Goal: Task Accomplishment & Management: Use online tool/utility

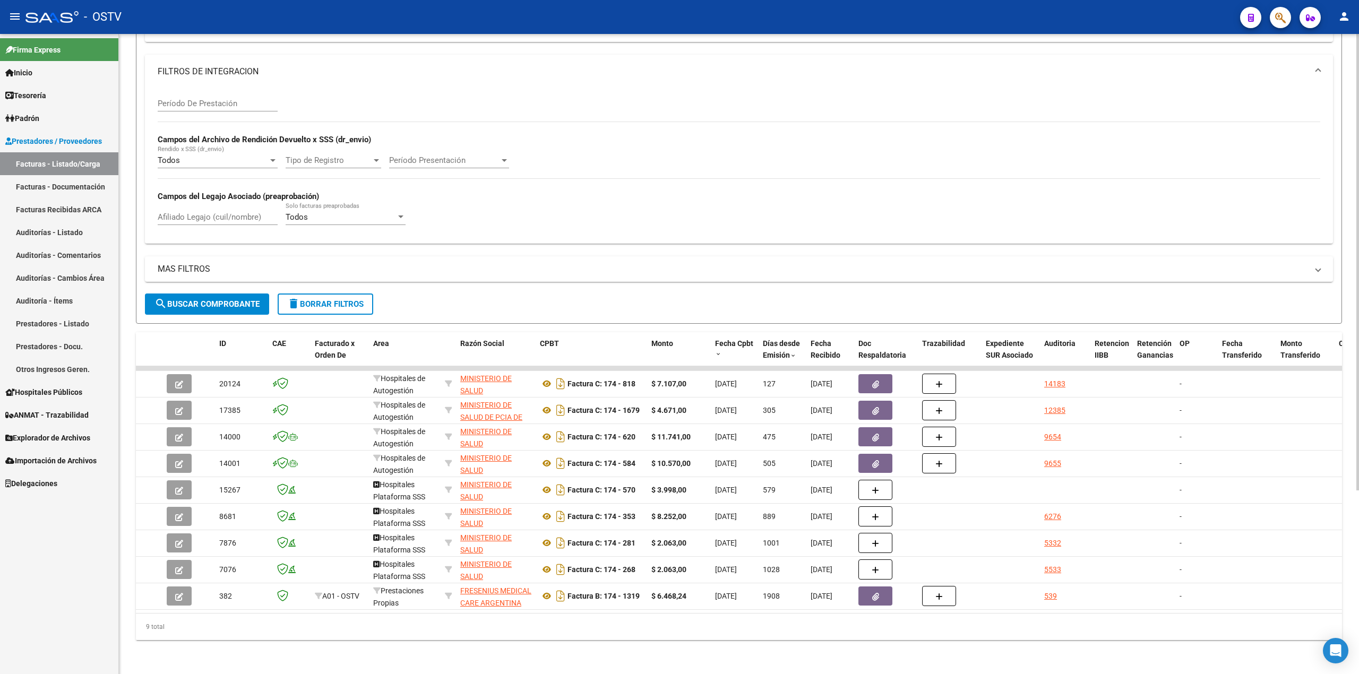
scroll to position [45, 0]
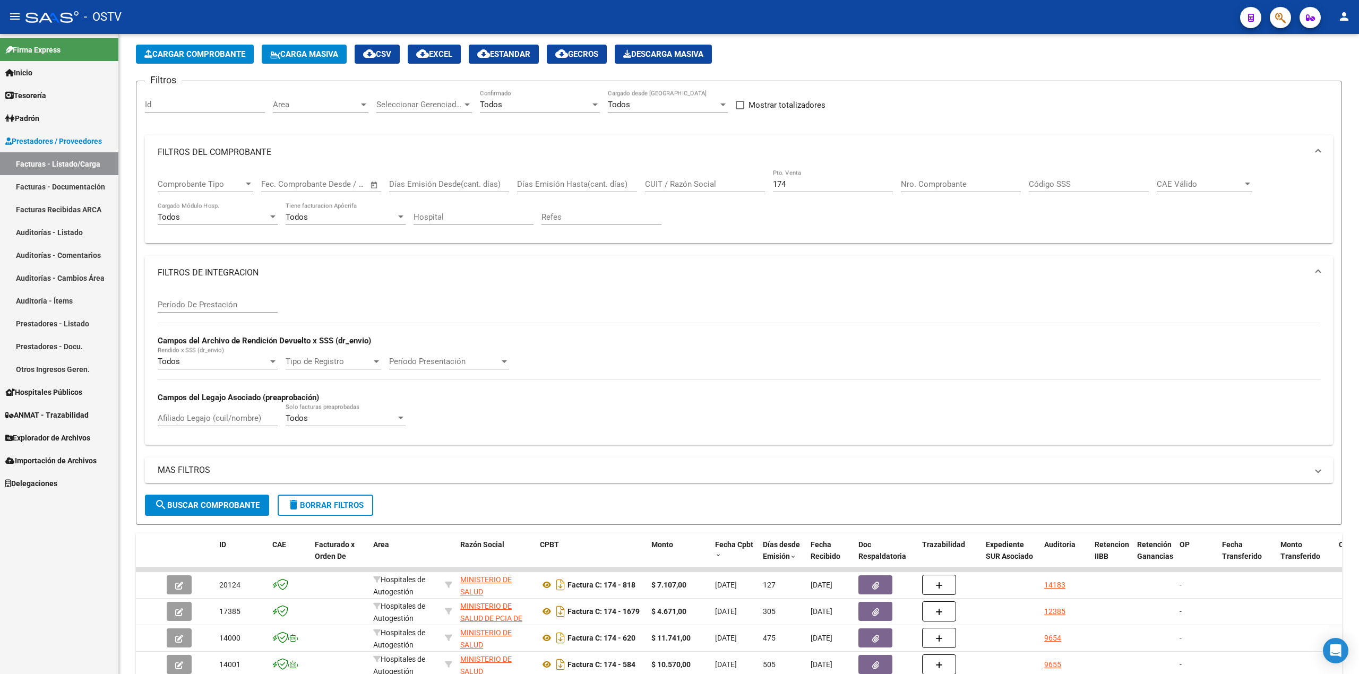
click at [54, 92] on link "Tesorería" at bounding box center [59, 95] width 118 height 23
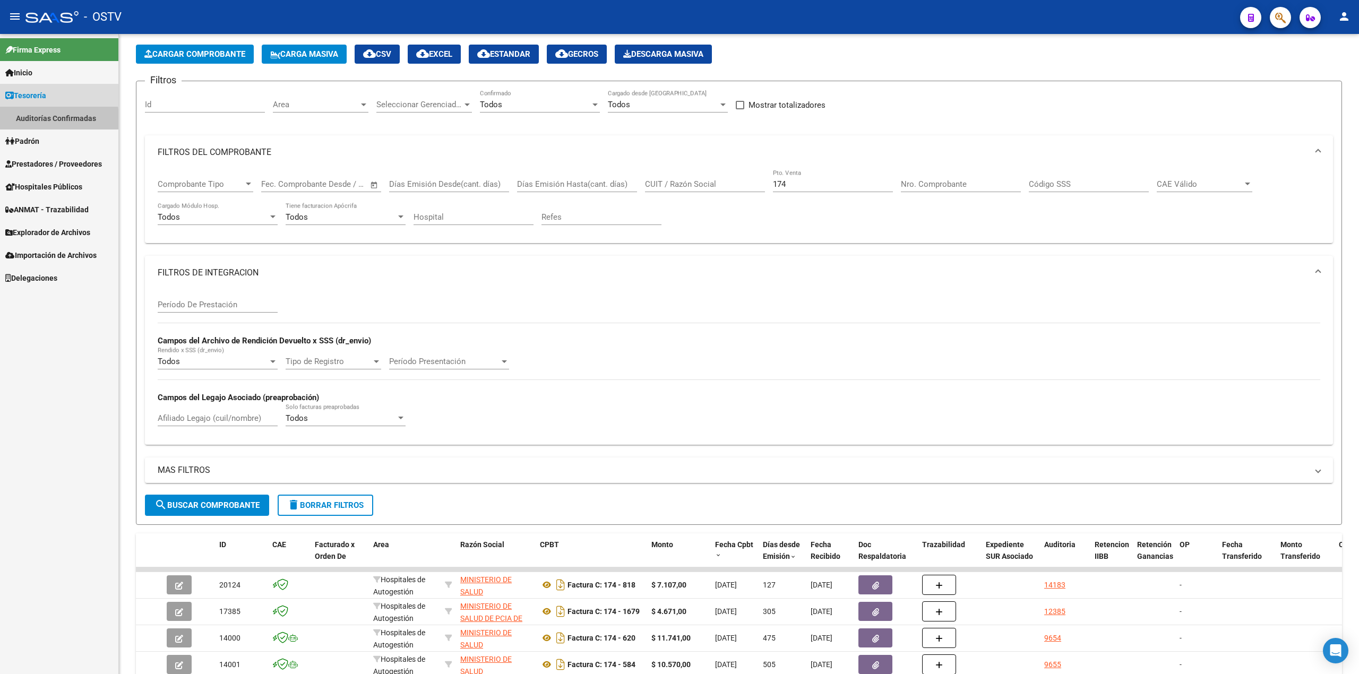
click at [28, 119] on link "Auditorías Confirmadas" at bounding box center [59, 118] width 118 height 23
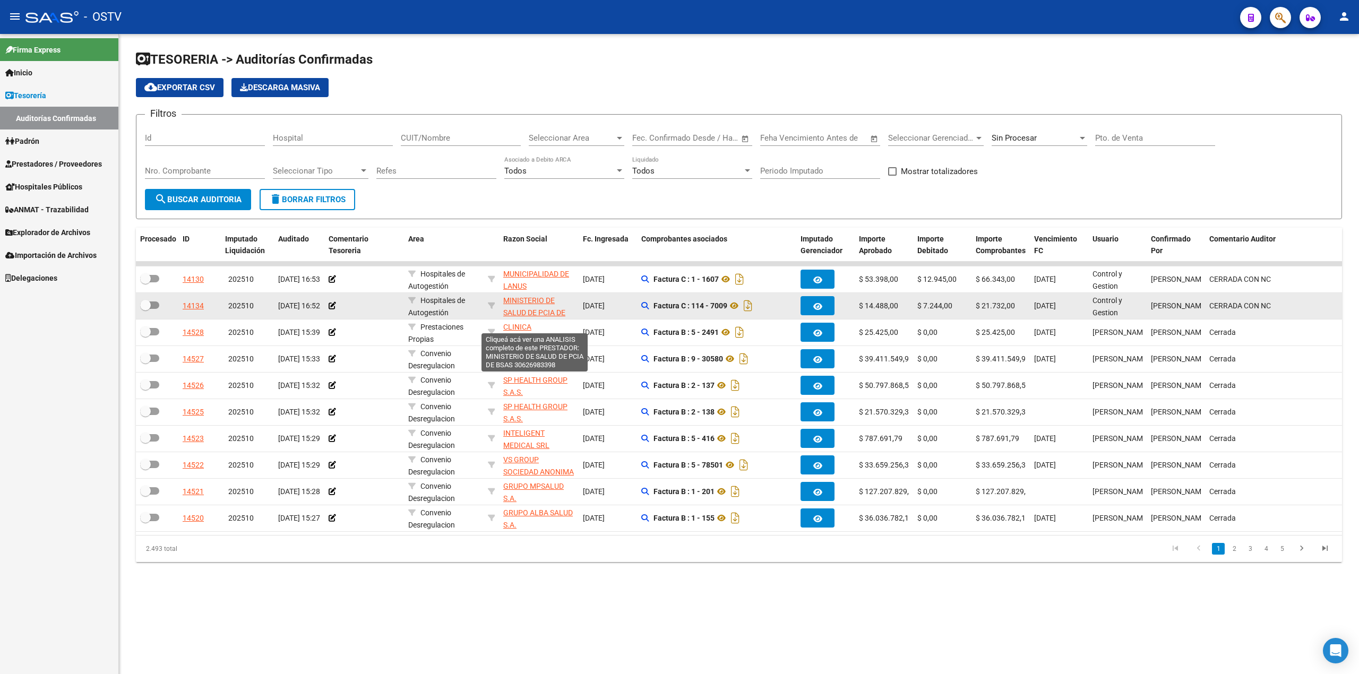
click at [541, 299] on span "MINISTERIO DE SALUD DE PCIA DE BSAS" at bounding box center [534, 312] width 62 height 33
type textarea "30626983398"
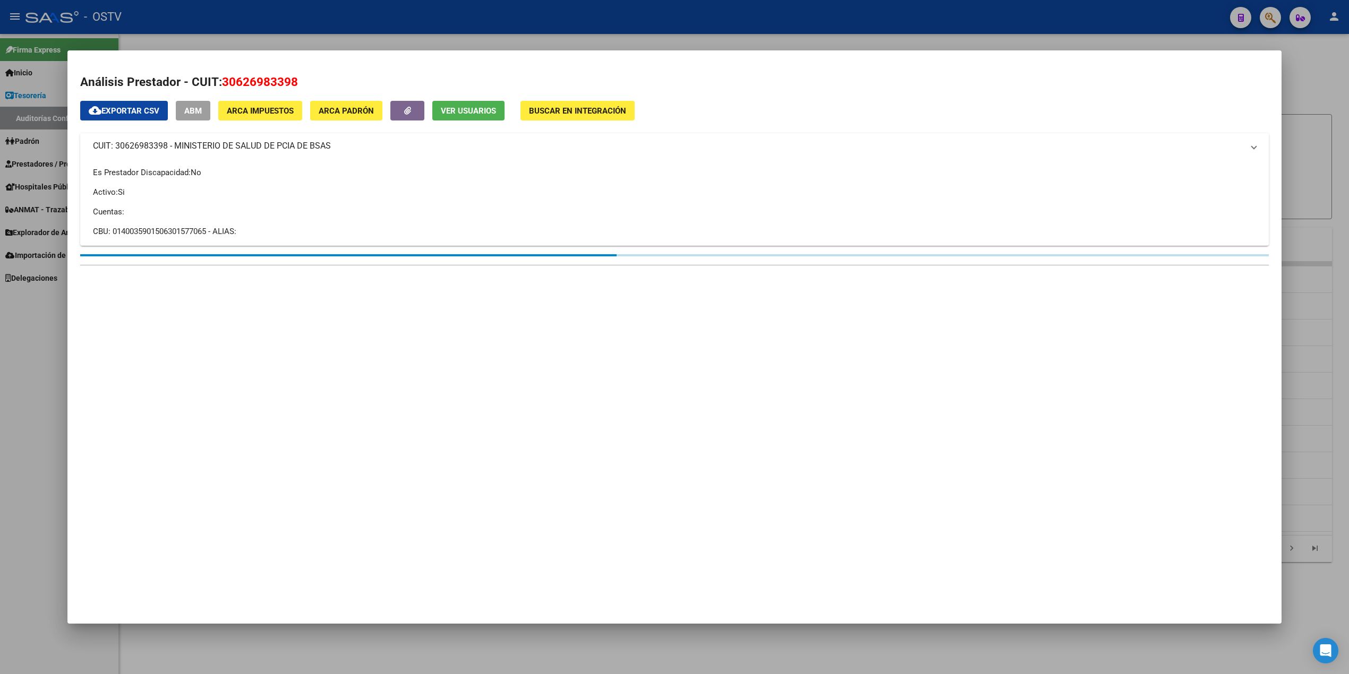
click at [438, 22] on div at bounding box center [674, 337] width 1349 height 674
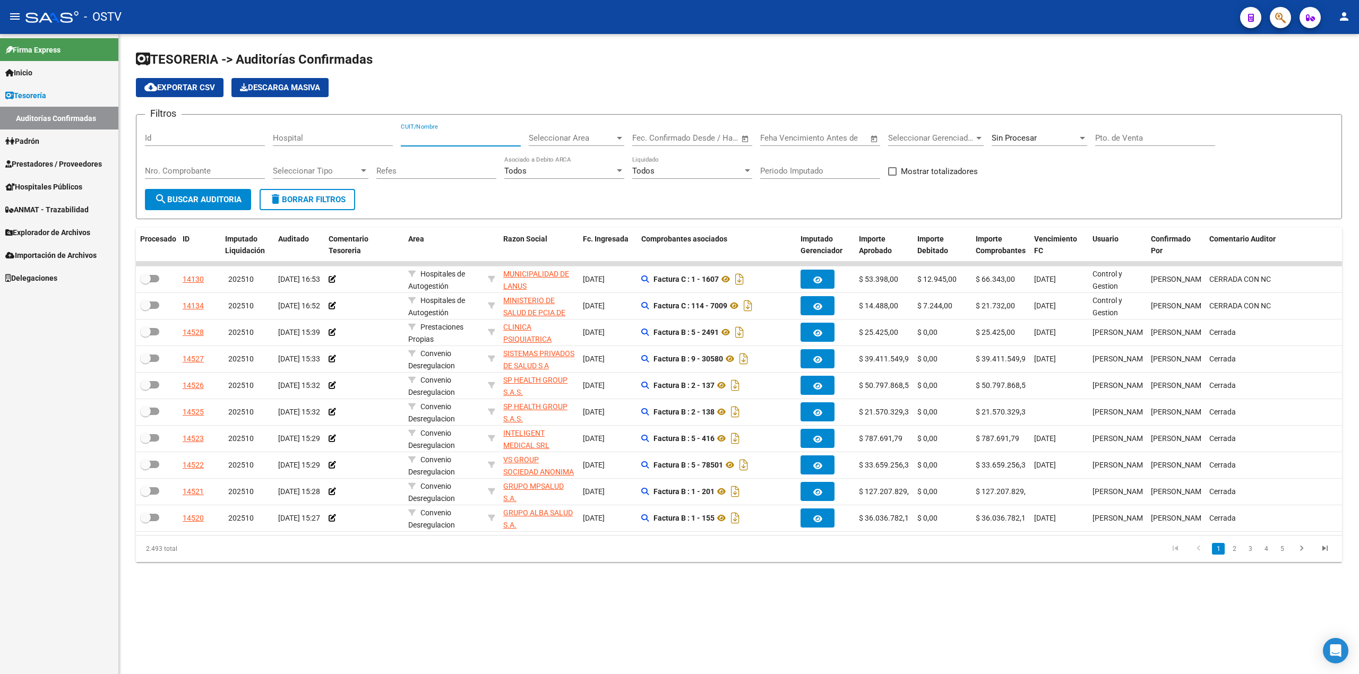
paste input "30626983398"
type input "30626983398"
click at [1143, 140] on input "Pto. de Venta" at bounding box center [1155, 138] width 120 height 10
click at [1024, 140] on span "Sin Procesar" at bounding box center [1014, 138] width 45 height 10
click at [1029, 85] on span "Todas" at bounding box center [1054, 91] width 124 height 24
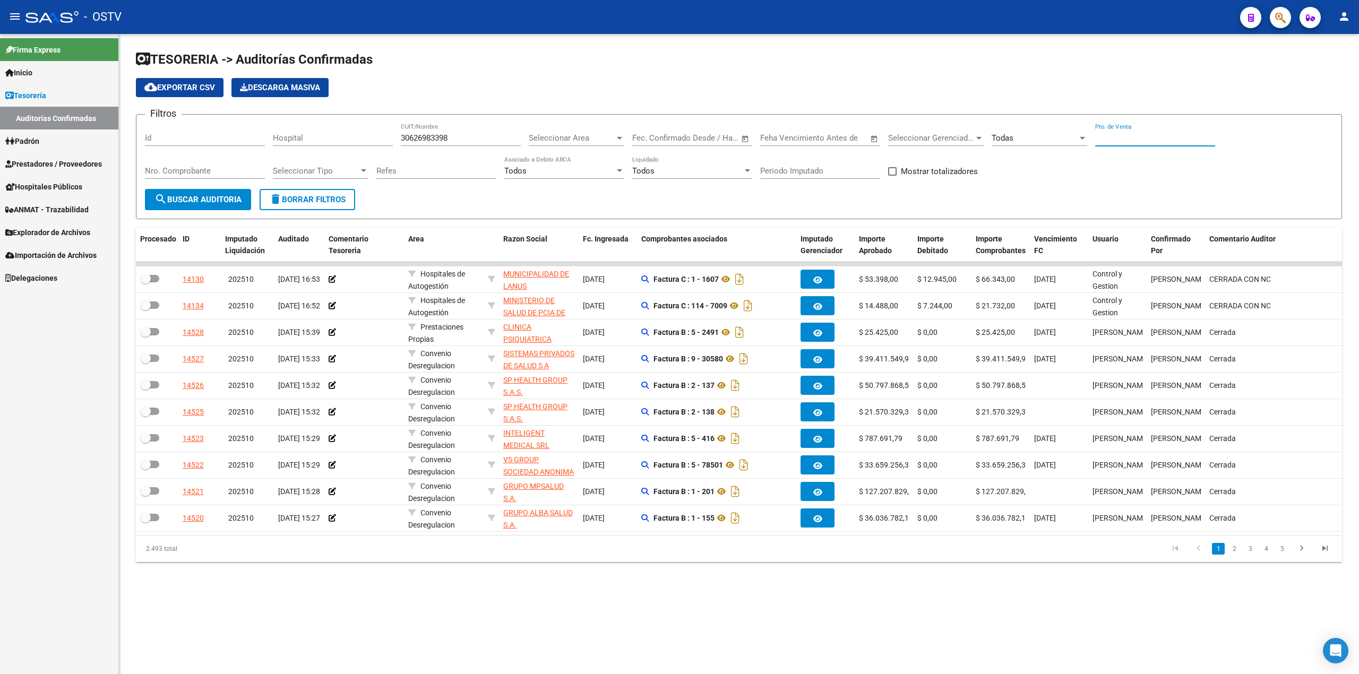
click at [1115, 134] on input "Pto. de Venta" at bounding box center [1155, 138] width 120 height 10
type input "108"
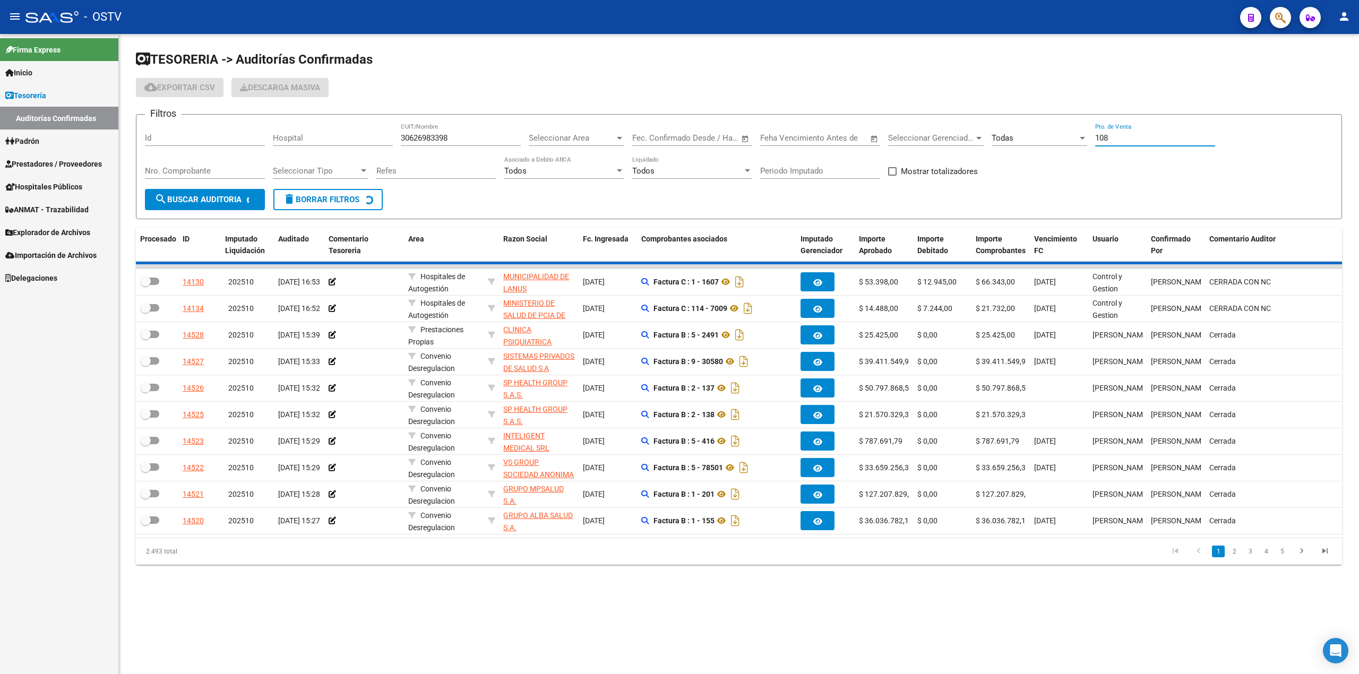
checkbox input "true"
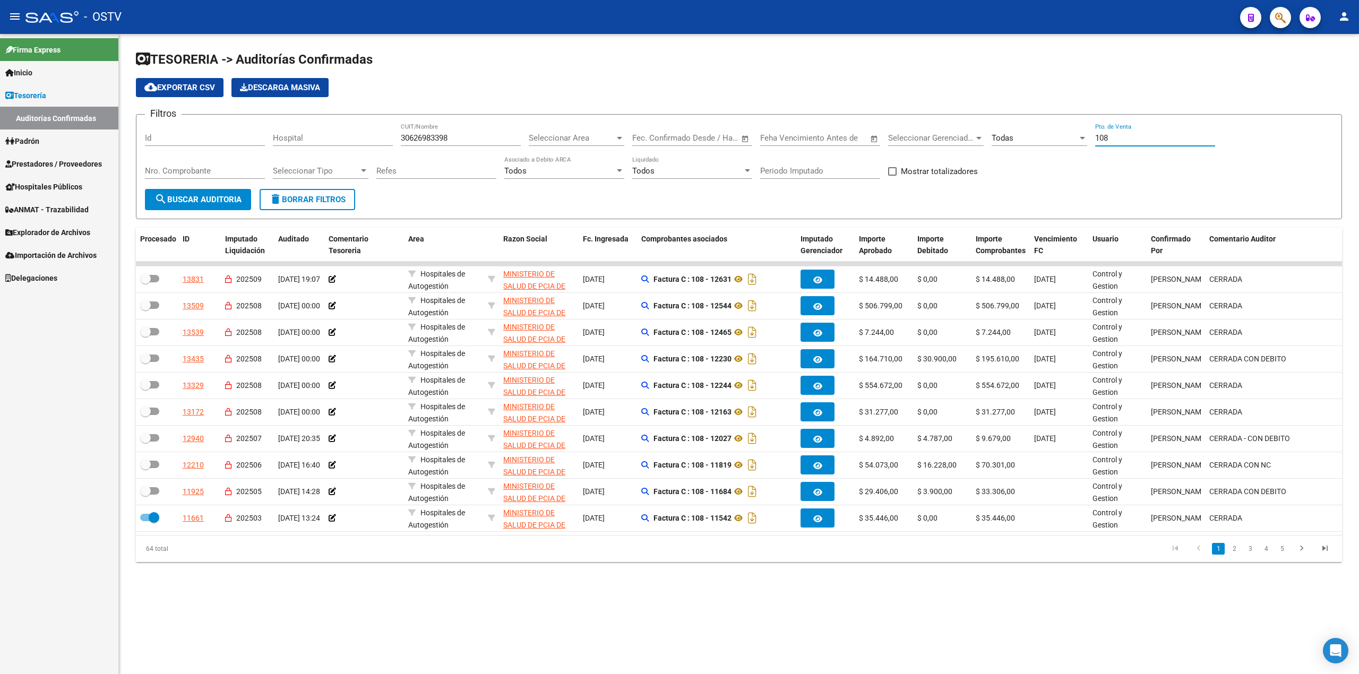
type input "108"
click at [191, 81] on button "cloud_download Exportar CSV" at bounding box center [180, 87] width 88 height 19
click at [64, 158] on span "Prestadores / Proveedores" at bounding box center [53, 164] width 97 height 12
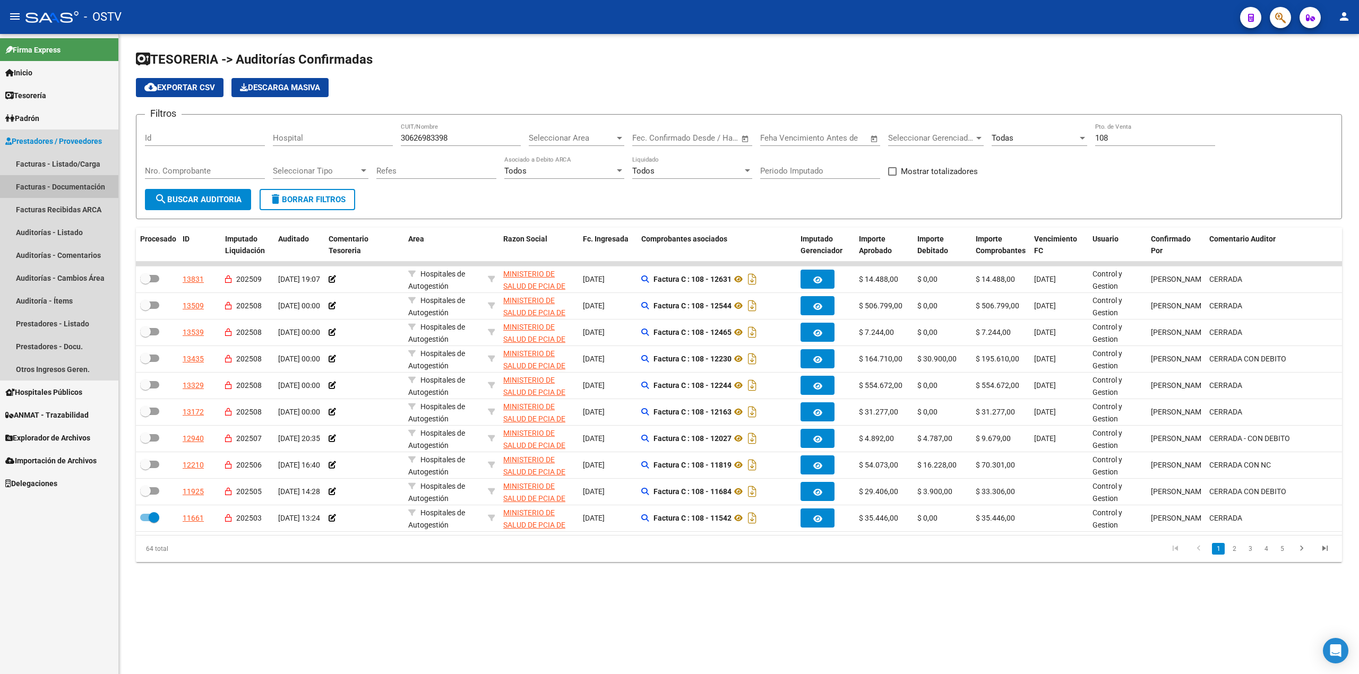
click at [75, 176] on link "Facturas - Documentación" at bounding box center [59, 186] width 118 height 23
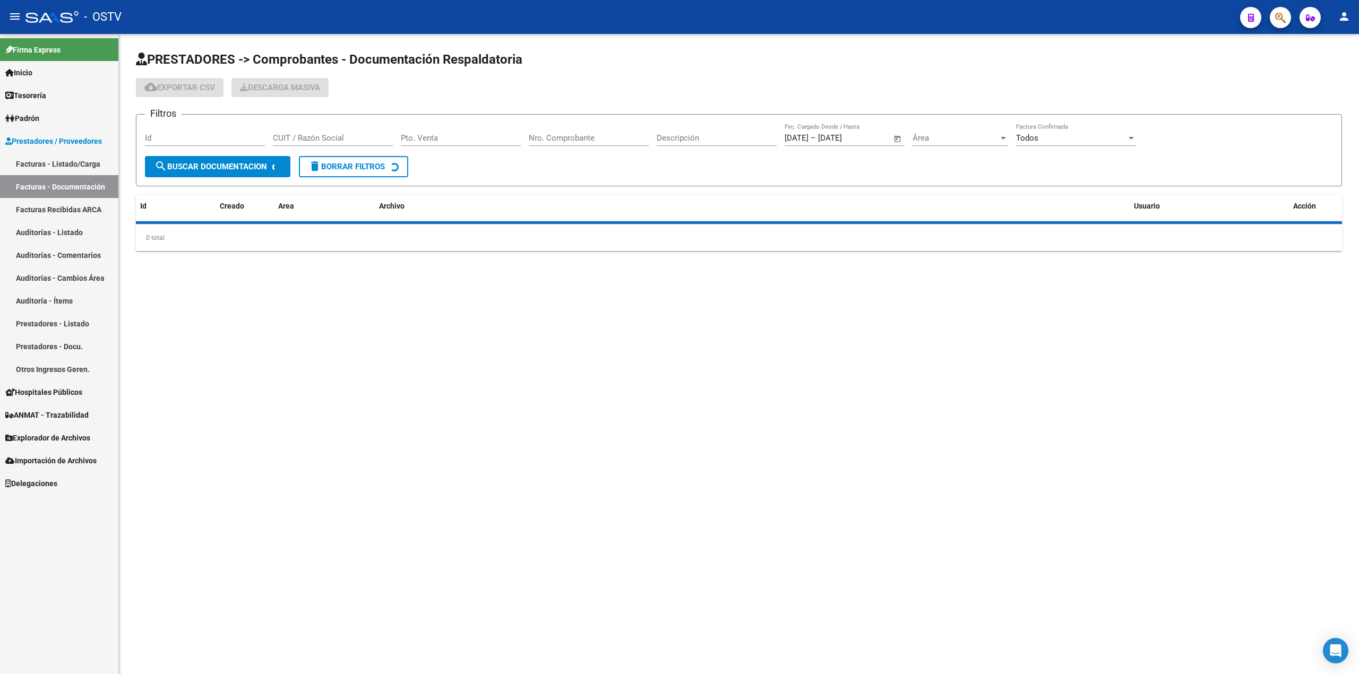
click at [73, 164] on link "Facturas - Listado/Carga" at bounding box center [59, 163] width 118 height 23
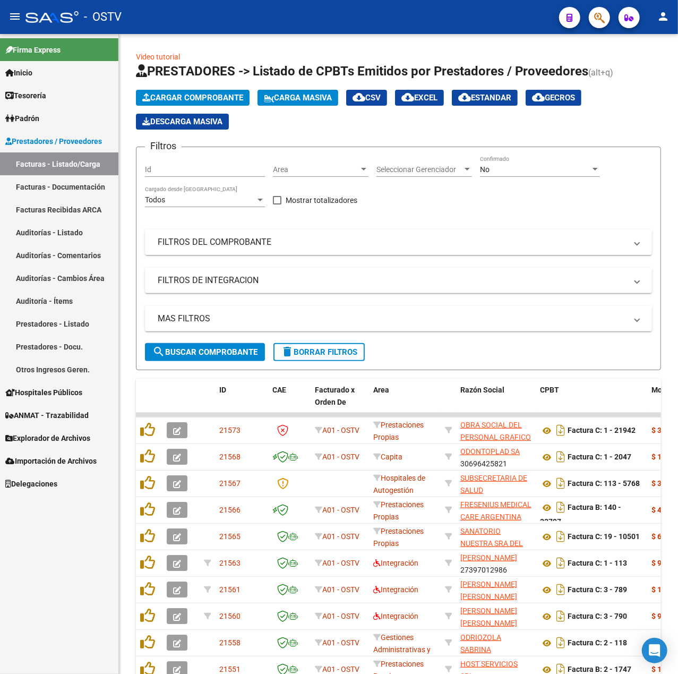
click at [7, 21] on button "menu" at bounding box center [14, 16] width 21 height 21
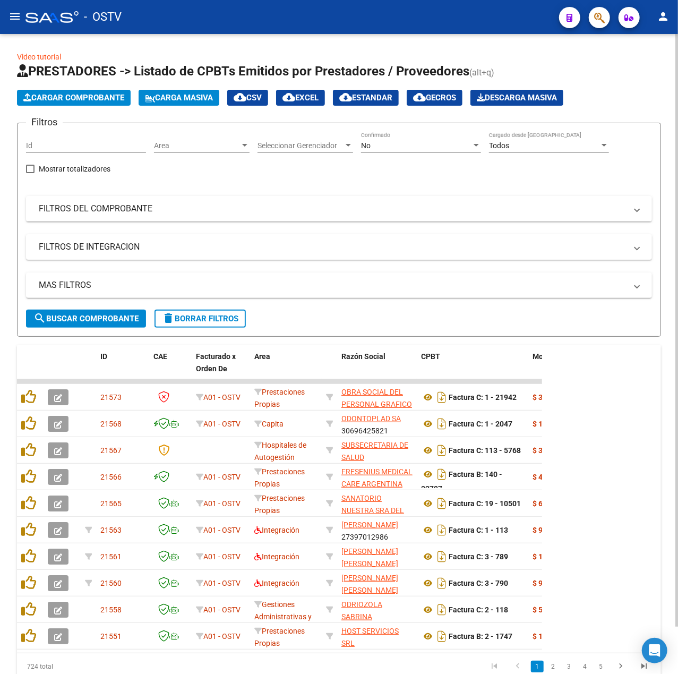
click at [438, 152] on div "No Confirmado" at bounding box center [421, 142] width 120 height 21
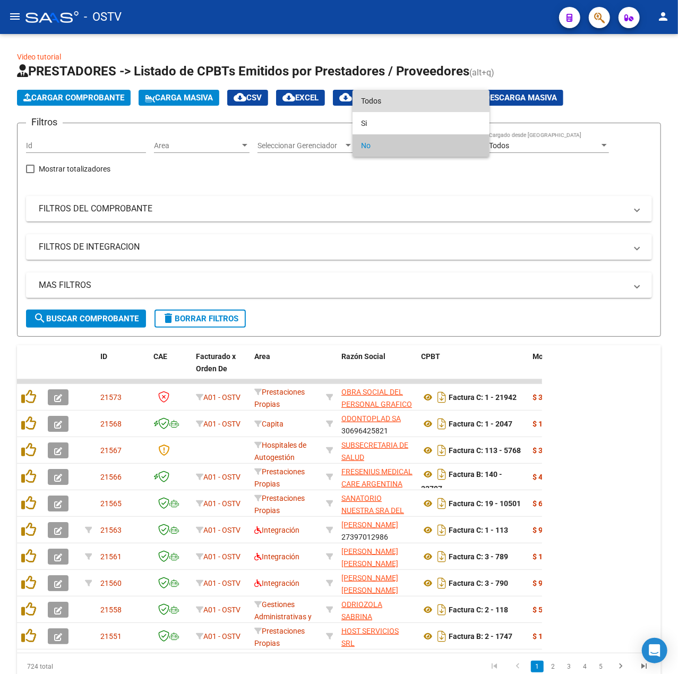
click at [396, 99] on span "Todos" at bounding box center [421, 101] width 120 height 22
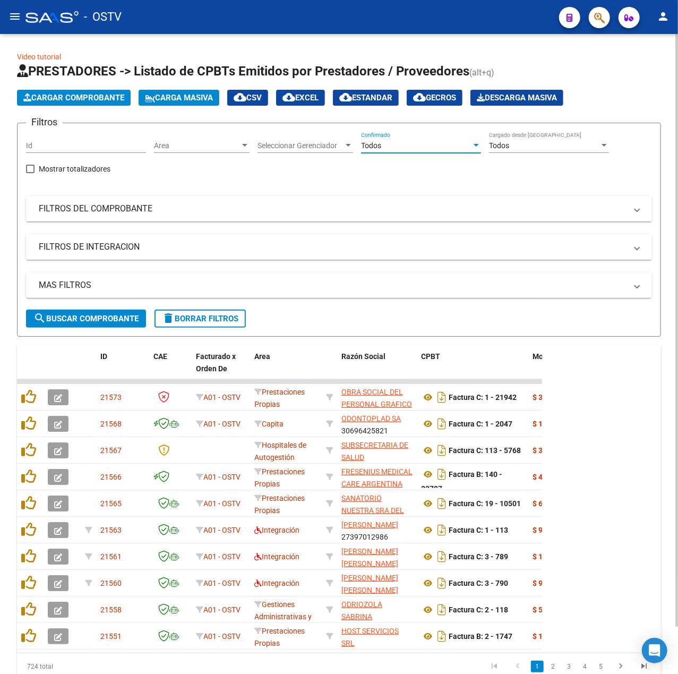
click at [379, 194] on div "Filtros Id Area Area Seleccionar Gerenciador Seleccionar Gerenciador Todos Conf…" at bounding box center [339, 221] width 626 height 178
click at [385, 207] on mat-panel-title "FILTROS DEL COMPROBANTE" at bounding box center [333, 209] width 588 height 12
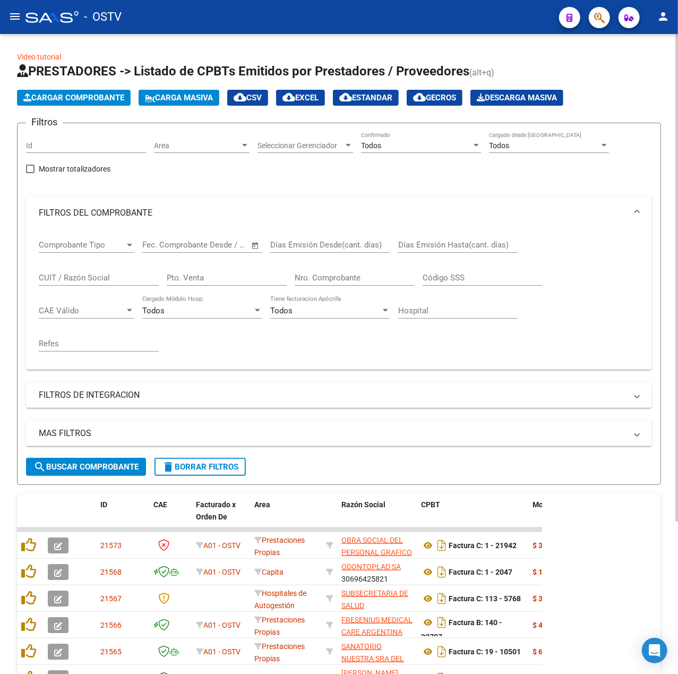
click at [359, 278] on input "Nro. Comprobante" at bounding box center [355, 278] width 120 height 10
click at [202, 279] on input "Pto. Venta" at bounding box center [227, 278] width 120 height 10
type input "108"
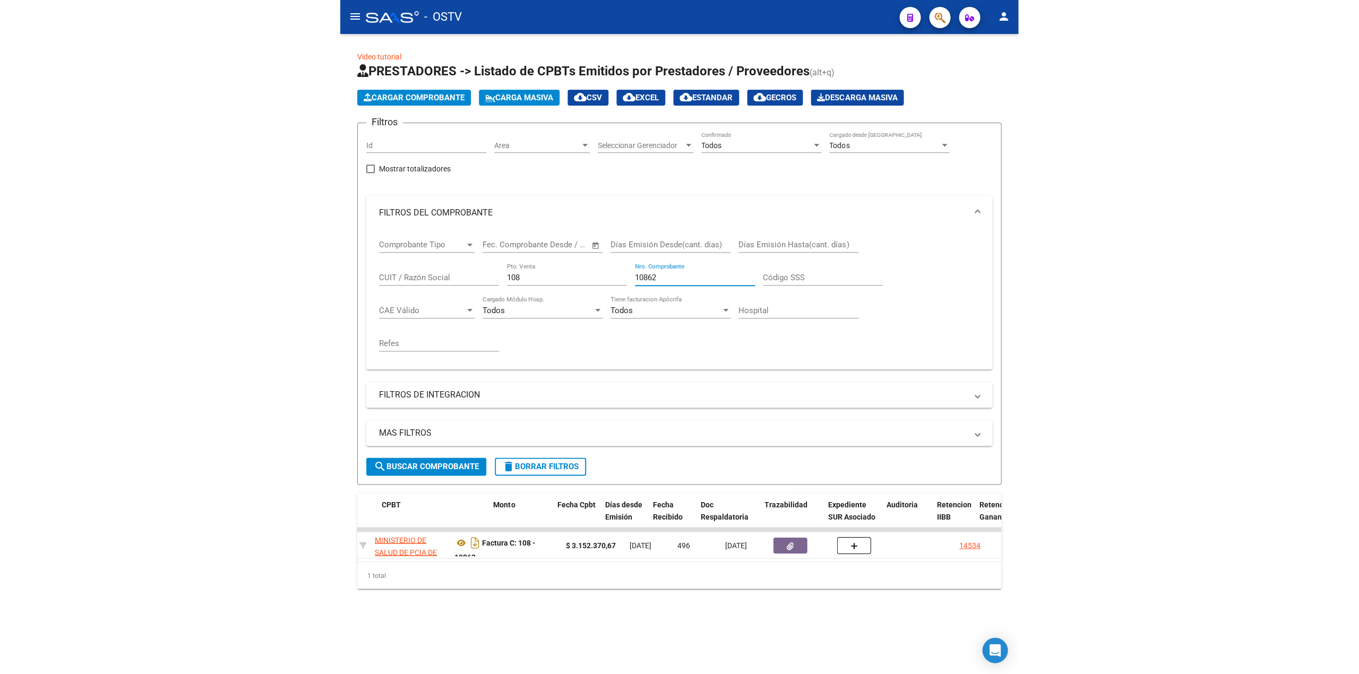
scroll to position [0, 379]
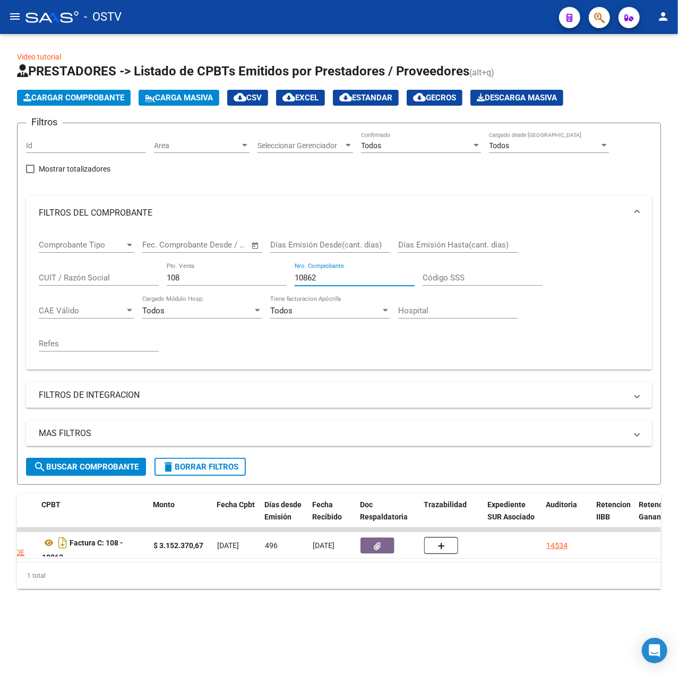
drag, startPoint x: 353, startPoint y: 278, endPoint x: 206, endPoint y: 277, distance: 147.1
click at [206, 277] on div "Comprobante Tipo Comprobante Tipo Fecha inicio – Fecha fin Fec. Comprobante Des…" at bounding box center [339, 295] width 601 height 131
type input "1"
type input "13074"
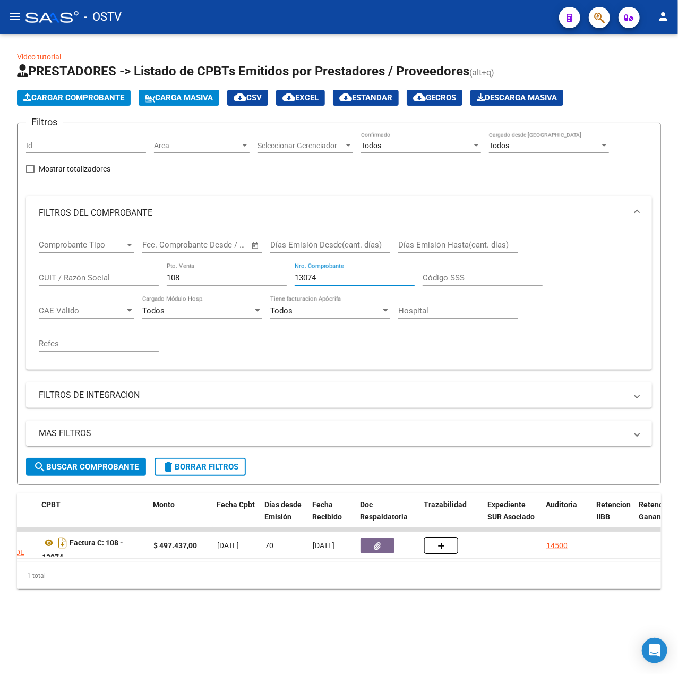
click at [13, 8] on button "menu" at bounding box center [14, 16] width 21 height 21
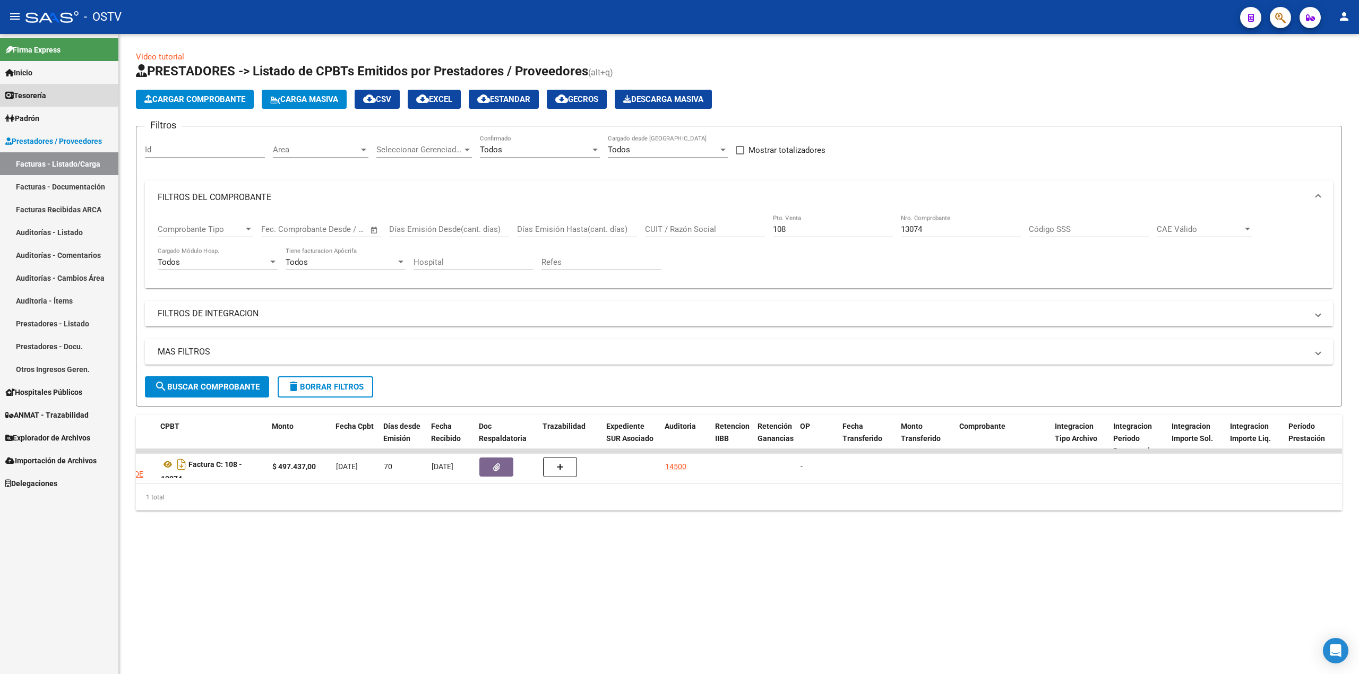
click at [43, 90] on span "Tesorería" at bounding box center [25, 96] width 41 height 12
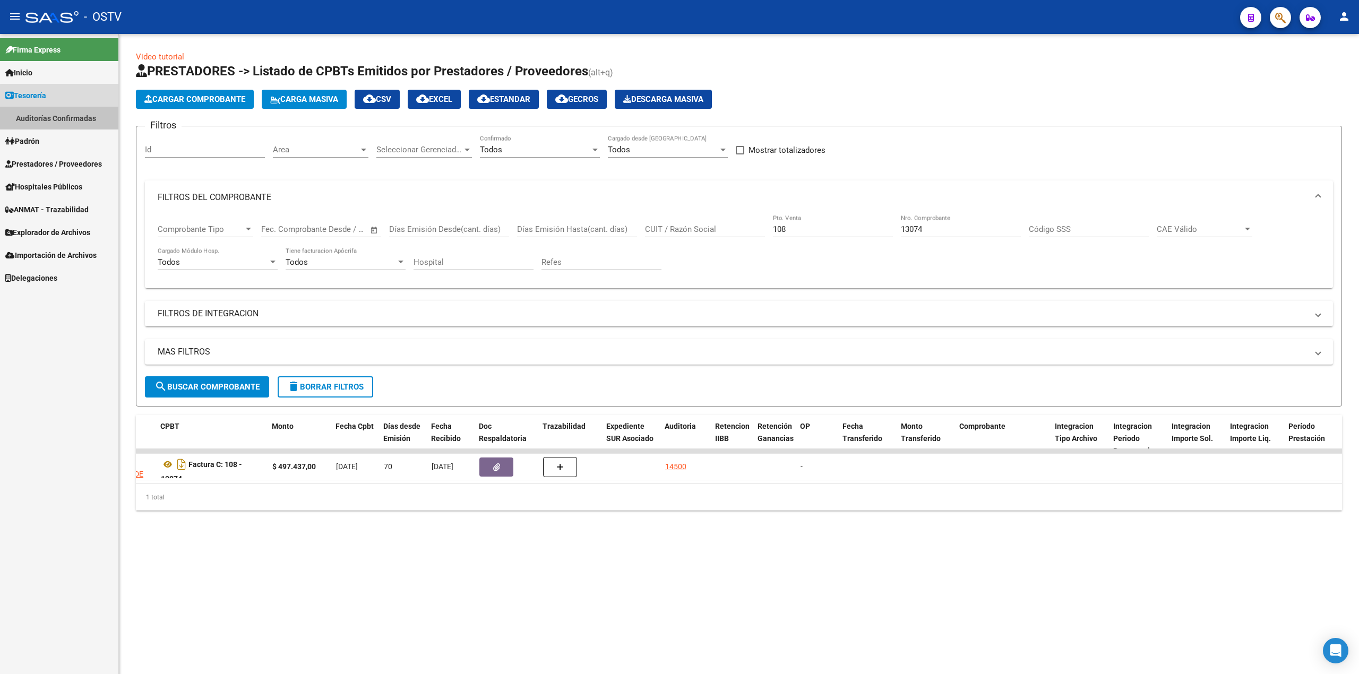
click at [68, 118] on link "Auditorías Confirmadas" at bounding box center [59, 118] width 118 height 23
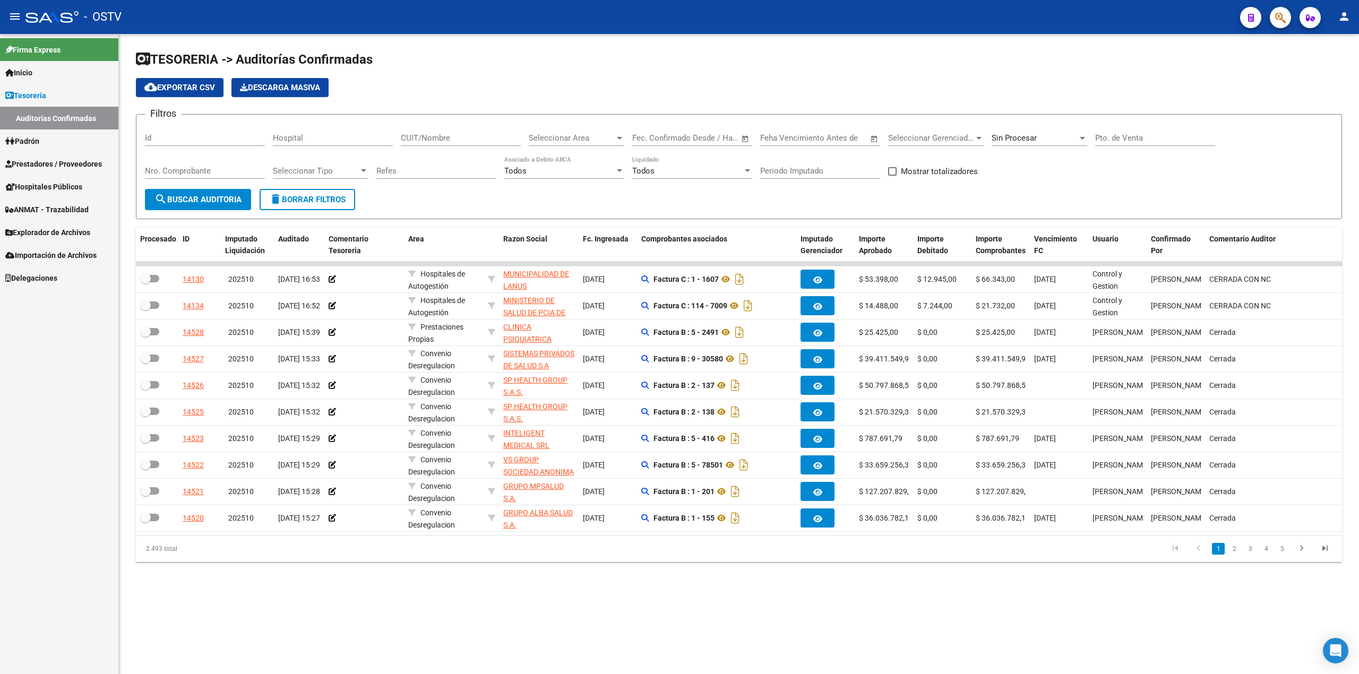
click at [1134, 143] on div "Pto. de Venta" at bounding box center [1155, 134] width 120 height 23
click at [1052, 144] on div "Sin Procesar" at bounding box center [1040, 134] width 96 height 23
drag, startPoint x: 1039, startPoint y: 92, endPoint x: 1064, endPoint y: 98, distance: 26.0
click at [1039, 93] on span "Todas" at bounding box center [1054, 91] width 124 height 24
click at [1116, 131] on div "Pto. de Venta" at bounding box center [1155, 134] width 120 height 23
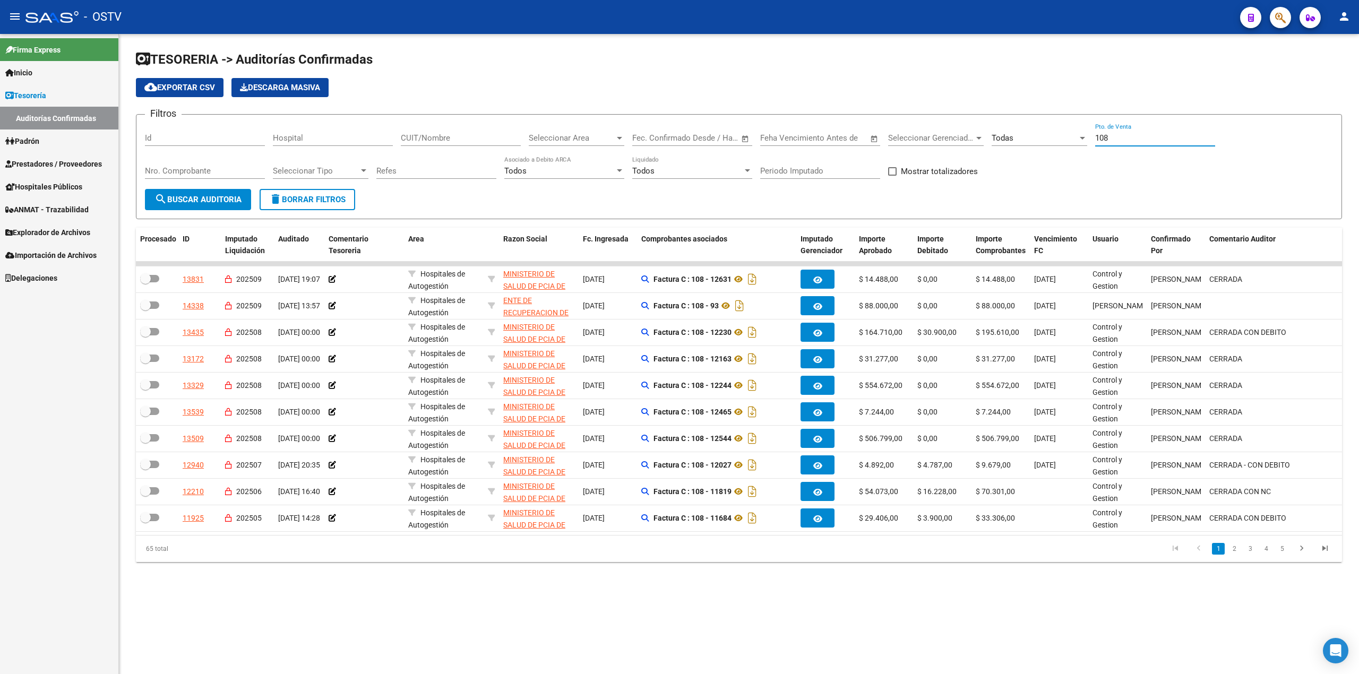
type input "108"
click at [1169, 179] on div "Filtros Id Hospital CUIT/Nombre Seleccionar Area Seleccionar Area Fecha inicio …" at bounding box center [739, 156] width 1188 height 66
click at [194, 166] on div "Nro. Comprobante" at bounding box center [205, 167] width 120 height 23
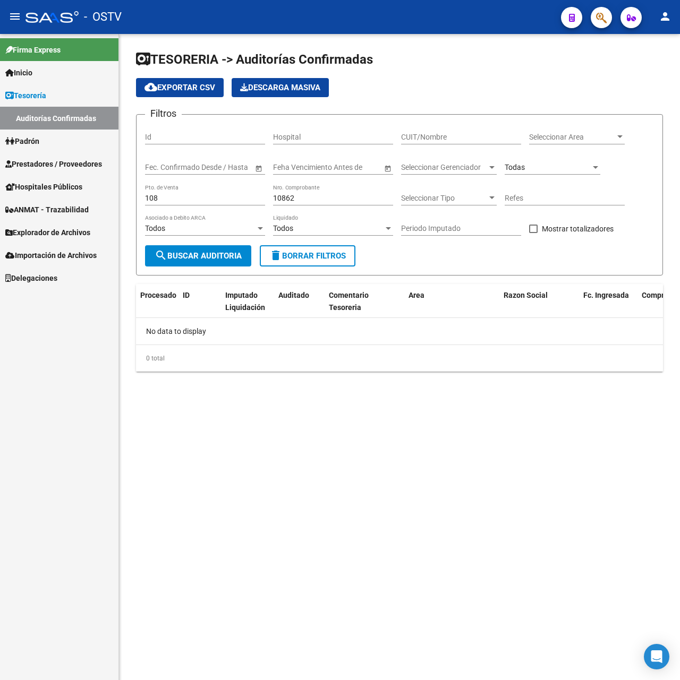
drag, startPoint x: 316, startPoint y: 193, endPoint x: 170, endPoint y: 213, distance: 147.9
click at [170, 213] on div "Filtros Id Hospital CUIT/Nombre Seleccionar Area Seleccionar Area Fecha inicio …" at bounding box center [399, 184] width 509 height 122
drag, startPoint x: 307, startPoint y: 196, endPoint x: 226, endPoint y: 201, distance: 80.8
click at [243, 200] on div "Filtros Id Hospital CUIT/Nombre Seleccionar Area Seleccionar Area Fecha inicio …" at bounding box center [399, 184] width 509 height 122
type input "1"
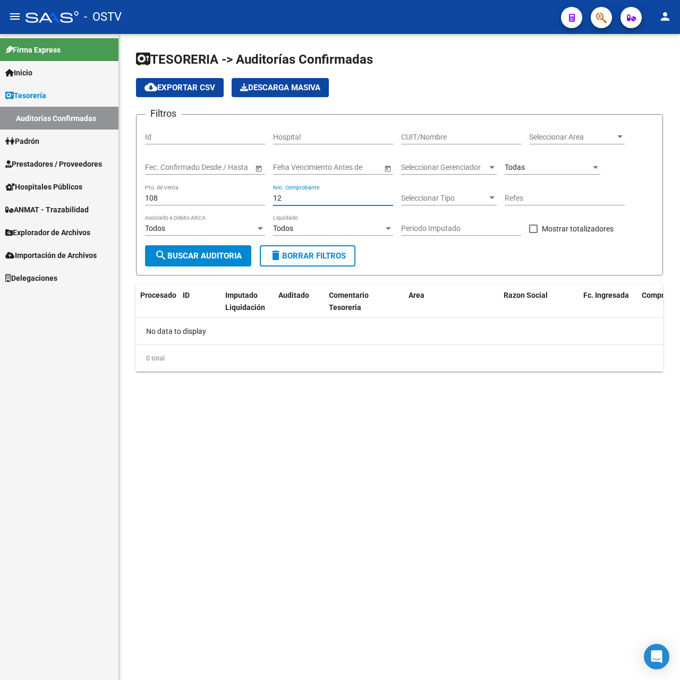
type input "1"
type input "13074"
click at [13, 20] on mat-icon "menu" at bounding box center [14, 16] width 13 height 13
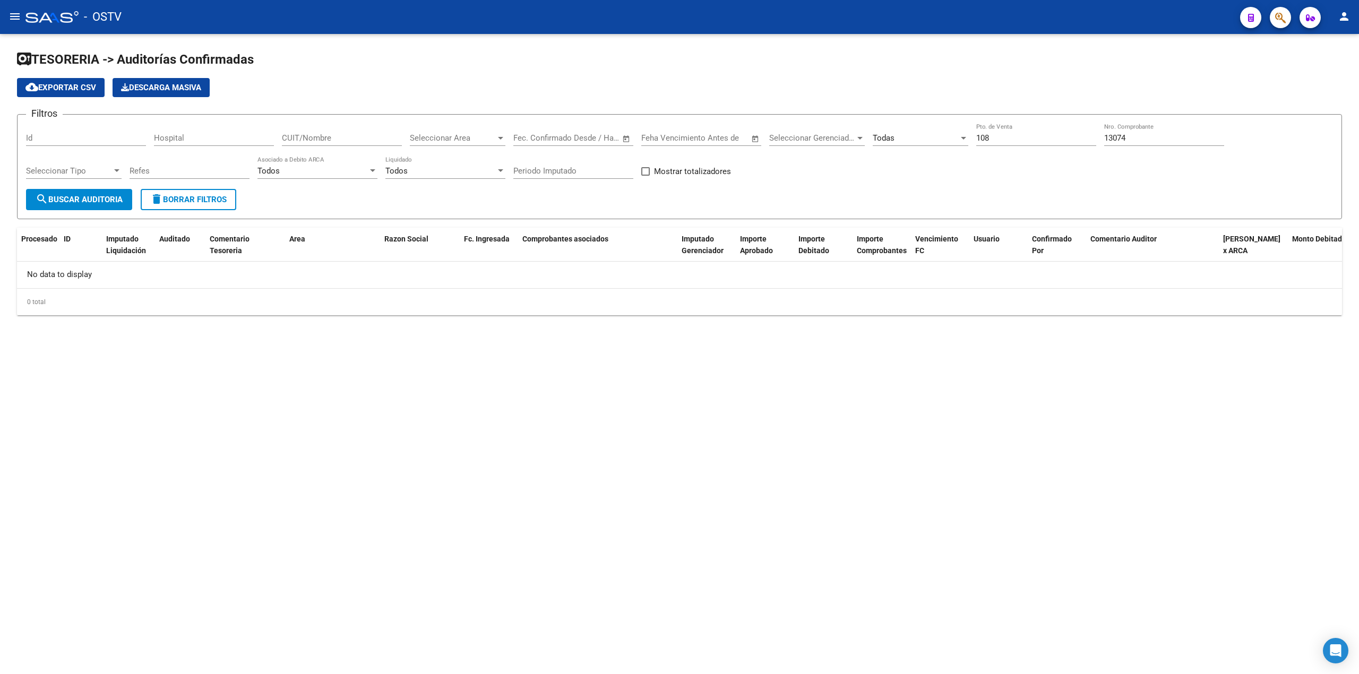
click at [19, 12] on mat-icon "menu" at bounding box center [14, 16] width 13 height 13
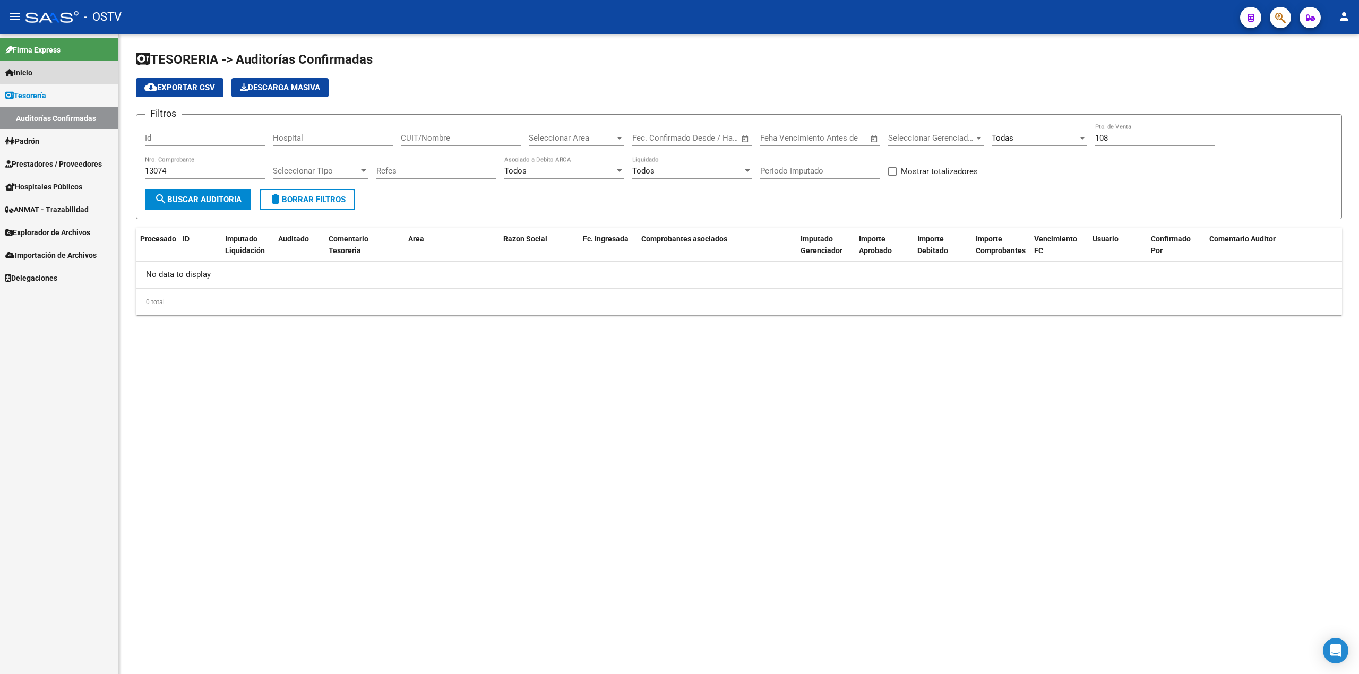
click at [63, 72] on link "Inicio" at bounding box center [59, 72] width 118 height 23
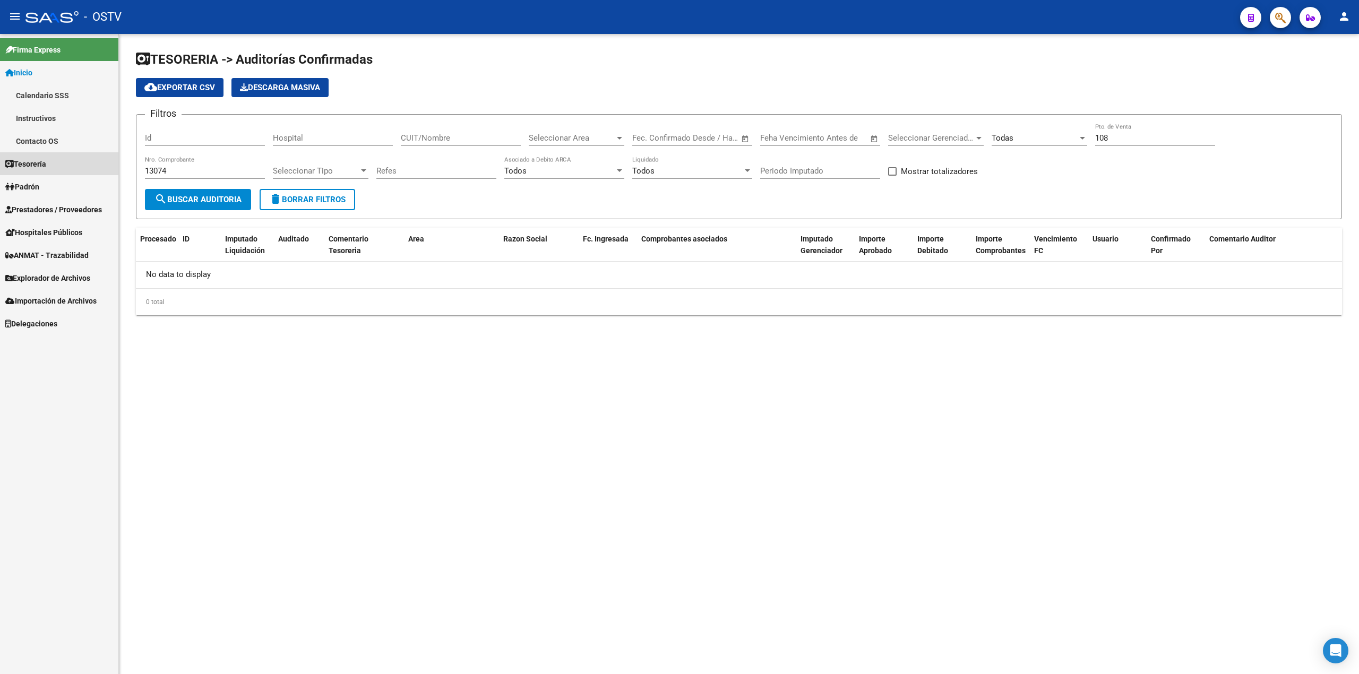
click at [45, 158] on span "Tesorería" at bounding box center [25, 164] width 41 height 12
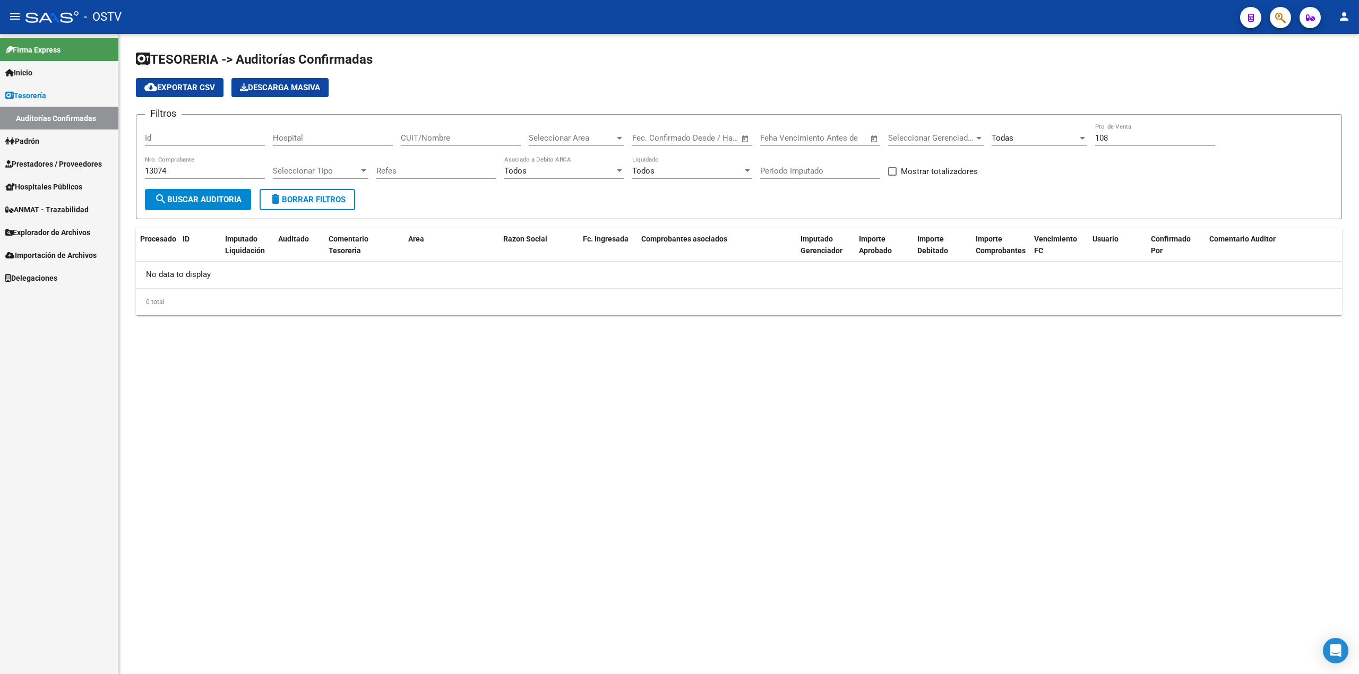
click at [66, 116] on link "Auditorías Confirmadas" at bounding box center [59, 118] width 118 height 23
click at [39, 142] on span "Padrón" at bounding box center [22, 141] width 34 height 12
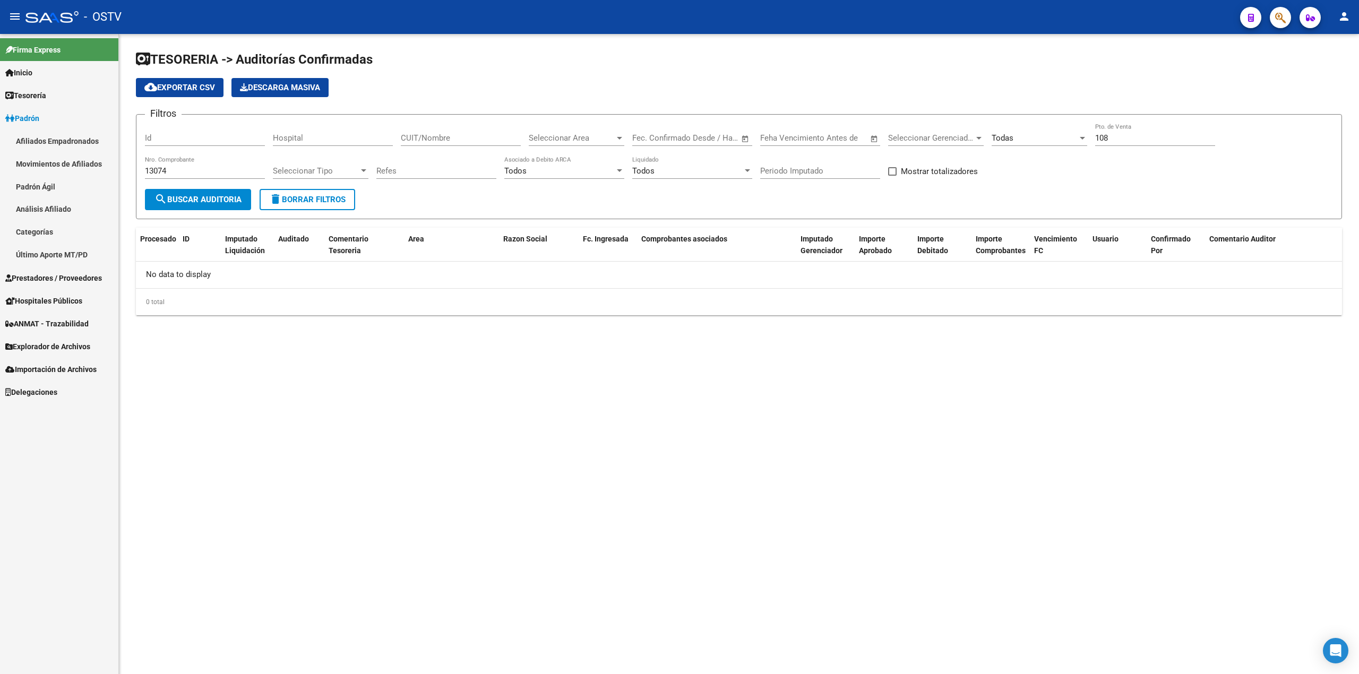
click at [53, 141] on link "Afiliados Empadronados" at bounding box center [59, 141] width 118 height 23
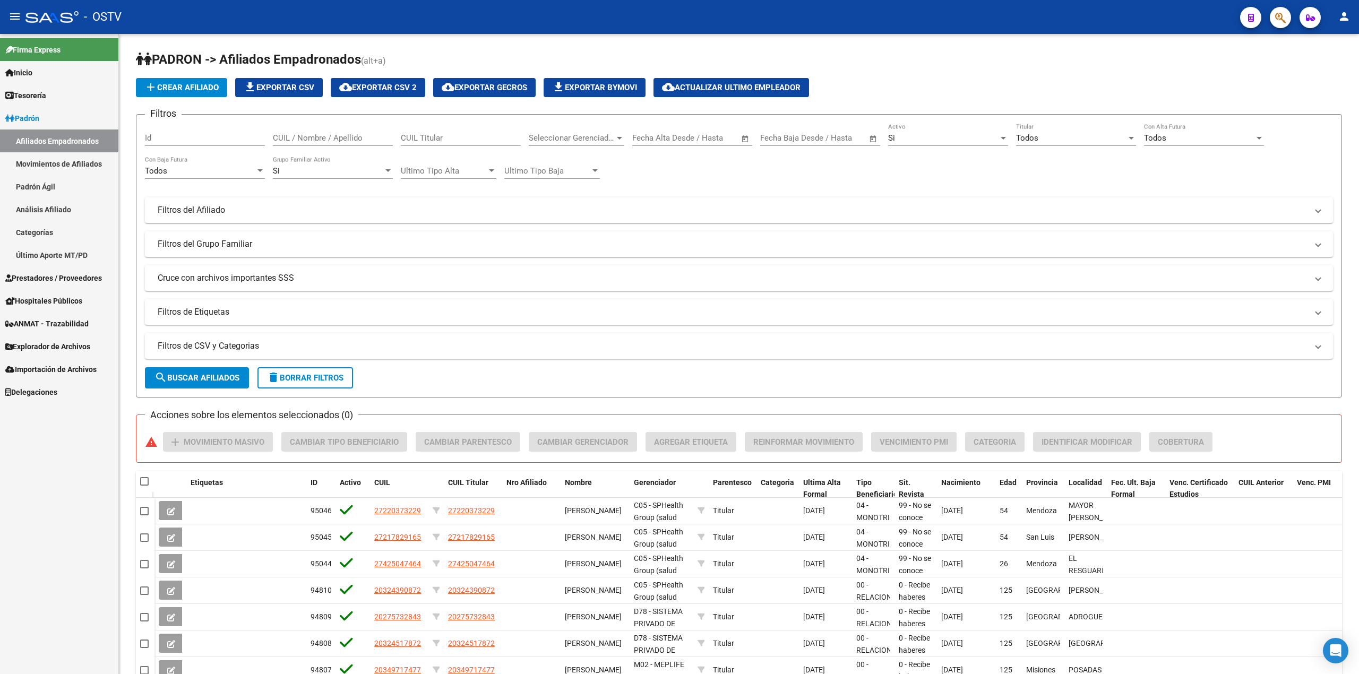
click at [54, 93] on link "Tesorería" at bounding box center [59, 95] width 118 height 23
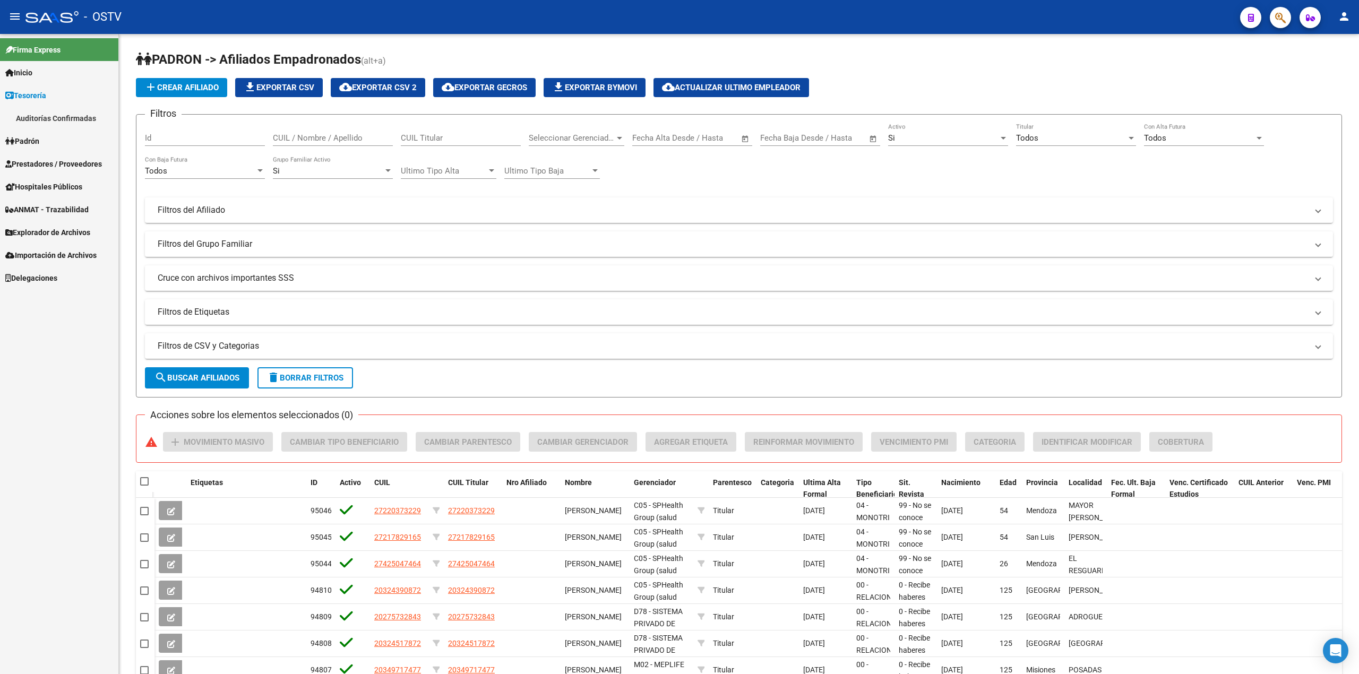
click at [81, 119] on link "Auditorías Confirmadas" at bounding box center [59, 118] width 118 height 23
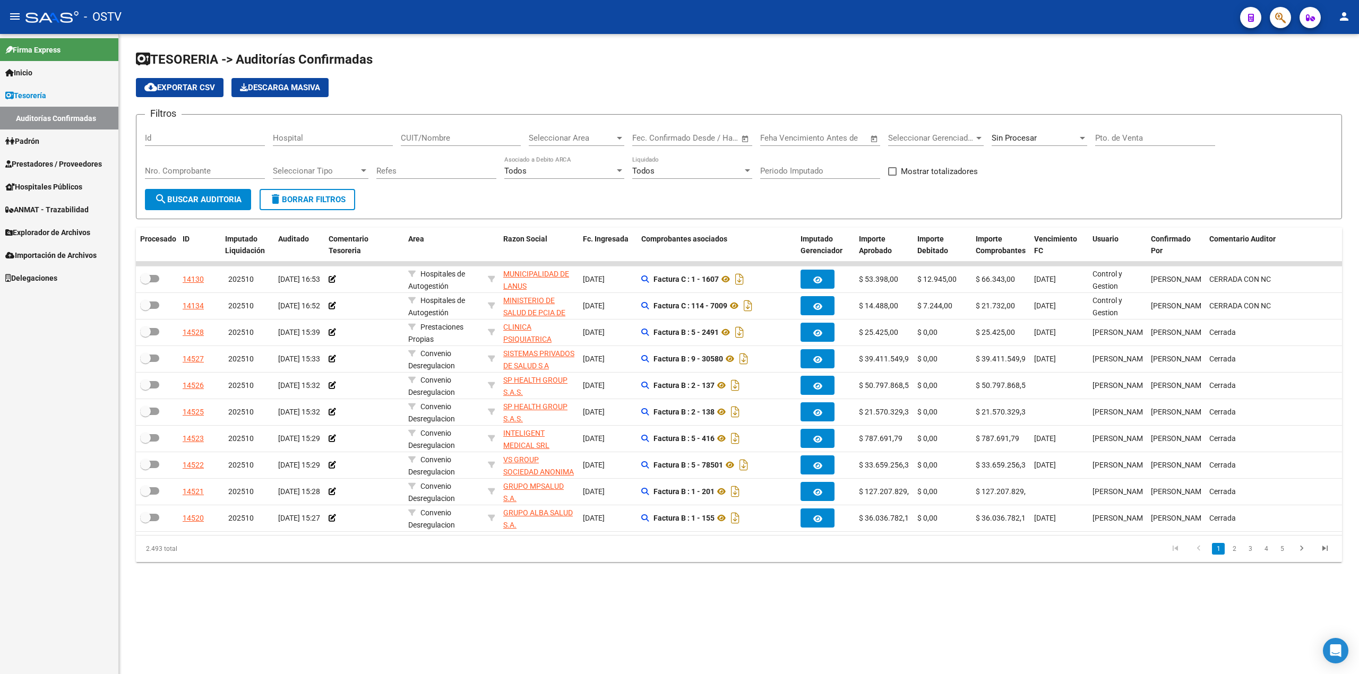
click at [80, 162] on span "Prestadores / Proveedores" at bounding box center [53, 164] width 97 height 12
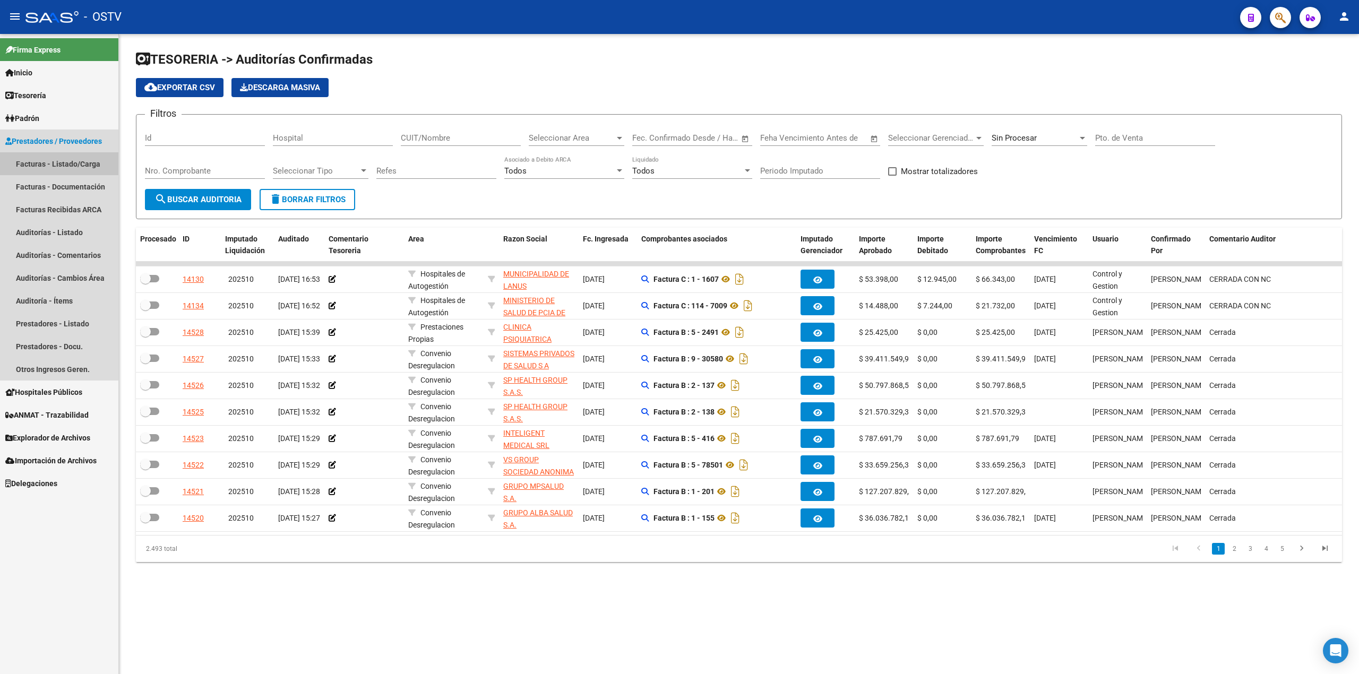
click at [88, 160] on link "Facturas - Listado/Carga" at bounding box center [59, 163] width 118 height 23
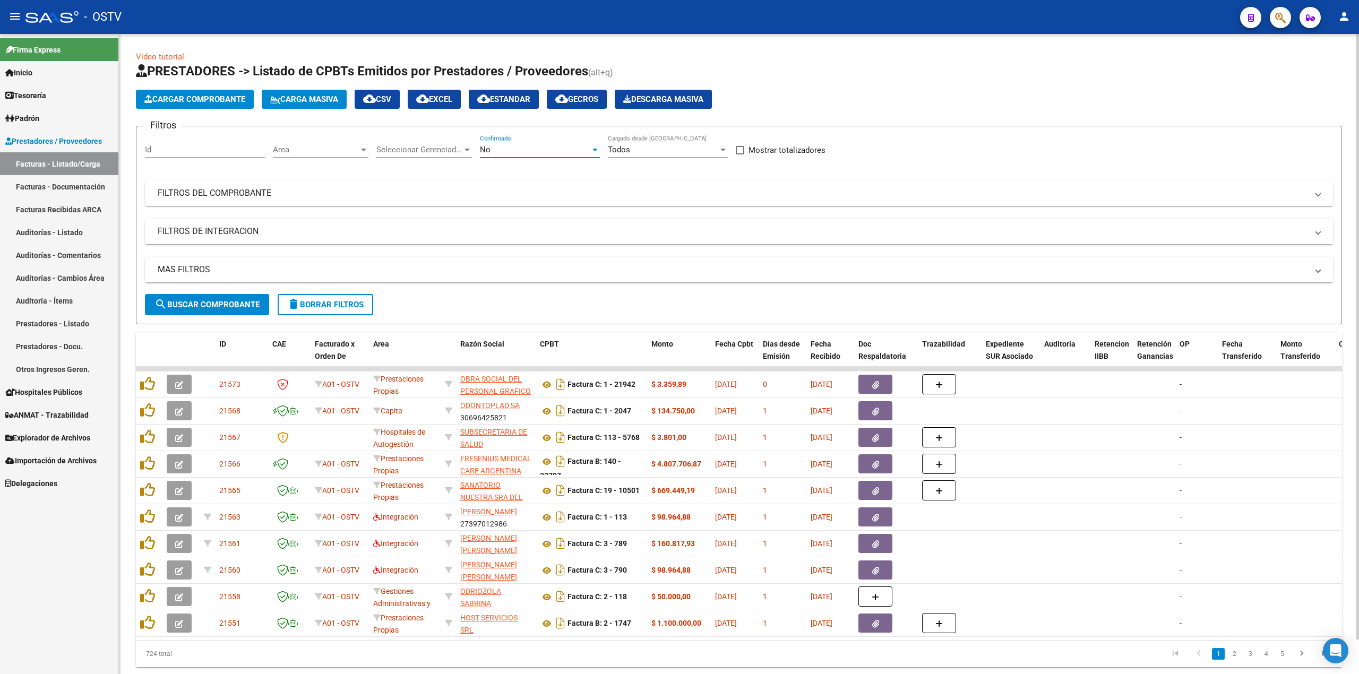
click at [567, 147] on div "No" at bounding box center [535, 150] width 110 height 10
click at [536, 107] on span "Todos" at bounding box center [540, 102] width 120 height 24
click at [244, 291] on div "MAS FILTROS Todos Con Doc. Respaldatoria Todos Con Trazabilidad Todos Asociado …" at bounding box center [739, 275] width 1188 height 37
click at [244, 293] on div "MAS FILTROS Todos Con Doc. Respaldatoria Todos Con Trazabilidad Todos Asociado …" at bounding box center [739, 275] width 1188 height 37
click at [247, 302] on span "search Buscar Comprobante" at bounding box center [207, 305] width 105 height 10
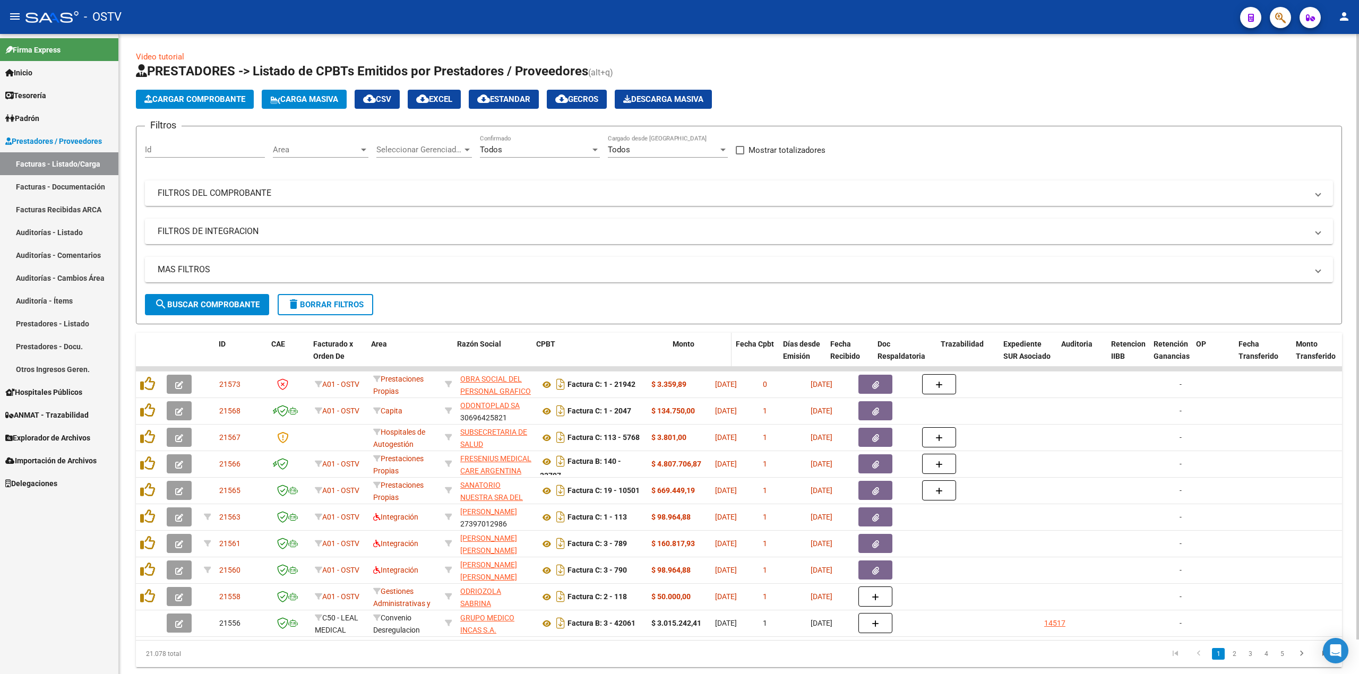
drag, startPoint x: 644, startPoint y: 361, endPoint x: 680, endPoint y: 360, distance: 35.6
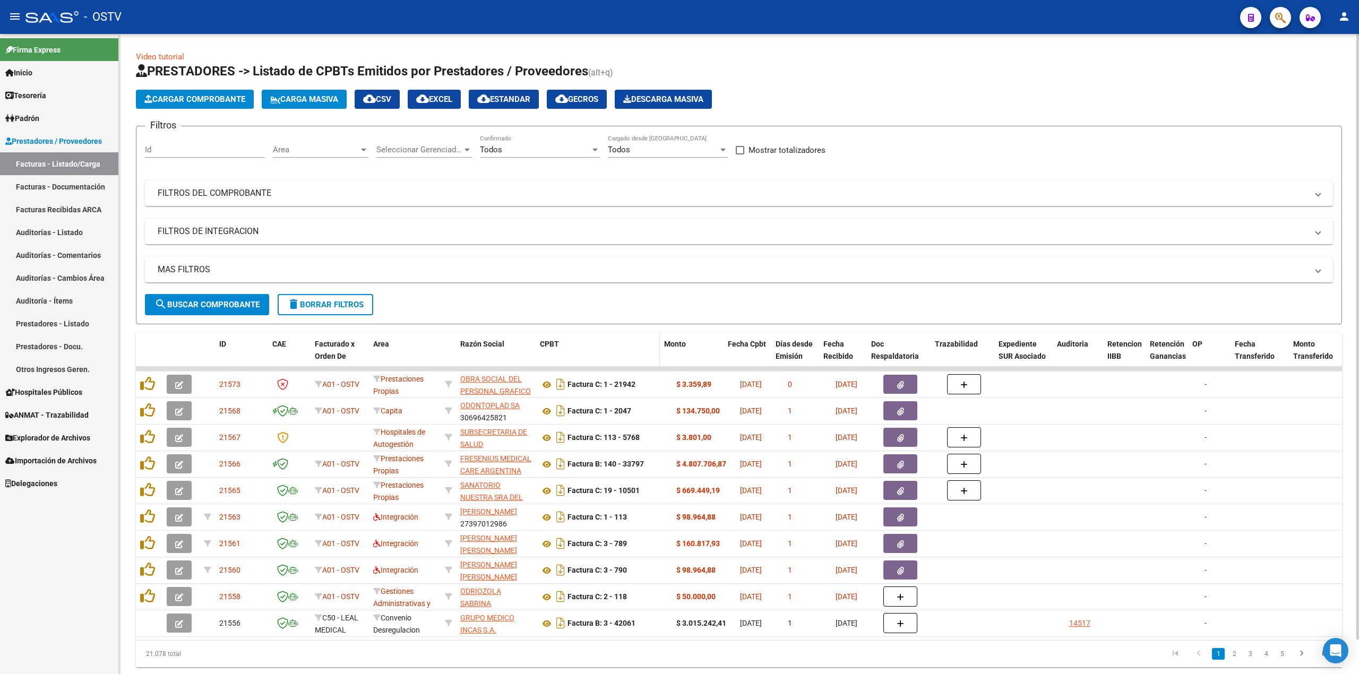
drag, startPoint x: 667, startPoint y: 359, endPoint x: 651, endPoint y: 361, distance: 16.5
click at [651, 361] on datatable-header-cell "CPBT" at bounding box center [598, 356] width 124 height 47
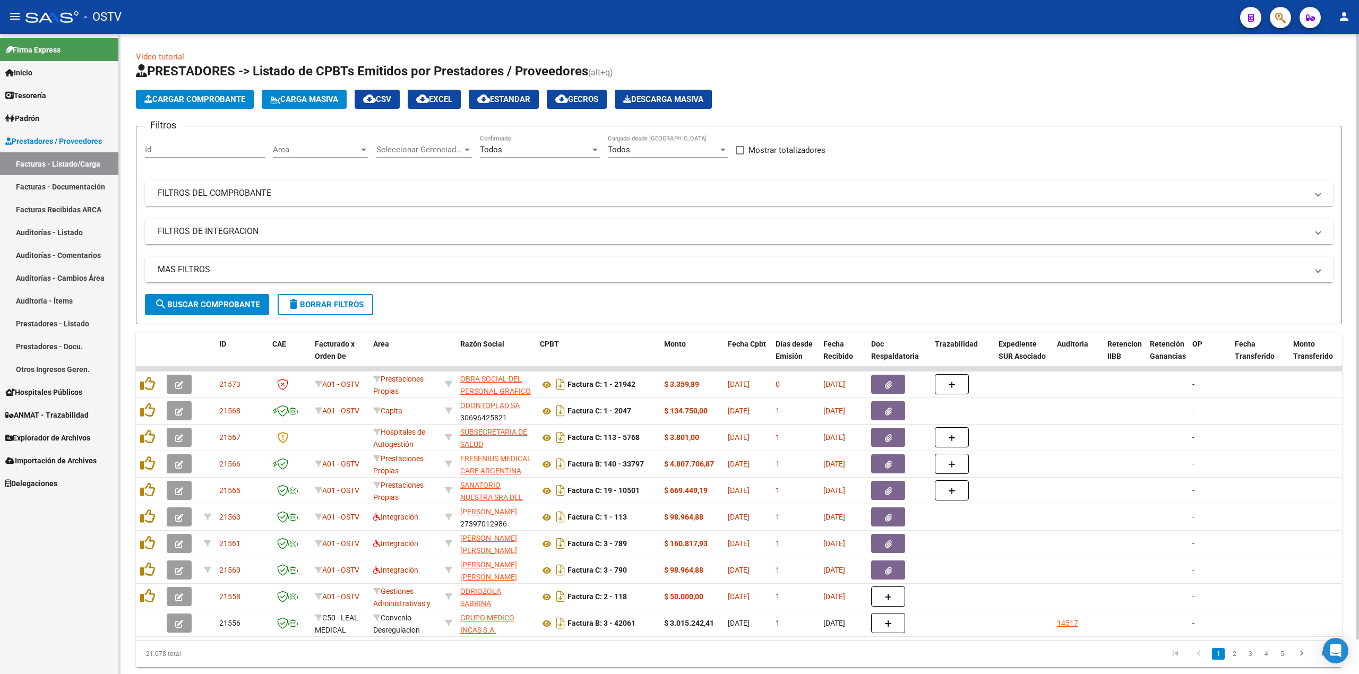
click at [459, 195] on mat-panel-title "FILTROS DEL COMPROBANTE" at bounding box center [733, 193] width 1150 height 12
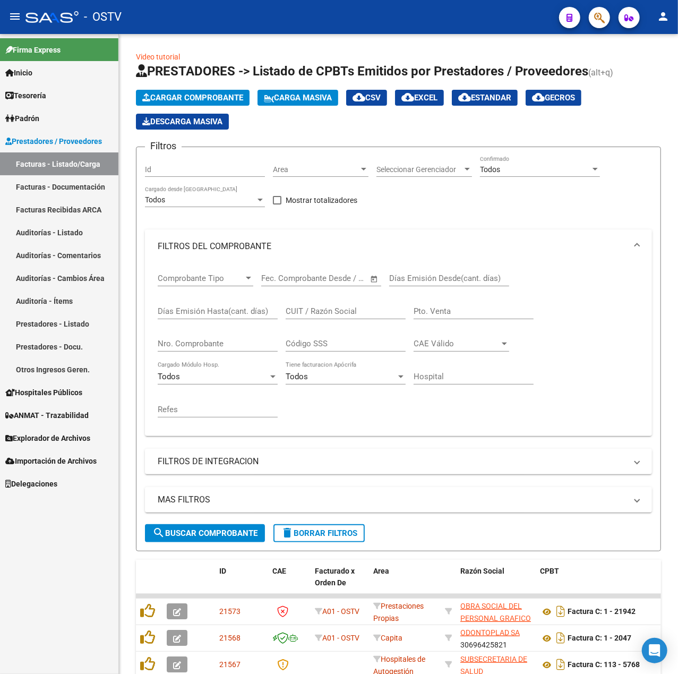
click at [21, 20] on button "menu" at bounding box center [14, 16] width 21 height 21
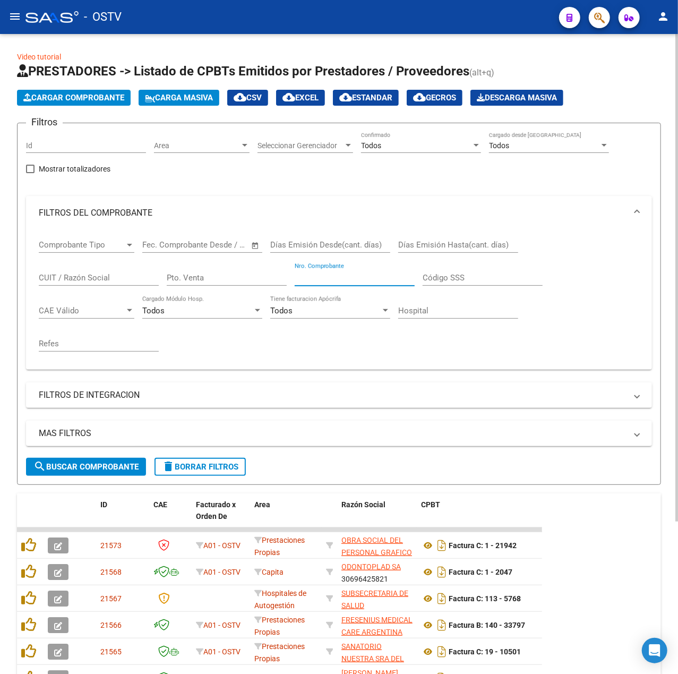
click at [314, 282] on input "Nro. Comprobante" at bounding box center [355, 278] width 120 height 10
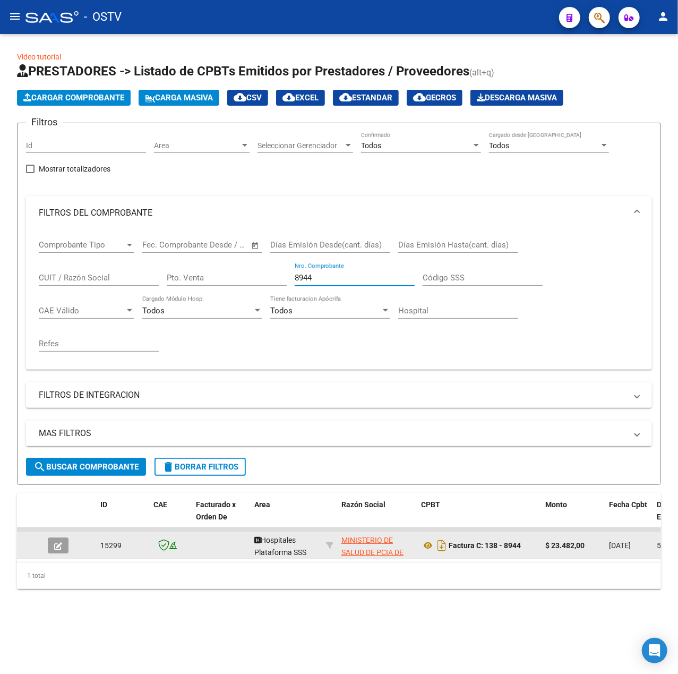
type input "8944"
click at [66, 546] on button "button" at bounding box center [58, 545] width 21 height 16
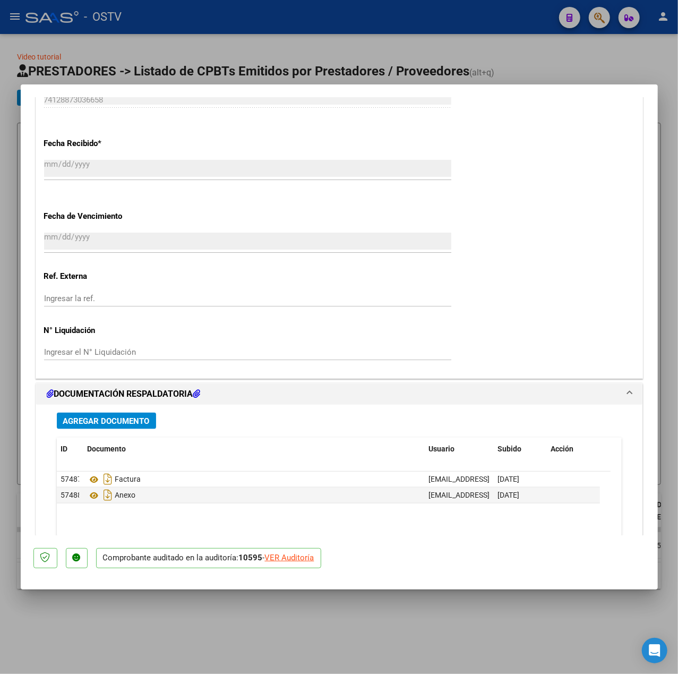
scroll to position [657, 0]
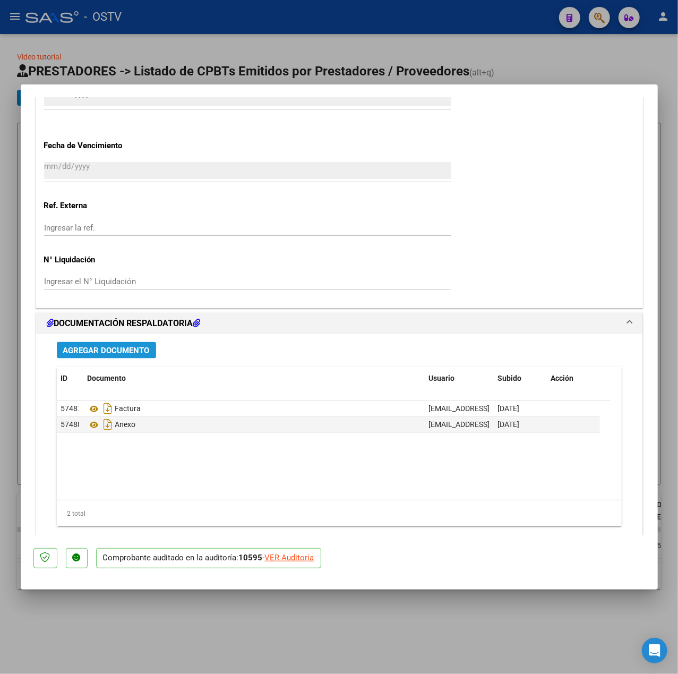
click at [128, 357] on button "Agregar Documento" at bounding box center [106, 350] width 99 height 16
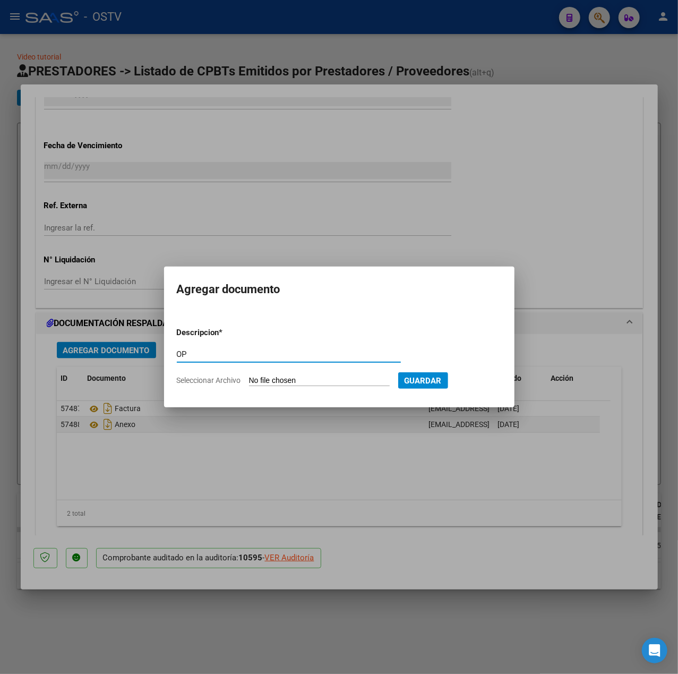
type input "OP"
click at [268, 381] on input "Seleccionar Archivo" at bounding box center [319, 381] width 141 height 10
type input "C:\fakepath\OP 57425 Htal [PERSON_NAME].pdf"
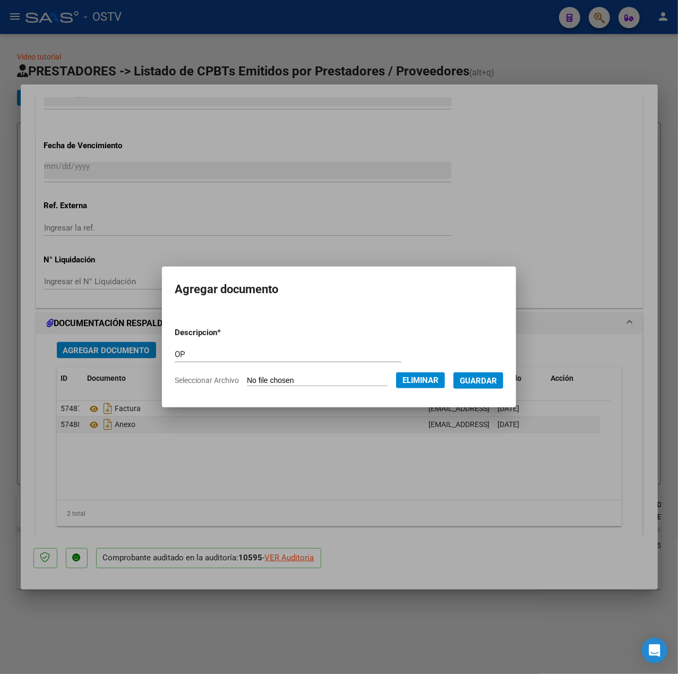
click at [494, 381] on span "Guardar" at bounding box center [478, 381] width 37 height 10
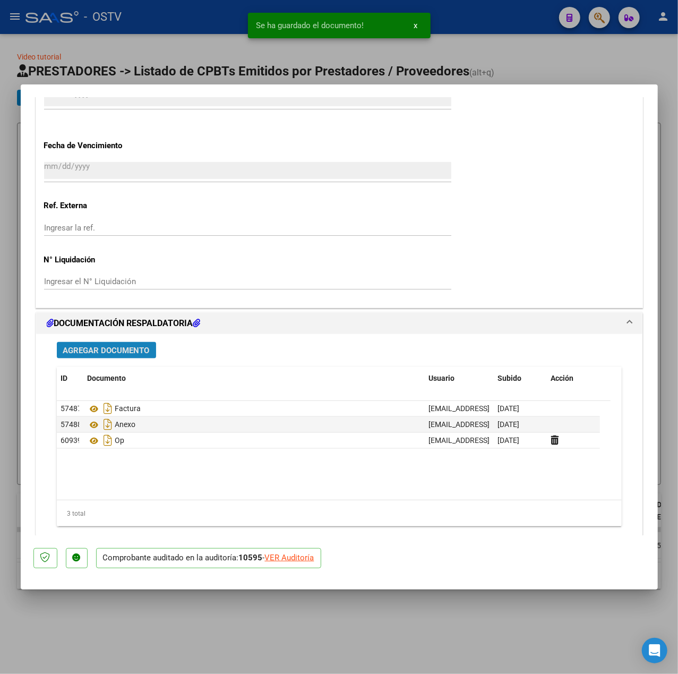
click at [139, 349] on span "Agregar Documento" at bounding box center [106, 351] width 87 height 10
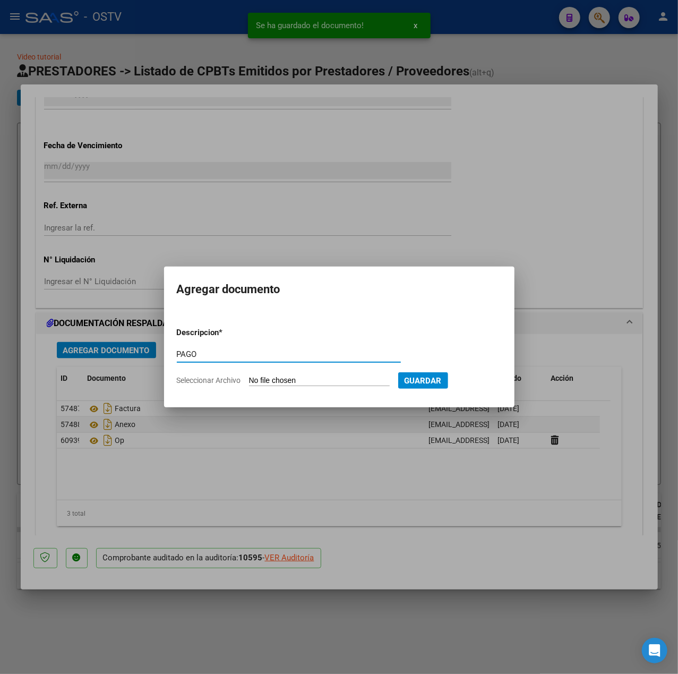
type input "PAGO"
click at [312, 383] on input "Seleccionar Archivo" at bounding box center [319, 381] width 141 height 10
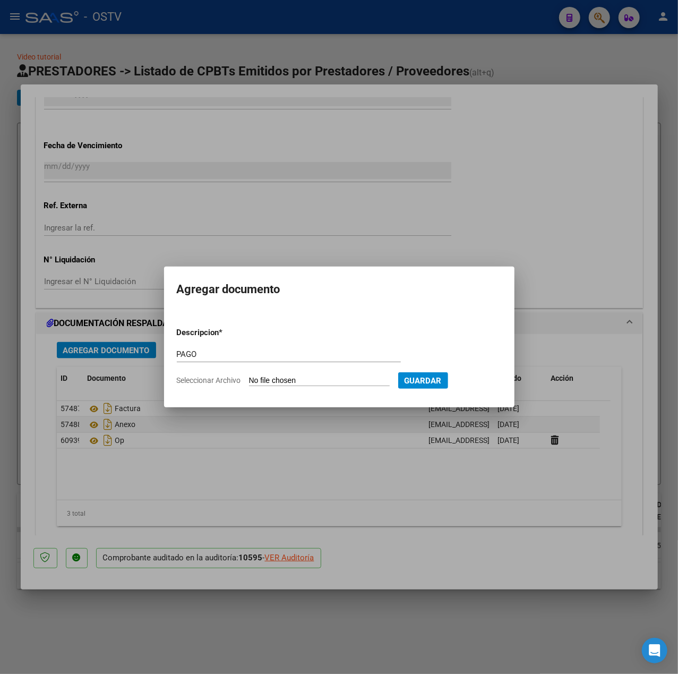
type input "C:\fakepath\Pago OP 57425 Htal [PERSON_NAME].pdf"
click at [480, 377] on span "Guardar" at bounding box center [478, 381] width 37 height 10
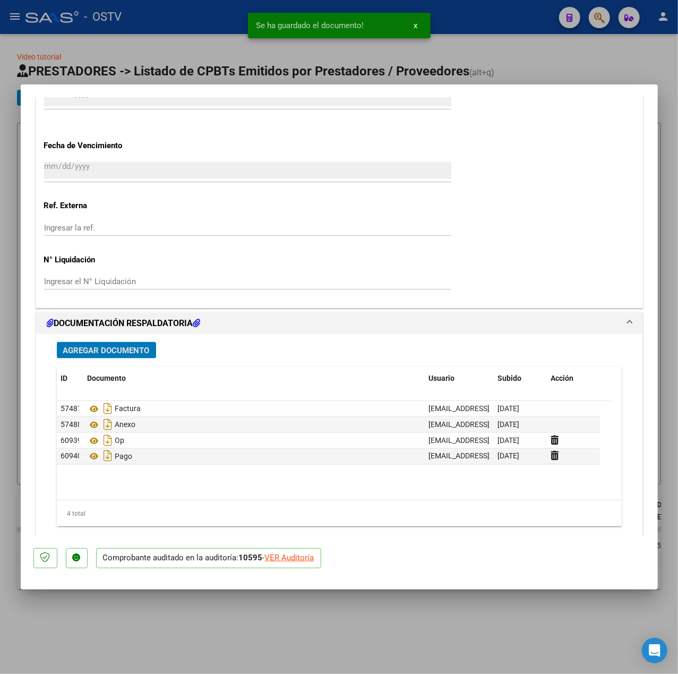
click at [147, 56] on div at bounding box center [339, 337] width 678 height 674
type input "$ 0,00"
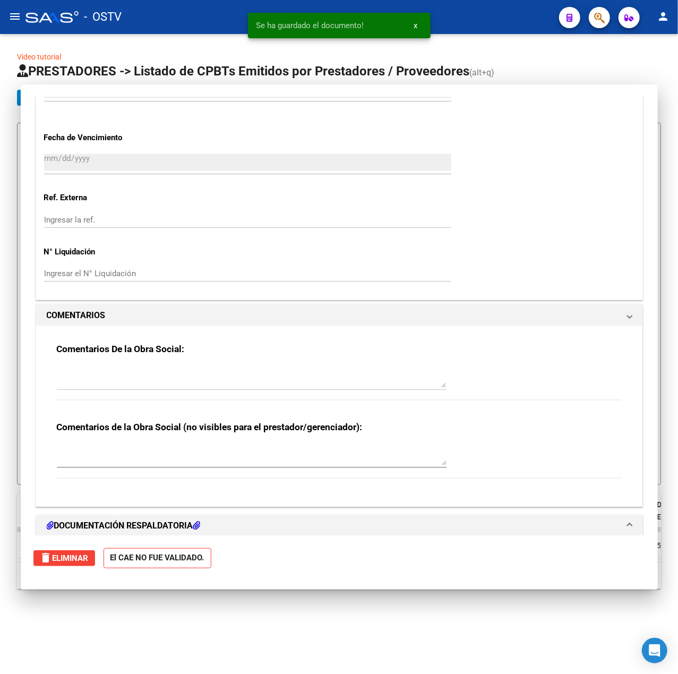
scroll to position [0, 0]
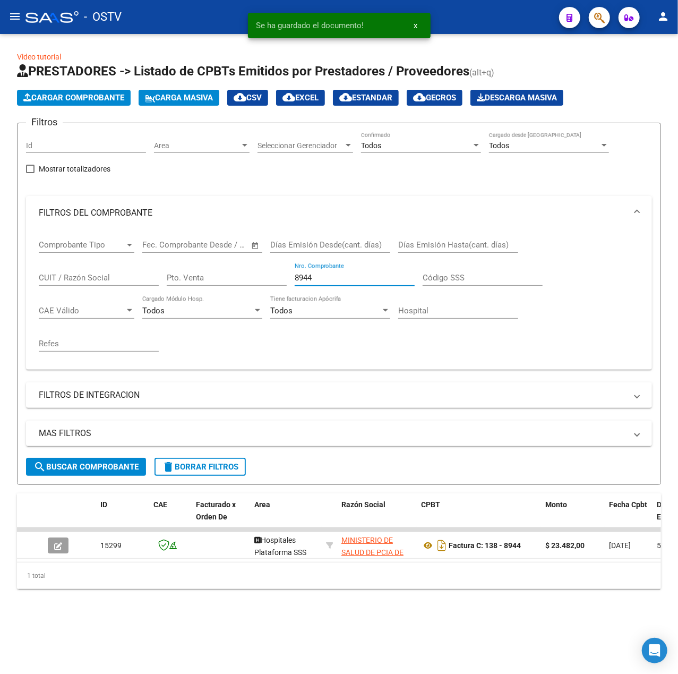
drag, startPoint x: 341, startPoint y: 277, endPoint x: 235, endPoint y: 272, distance: 106.3
click at [235, 272] on div "Comprobante Tipo Comprobante Tipo Fecha inicio – Fecha fin Fec. Comprobante Des…" at bounding box center [339, 295] width 601 height 131
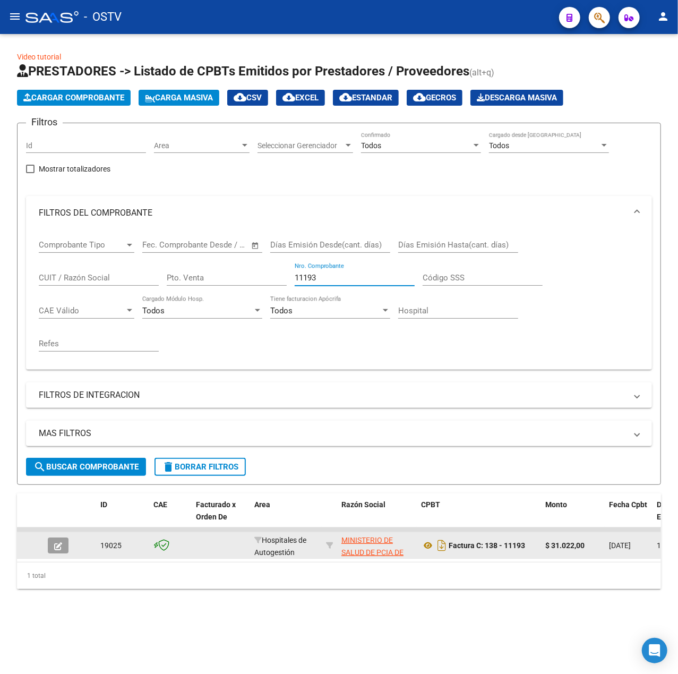
type input "11193"
click at [60, 554] on datatable-body-cell at bounding box center [62, 545] width 37 height 26
click at [60, 546] on icon "button" at bounding box center [58, 546] width 8 height 8
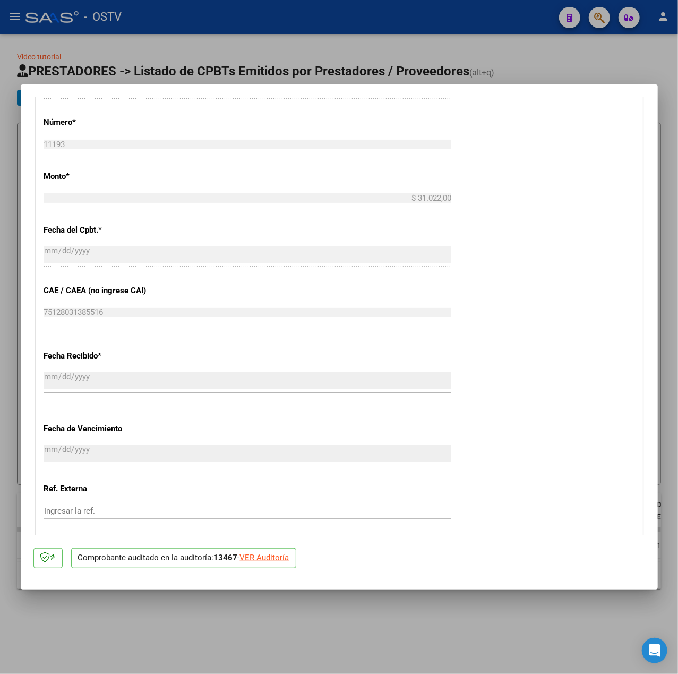
scroll to position [727, 0]
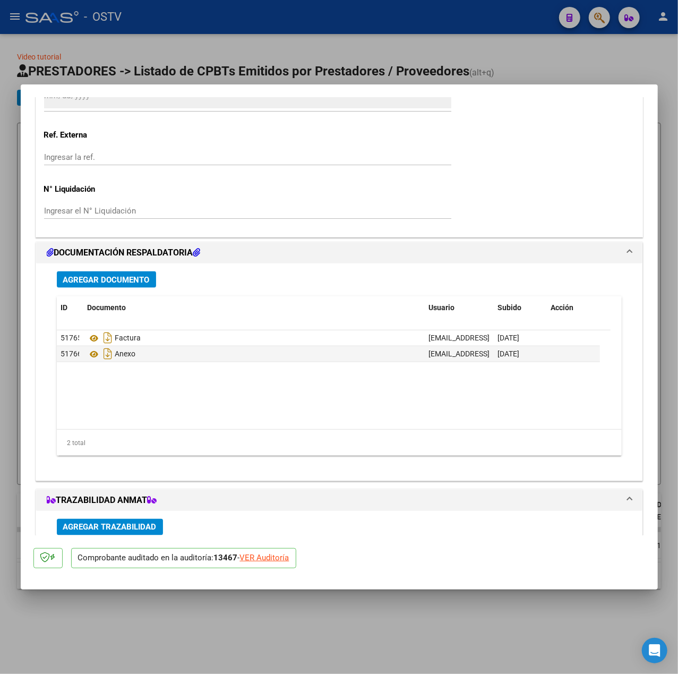
click at [92, 283] on span "Agregar Documento" at bounding box center [106, 280] width 87 height 10
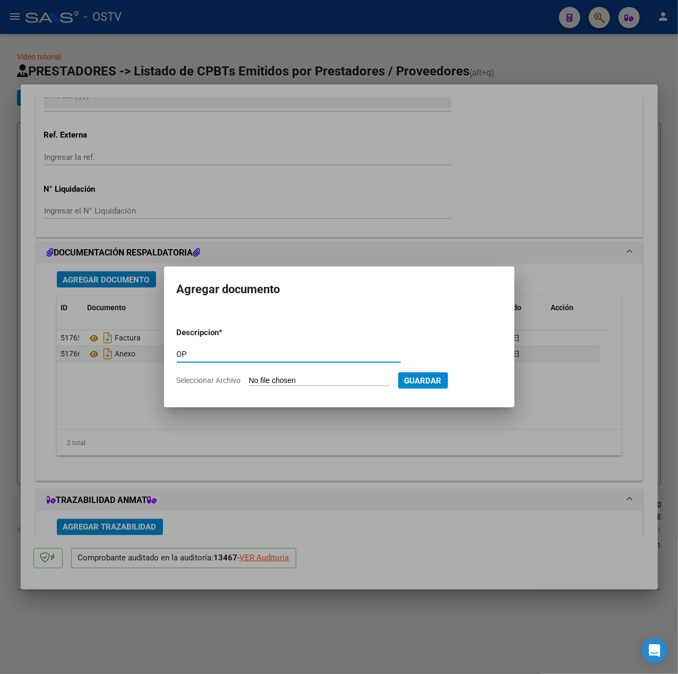
type input "OP"
click at [277, 381] on input "Seleccionar Archivo" at bounding box center [319, 381] width 141 height 10
type input "C:\fakepath\OP 57425 Htal [PERSON_NAME].pdf"
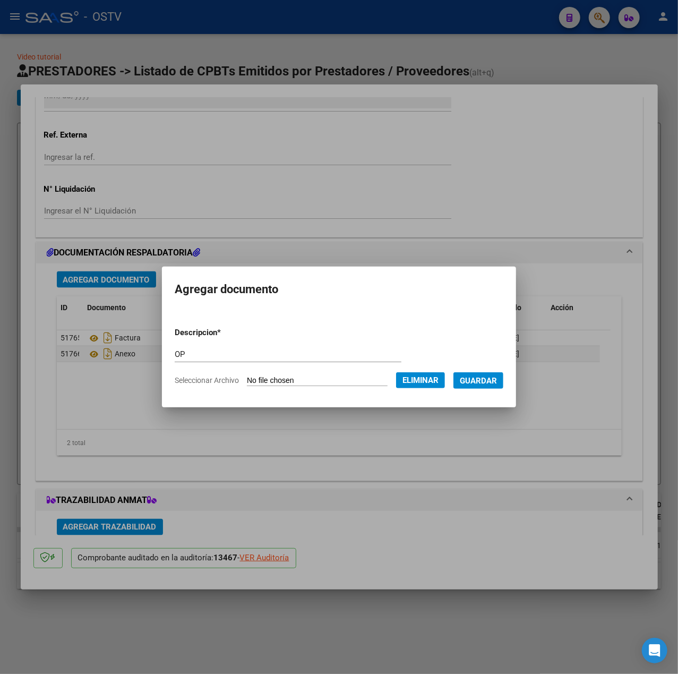
click at [476, 381] on span "Guardar" at bounding box center [478, 381] width 37 height 10
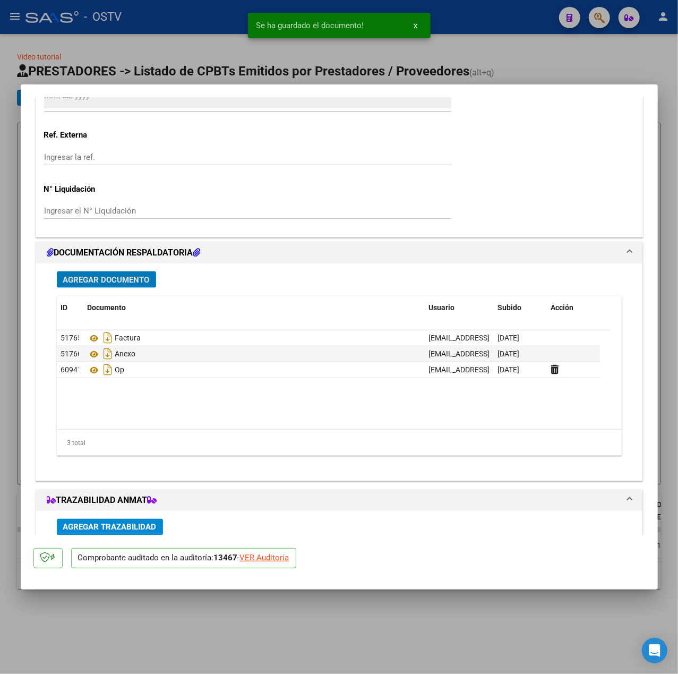
click at [81, 278] on span "Agregar Documento" at bounding box center [106, 280] width 87 height 10
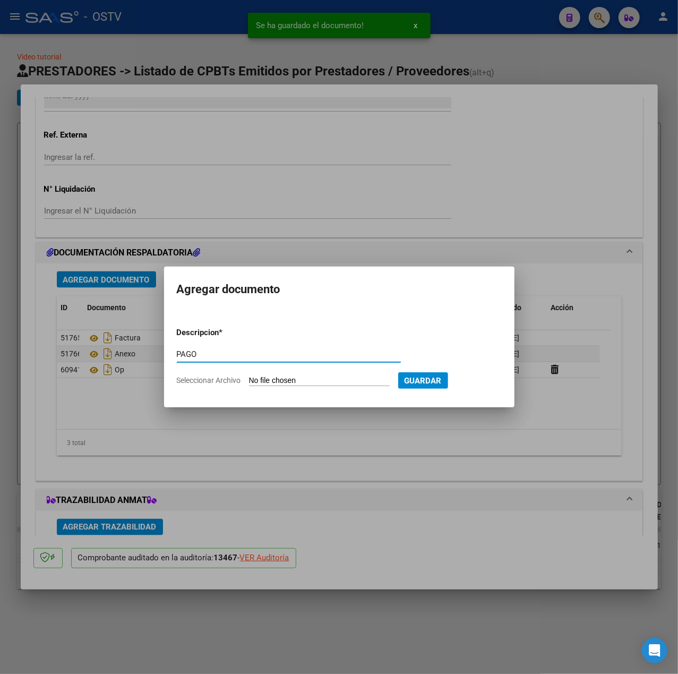
type input "PAGO"
click at [328, 378] on input "Seleccionar Archivo" at bounding box center [319, 381] width 141 height 10
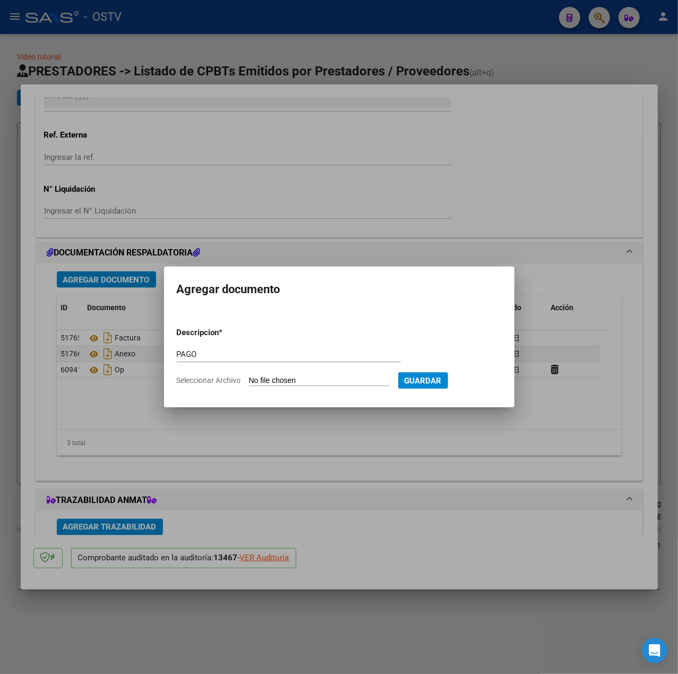
type input "C:\fakepath\Pago OP 57425 Htal [PERSON_NAME].pdf"
click at [497, 383] on span "Guardar" at bounding box center [478, 381] width 37 height 10
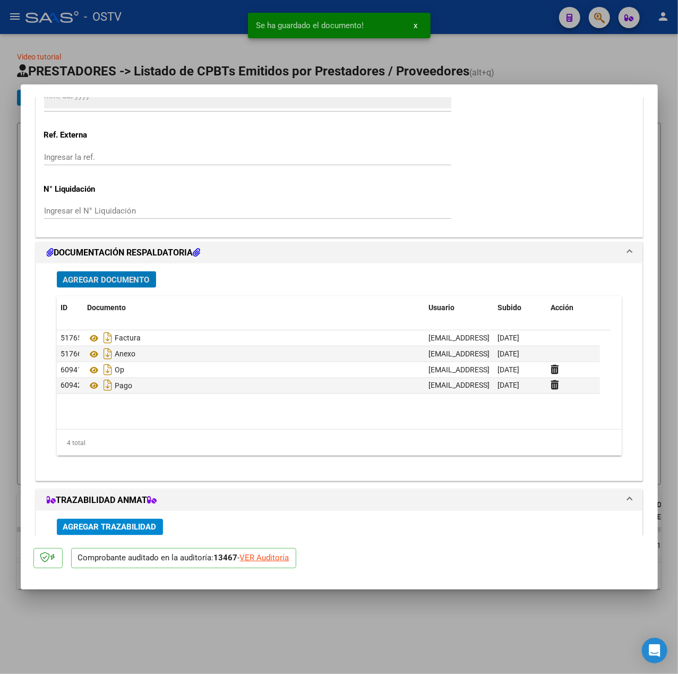
click at [171, 52] on div at bounding box center [339, 337] width 678 height 674
type input "$ 0,00"
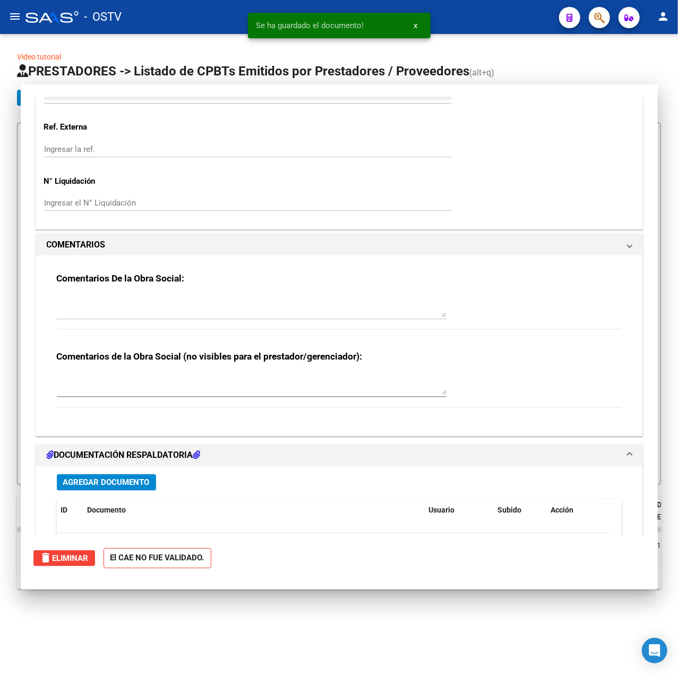
scroll to position [0, 0]
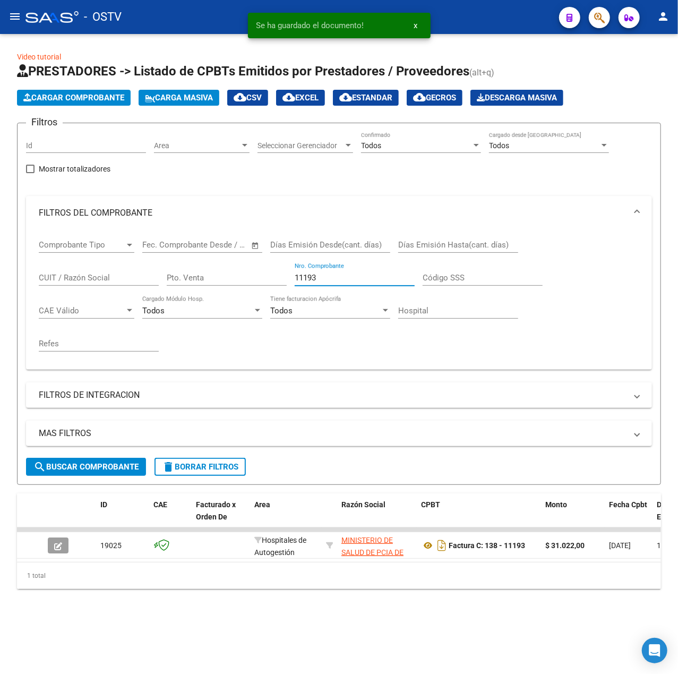
drag, startPoint x: 324, startPoint y: 275, endPoint x: 142, endPoint y: 274, distance: 181.6
click at [142, 274] on div "Comprobante Tipo Comprobante Tipo Fecha inicio – Fecha fin Fec. Comprobante Des…" at bounding box center [339, 295] width 601 height 131
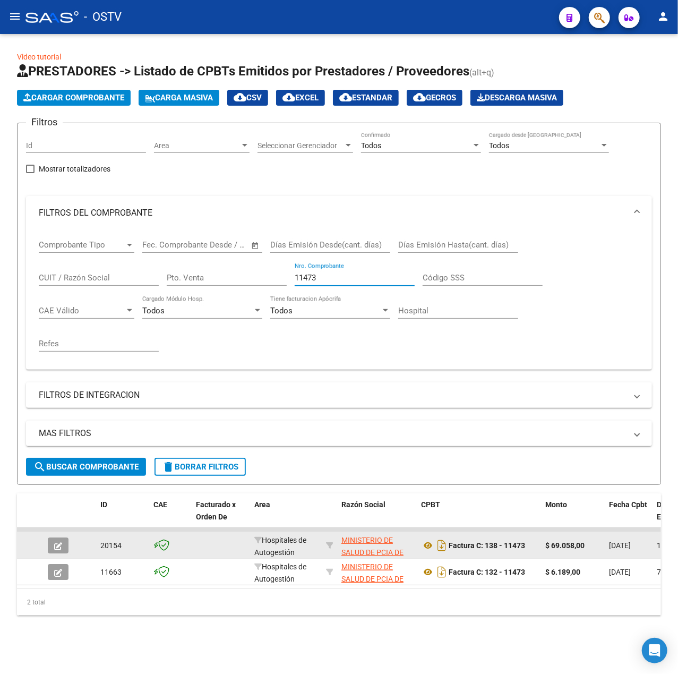
type input "11473"
click at [56, 549] on icon "button" at bounding box center [58, 546] width 8 height 8
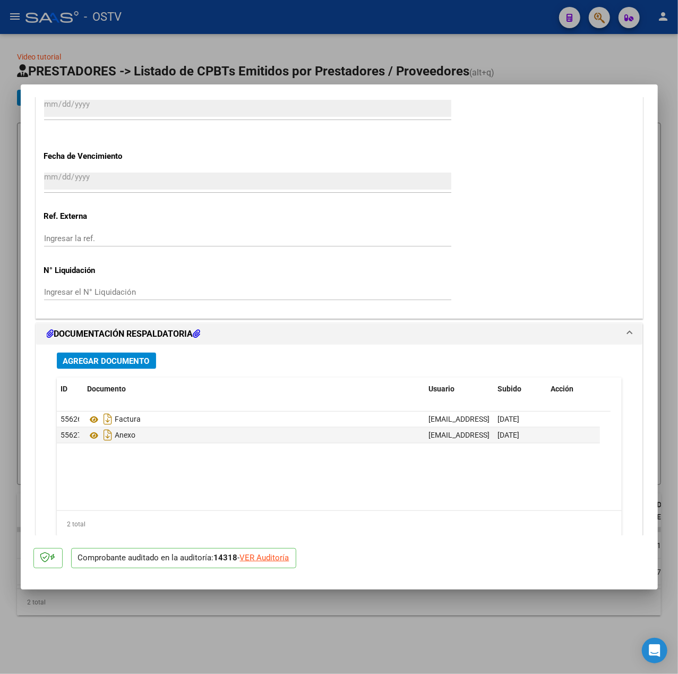
scroll to position [708, 0]
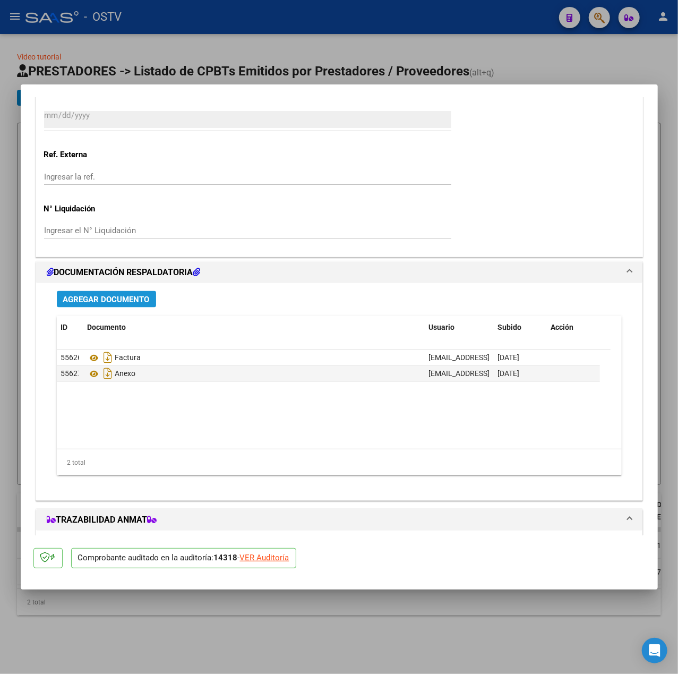
click at [117, 306] on button "Agregar Documento" at bounding box center [106, 299] width 99 height 16
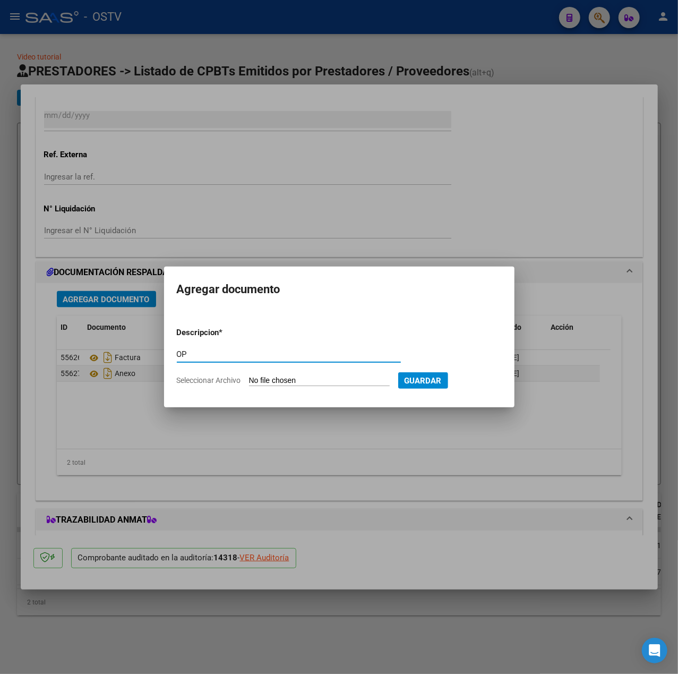
type input "OP"
click at [268, 381] on input "Seleccionar Archivo" at bounding box center [319, 381] width 141 height 10
type input "C:\fakepath\OP 57425 Htal [PERSON_NAME].pdf"
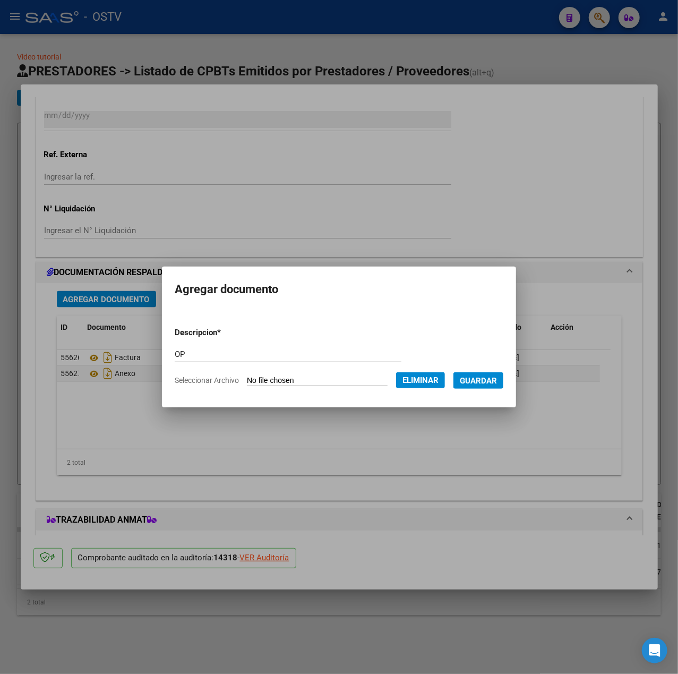
click at [497, 378] on span "Guardar" at bounding box center [478, 381] width 37 height 10
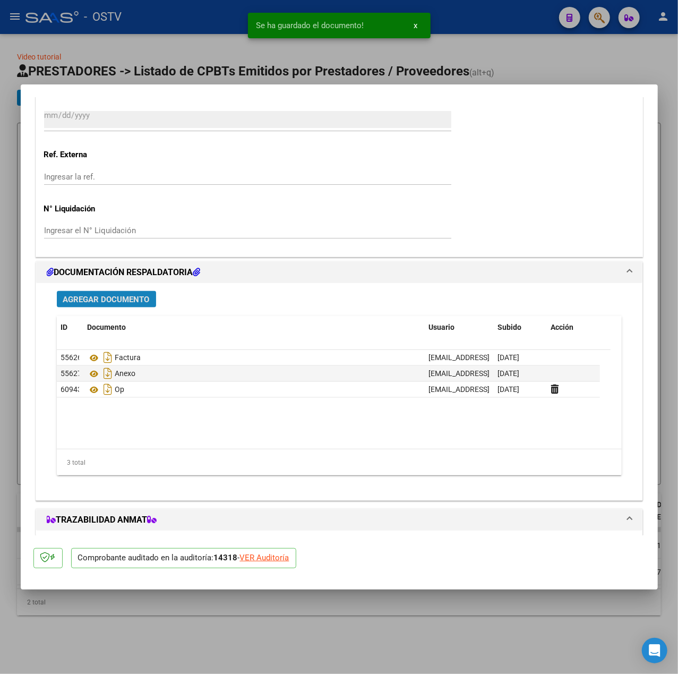
click at [92, 296] on span "Agregar Documento" at bounding box center [106, 300] width 87 height 10
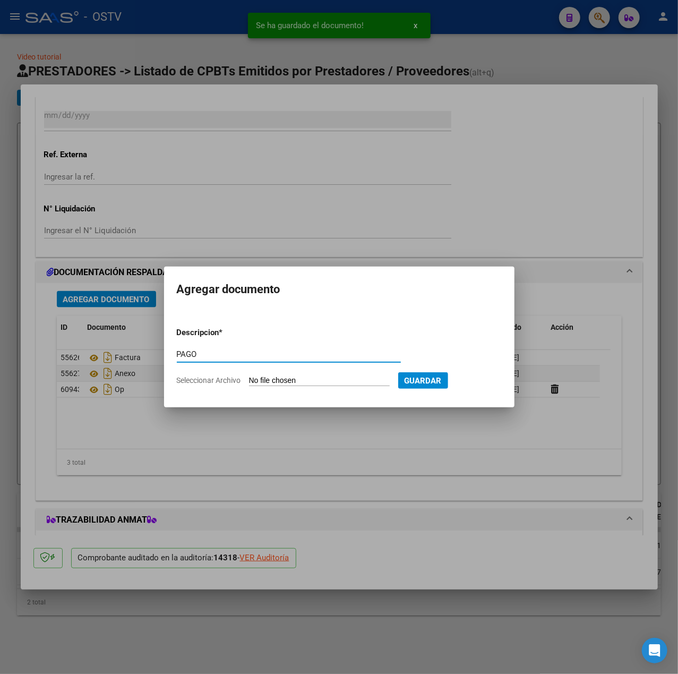
type input "PAGO"
click at [269, 383] on input "Seleccionar Archivo" at bounding box center [319, 381] width 141 height 10
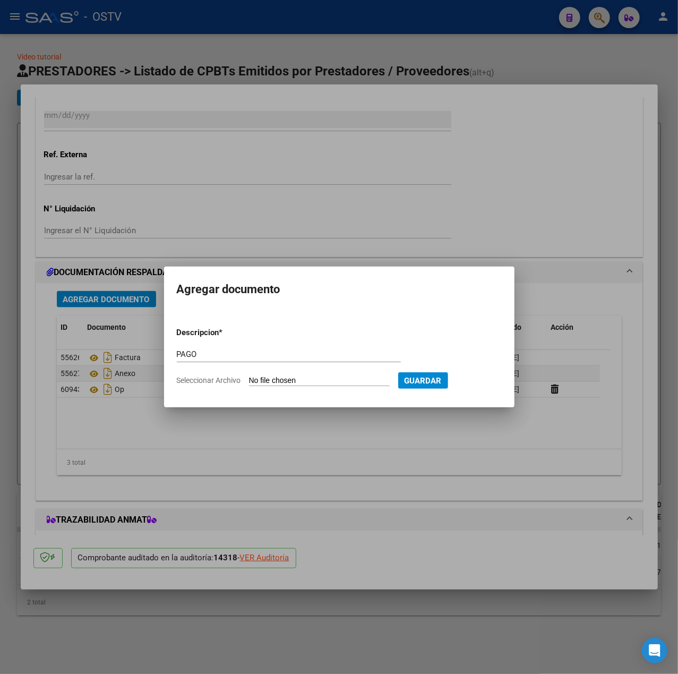
type input "C:\fakepath\Pago OP 57425 Htal [PERSON_NAME].pdf"
click at [495, 381] on span "Guardar" at bounding box center [478, 381] width 37 height 10
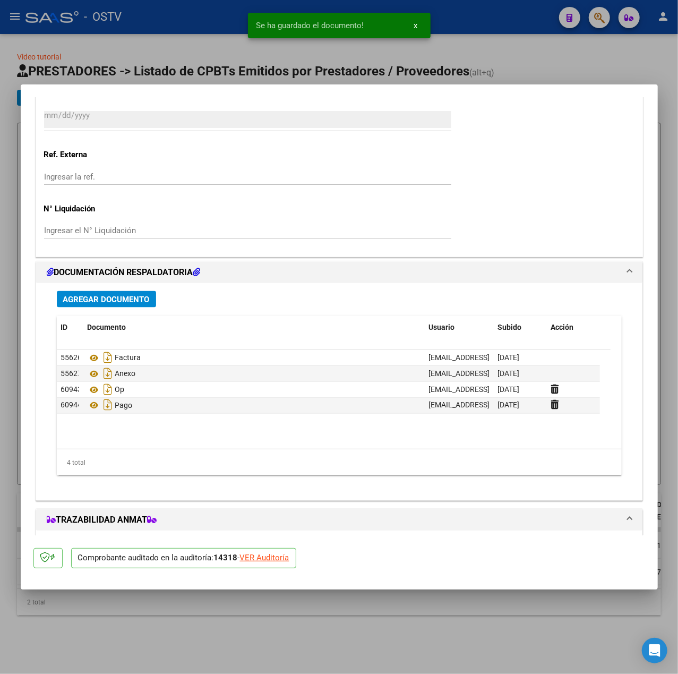
click at [275, 64] on div at bounding box center [339, 337] width 678 height 674
type input "$ 0,00"
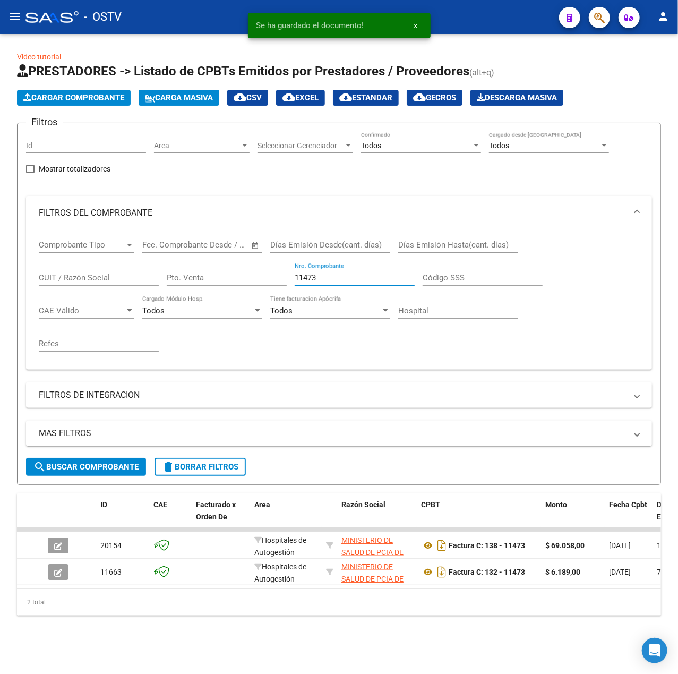
drag, startPoint x: 345, startPoint y: 275, endPoint x: 185, endPoint y: 275, distance: 159.3
click at [185, 275] on div "Comprobante Tipo Comprobante Tipo Fecha inicio – Fecha fin Fec. Comprobante Des…" at bounding box center [339, 295] width 601 height 131
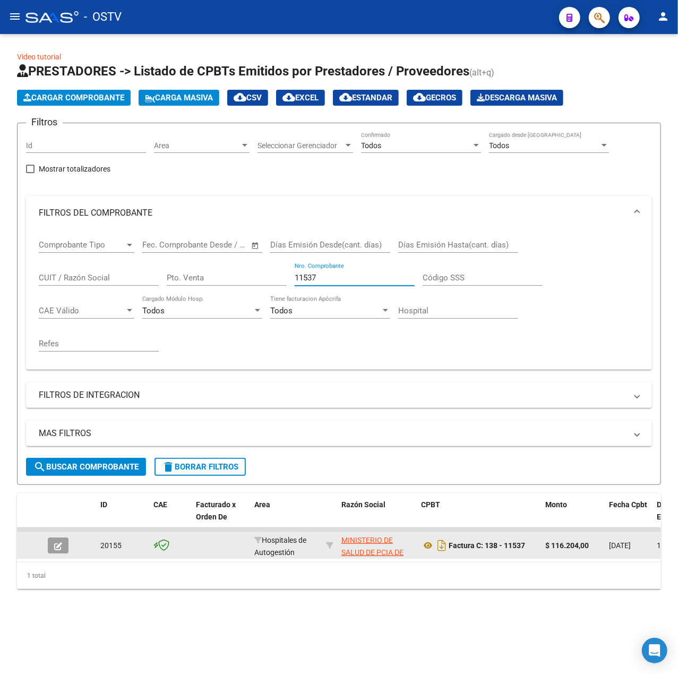
type input "11537"
click at [64, 549] on button "button" at bounding box center [58, 545] width 21 height 16
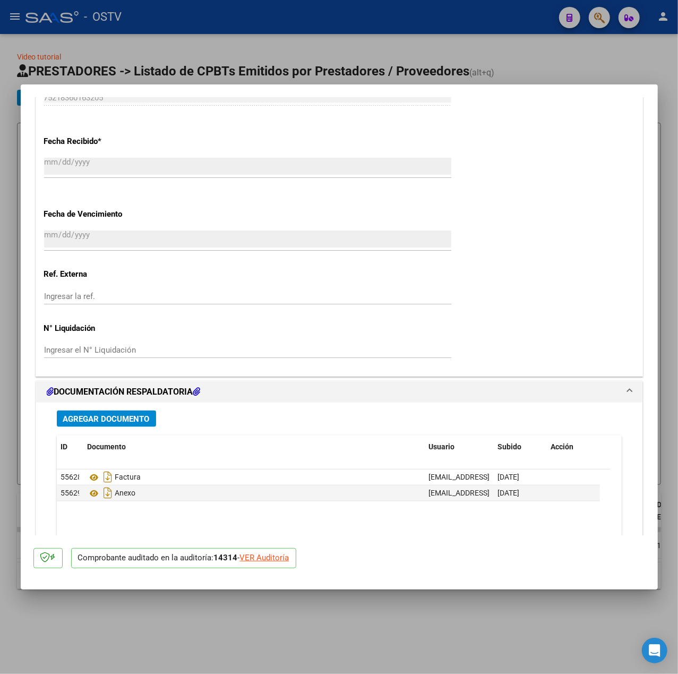
scroll to position [657, 0]
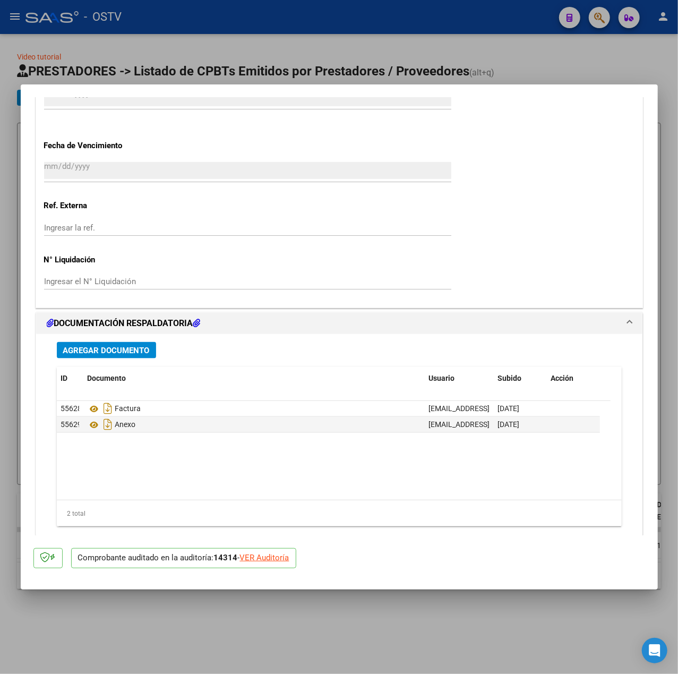
click at [143, 359] on div "Agregar Documento ID Documento Usuario Subido Acción 55628 Factura [EMAIL_ADDRE…" at bounding box center [339, 438] width 581 height 209
click at [141, 349] on span "Agregar Documento" at bounding box center [106, 351] width 87 height 10
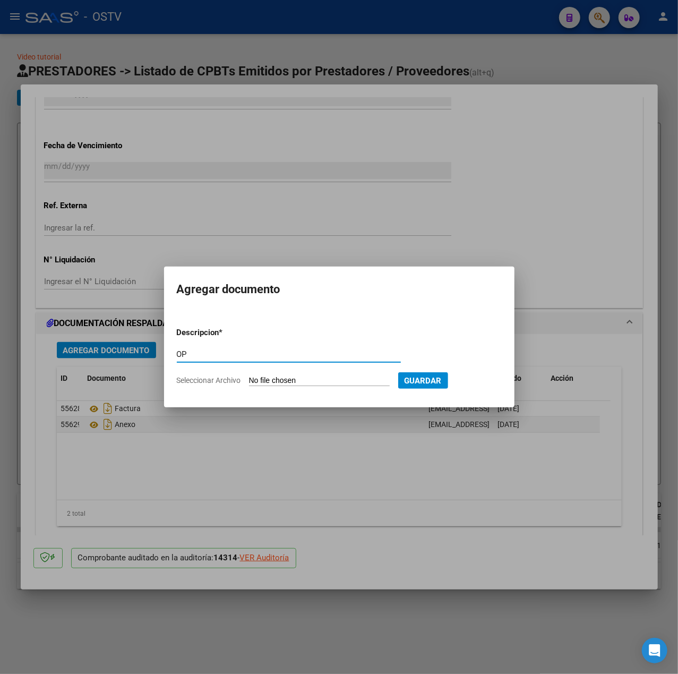
type input "OP"
click at [277, 377] on input "Seleccionar Archivo" at bounding box center [319, 381] width 141 height 10
type input "C:\fakepath\OP 57425 Htal [PERSON_NAME].pdf"
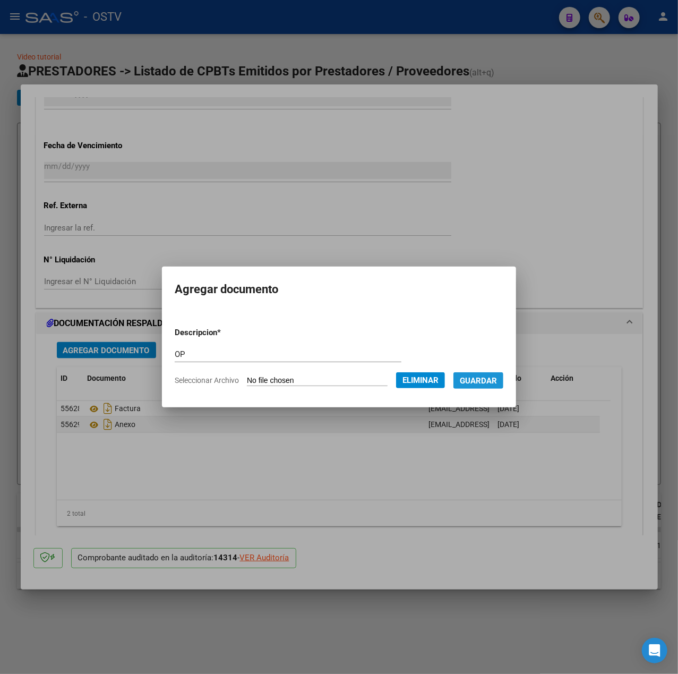
click at [503, 373] on button "Guardar" at bounding box center [478, 380] width 50 height 16
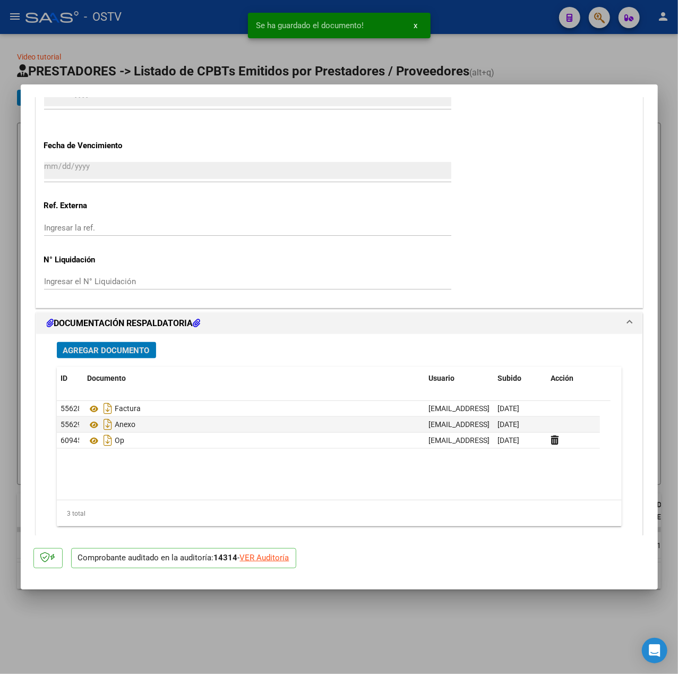
click at [151, 346] on button "Agregar Documento" at bounding box center [106, 350] width 99 height 16
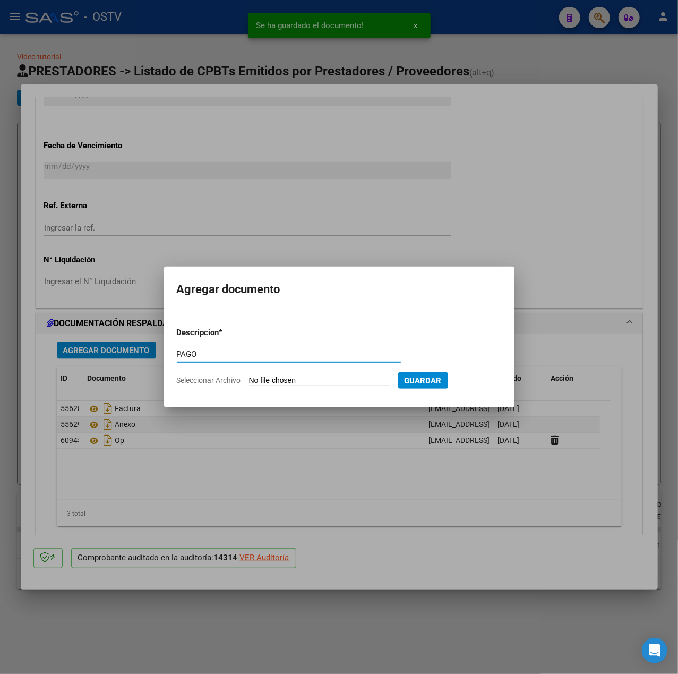
type input "PAGO"
click at [311, 378] on input "Seleccionar Archivo" at bounding box center [319, 381] width 141 height 10
type input "C:\fakepath\Pago OP 57425 Htal [PERSON_NAME].pdf"
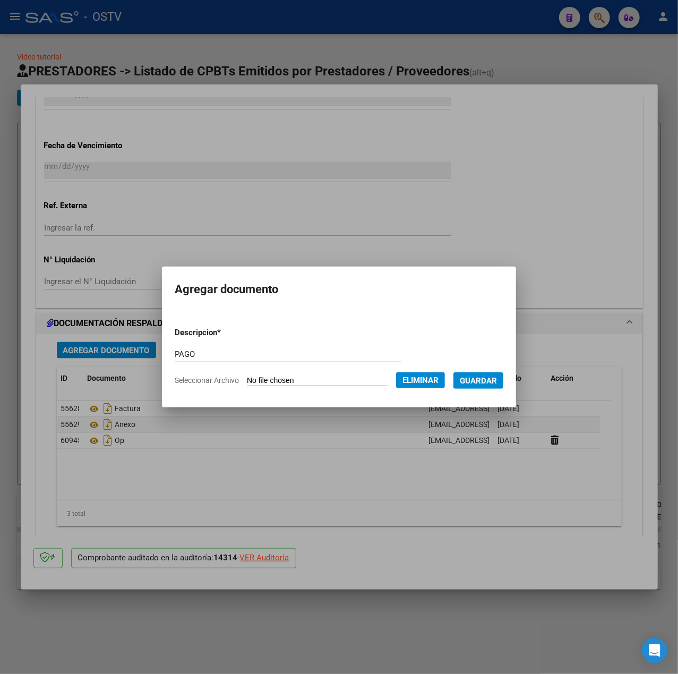
click at [497, 379] on span "Guardar" at bounding box center [478, 381] width 37 height 10
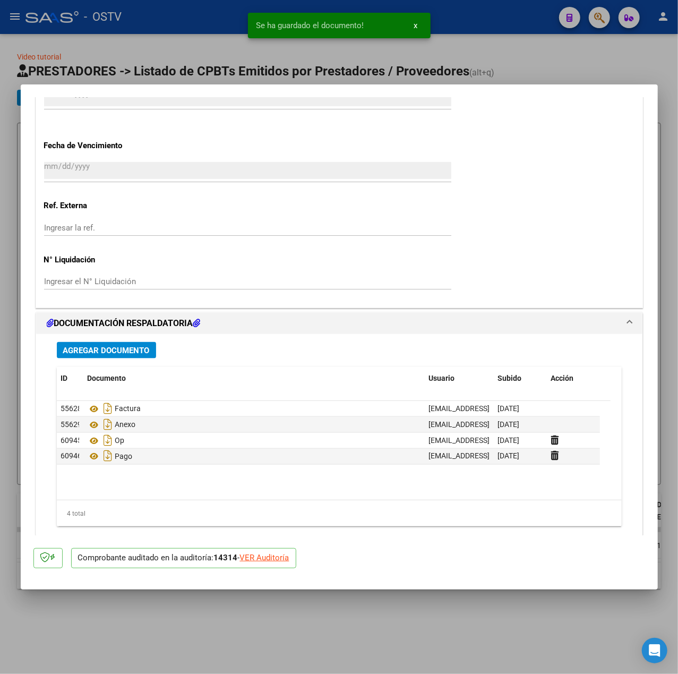
click at [317, 71] on div at bounding box center [339, 337] width 678 height 674
type input "$ 0,00"
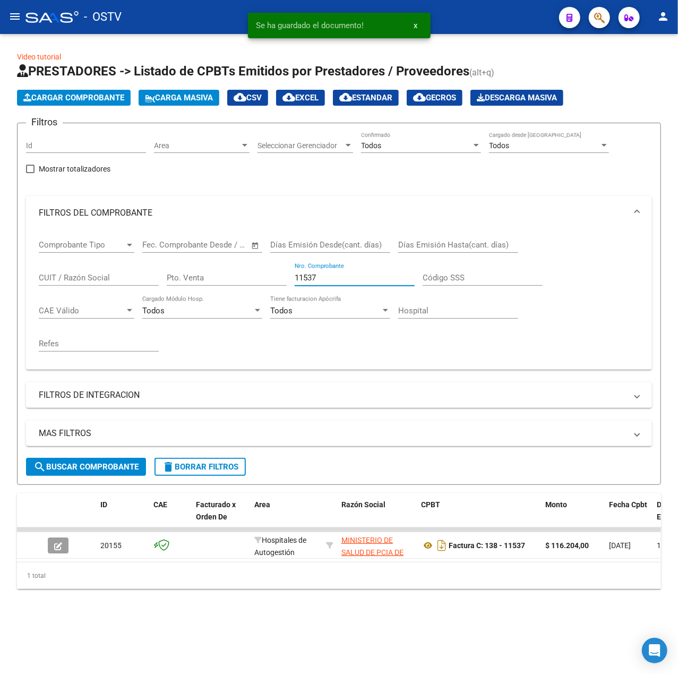
drag, startPoint x: 353, startPoint y: 281, endPoint x: 215, endPoint y: 277, distance: 138.1
click at [215, 277] on div "Comprobante Tipo Comprobante Tipo Fecha inicio – Fecha fin Fec. Comprobante Des…" at bounding box center [339, 295] width 601 height 131
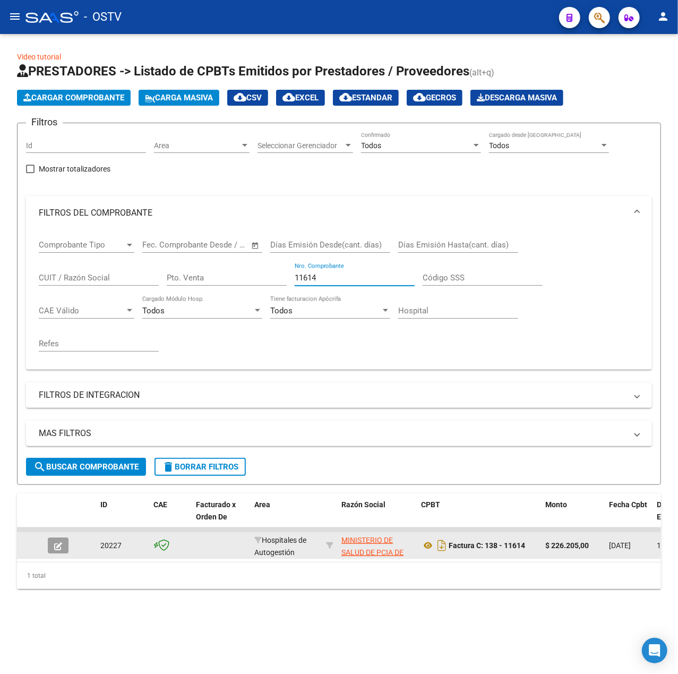
type input "11614"
click at [58, 542] on icon "button" at bounding box center [58, 546] width 8 height 8
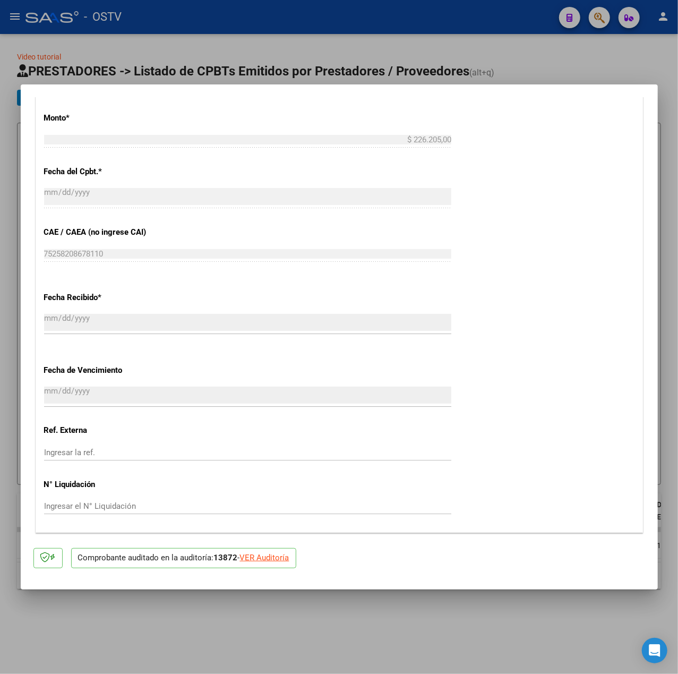
scroll to position [727, 0]
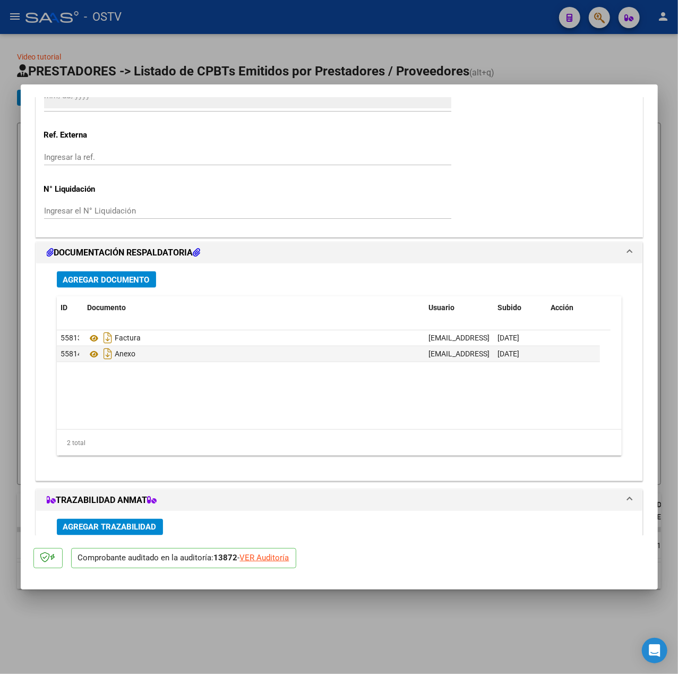
click at [83, 285] on span "Agregar Documento" at bounding box center [106, 280] width 87 height 10
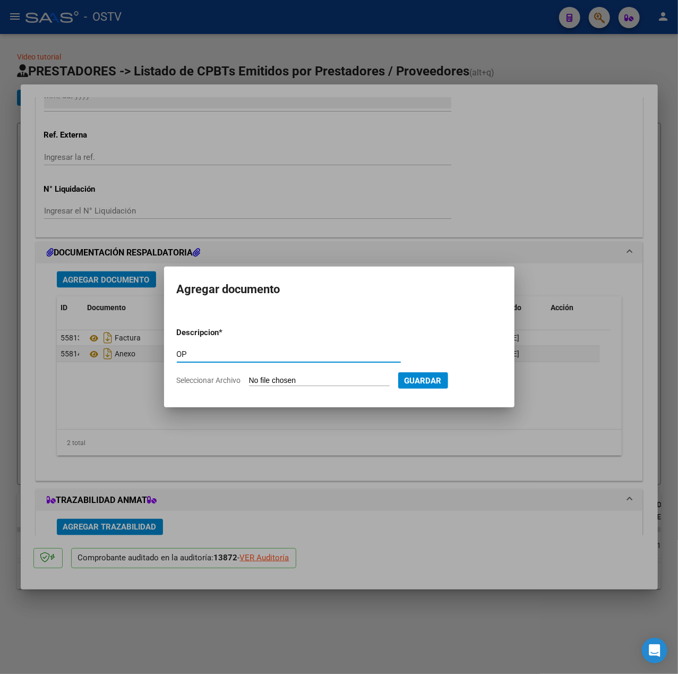
type input "OP"
click at [279, 380] on input "Seleccionar Archivo" at bounding box center [319, 381] width 141 height 10
type input "C:\fakepath\OP 57425 Htal [PERSON_NAME].pdf"
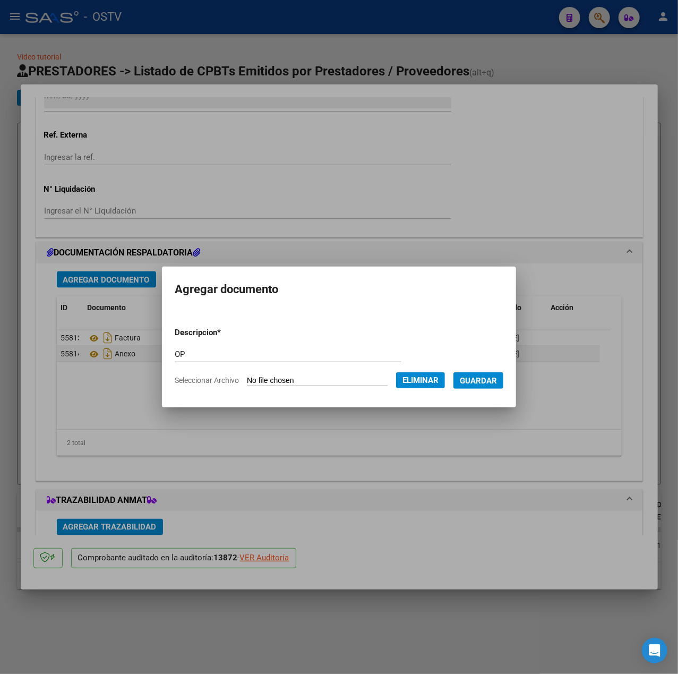
click at [497, 381] on span "Guardar" at bounding box center [478, 381] width 37 height 10
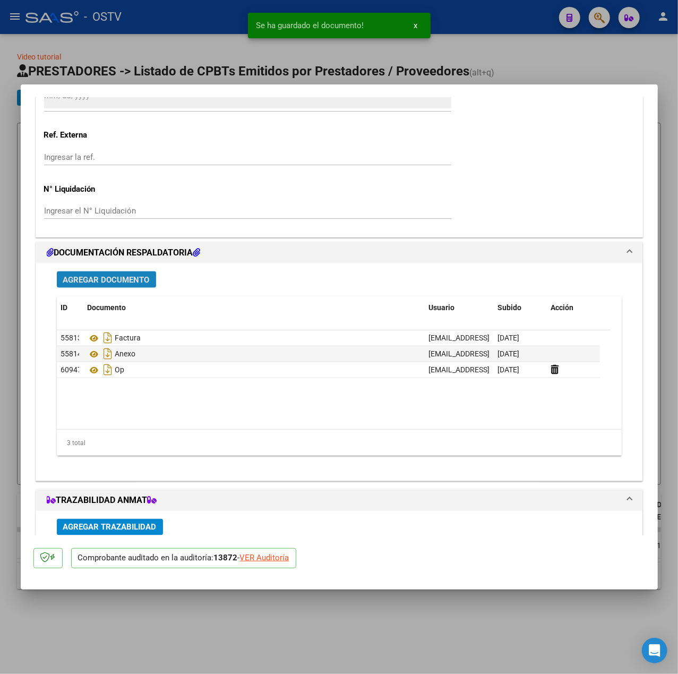
click at [130, 280] on span "Agregar Documento" at bounding box center [106, 280] width 87 height 10
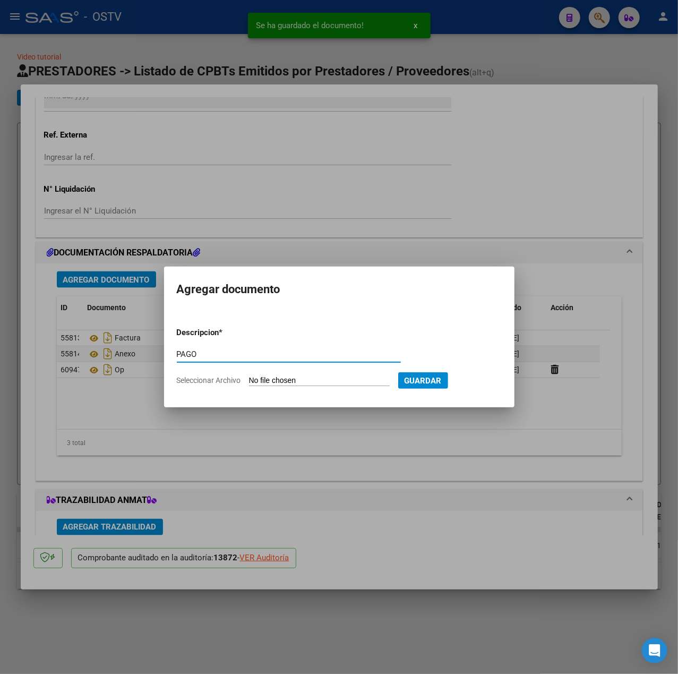
type input "PAGO"
click at [275, 381] on input "Seleccionar Archivo" at bounding box center [319, 381] width 141 height 10
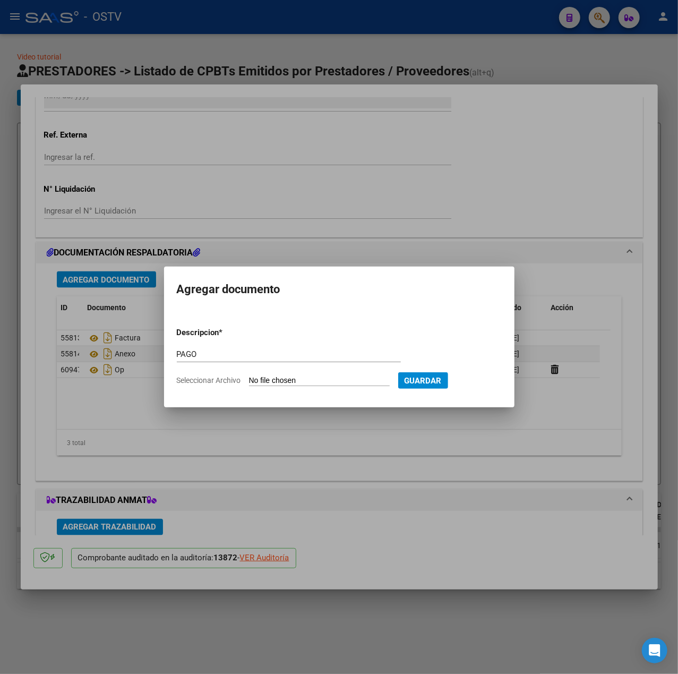
type input "C:\fakepath\Pago OP 57425 Htal [PERSON_NAME].pdf"
click at [497, 381] on span "Guardar" at bounding box center [478, 381] width 37 height 10
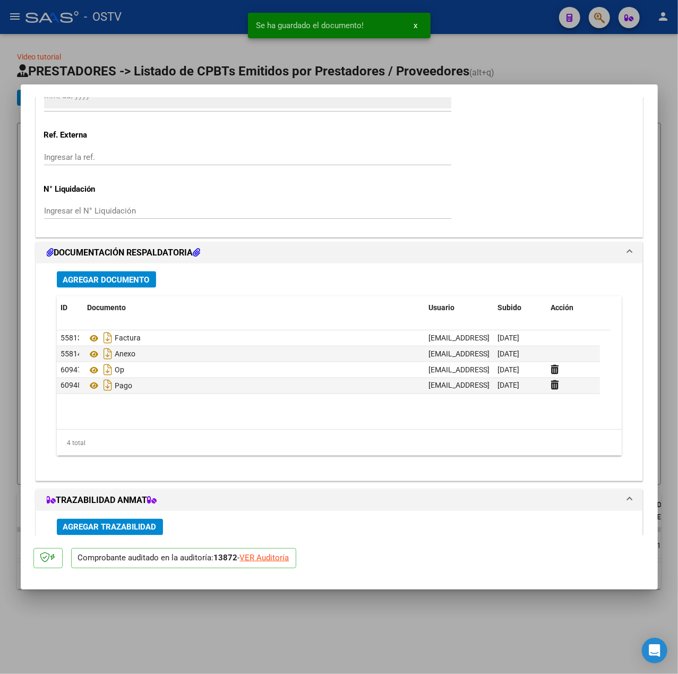
click at [13, 372] on div at bounding box center [339, 337] width 678 height 674
type input "$ 0,00"
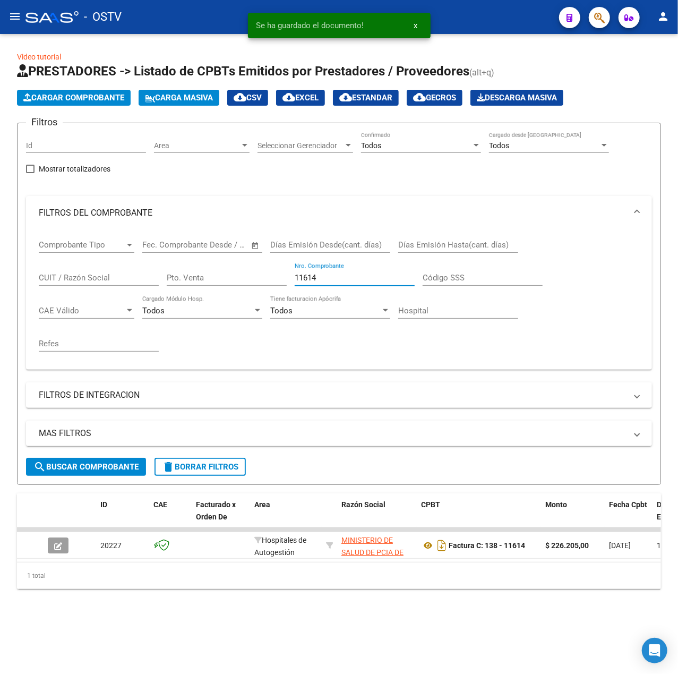
drag, startPoint x: 385, startPoint y: 281, endPoint x: 183, endPoint y: 281, distance: 202.3
click at [183, 281] on div "Comprobante Tipo Comprobante Tipo Fecha inicio – Fecha fin Fec. Comprobante Des…" at bounding box center [339, 295] width 601 height 131
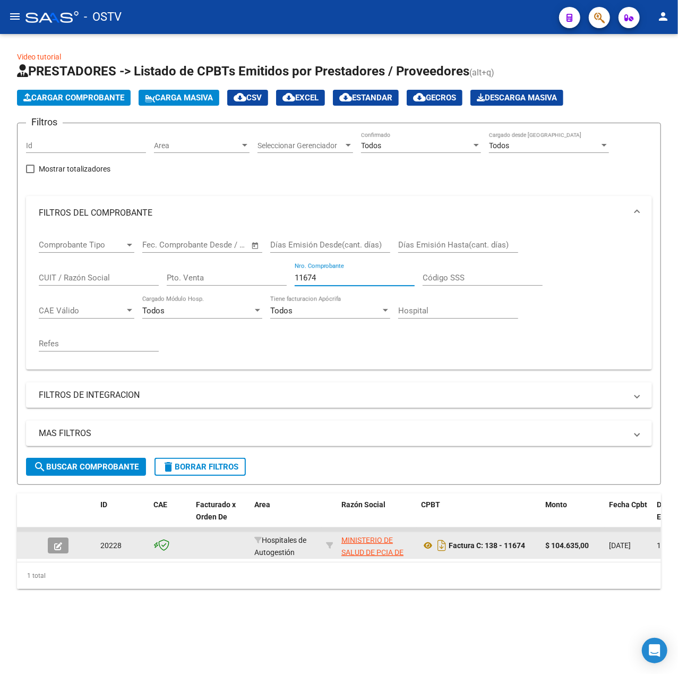
type input "11674"
click at [46, 543] on datatable-body-cell at bounding box center [62, 545] width 37 height 26
click at [47, 544] on datatable-body-cell at bounding box center [62, 545] width 37 height 26
click at [54, 544] on icon "button" at bounding box center [58, 546] width 8 height 8
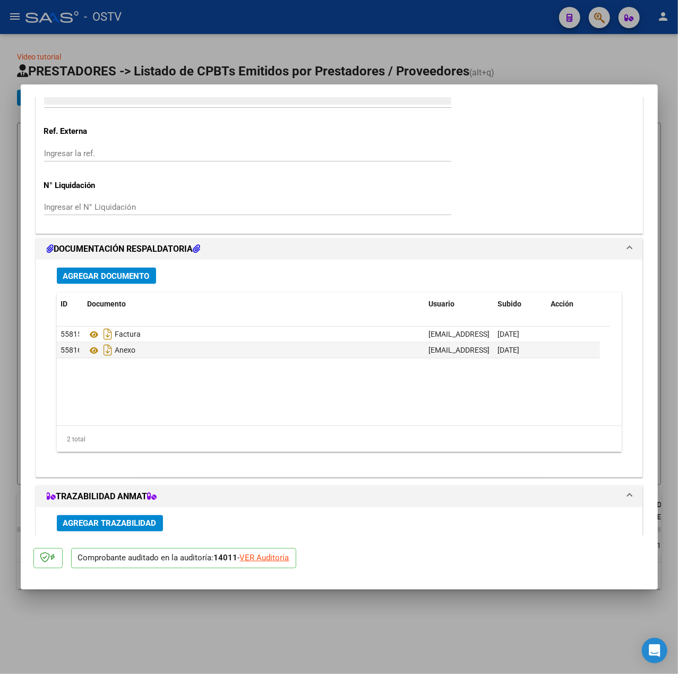
scroll to position [799, 0]
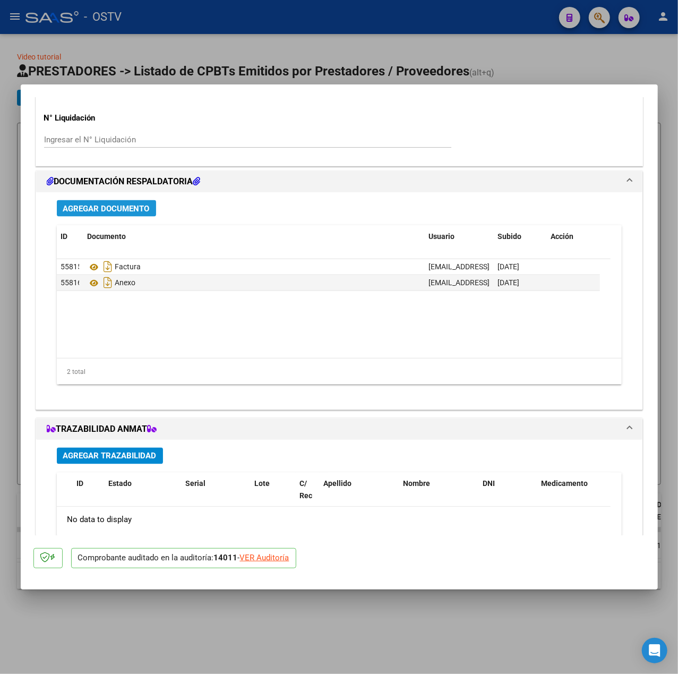
click at [137, 209] on span "Agregar Documento" at bounding box center [106, 209] width 87 height 10
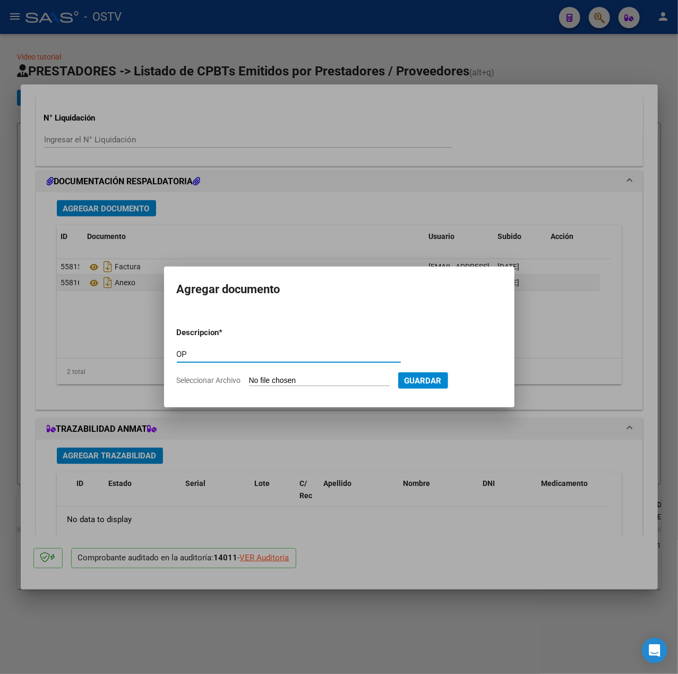
type input "OP"
click at [322, 380] on input "Seleccionar Archivo" at bounding box center [319, 381] width 141 height 10
type input "C:\fakepath\OP 57425 Htal [PERSON_NAME].pdf"
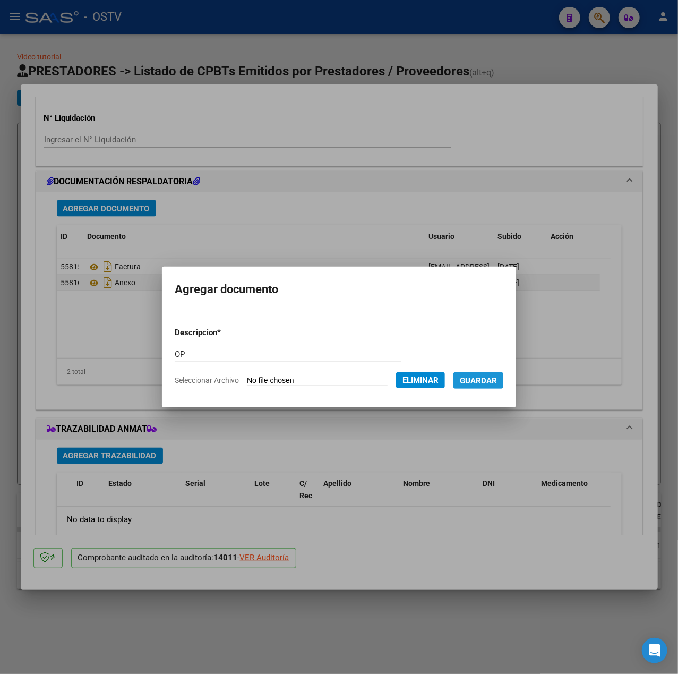
click at [487, 381] on span "Guardar" at bounding box center [478, 381] width 37 height 10
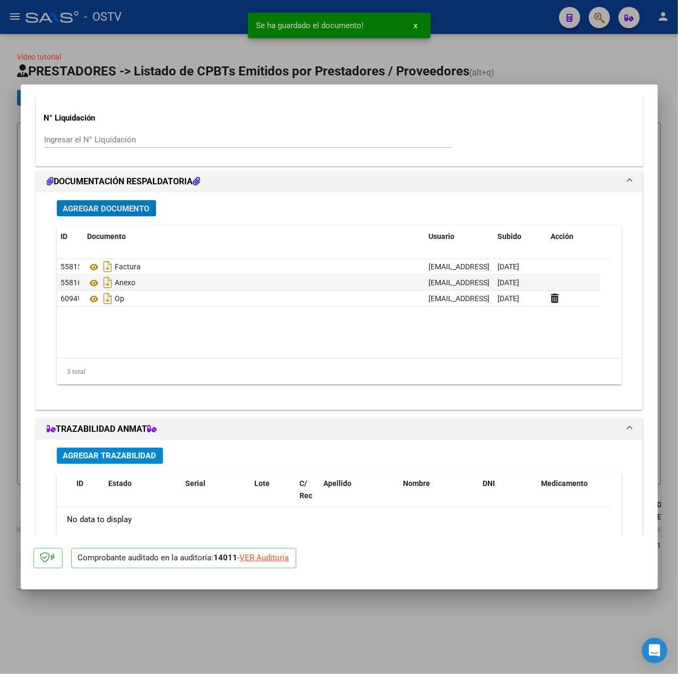
click at [136, 209] on span "Agregar Documento" at bounding box center [106, 209] width 87 height 10
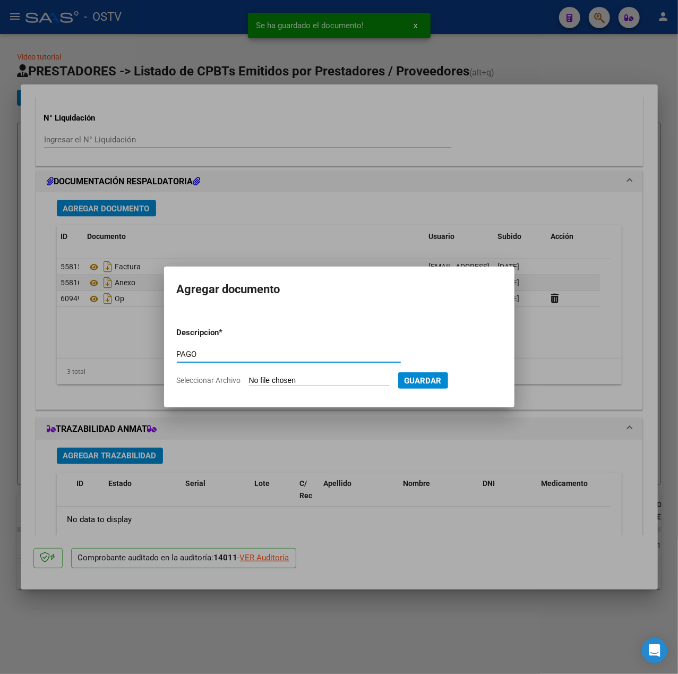
type input "PAGO"
click at [291, 378] on input "Seleccionar Archivo" at bounding box center [319, 381] width 141 height 10
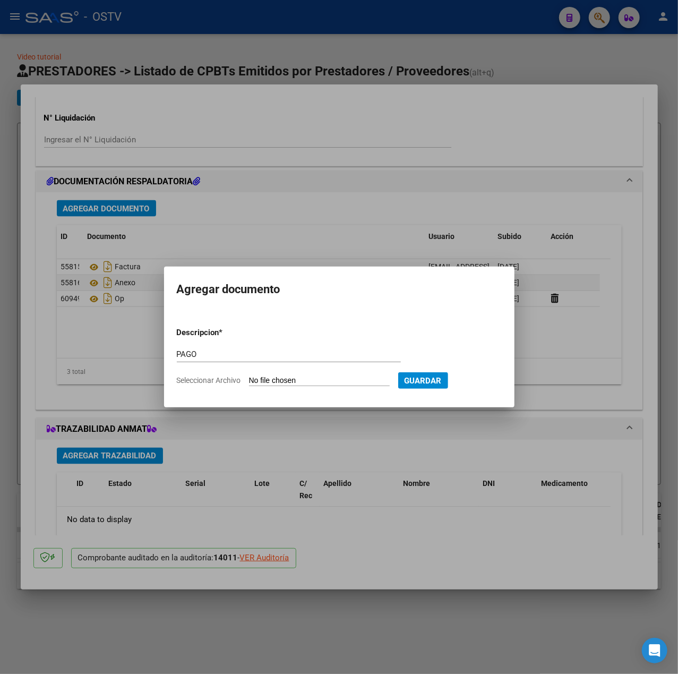
type input "C:\fakepath\Pago OP 57425 Htal [PERSON_NAME].pdf"
click at [497, 382] on span "Guardar" at bounding box center [478, 381] width 37 height 10
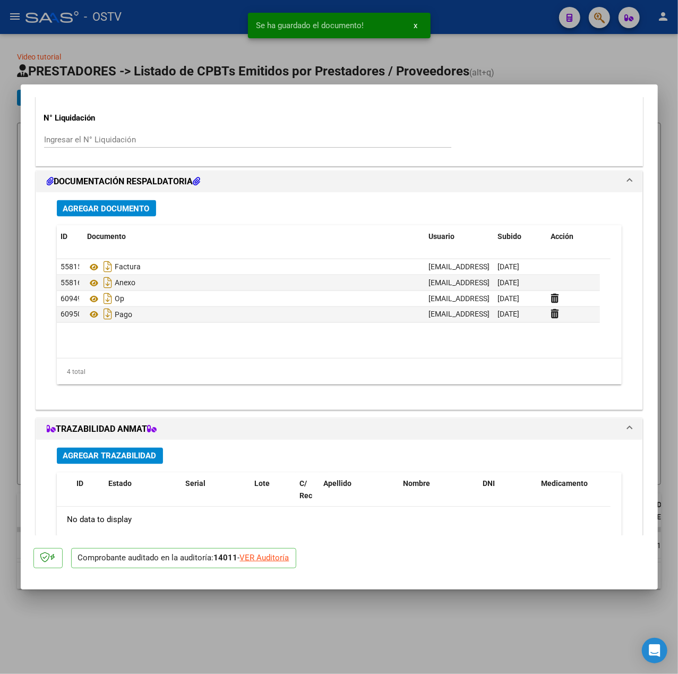
click at [200, 57] on div at bounding box center [339, 337] width 678 height 674
type input "$ 0,00"
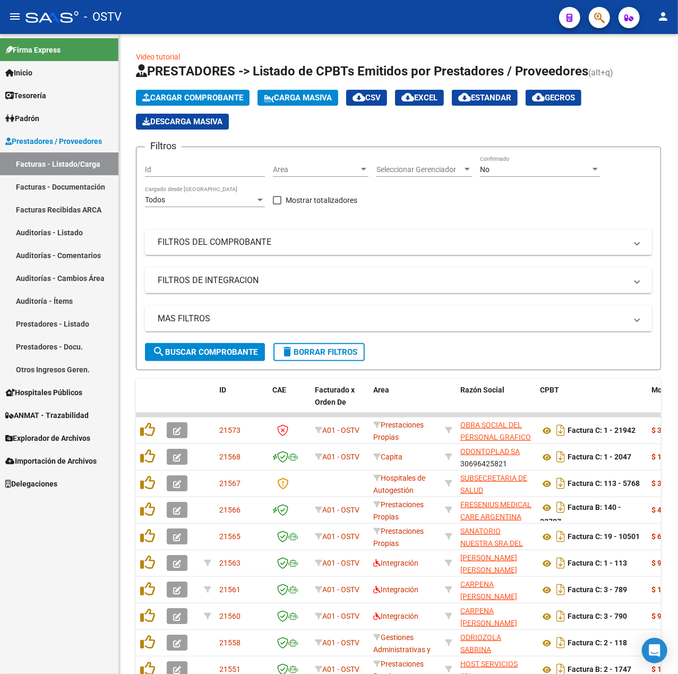
click at [11, 5] on mat-toolbar "menu - OSTV person" at bounding box center [339, 17] width 678 height 34
click at [11, 11] on mat-icon "menu" at bounding box center [14, 16] width 13 height 13
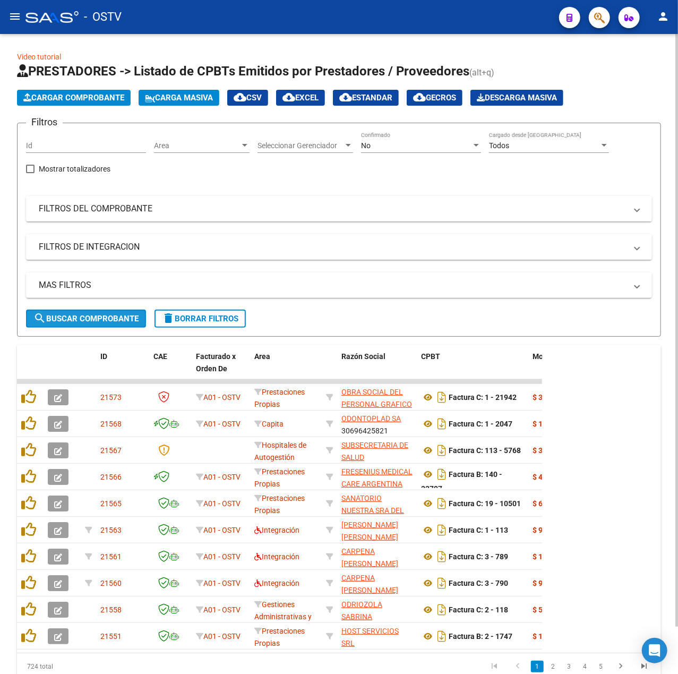
click at [105, 319] on span "search Buscar Comprobante" at bounding box center [85, 319] width 105 height 10
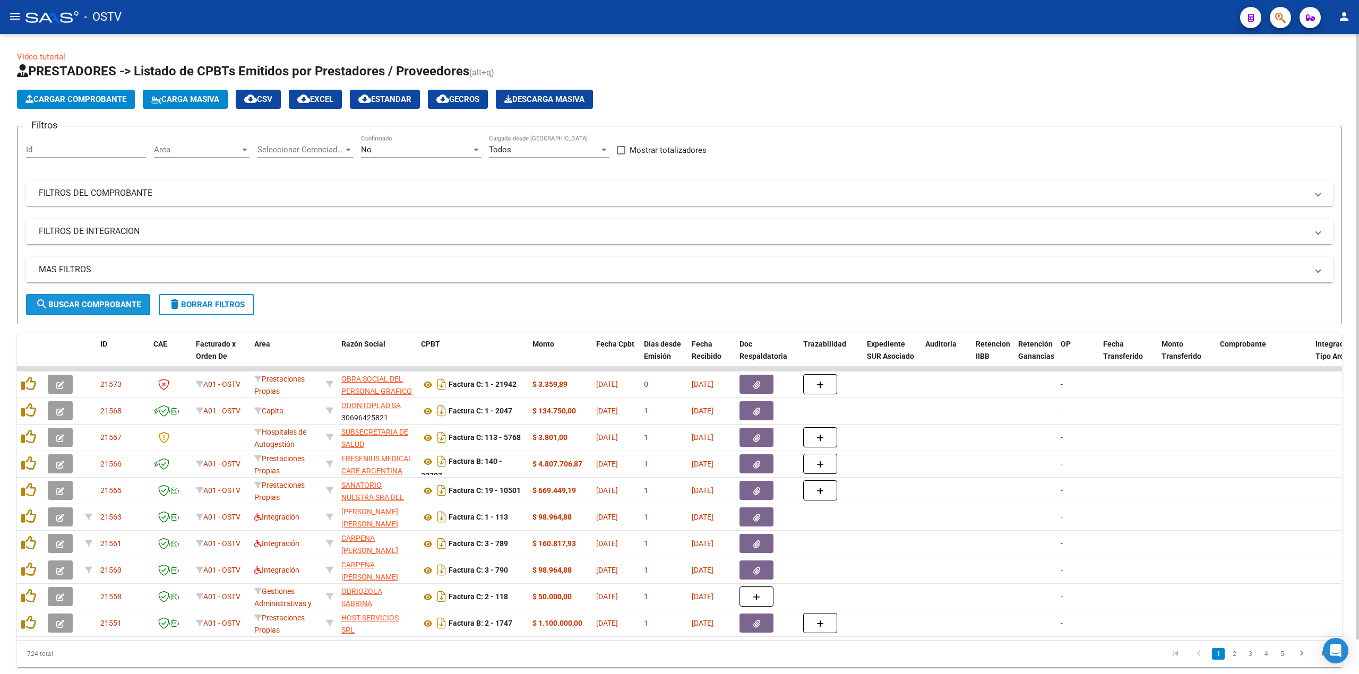
click at [130, 306] on span "search Buscar Comprobante" at bounding box center [88, 305] width 105 height 10
click at [373, 152] on div "No" at bounding box center [416, 150] width 110 height 10
click at [460, 92] on span "Todos" at bounding box center [421, 102] width 120 height 24
click at [83, 302] on span "search Buscar Comprobante" at bounding box center [88, 305] width 105 height 10
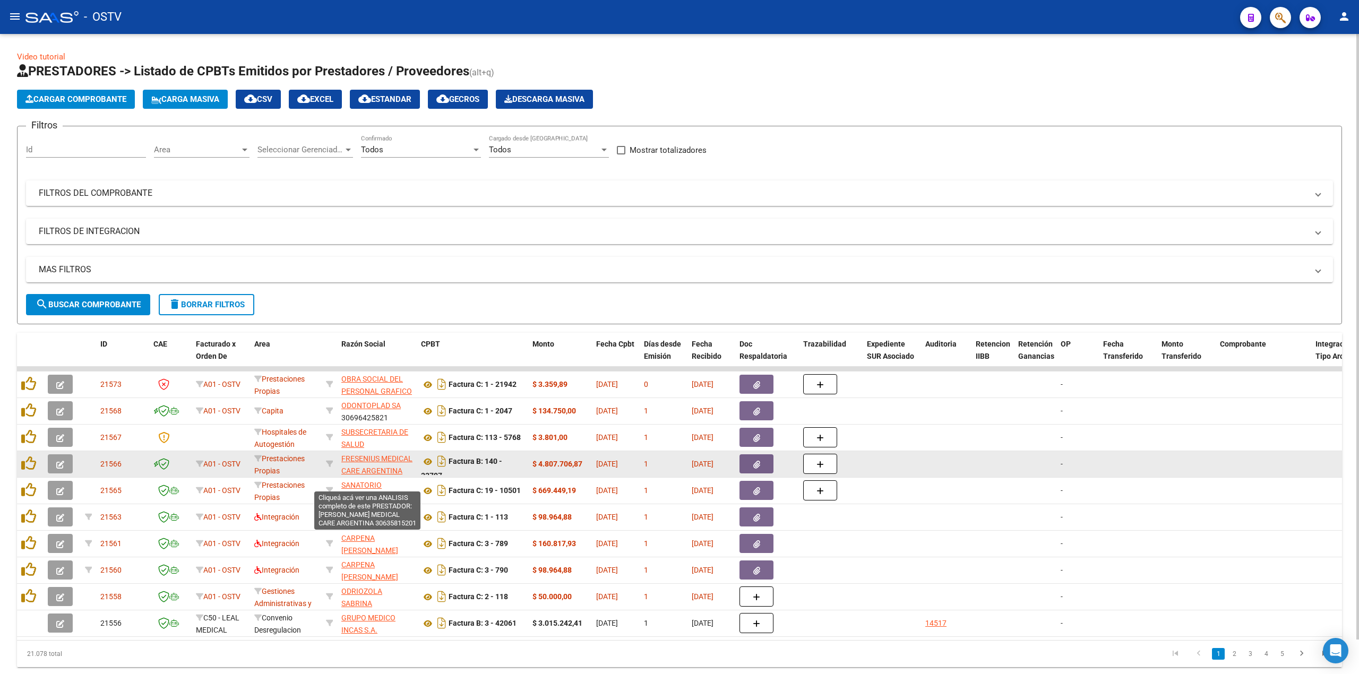
click at [364, 466] on span "FRESENIUS MEDICAL CARE ARGENTINA" at bounding box center [376, 465] width 71 height 21
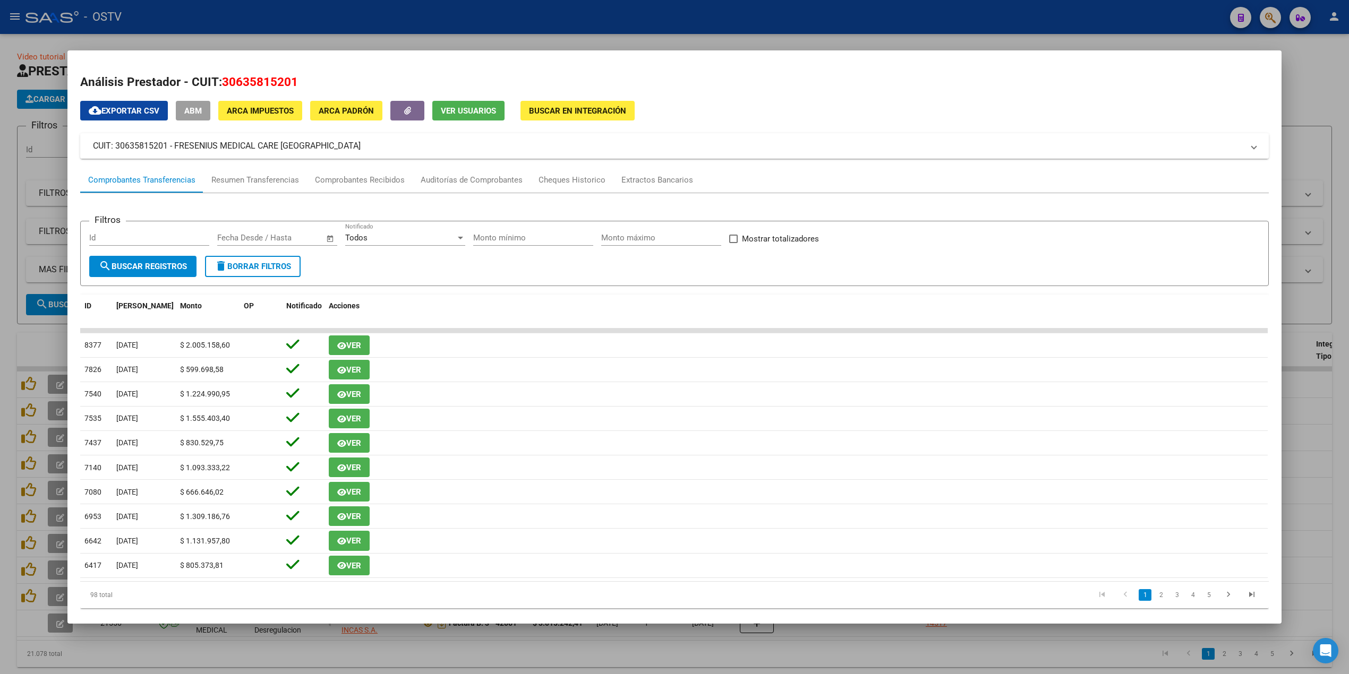
drag, startPoint x: 347, startPoint y: 144, endPoint x: 171, endPoint y: 153, distance: 176.0
click at [171, 153] on mat-expansion-panel-header "CUIT: 30635815201 - FRESENIUS MEDICAL CARE ARGENTINA" at bounding box center [674, 145] width 1188 height 25
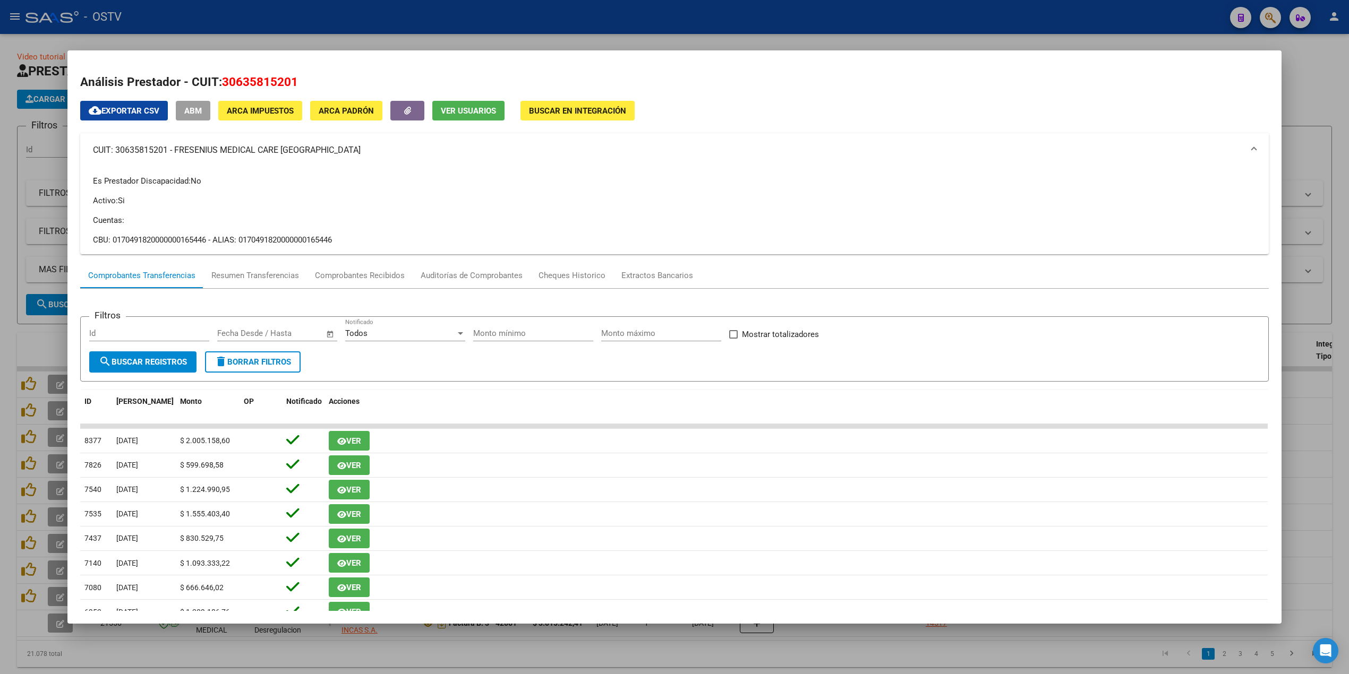
copy mat-panel-title "FRESENIUS MEDICAL CARE ARGENTINA"
click at [313, 30] on div at bounding box center [674, 337] width 1349 height 674
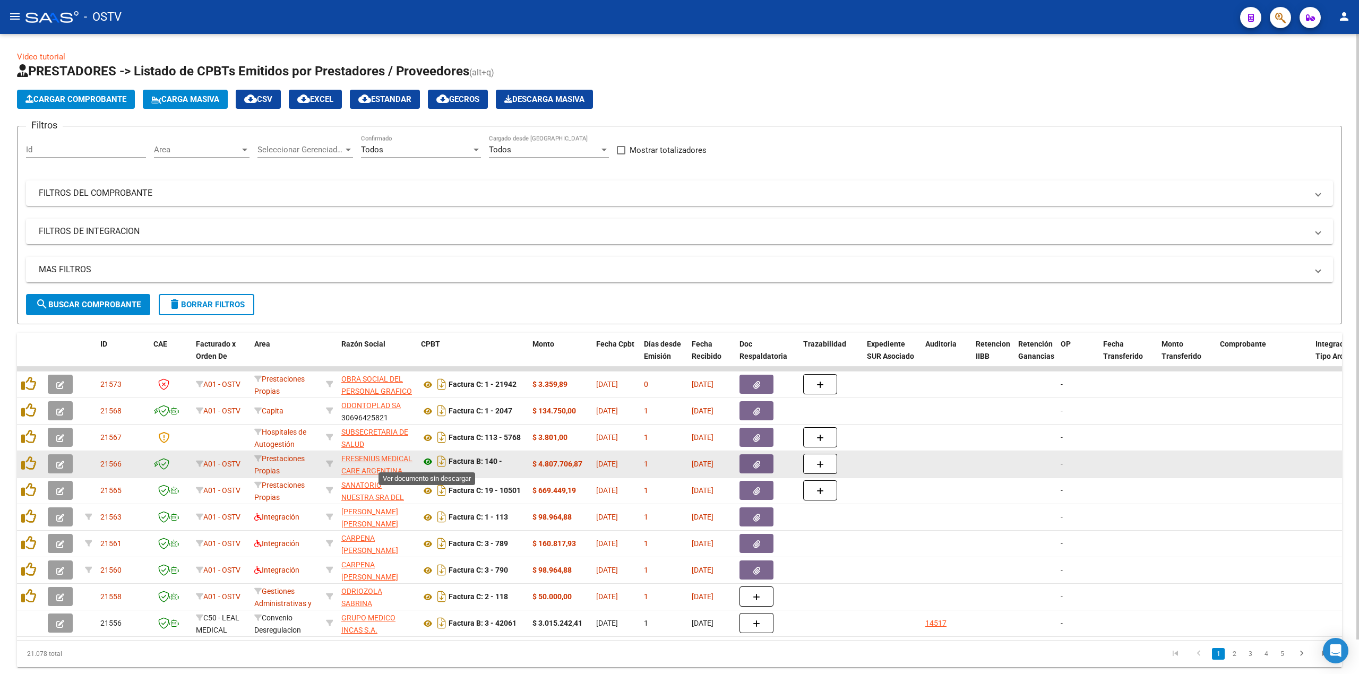
click at [424, 463] on icon at bounding box center [428, 462] width 14 height 13
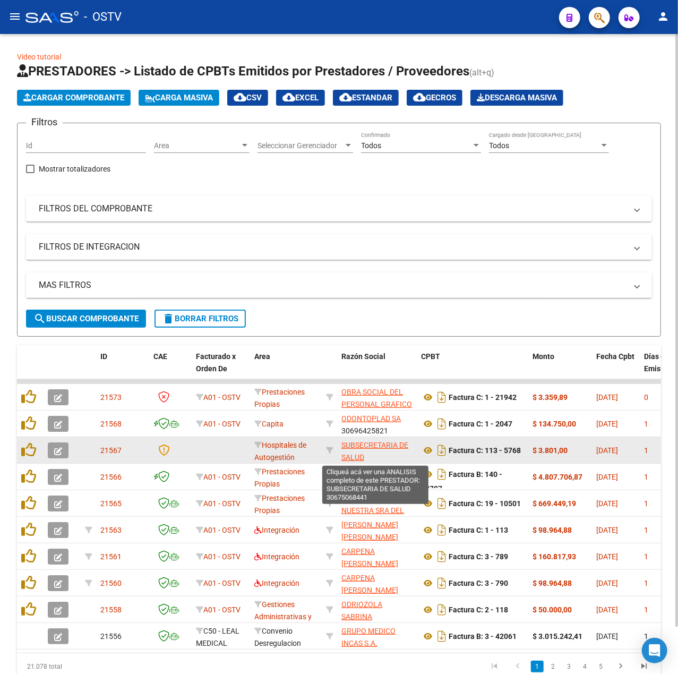
click at [351, 443] on span "SUBSECRETARIA DE SALUD" at bounding box center [374, 451] width 67 height 21
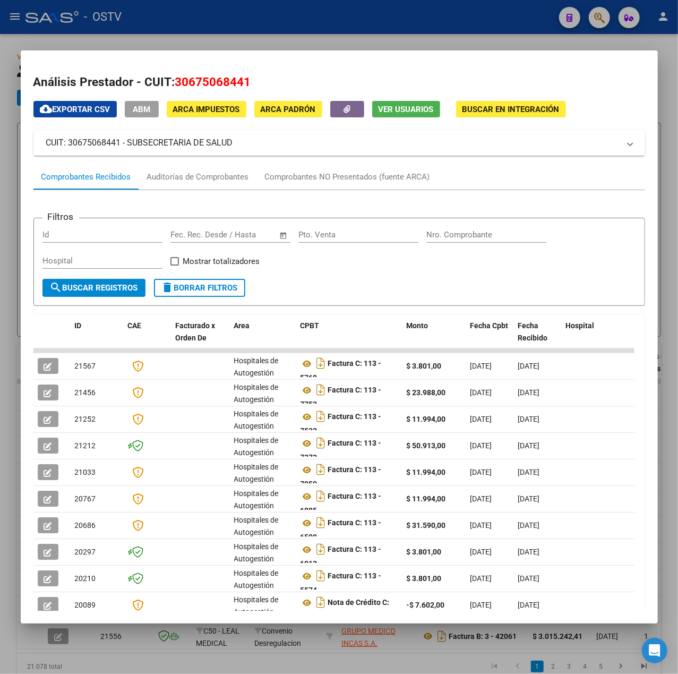
drag, startPoint x: 245, startPoint y: 148, endPoint x: 127, endPoint y: 148, distance: 117.9
click at [127, 148] on mat-panel-title "CUIT: 30675068441 - SUBSECRETARIA DE SALUD" at bounding box center [332, 142] width 573 height 13
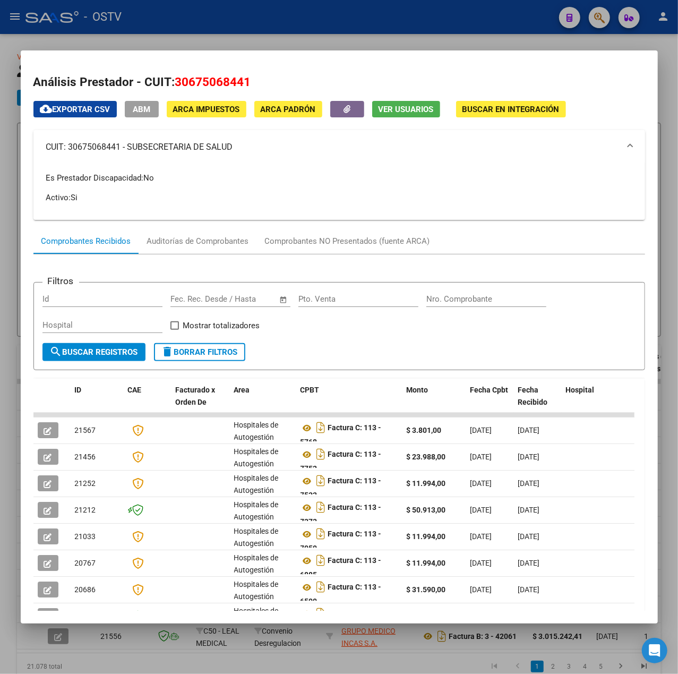
copy mat-panel-title "SUBSECRETARIA DE SALUD"
click at [230, 25] on div at bounding box center [339, 337] width 678 height 674
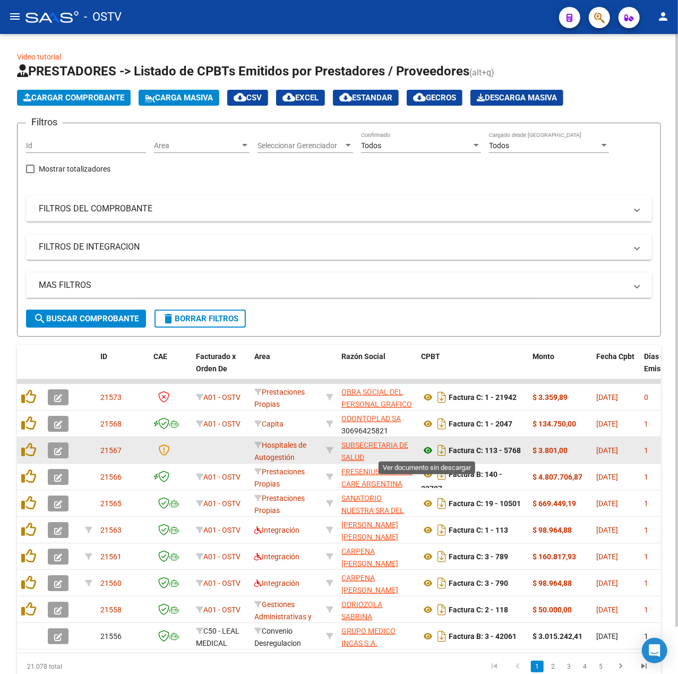
click at [421, 453] on icon at bounding box center [428, 450] width 14 height 13
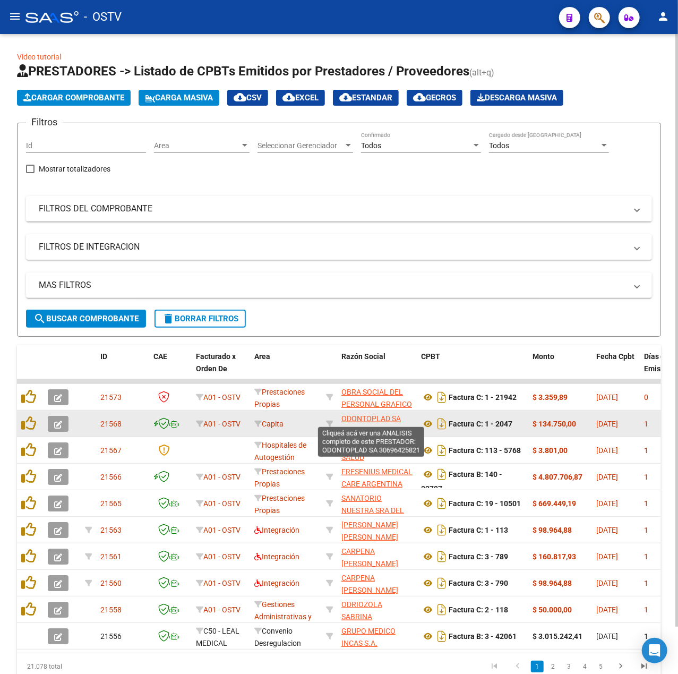
click at [383, 414] on span "ODONTOPLAD SA" at bounding box center [370, 418] width 59 height 8
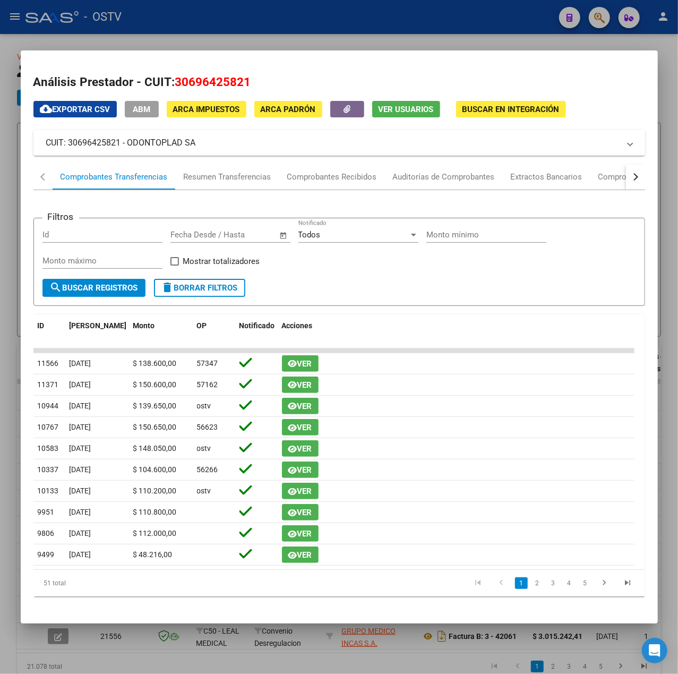
drag, startPoint x: 201, startPoint y: 143, endPoint x: 130, endPoint y: 147, distance: 71.2
click at [130, 147] on mat-panel-title "CUIT: 30696425821 - ODONTOPLAD SA" at bounding box center [332, 142] width 573 height 13
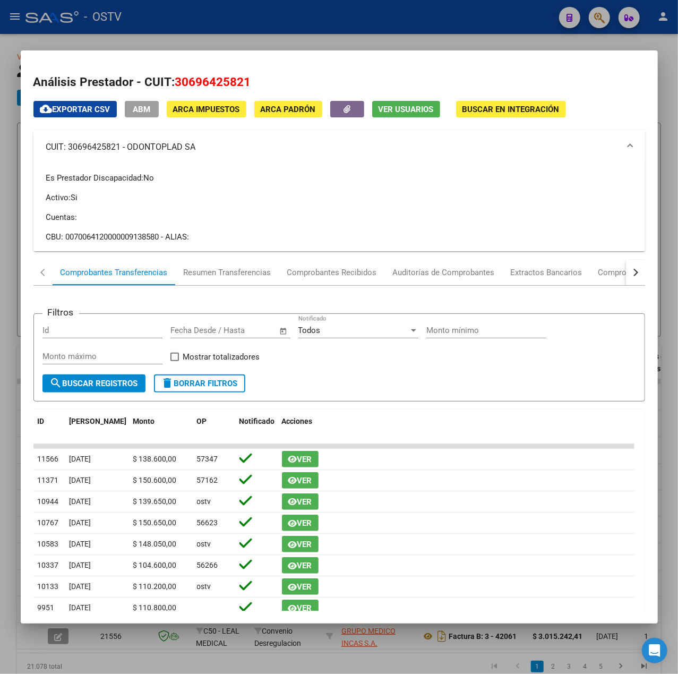
copy mat-panel-title "ODONTOPLAD SA"
click at [207, 31] on div at bounding box center [339, 337] width 678 height 674
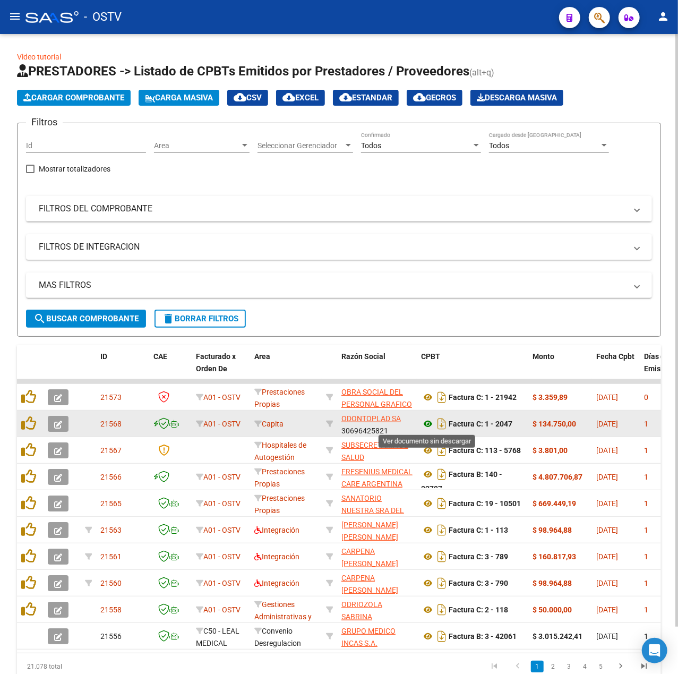
click at [427, 422] on icon at bounding box center [428, 423] width 14 height 13
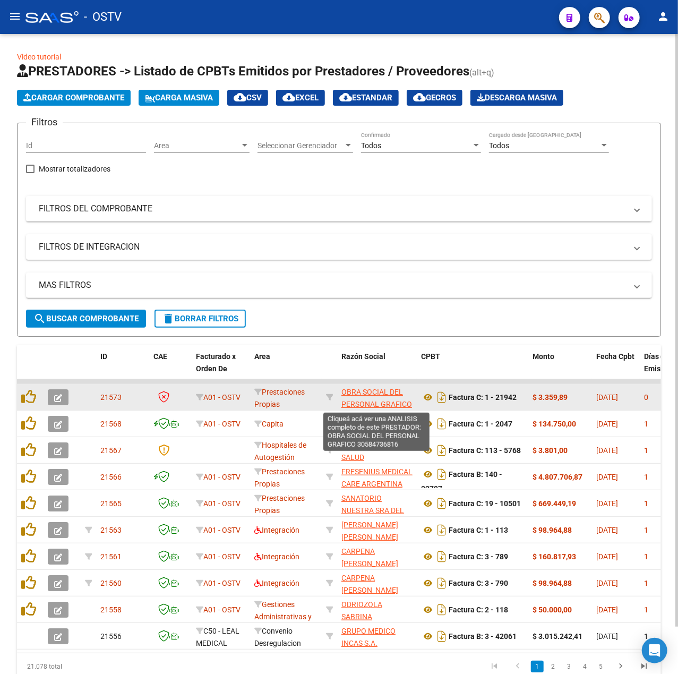
click at [385, 400] on span "OBRA SOCIAL DEL PERSONAL GRAFICO" at bounding box center [376, 398] width 71 height 21
type textarea "30584736816"
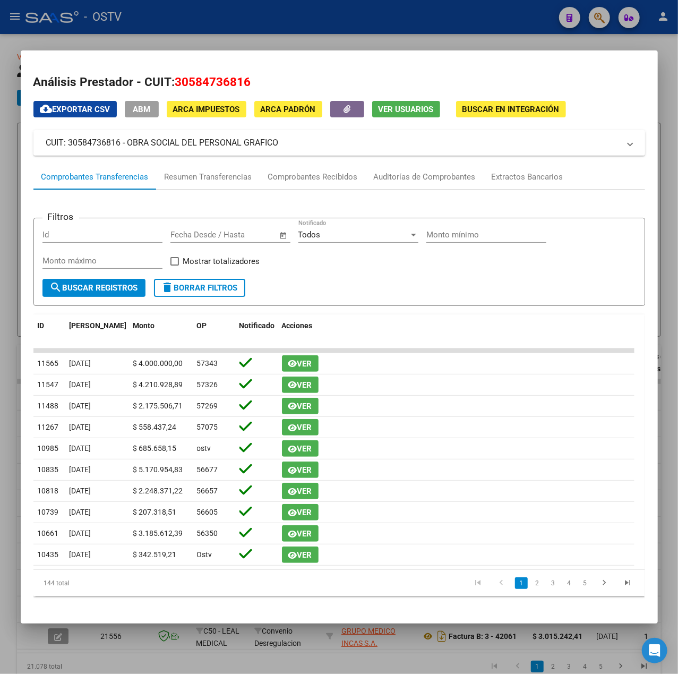
drag, startPoint x: 270, startPoint y: 149, endPoint x: 128, endPoint y: 155, distance: 141.9
click at [128, 155] on mat-expansion-panel-header "CUIT: 30584736816 - OBRA SOCIAL DEL PERSONAL GRAFICO" at bounding box center [339, 142] width 612 height 25
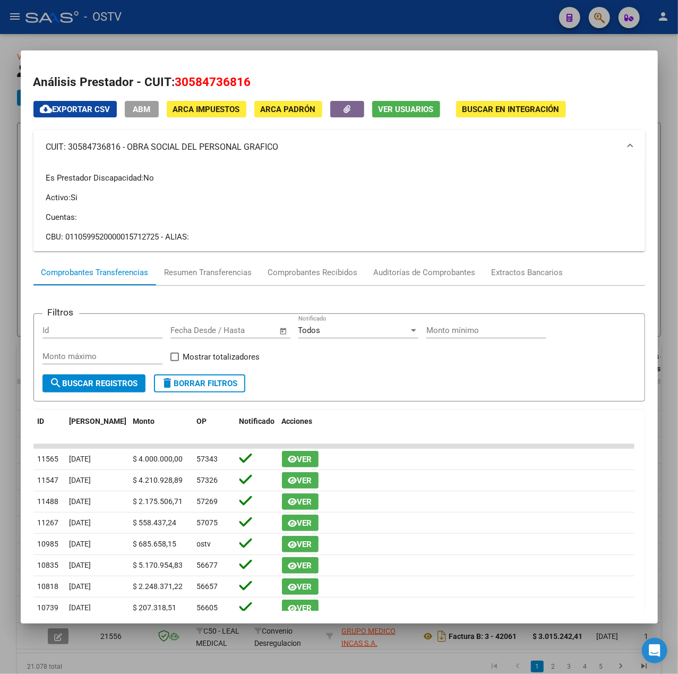
copy mat-panel-title "OBRA SOCIAL DEL PERSONAL GRAFICO"
click at [232, 32] on div at bounding box center [339, 337] width 678 height 674
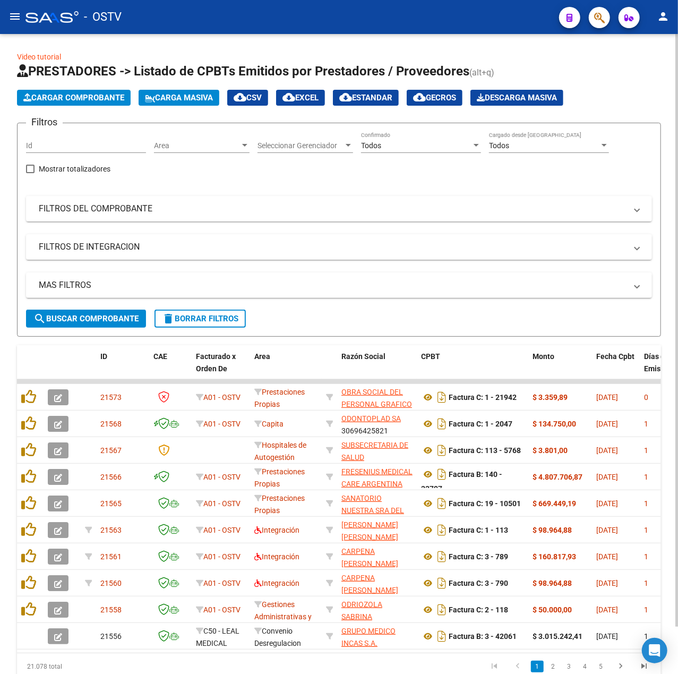
click at [71, 312] on button "search Buscar Comprobante" at bounding box center [86, 319] width 120 height 18
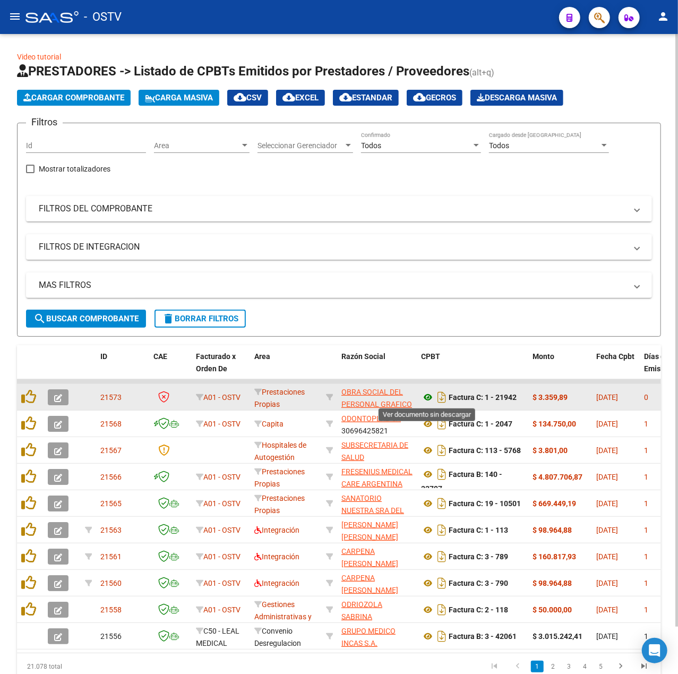
click at [430, 400] on icon at bounding box center [428, 397] width 14 height 13
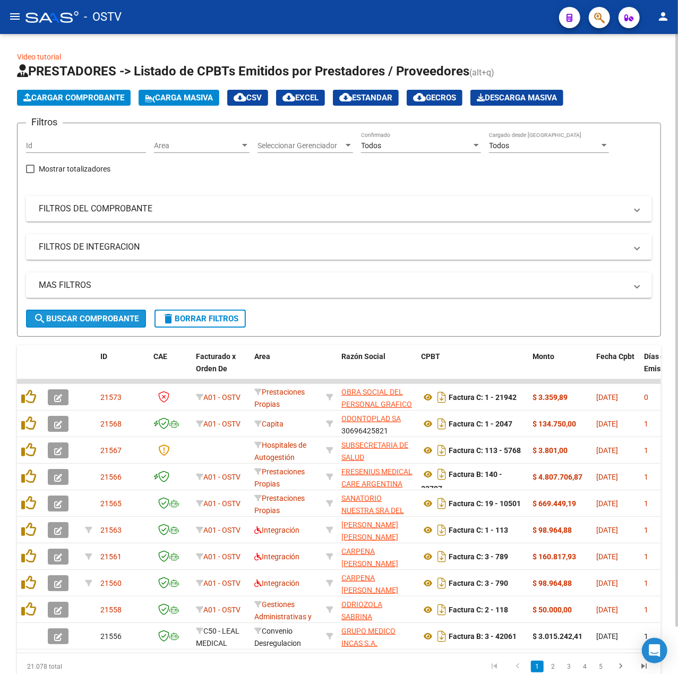
click at [48, 325] on button "search Buscar Comprobante" at bounding box center [86, 319] width 120 height 18
click at [122, 209] on mat-panel-title "FILTROS DEL COMPROBANTE" at bounding box center [333, 209] width 588 height 12
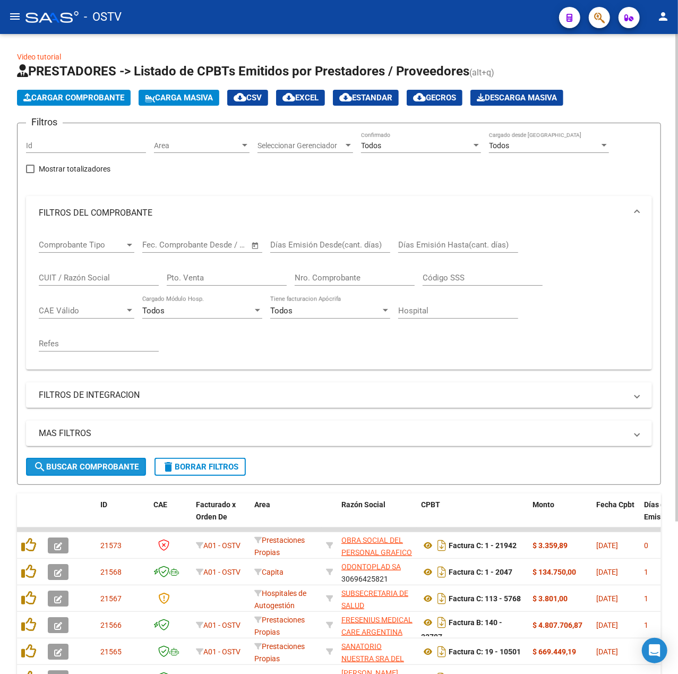
click at [122, 468] on span "search Buscar Comprobante" at bounding box center [85, 467] width 105 height 10
click at [122, 472] on button "search Buscar Comprobante" at bounding box center [86, 467] width 120 height 18
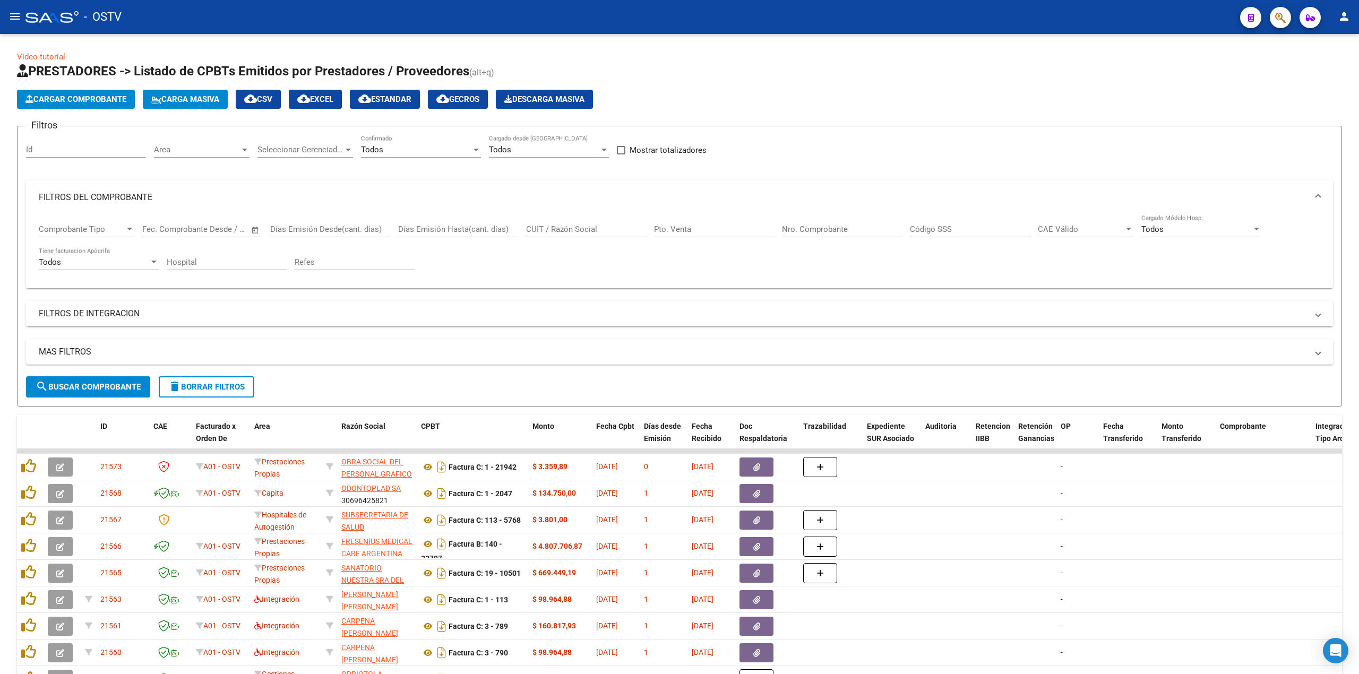
click at [15, 18] on mat-icon "menu" at bounding box center [14, 16] width 13 height 13
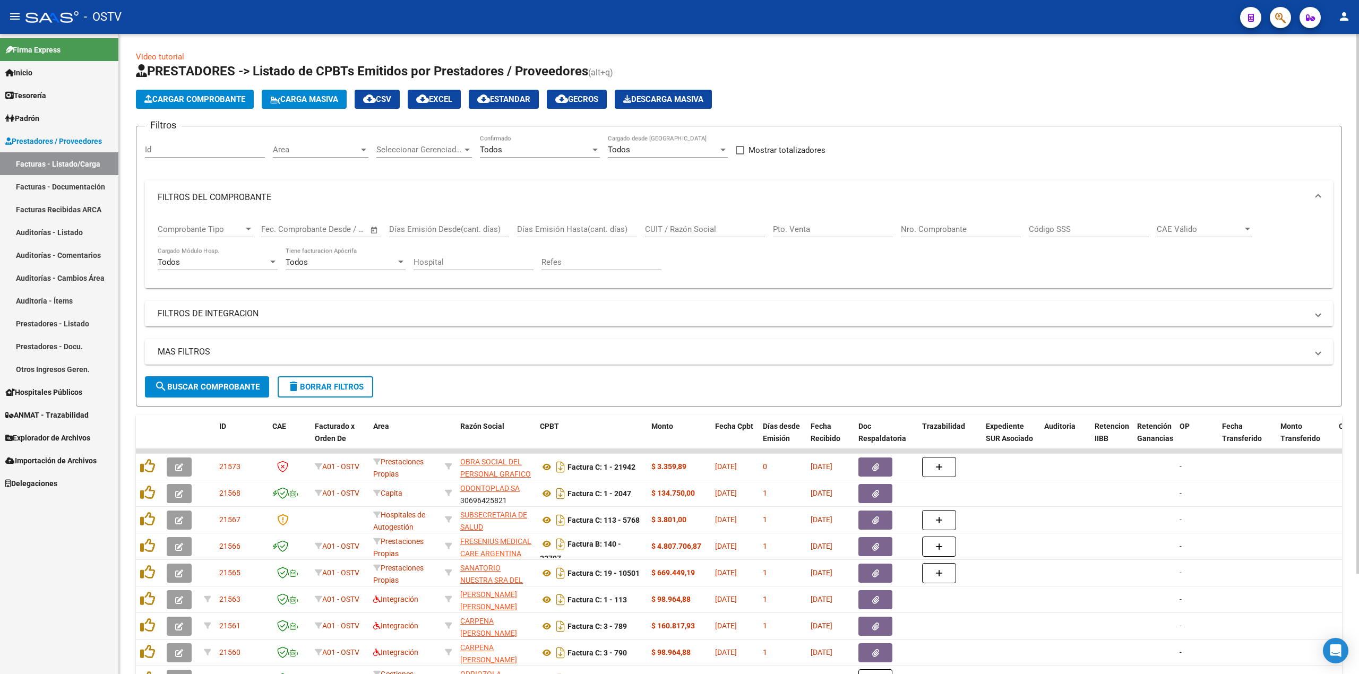
click at [678, 226] on input "Nro. Comprobante" at bounding box center [961, 230] width 120 height 10
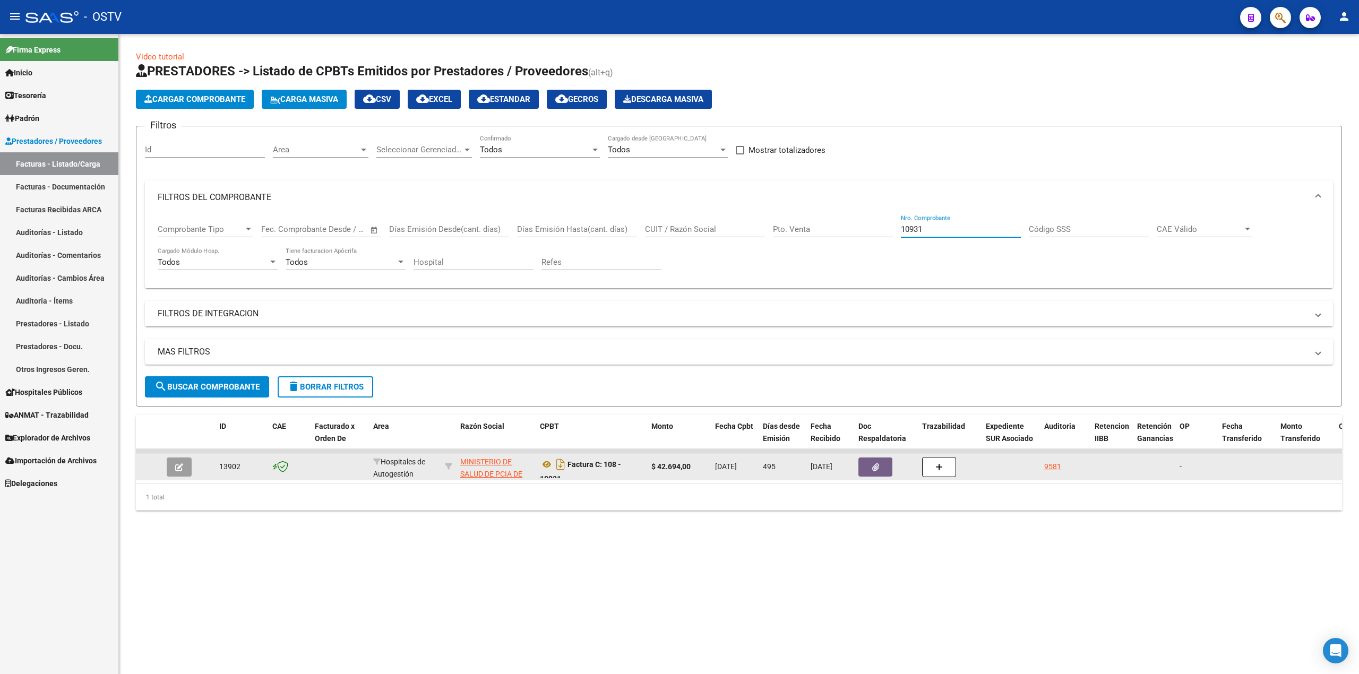
type input "10931"
click at [173, 470] on button "button" at bounding box center [179, 467] width 25 height 19
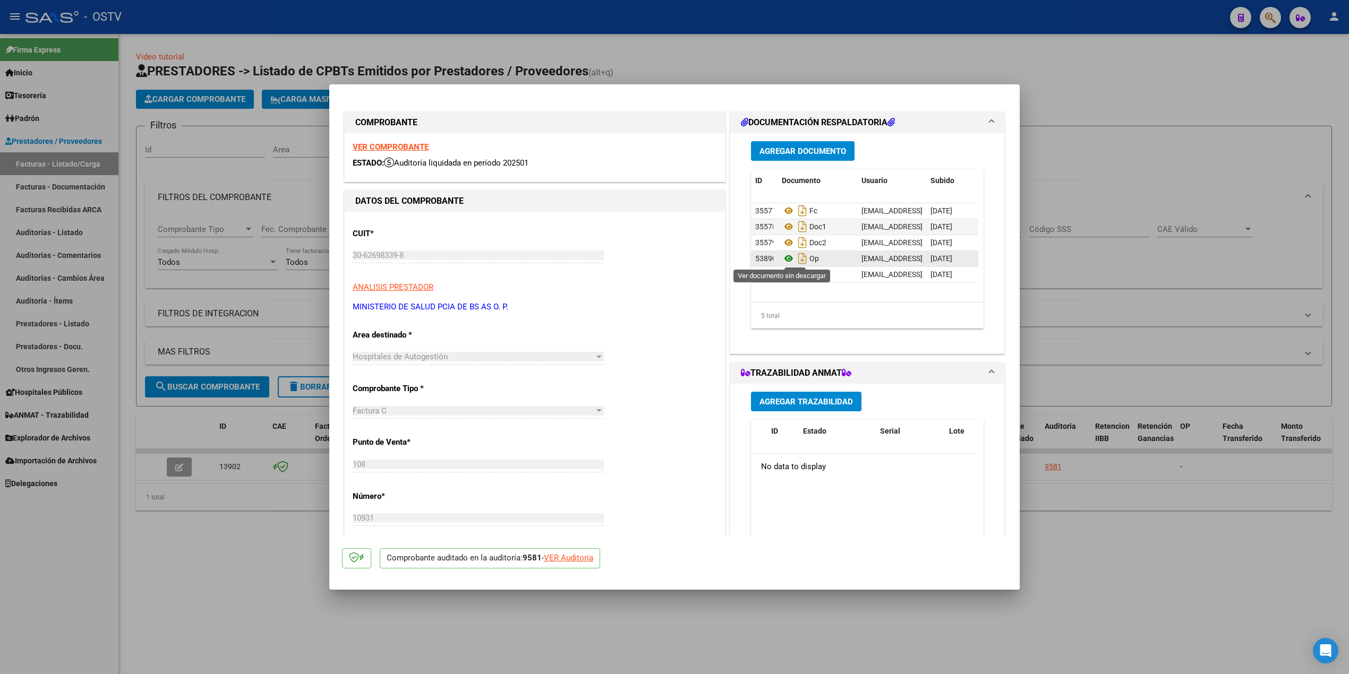
click at [678, 256] on icon at bounding box center [789, 258] width 14 height 13
click at [678, 258] on icon "Descargar documento" at bounding box center [802, 258] width 14 height 17
click at [678, 270] on icon "Descargar documento" at bounding box center [802, 274] width 14 height 17
click at [678, 253] on div at bounding box center [674, 337] width 1349 height 674
type input "$ 0,00"
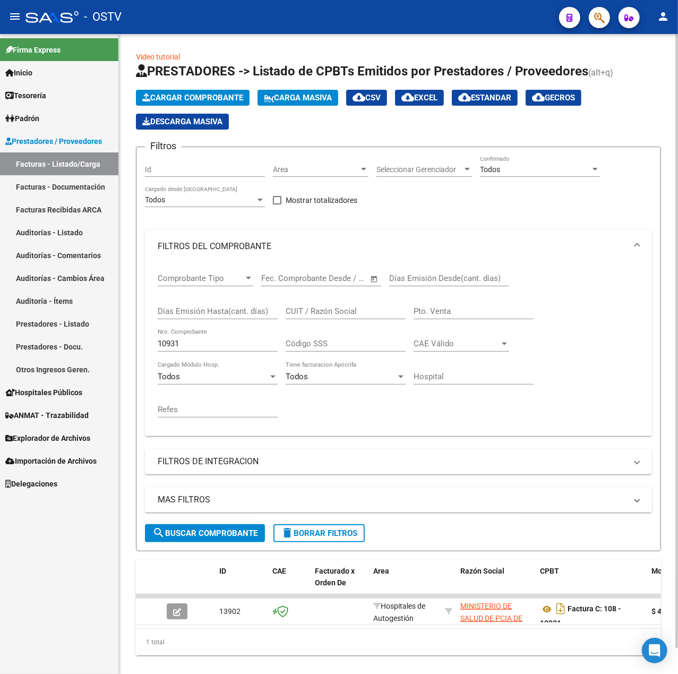
drag, startPoint x: 228, startPoint y: 349, endPoint x: 211, endPoint y: 349, distance: 17.5
click at [211, 349] on div "10931 Nro. Comprobante" at bounding box center [218, 340] width 120 height 23
drag, startPoint x: 211, startPoint y: 349, endPoint x: 41, endPoint y: 345, distance: 169.4
click at [41, 345] on mat-sidenav-container "Firma Express Inicio Calendario SSS Instructivos Contacto OS Tesorería Auditorí…" at bounding box center [339, 354] width 678 height 640
click at [7, 10] on button "menu" at bounding box center [14, 16] width 21 height 21
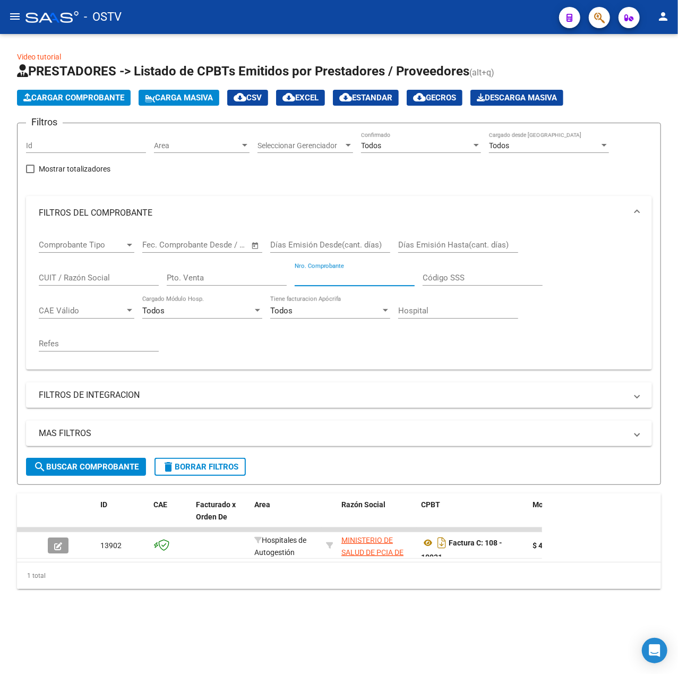
click at [217, 276] on input "Pto. Venta" at bounding box center [227, 278] width 120 height 10
type input "108"
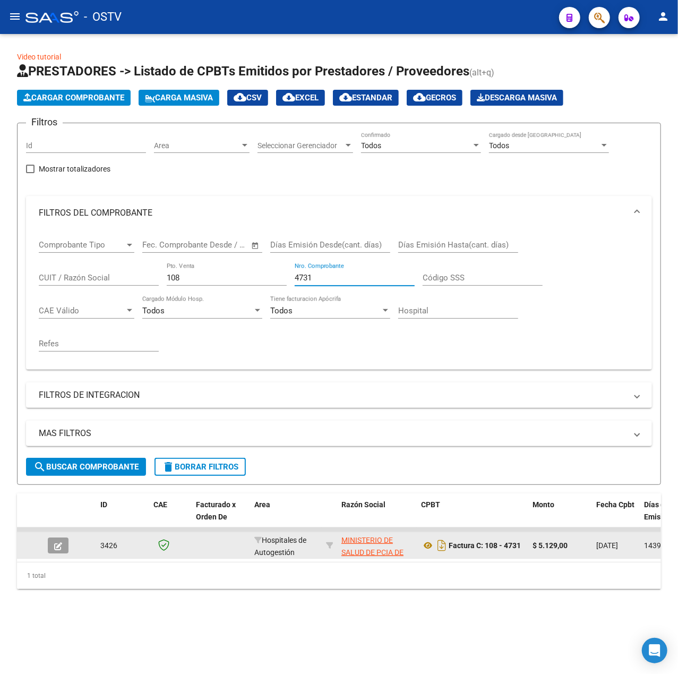
type input "4731"
click at [58, 546] on icon "button" at bounding box center [58, 546] width 8 height 8
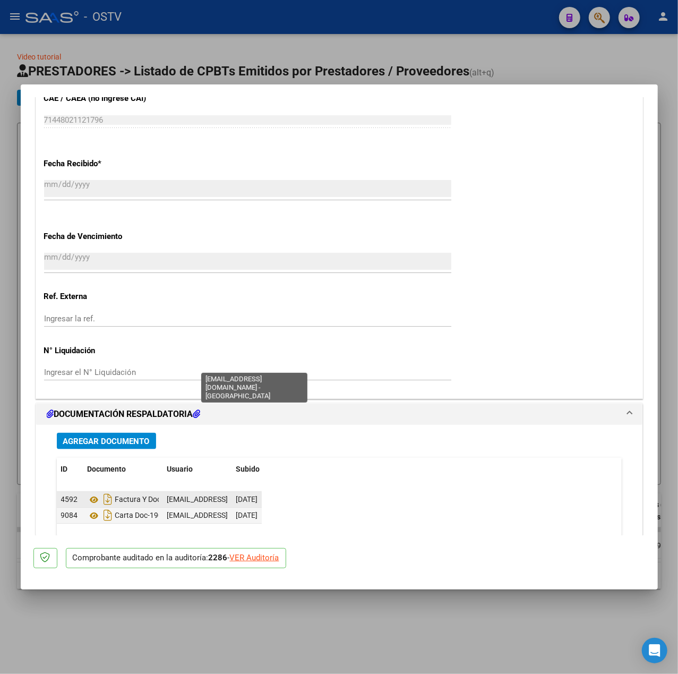
scroll to position [637, 0]
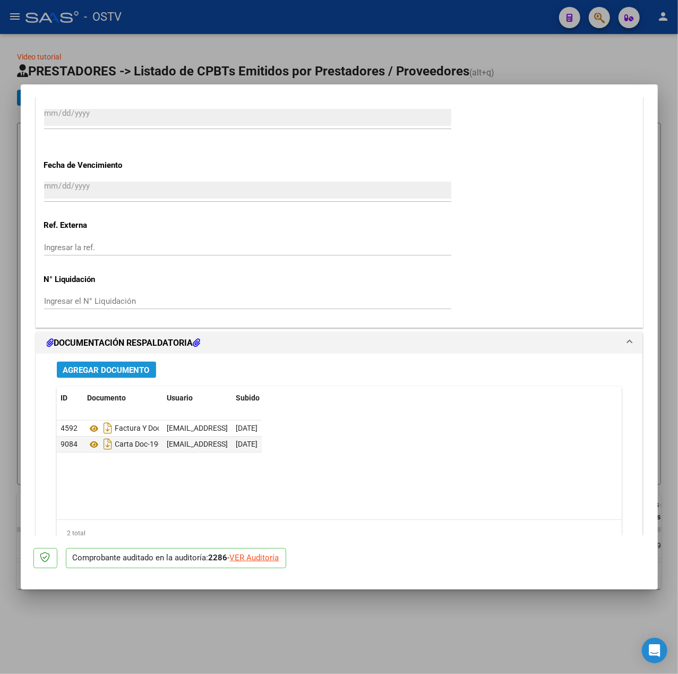
click at [118, 365] on span "Agregar Documento" at bounding box center [106, 370] width 87 height 10
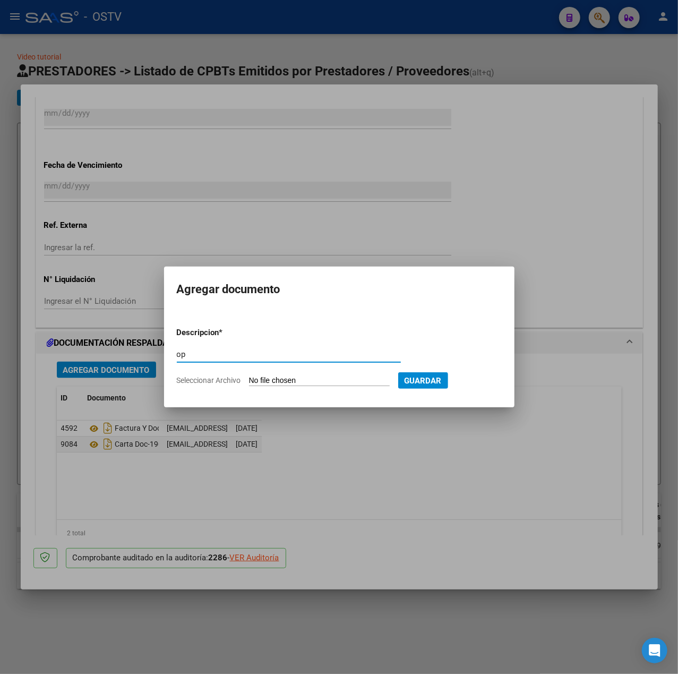
type input "op"
click at [315, 381] on input "Seleccionar Archivo" at bounding box center [319, 381] width 141 height 10
type input "C:\fakepath\OP 57427 Htal Eunekian.pdf"
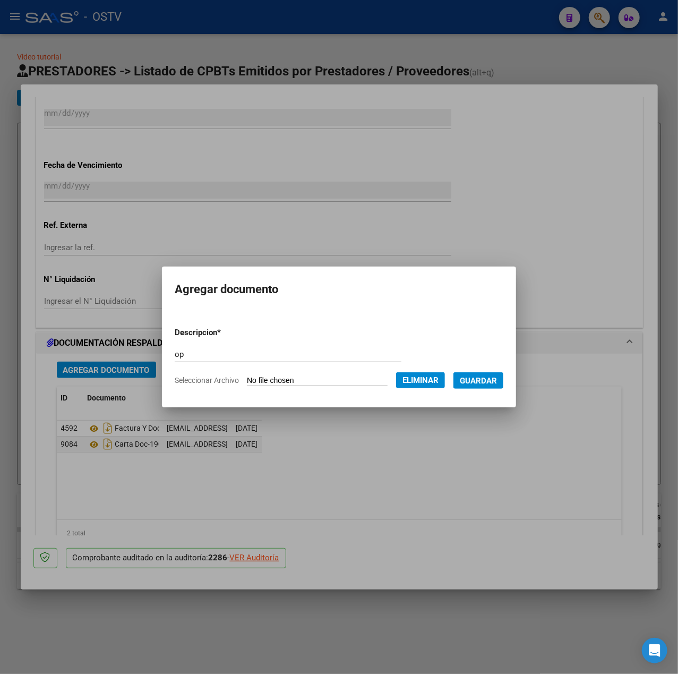
click at [483, 389] on form "Descripcion * op Escriba aquí una descripcion Seleccionar Archivo Eliminar Guar…" at bounding box center [339, 357] width 329 height 76
click at [483, 387] on button "Guardar" at bounding box center [478, 380] width 50 height 16
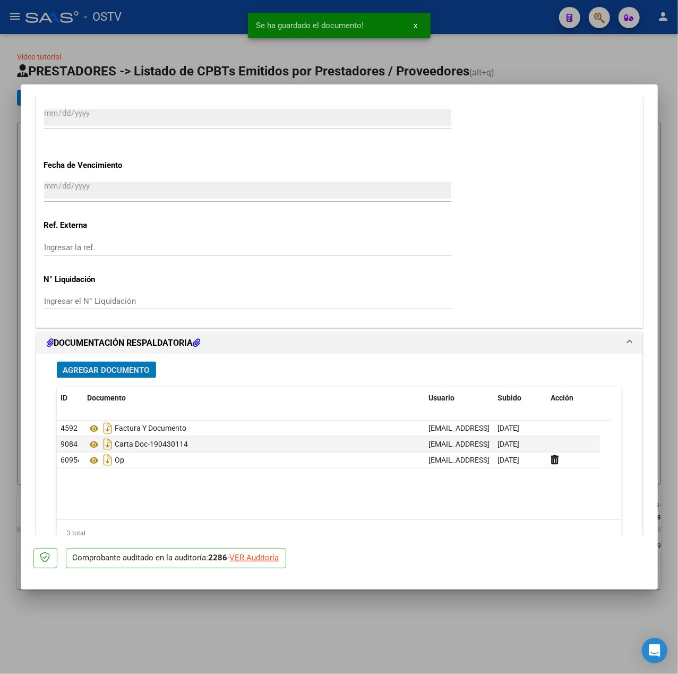
click at [108, 374] on span "Agregar Documento" at bounding box center [106, 370] width 87 height 10
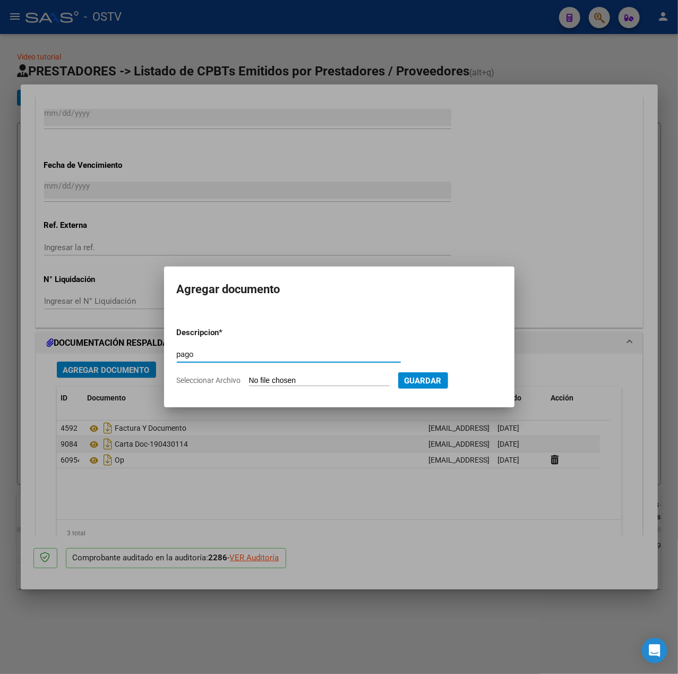
type input "pago"
click at [270, 385] on input "Seleccionar Archivo" at bounding box center [319, 381] width 141 height 10
type input "C:\fakepath\Pago OP 57427 Htal Eunekian.pdf"
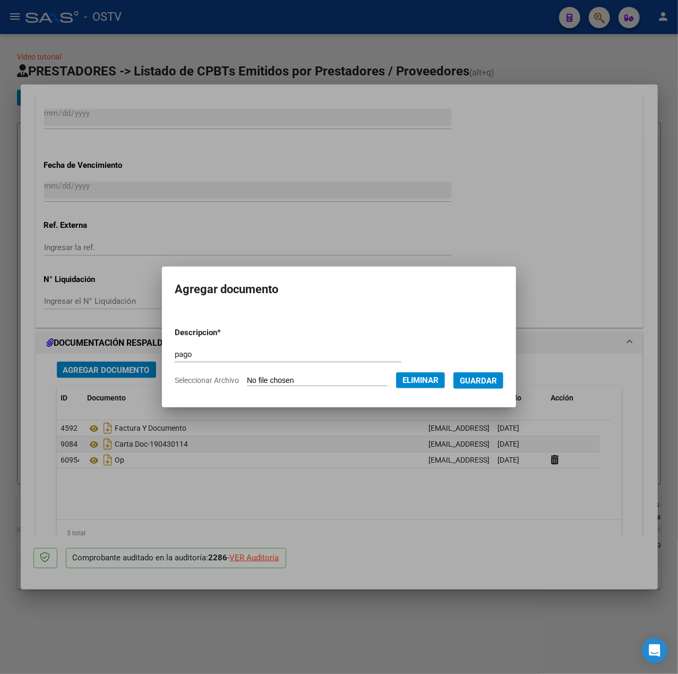
click at [487, 381] on span "Guardar" at bounding box center [478, 381] width 37 height 10
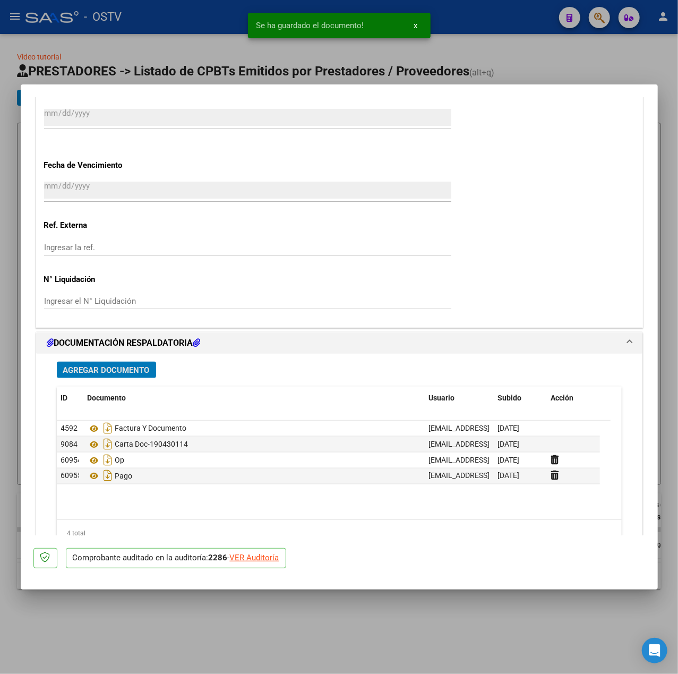
click at [138, 56] on div at bounding box center [339, 337] width 678 height 674
type input "$ 0,00"
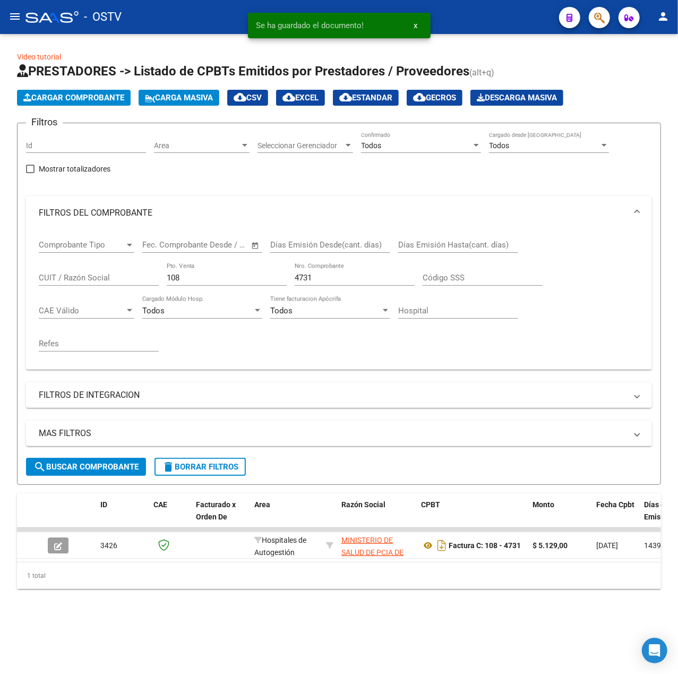
drag, startPoint x: 325, startPoint y: 272, endPoint x: 219, endPoint y: 273, distance: 106.7
click at [219, 273] on div "Comprobante Tipo Comprobante Tipo Fecha inicio – Fecha fin Fec. Comprobante Des…" at bounding box center [339, 295] width 601 height 131
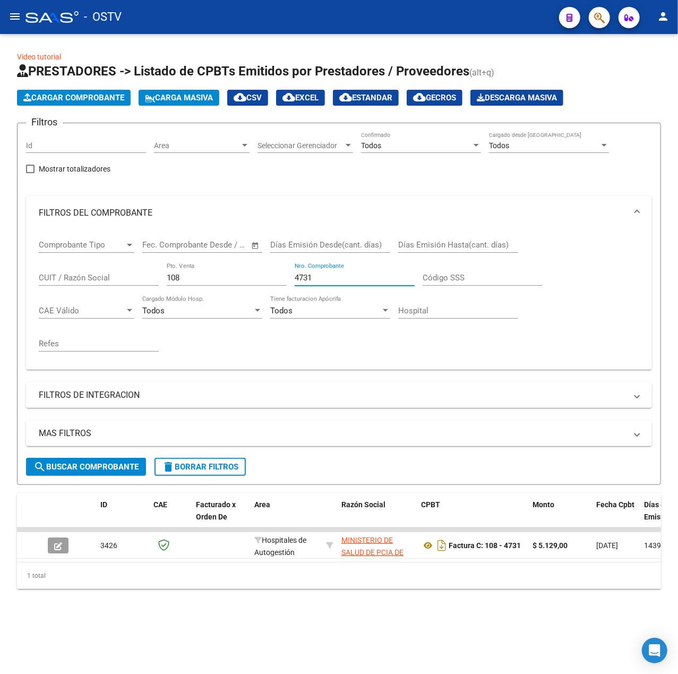
drag, startPoint x: 338, startPoint y: 275, endPoint x: 156, endPoint y: 290, distance: 182.2
click at [156, 290] on div "Comprobante Tipo Comprobante Tipo Fecha inicio – Fecha fin Fec. Comprobante Des…" at bounding box center [339, 295] width 601 height 131
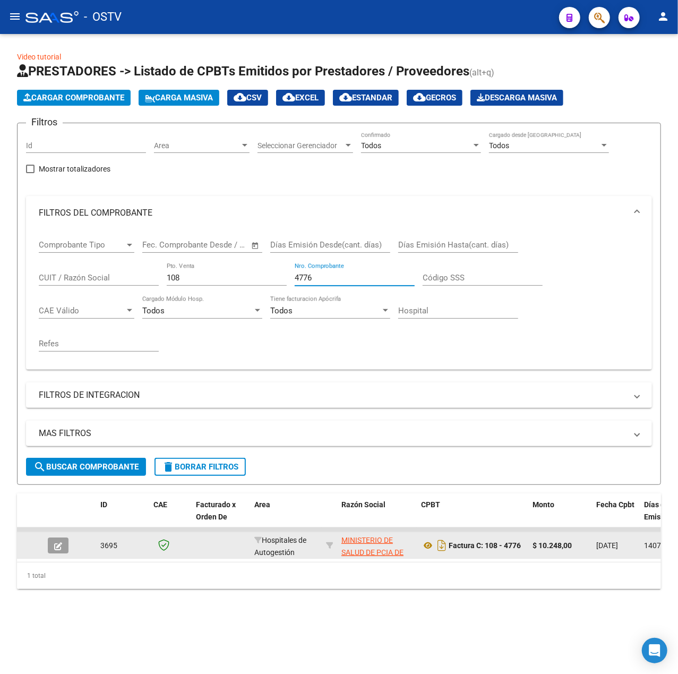
type input "4776"
click at [54, 539] on button "button" at bounding box center [58, 545] width 21 height 16
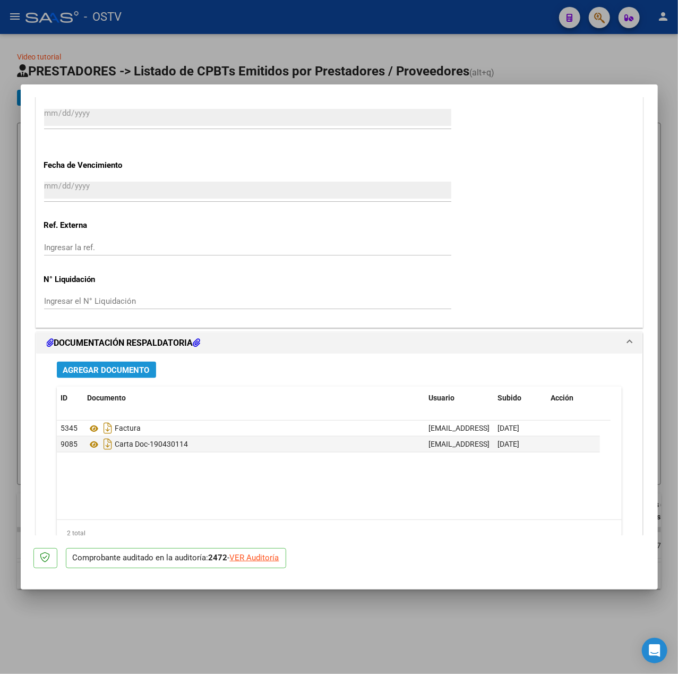
click at [138, 366] on span "Agregar Documento" at bounding box center [106, 370] width 87 height 10
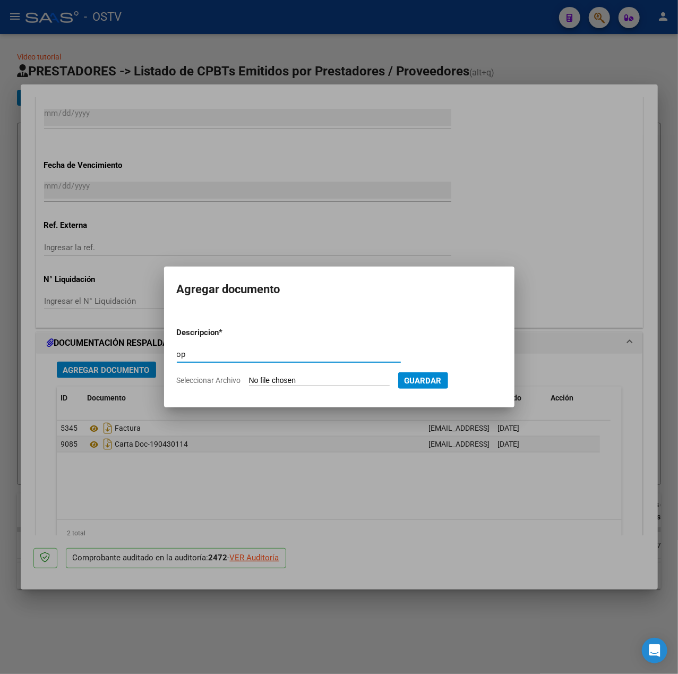
type input "op"
click at [287, 380] on input "Seleccionar Archivo" at bounding box center [319, 381] width 141 height 10
type input "C:\fakepath\OP 57427 Htal Eunekian.pdf"
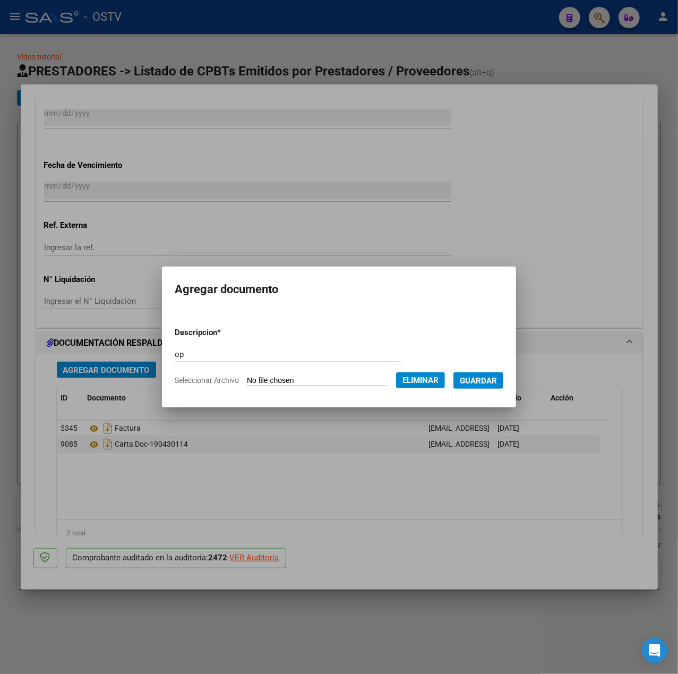
click at [495, 376] on span "Guardar" at bounding box center [478, 381] width 37 height 10
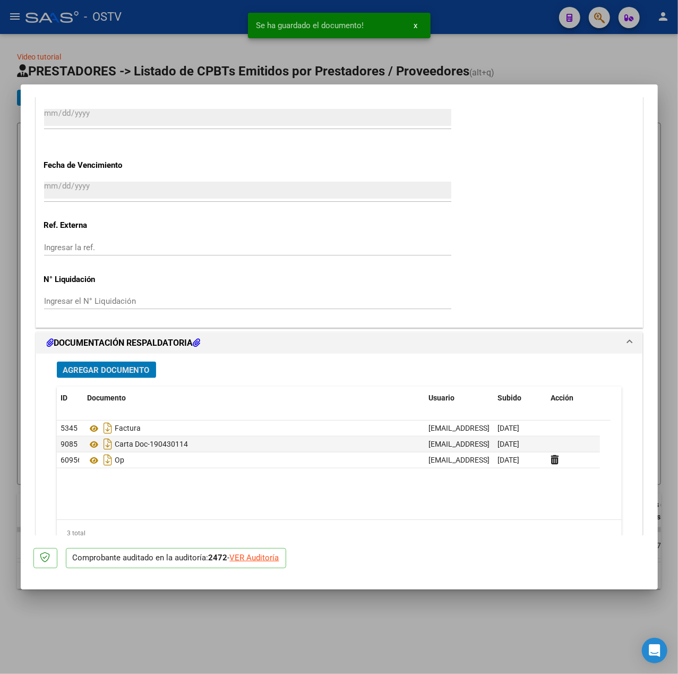
click at [132, 371] on span "Agregar Documento" at bounding box center [106, 370] width 87 height 10
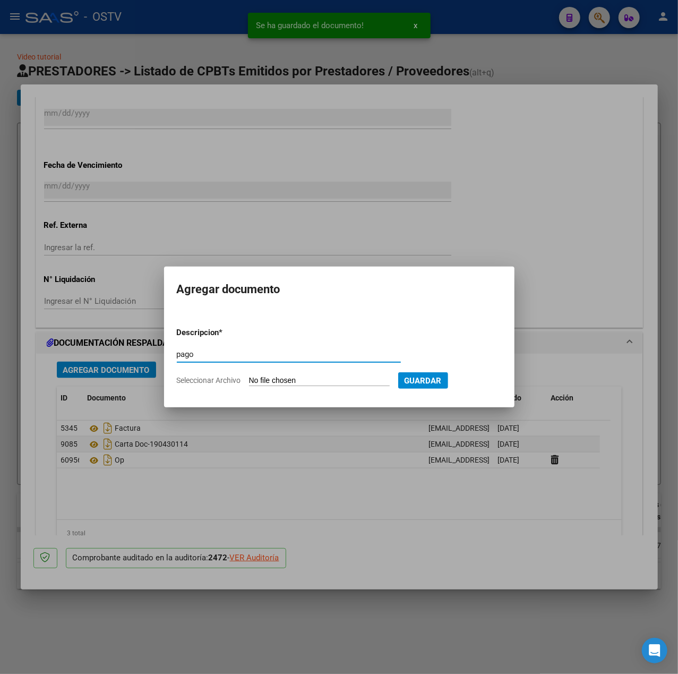
type input "pago"
click at [292, 379] on input "Seleccionar Archivo" at bounding box center [319, 381] width 141 height 10
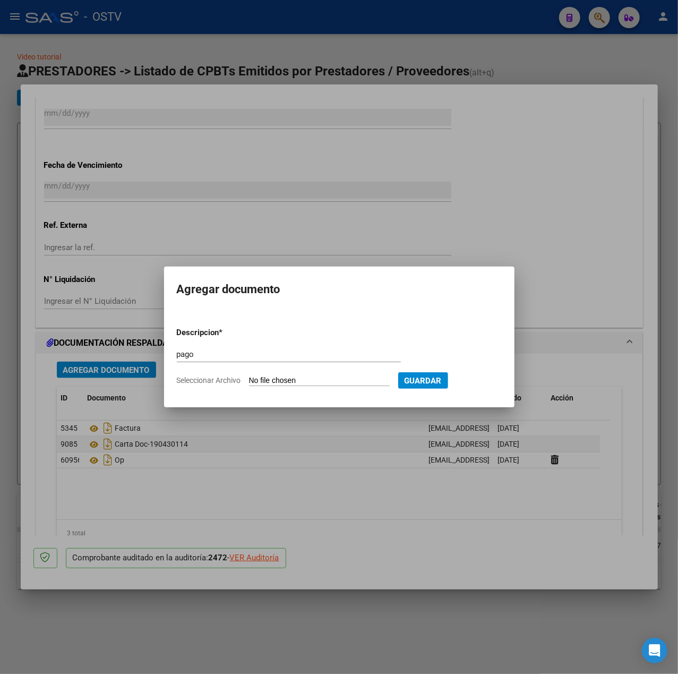
type input "C:\fakepath\Pago OP 57427 Htal Eunekian.pdf"
click at [493, 383] on span "Guardar" at bounding box center [478, 381] width 37 height 10
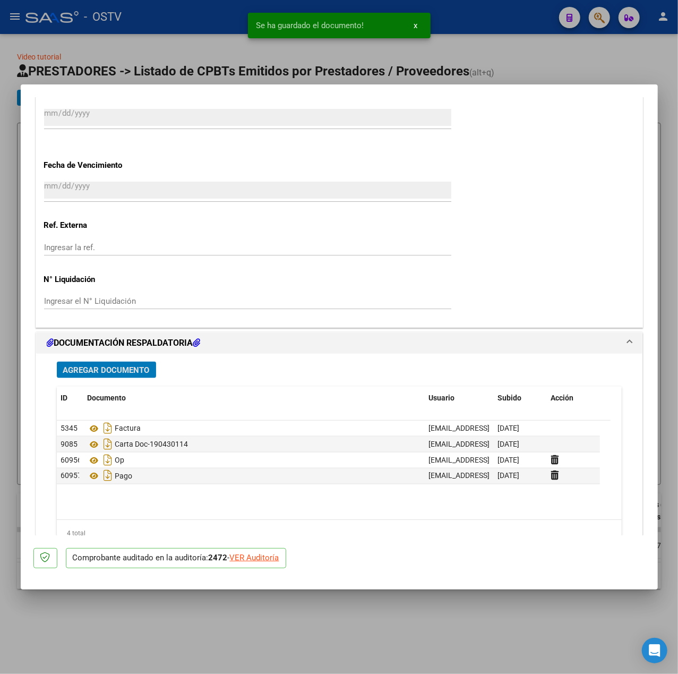
click at [156, 13] on div at bounding box center [339, 337] width 678 height 674
type input "$ 0,00"
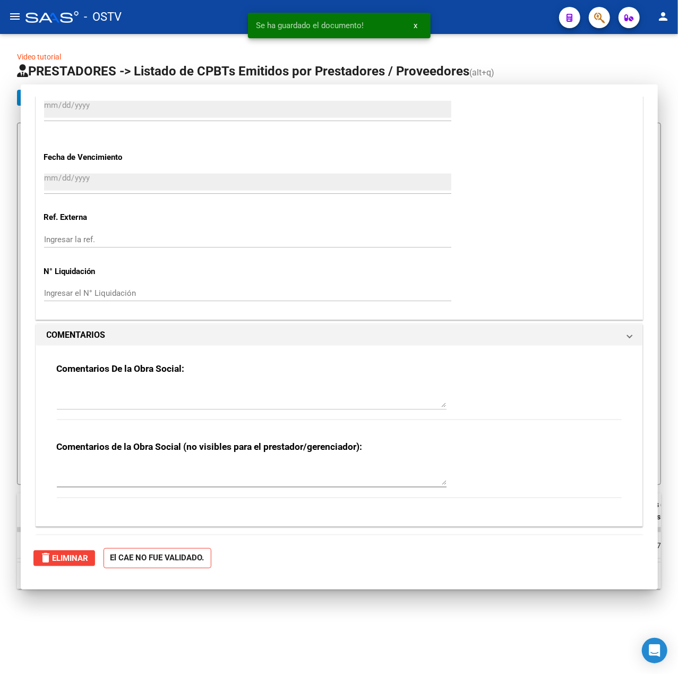
scroll to position [0, 0]
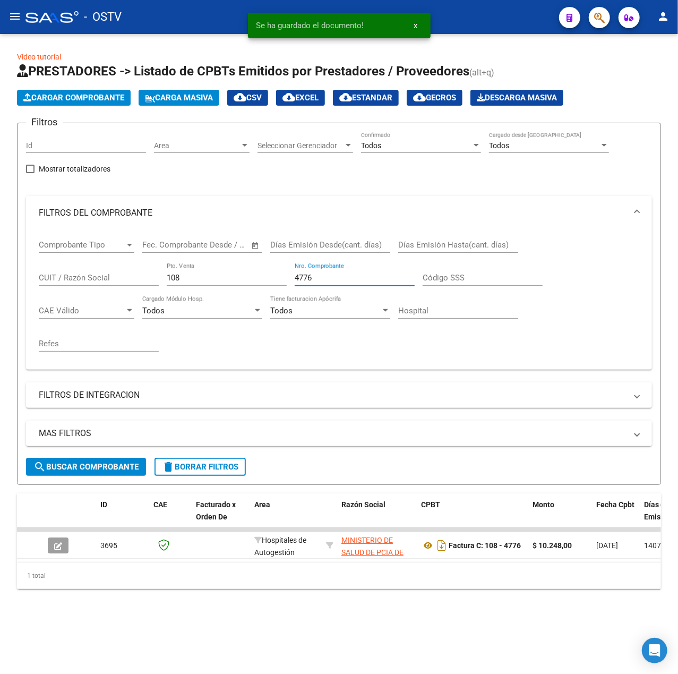
drag, startPoint x: 341, startPoint y: 274, endPoint x: 192, endPoint y: 270, distance: 149.3
click at [192, 270] on div "Comprobante Tipo Comprobante Tipo Fecha inicio – Fecha fin Fec. Comprobante Des…" at bounding box center [339, 295] width 601 height 131
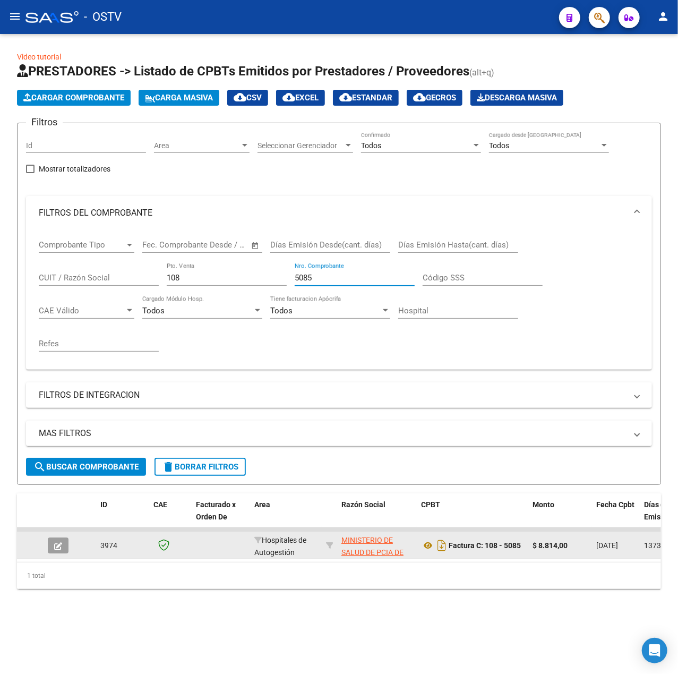
type input "5085"
click at [67, 549] on button "button" at bounding box center [58, 545] width 21 height 16
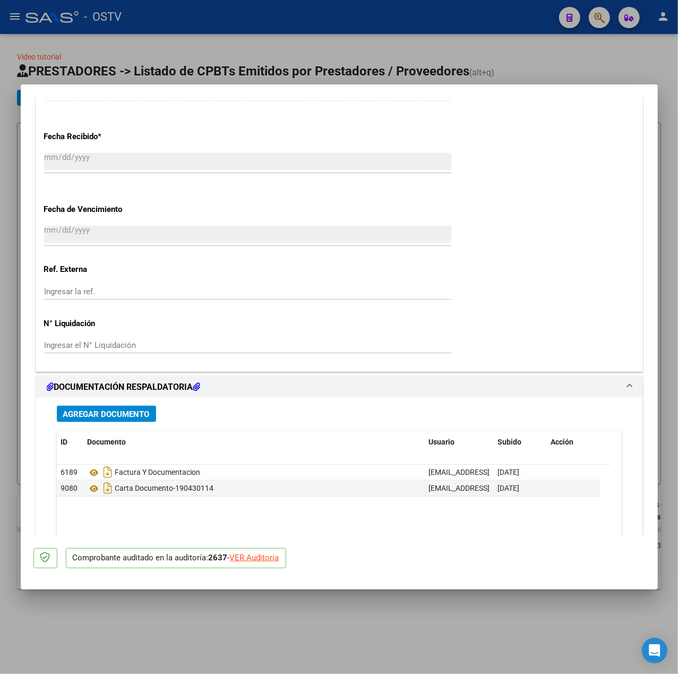
scroll to position [778, 0]
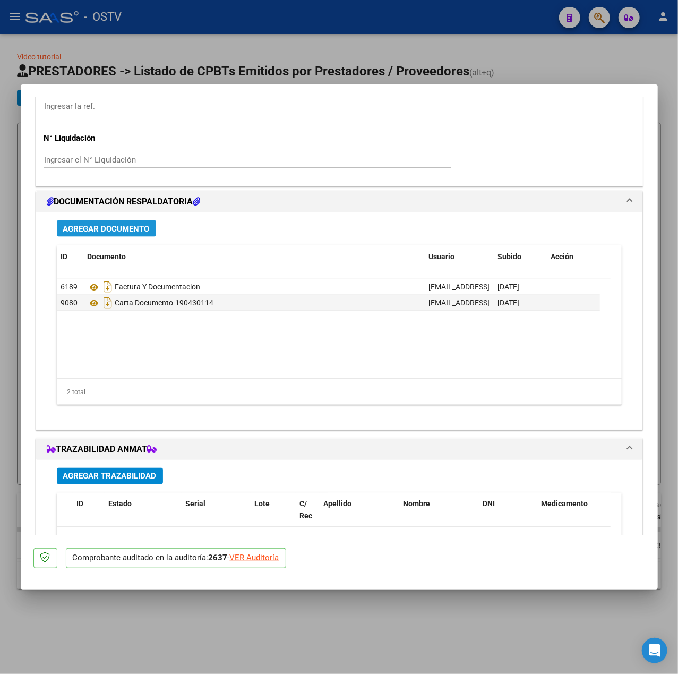
click at [148, 229] on span "Agregar Documento" at bounding box center [106, 229] width 87 height 10
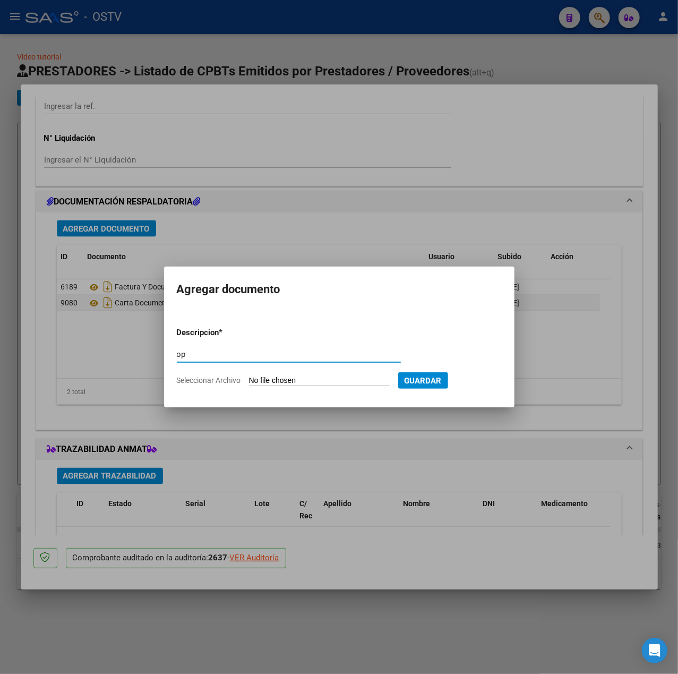
type input "op"
click at [303, 379] on input "Seleccionar Archivo" at bounding box center [319, 381] width 141 height 10
type input "C:\fakepath\OP 57427 Htal Eunekian.pdf"
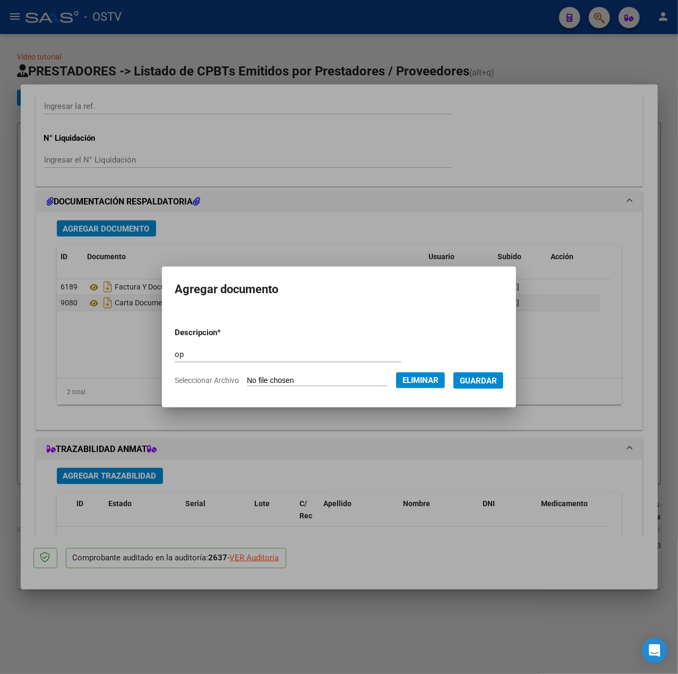
click at [497, 385] on span "Guardar" at bounding box center [478, 381] width 37 height 10
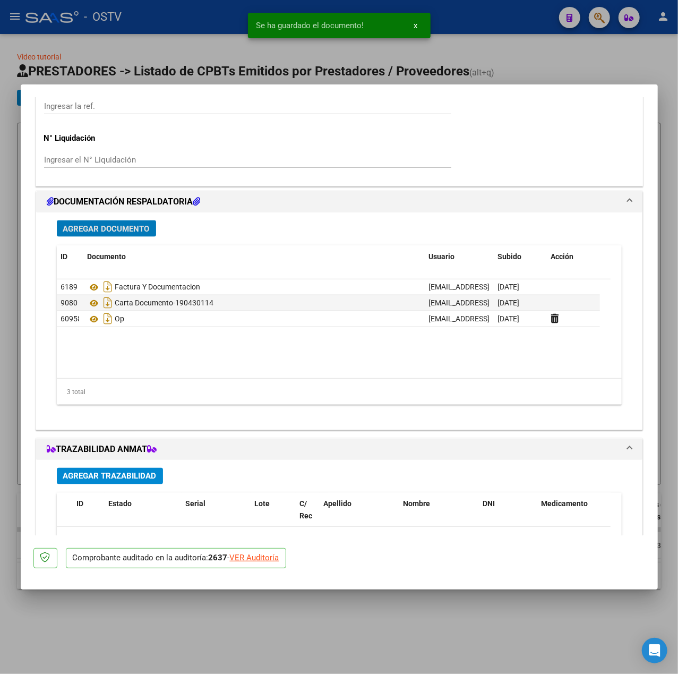
click at [134, 232] on span "Agregar Documento" at bounding box center [106, 229] width 87 height 10
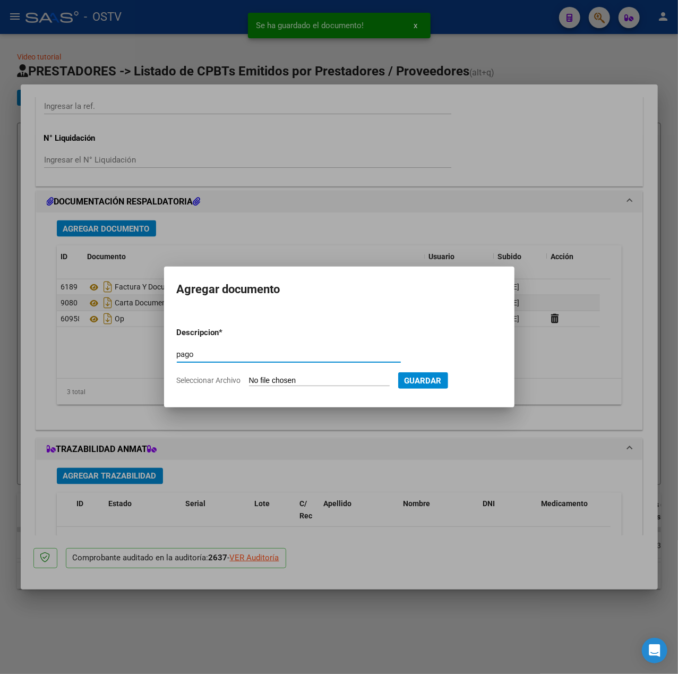
type input "pago"
click at [298, 379] on input "Seleccionar Archivo" at bounding box center [319, 381] width 141 height 10
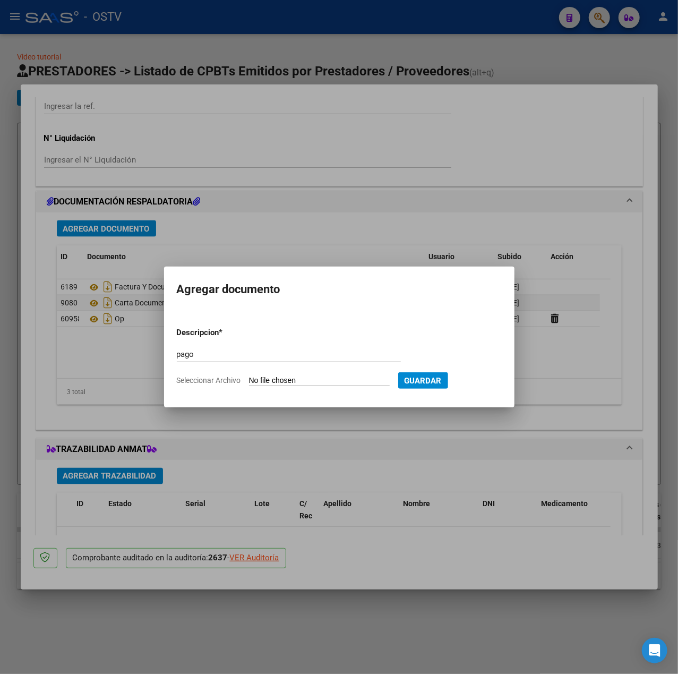
type input "C:\fakepath\Pago OP 57427 Htal Eunekian.pdf"
click at [497, 380] on span "Guardar" at bounding box center [478, 381] width 37 height 10
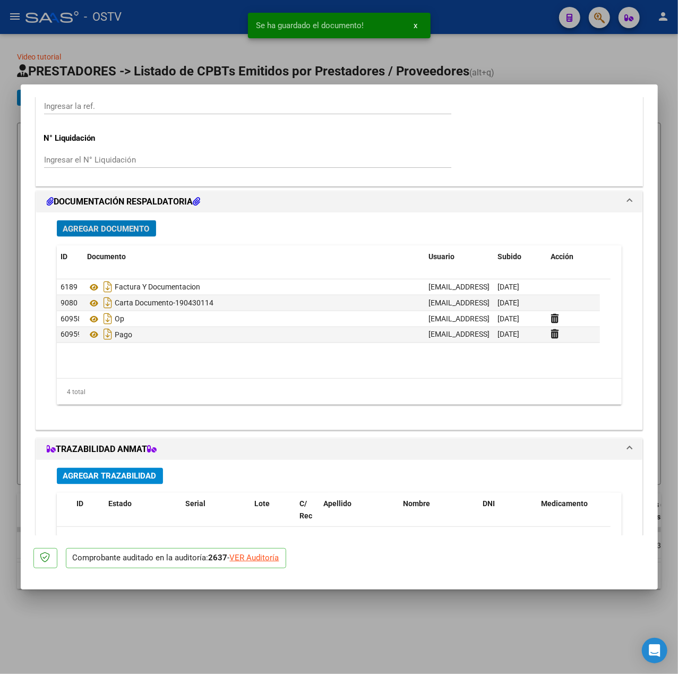
click at [101, 79] on div at bounding box center [339, 337] width 678 height 674
type input "$ 0,00"
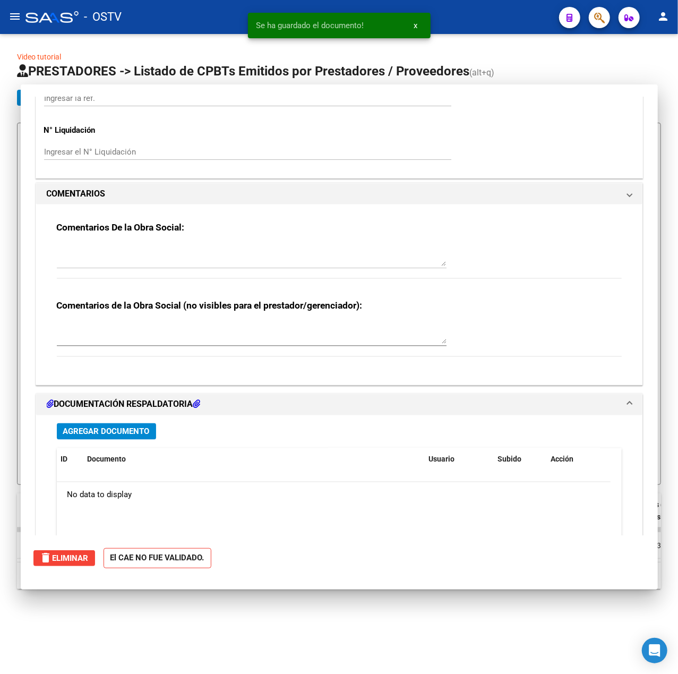
scroll to position [0, 0]
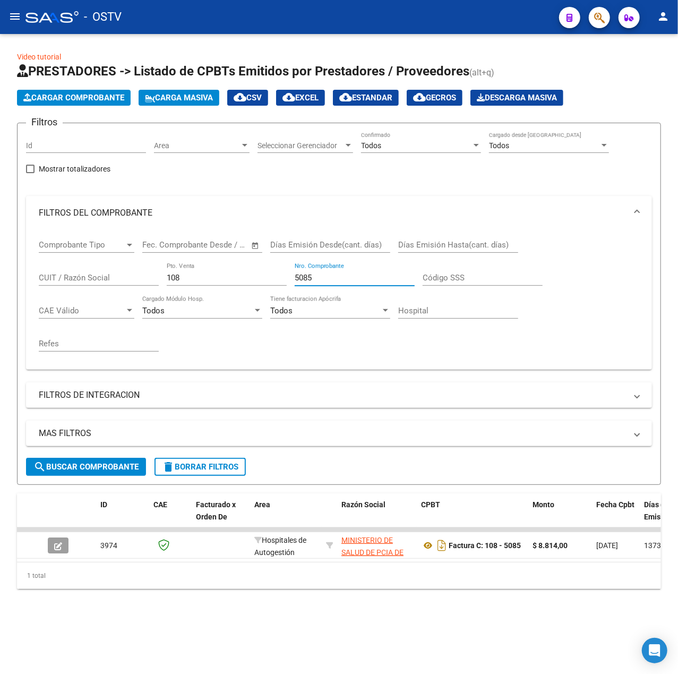
drag, startPoint x: 365, startPoint y: 281, endPoint x: 37, endPoint y: 309, distance: 329.8
click at [37, 309] on div "Comprobante Tipo Comprobante Tipo Fecha inicio – Fecha fin Fec. Comprobante Des…" at bounding box center [339, 300] width 626 height 140
type input "11684"
click at [119, 460] on button "search Buscar Comprobante" at bounding box center [86, 467] width 120 height 18
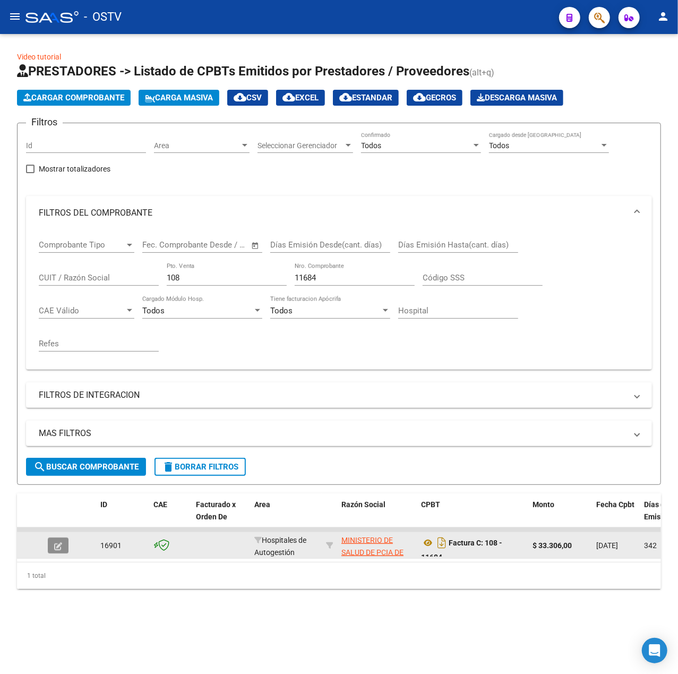
click at [66, 538] on button "button" at bounding box center [58, 545] width 21 height 16
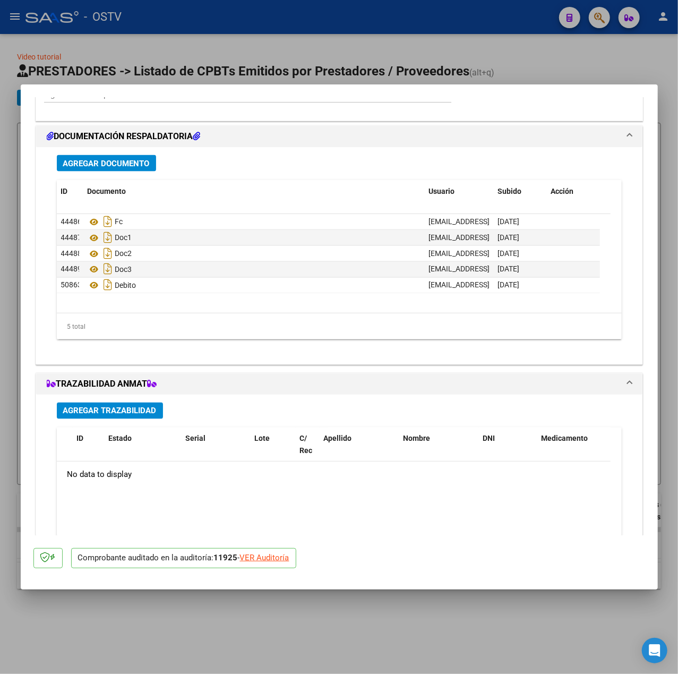
scroll to position [869, 0]
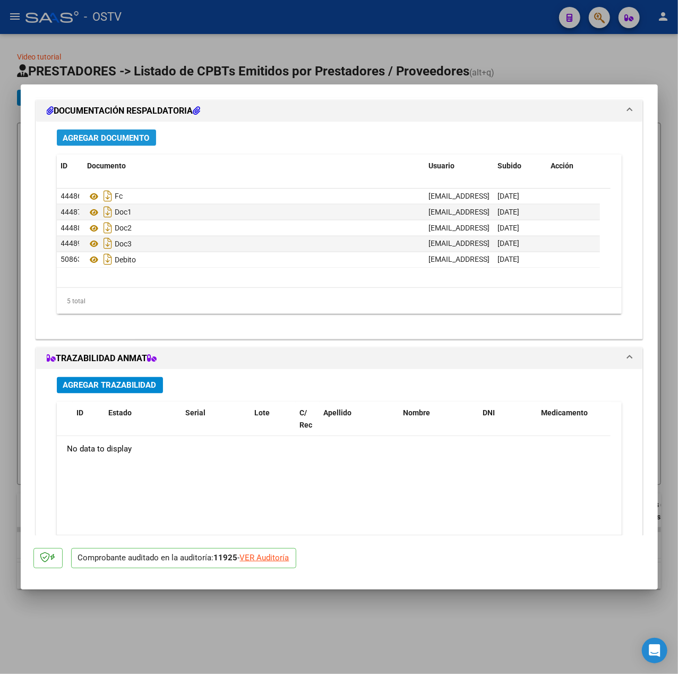
click at [139, 137] on span "Agregar Documento" at bounding box center [106, 138] width 87 height 10
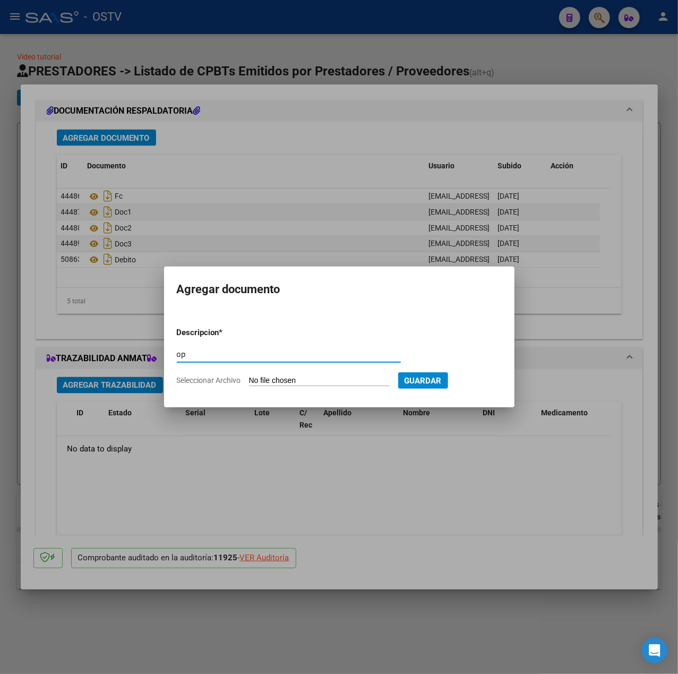
type input "op"
click at [310, 377] on input "Seleccionar Archivo" at bounding box center [319, 381] width 141 height 10
type input "C:\fakepath\OP 57427 Htal Eunekian.pdf"
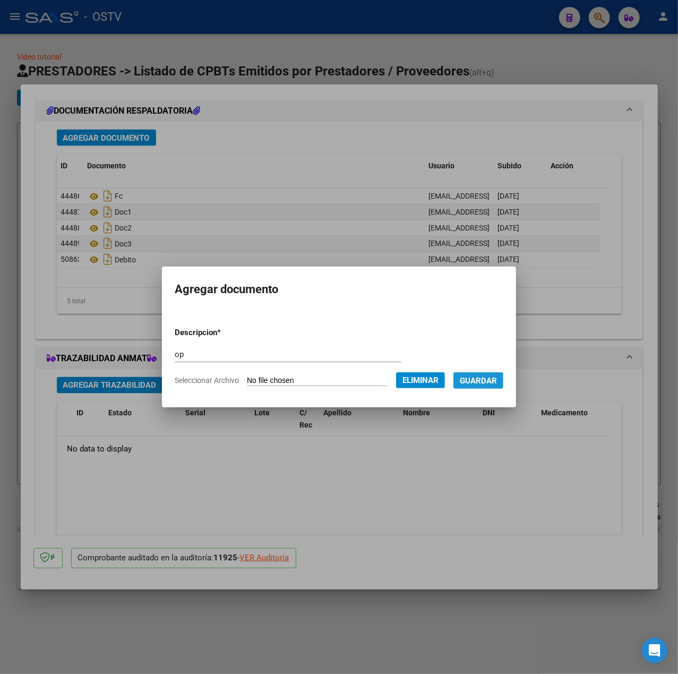
click at [475, 384] on span "Guardar" at bounding box center [478, 381] width 37 height 10
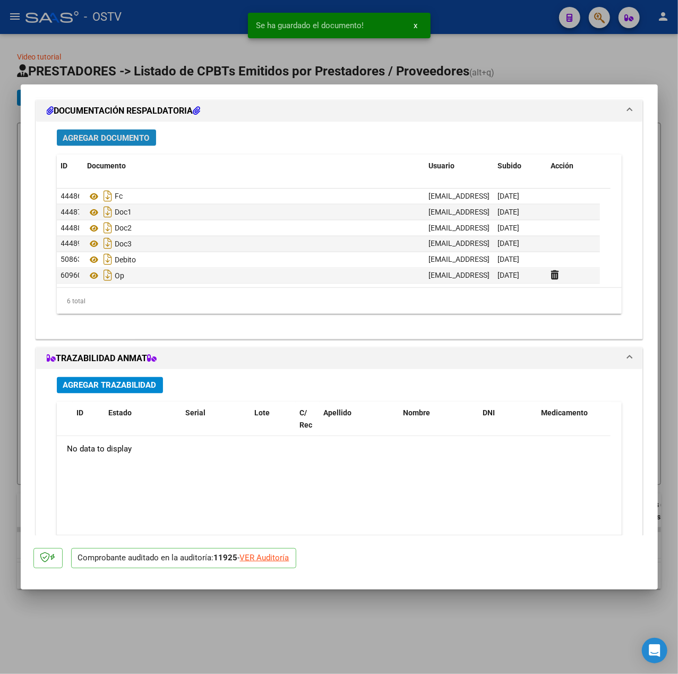
click at [125, 132] on button "Agregar Documento" at bounding box center [106, 138] width 99 height 16
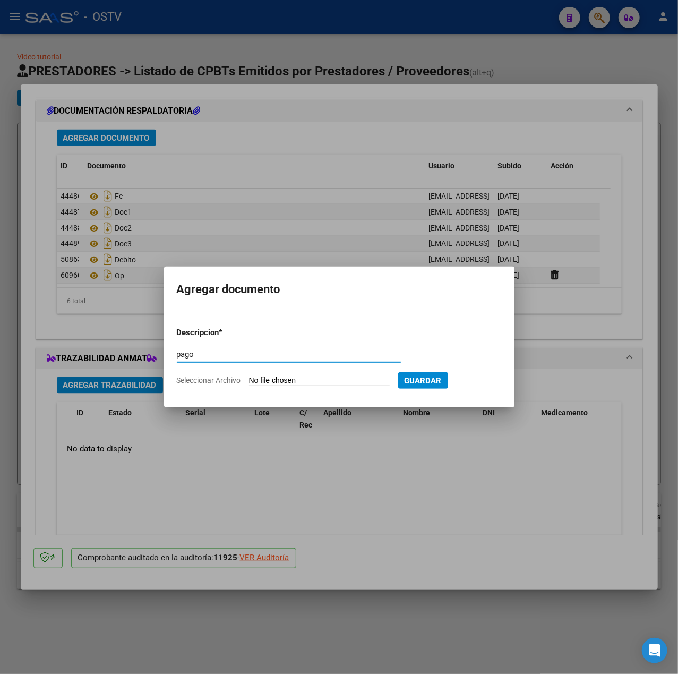
type input "pago"
click at [309, 382] on input "Seleccionar Archivo" at bounding box center [319, 381] width 141 height 10
type input "C:\fakepath\Pago OP 57427 Htal Eunekian.pdf"
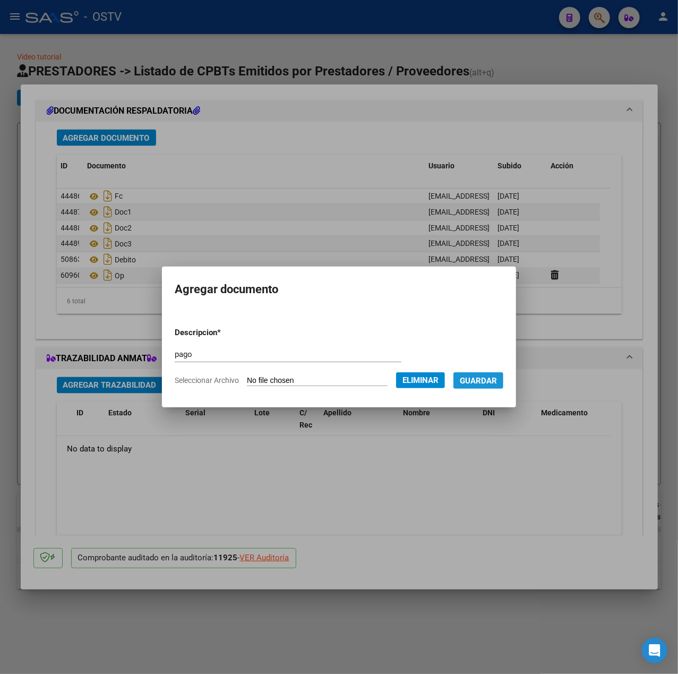
click at [485, 383] on span "Guardar" at bounding box center [478, 381] width 37 height 10
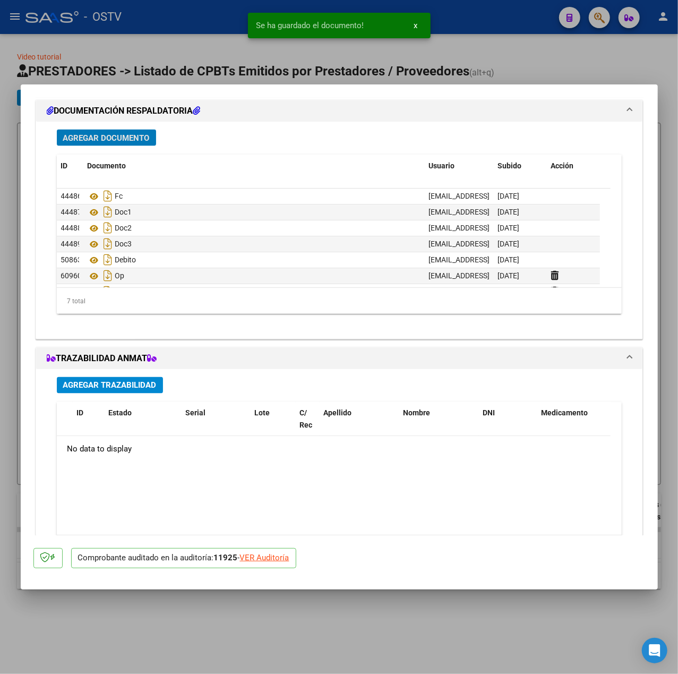
click at [238, 64] on div at bounding box center [339, 337] width 678 height 674
type input "$ 0,00"
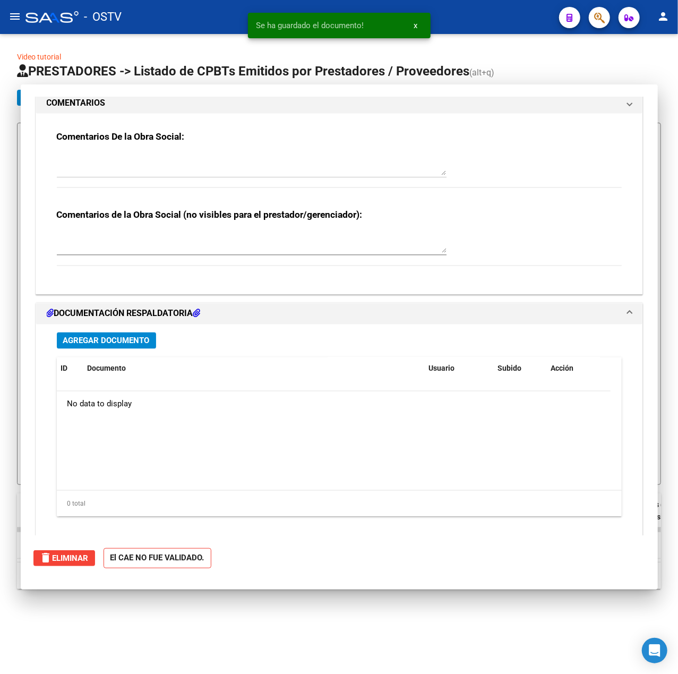
scroll to position [0, 0]
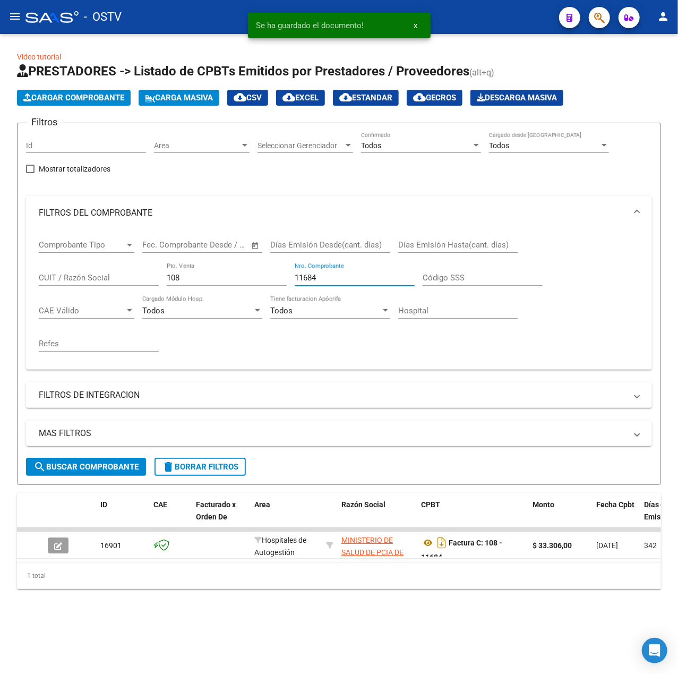
drag, startPoint x: 366, startPoint y: 277, endPoint x: 168, endPoint y: 277, distance: 198.1
click at [168, 277] on div "Comprobante Tipo Comprobante Tipo Fecha inicio – Fecha fin Fec. Comprobante Des…" at bounding box center [339, 295] width 601 height 131
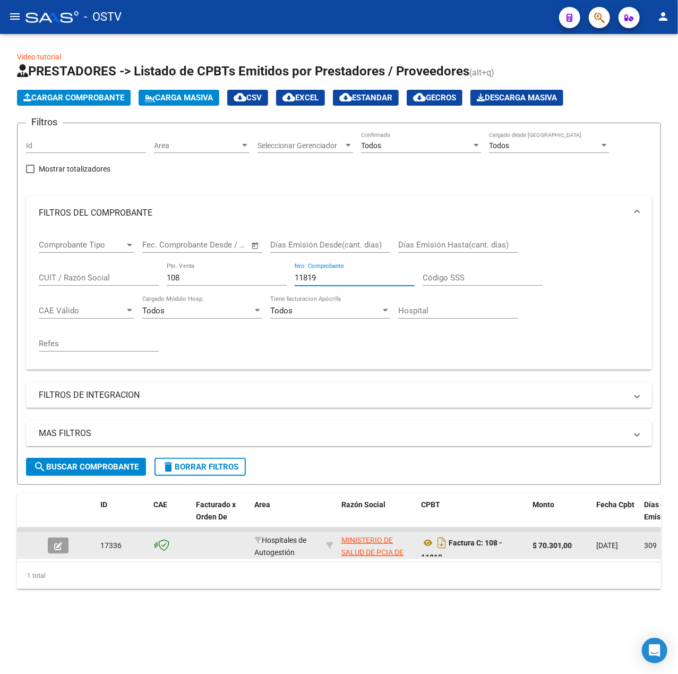
type input "11819"
click at [66, 546] on button "button" at bounding box center [58, 545] width 21 height 16
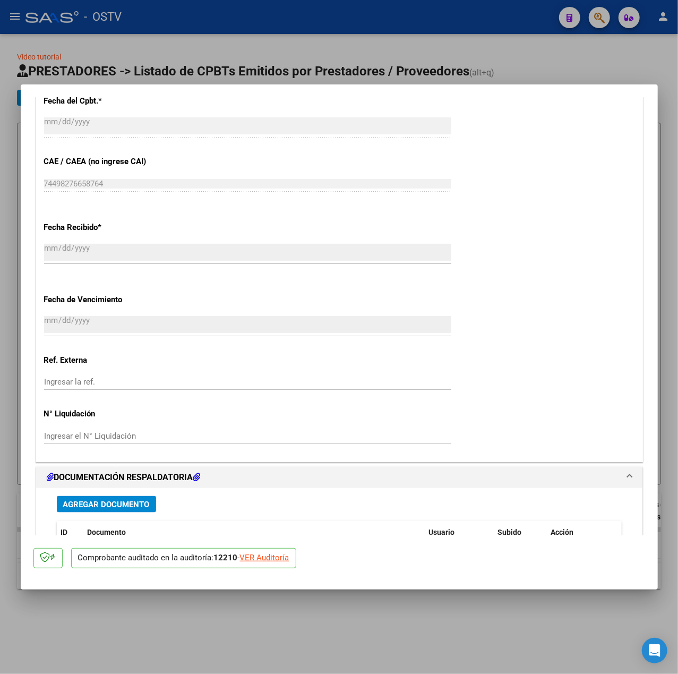
scroll to position [727, 0]
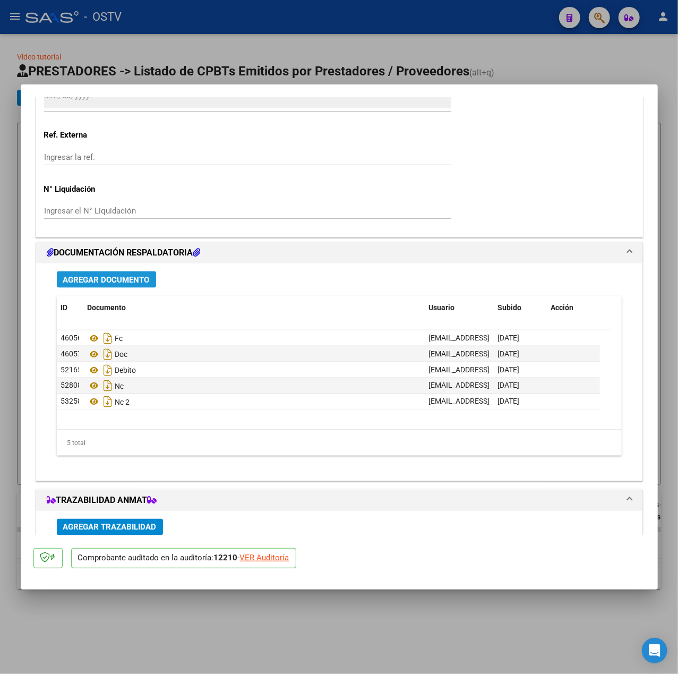
click at [132, 279] on span "Agregar Documento" at bounding box center [106, 280] width 87 height 10
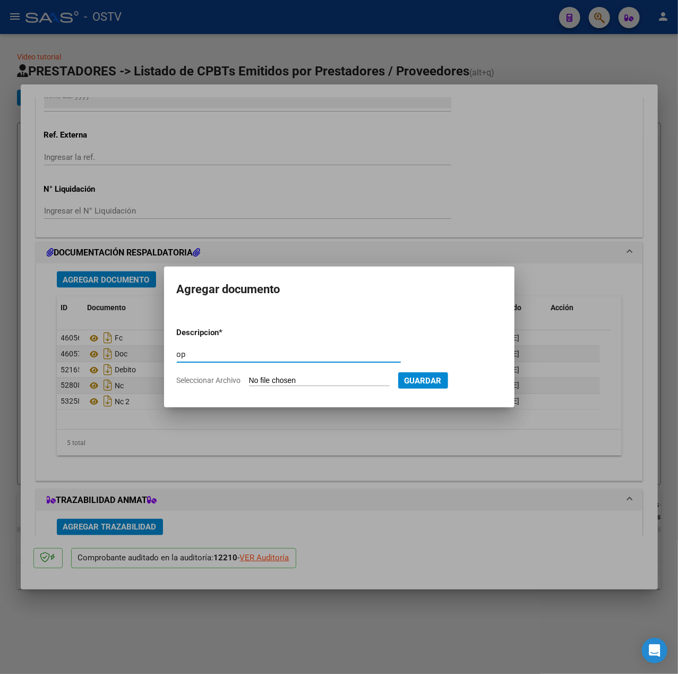
type input "op"
click at [313, 377] on input "Seleccionar Archivo" at bounding box center [319, 381] width 141 height 10
type input "C:\fakepath\OP 57427 Htal Eunekian.pdf"
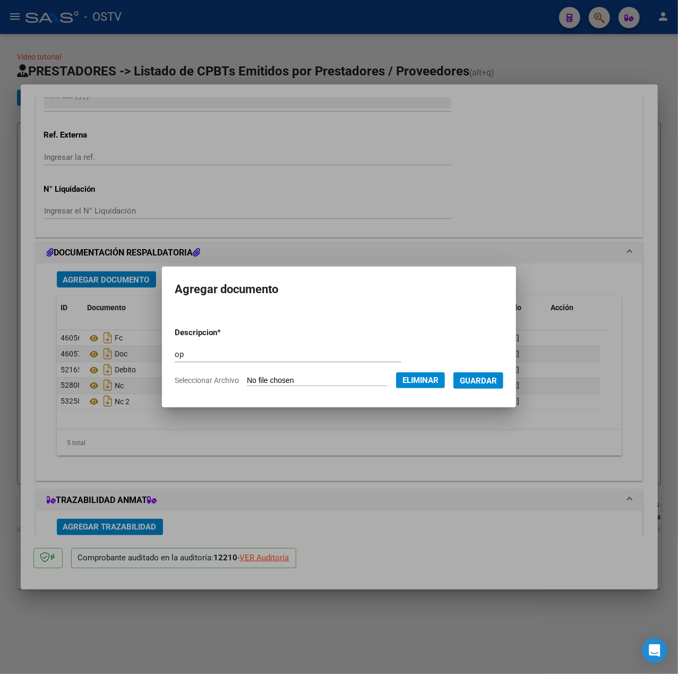
click at [493, 378] on span "Guardar" at bounding box center [478, 381] width 37 height 10
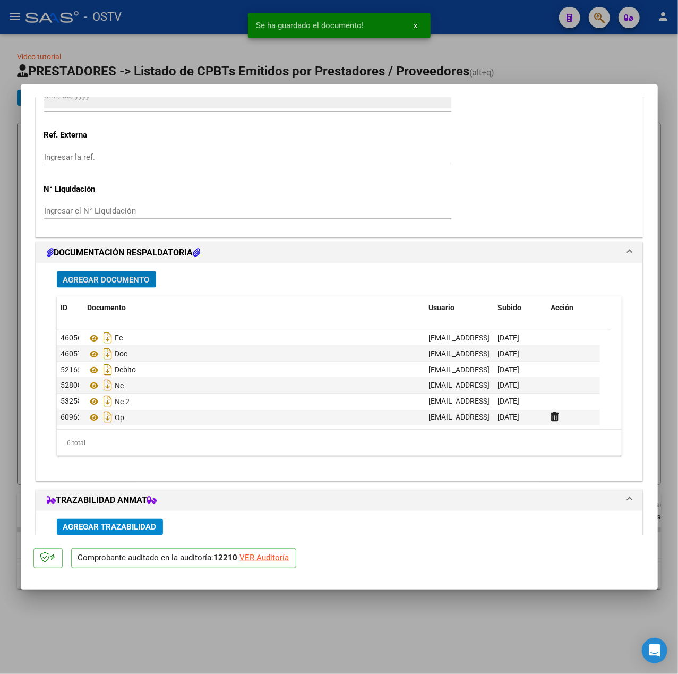
click at [109, 272] on button "Agregar Documento" at bounding box center [106, 279] width 99 height 16
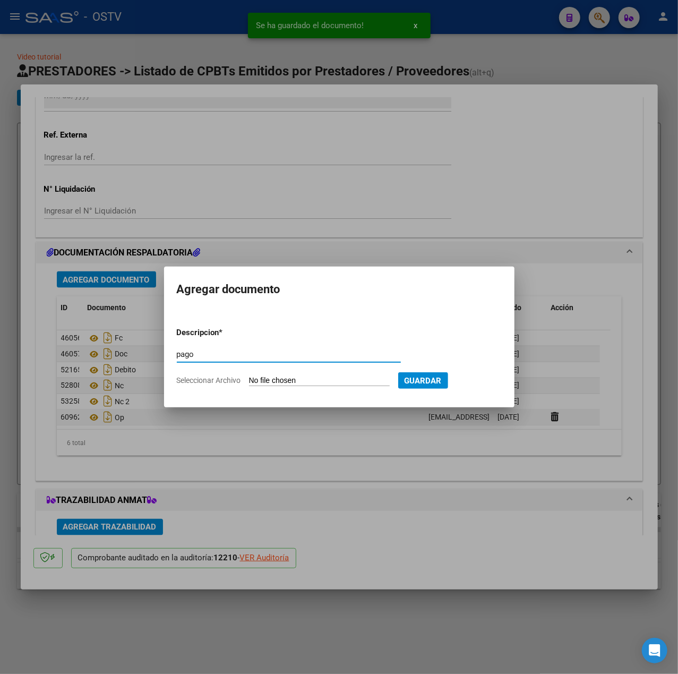
type input "pago"
click at [281, 379] on input "Seleccionar Archivo" at bounding box center [319, 381] width 141 height 10
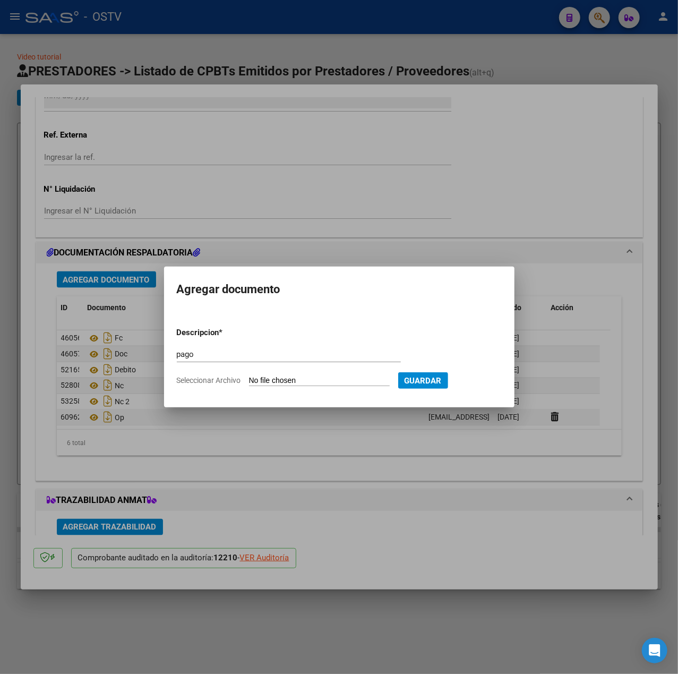
type input "C:\fakepath\Pago OP 57427 Htal Eunekian.pdf"
click at [493, 383] on span "Guardar" at bounding box center [478, 381] width 37 height 10
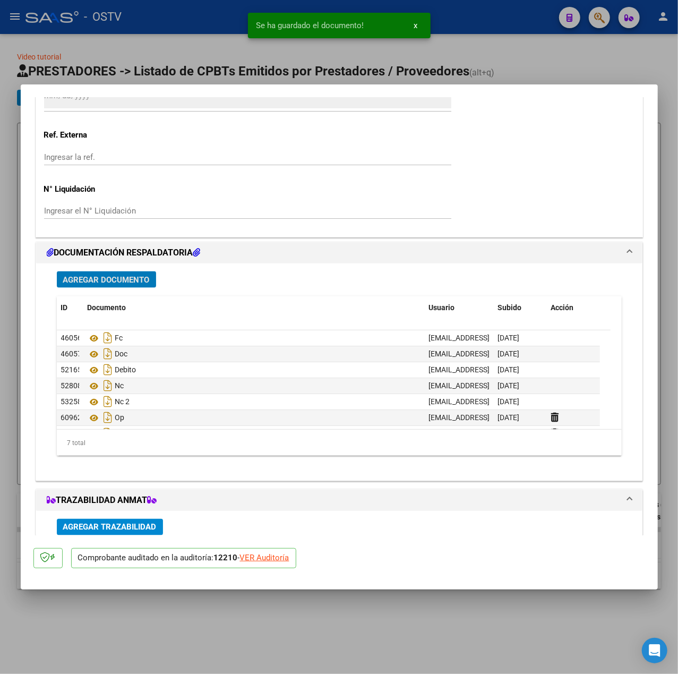
click at [354, 56] on div at bounding box center [339, 337] width 678 height 674
type input "$ 0,00"
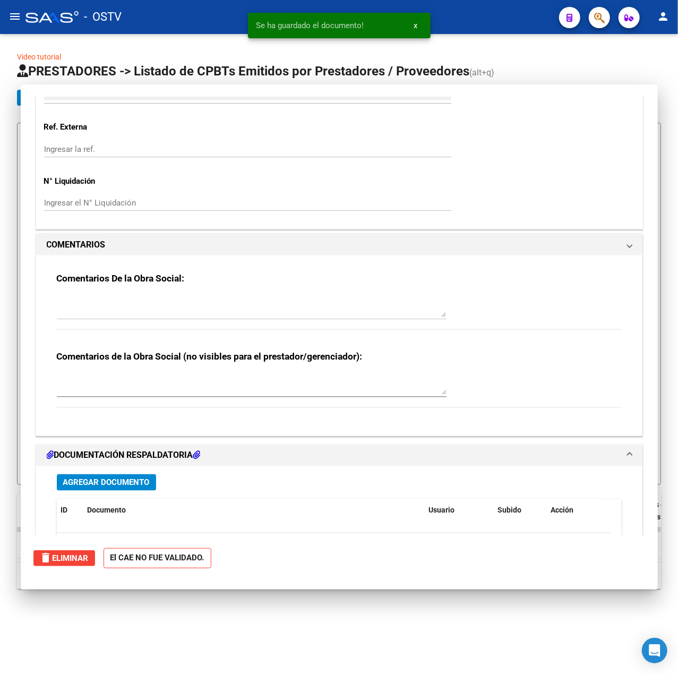
scroll to position [0, 0]
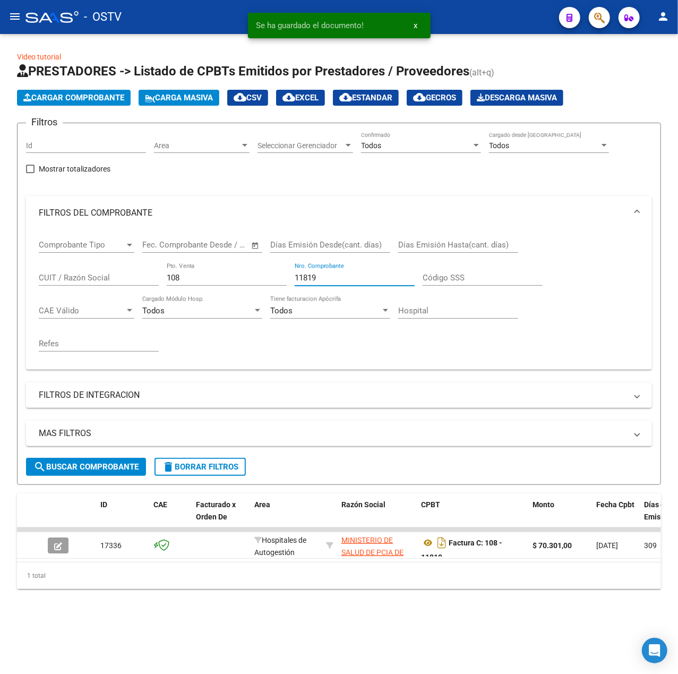
drag, startPoint x: 339, startPoint y: 277, endPoint x: 175, endPoint y: 254, distance: 165.2
click at [175, 254] on div "Comprobante Tipo Comprobante Tipo Fecha inicio – Fecha fin Fec. Comprobante Des…" at bounding box center [339, 295] width 601 height 131
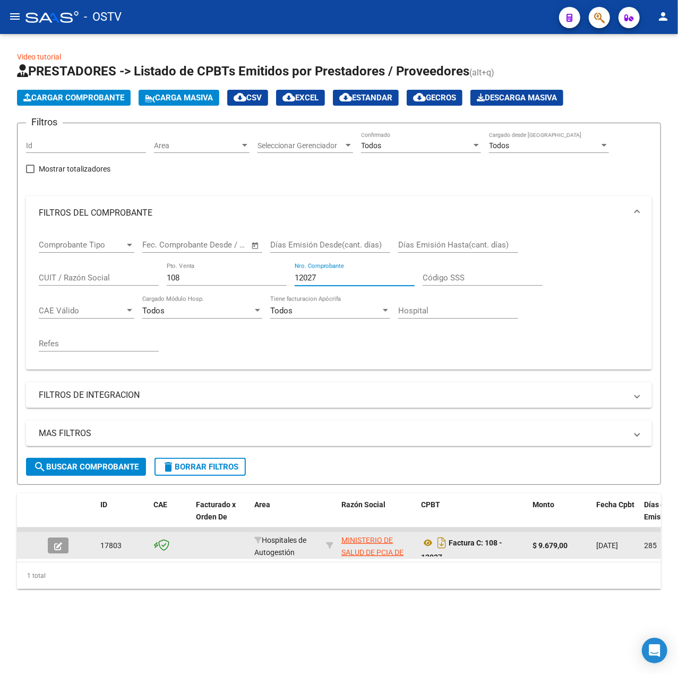
type input "12027"
click at [56, 549] on icon "button" at bounding box center [58, 546] width 8 height 8
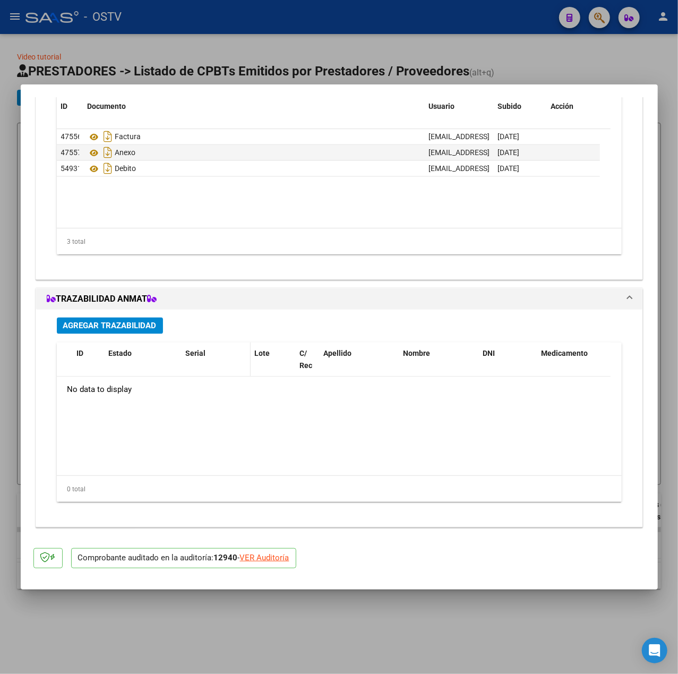
scroll to position [859, 0]
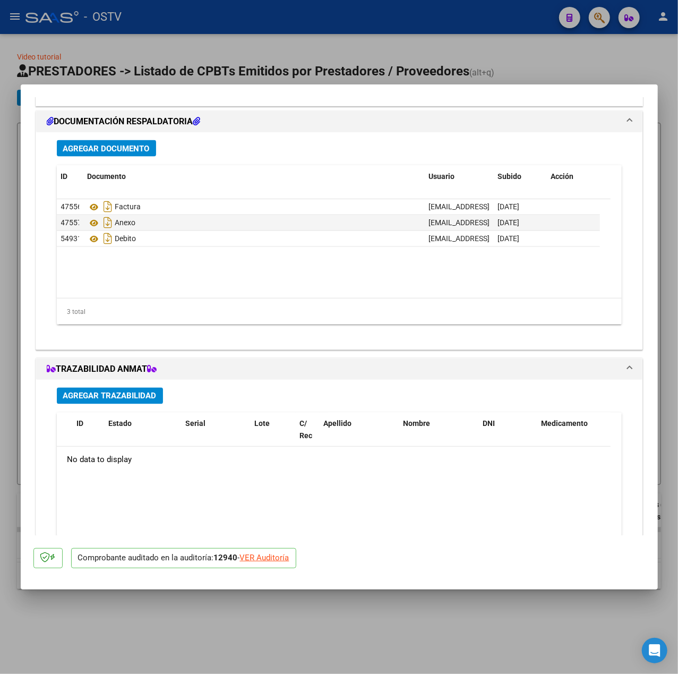
click at [143, 139] on div "Agregar Documento ID Documento Usuario Subido Acción 47556 Factura mesadeentrad…" at bounding box center [339, 236] width 581 height 209
click at [134, 162] on div "Agregar Documento ID Documento Usuario Subido Acción 47556 Factura mesadeentrad…" at bounding box center [339, 236] width 581 height 209
click at [143, 140] on button "Agregar Documento" at bounding box center [106, 148] width 99 height 16
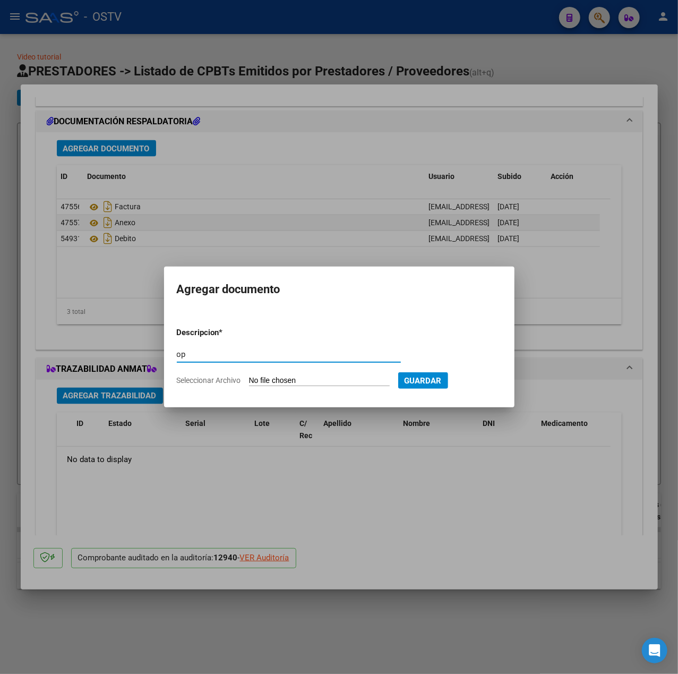
type input "op"
click at [308, 382] on input "Seleccionar Archivo" at bounding box center [319, 381] width 141 height 10
type input "C:\fakepath\OP 57427 Htal Eunekian.pdf"
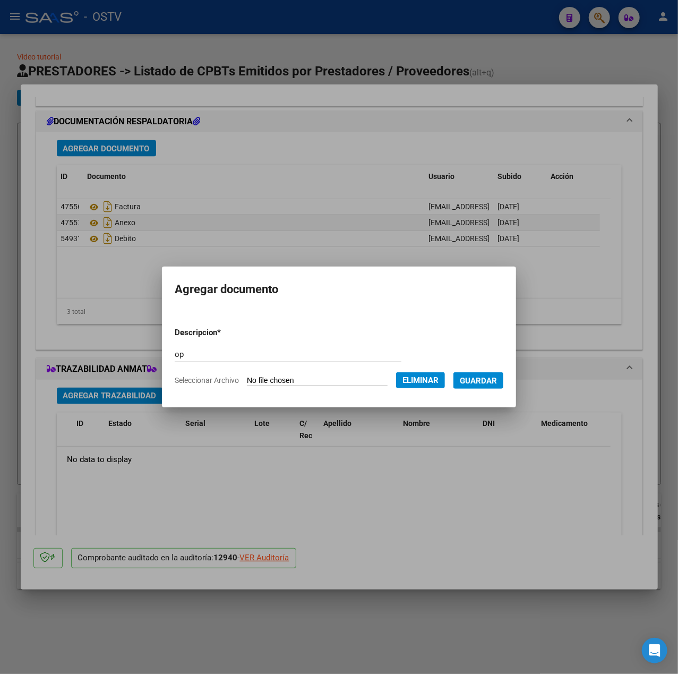
click at [497, 376] on span "Guardar" at bounding box center [478, 381] width 37 height 10
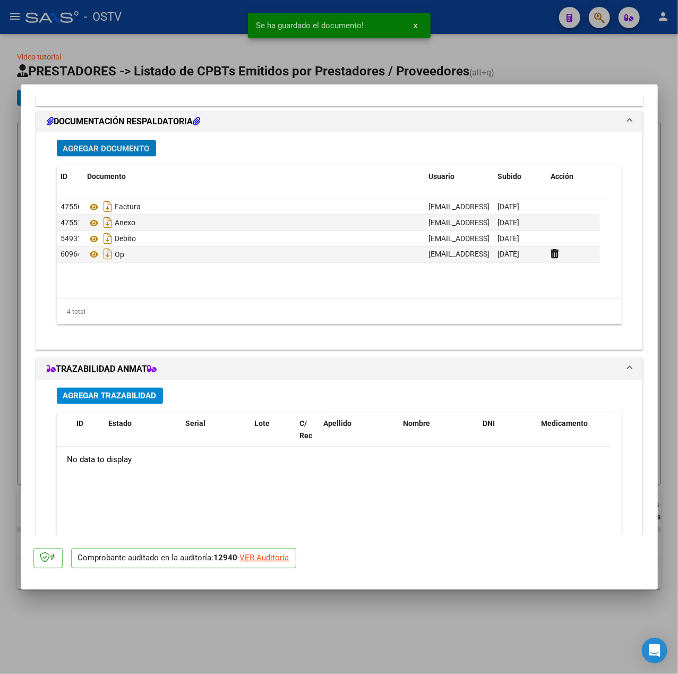
click at [145, 144] on span "Agregar Documento" at bounding box center [106, 149] width 87 height 10
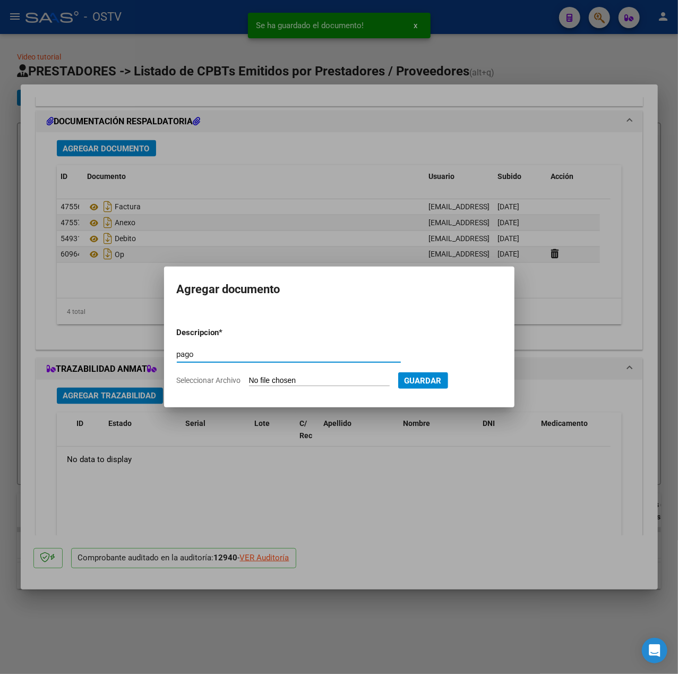
type input "pago"
click at [265, 381] on input "Seleccionar Archivo" at bounding box center [319, 381] width 141 height 10
type input "C:\fakepath\Pago OP 57427 Htal Eunekian.pdf"
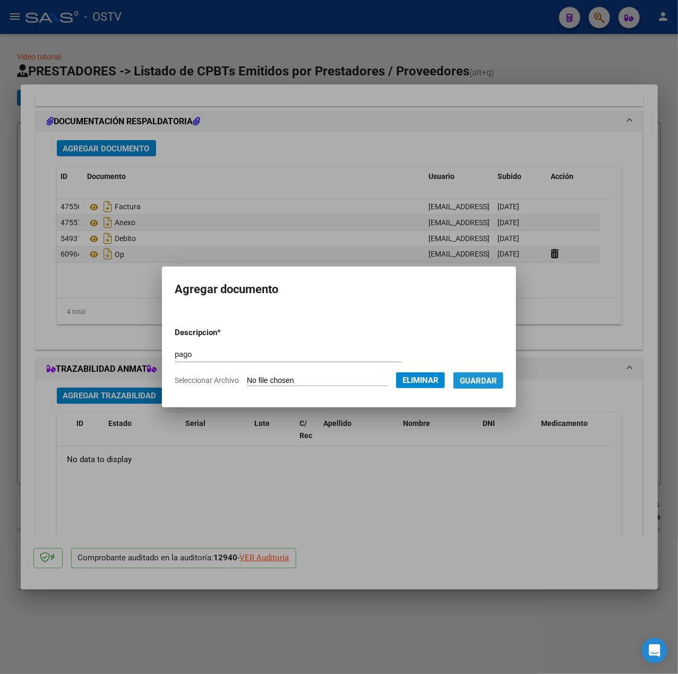
click at [494, 378] on span "Guardar" at bounding box center [478, 381] width 37 height 10
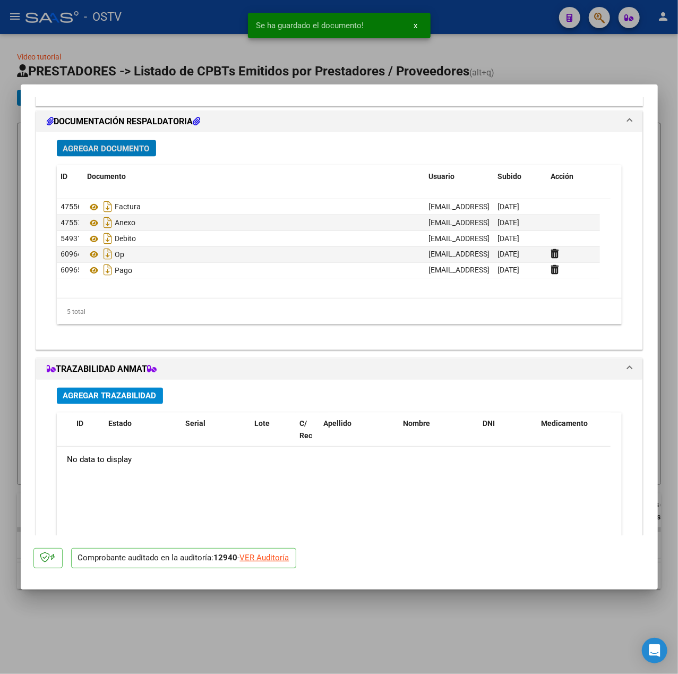
click at [299, 59] on div at bounding box center [339, 337] width 678 height 674
type input "$ 0,00"
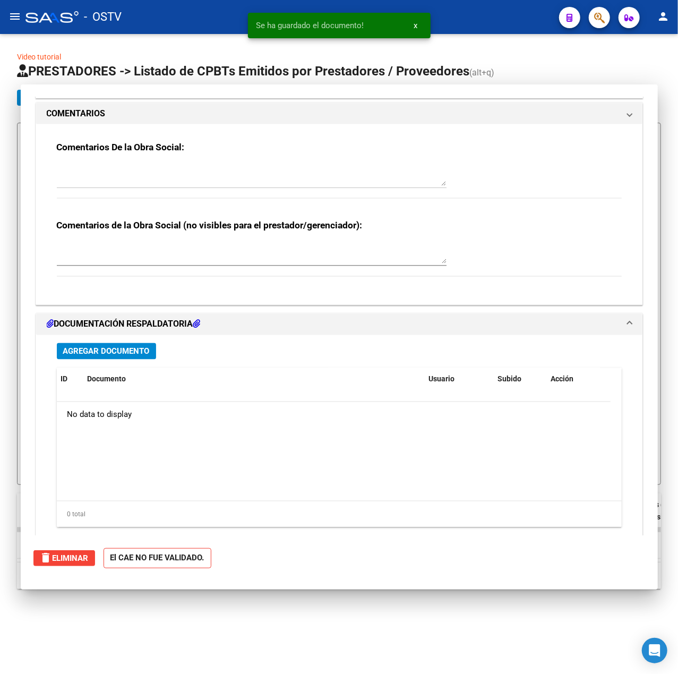
scroll to position [0, 0]
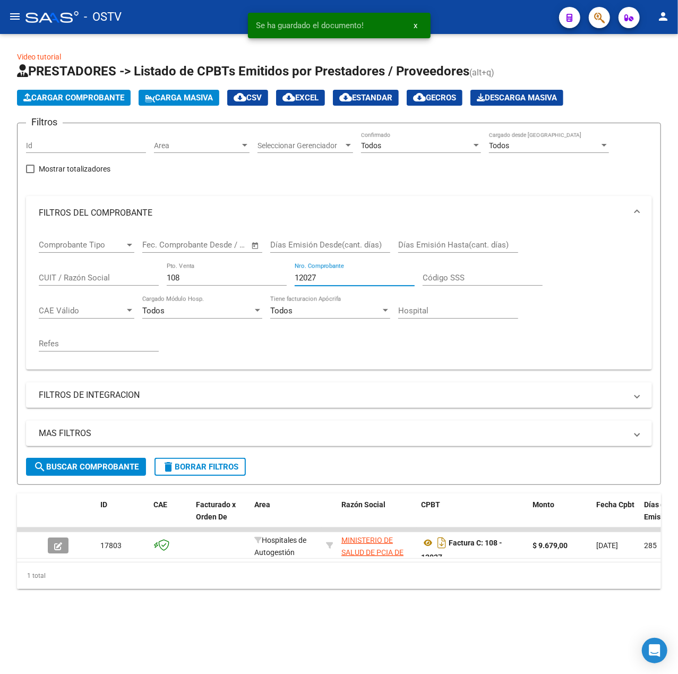
drag, startPoint x: 328, startPoint y: 281, endPoint x: 245, endPoint y: 275, distance: 83.1
click at [245, 275] on div "Comprobante Tipo Comprobante Tipo Fecha inicio – Fecha fin Fec. Comprobante Des…" at bounding box center [339, 295] width 601 height 131
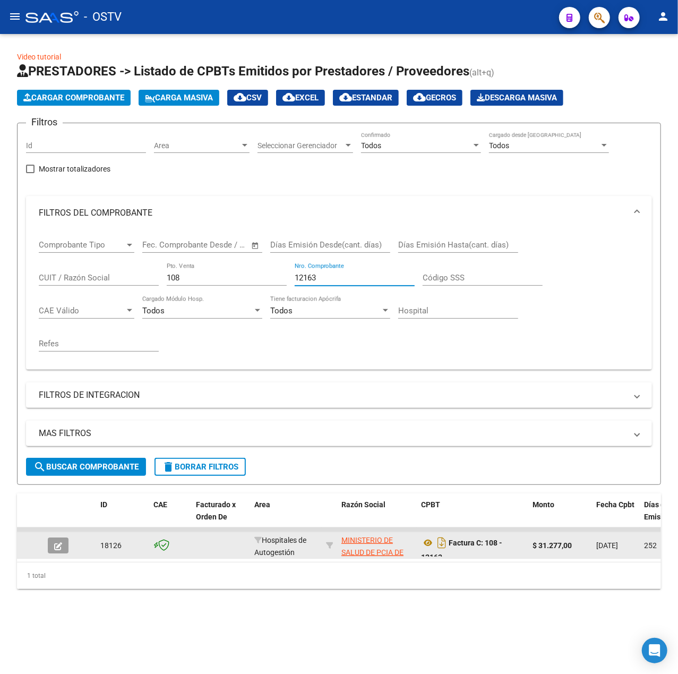
type input "12163"
click at [58, 548] on icon "button" at bounding box center [58, 546] width 8 height 8
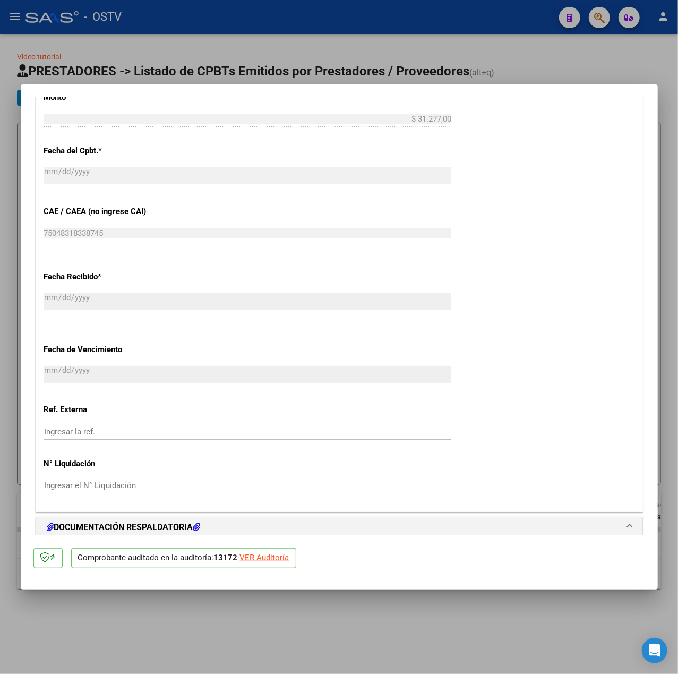
scroll to position [637, 0]
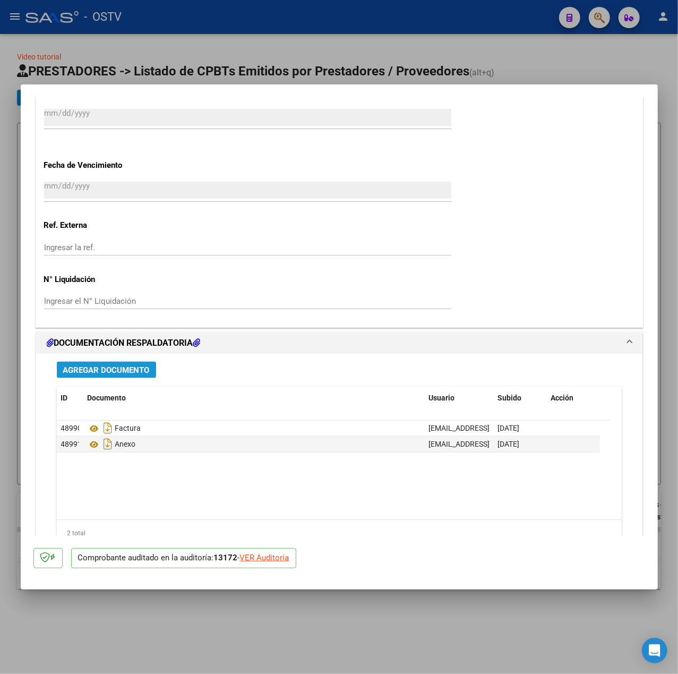
click at [127, 365] on span "Agregar Documento" at bounding box center [106, 370] width 87 height 10
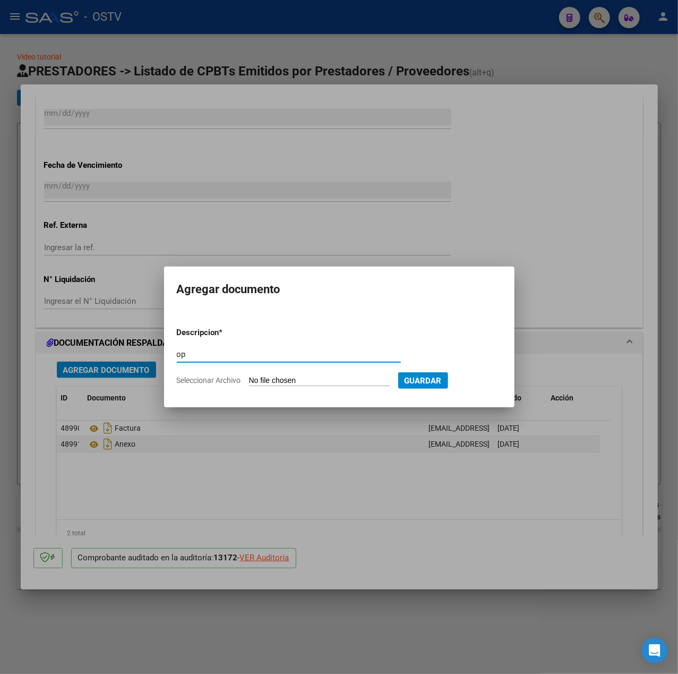
type input "op"
click at [275, 379] on input "Seleccionar Archivo" at bounding box center [319, 381] width 141 height 10
type input "C:\fakepath\OP 57427 Htal Eunekian.pdf"
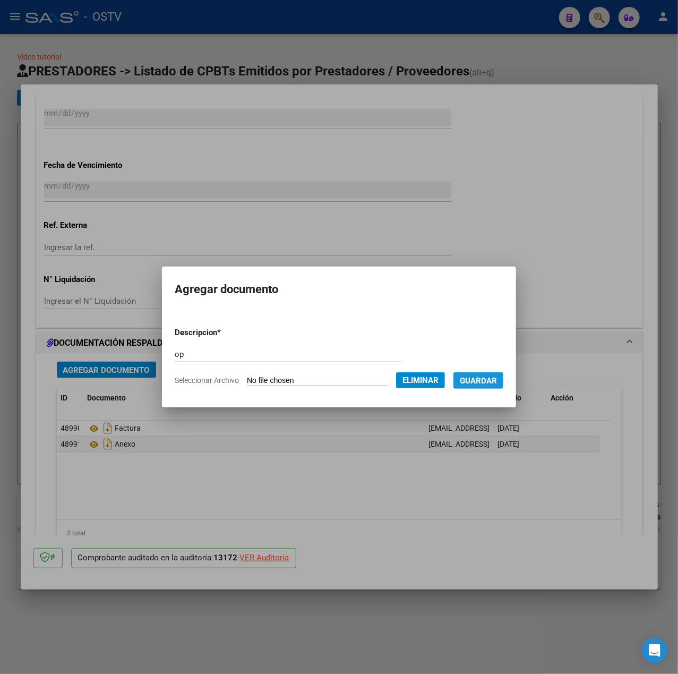
click at [493, 379] on span "Guardar" at bounding box center [478, 381] width 37 height 10
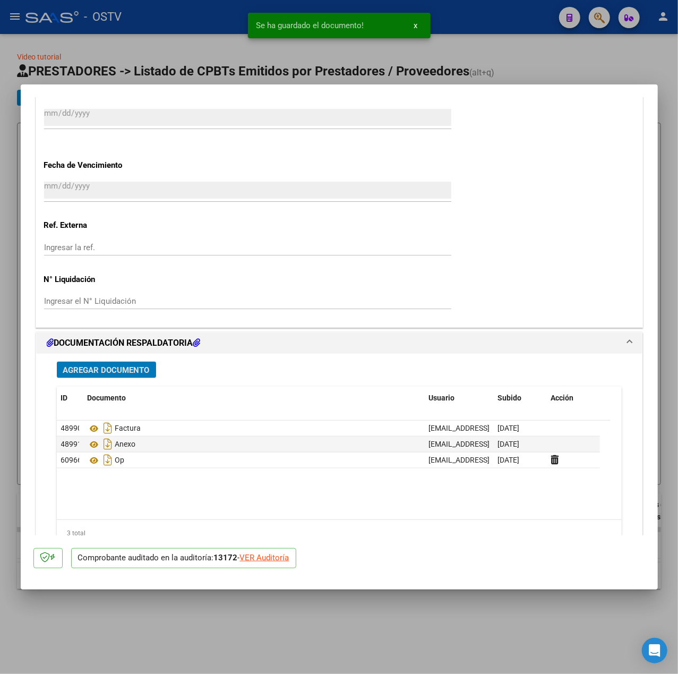
click at [99, 376] on button "Agregar Documento" at bounding box center [106, 370] width 99 height 16
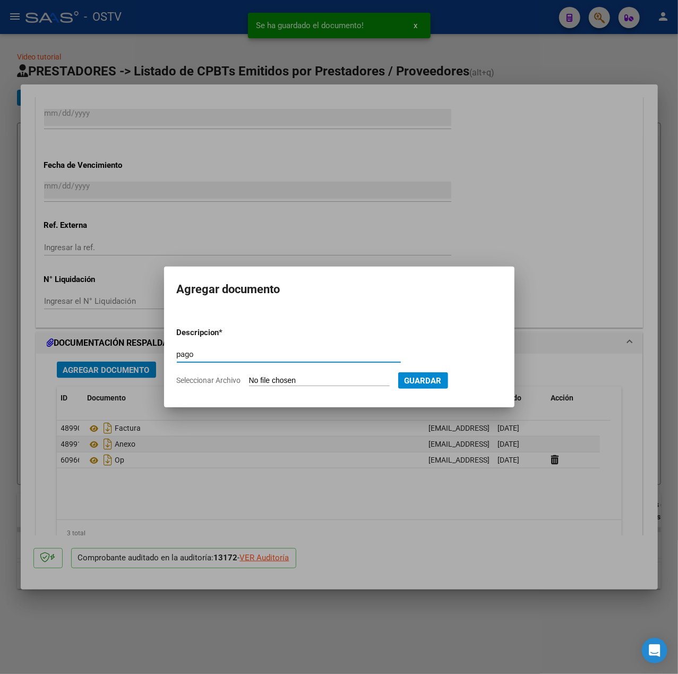
type input "pago"
click at [301, 376] on input "Seleccionar Archivo" at bounding box center [319, 381] width 141 height 10
type input "C:\fakepath\Pago OP 57427 Htal Eunekian.pdf"
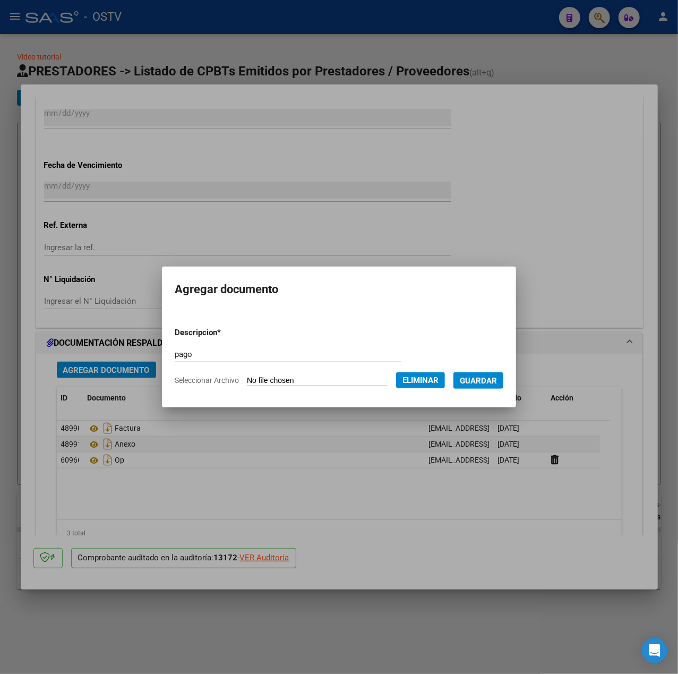
click at [487, 384] on span "Guardar" at bounding box center [478, 381] width 37 height 10
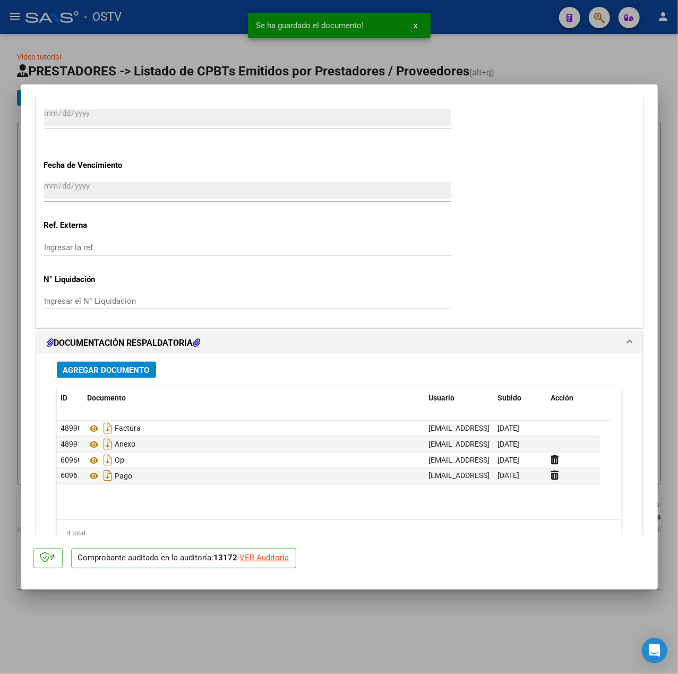
click at [176, 64] on div at bounding box center [339, 337] width 678 height 674
type input "$ 0,00"
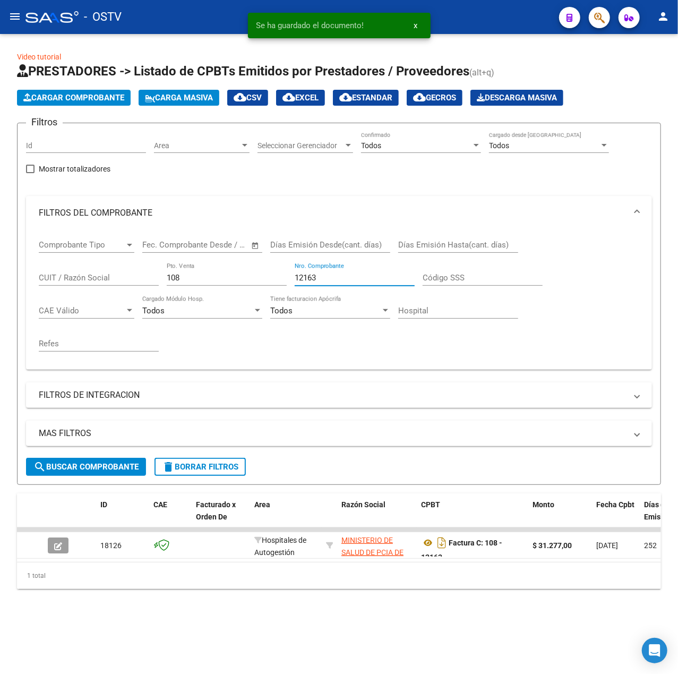
drag, startPoint x: 343, startPoint y: 277, endPoint x: 147, endPoint y: 251, distance: 197.6
click at [147, 251] on div "Comprobante Tipo Comprobante Tipo Fecha inicio – Fecha fin Fec. Comprobante Des…" at bounding box center [339, 295] width 601 height 131
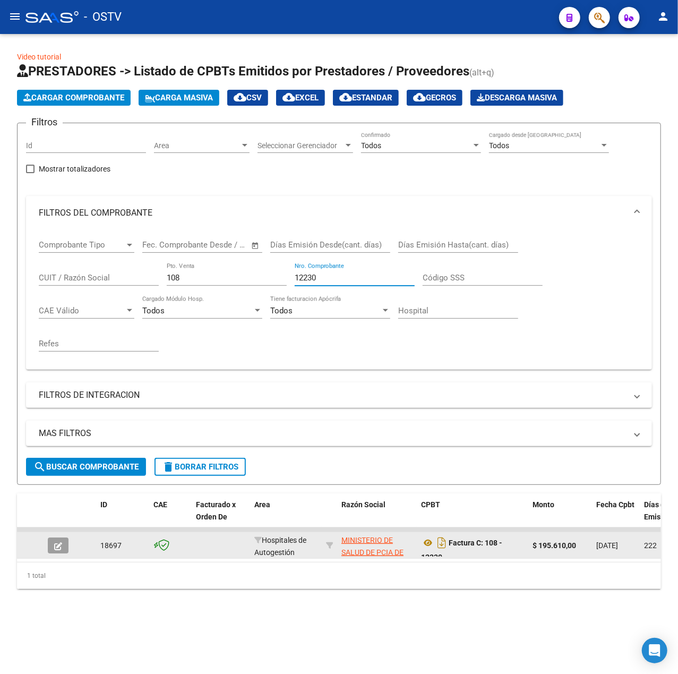
type input "12230"
click at [63, 549] on button "button" at bounding box center [58, 545] width 21 height 16
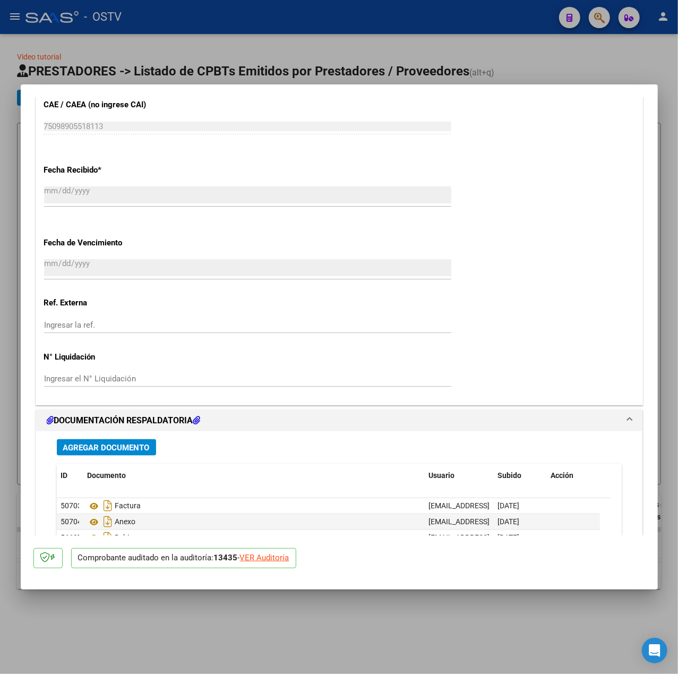
scroll to position [566, 0]
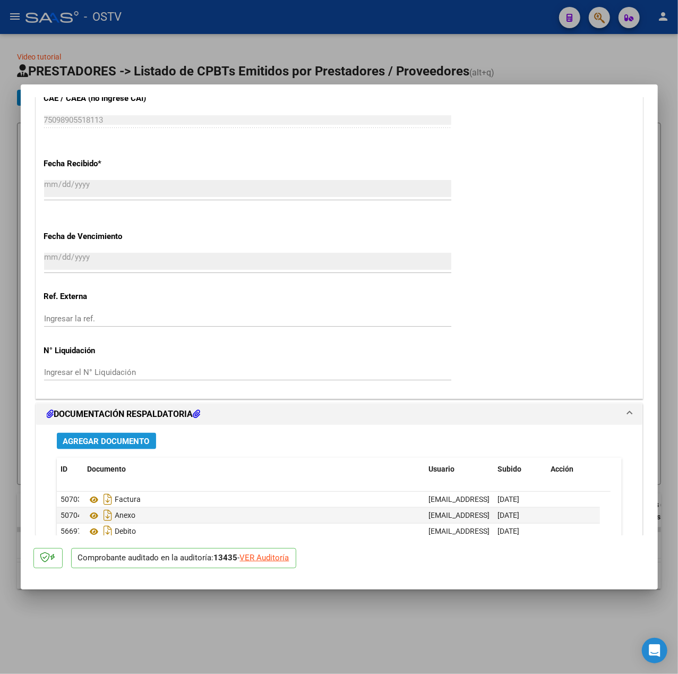
click at [114, 434] on button "Agregar Documento" at bounding box center [106, 441] width 99 height 16
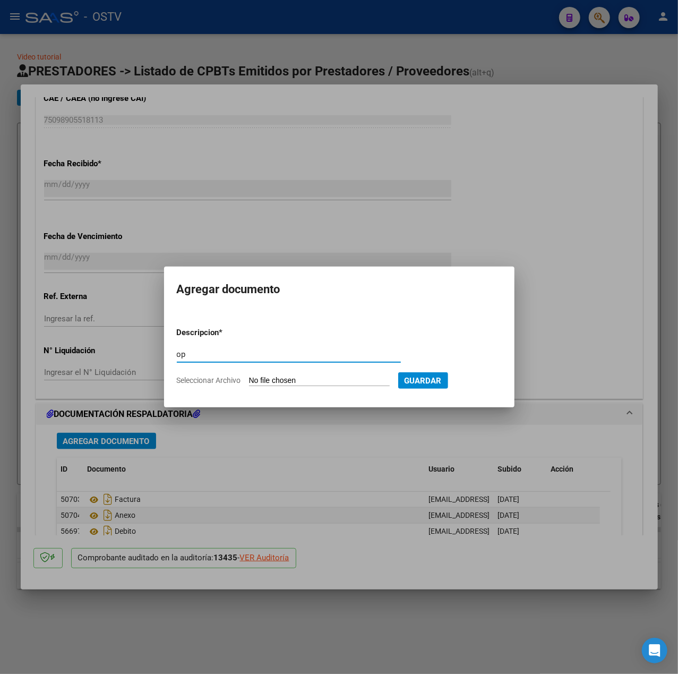
type input "op"
click at [281, 381] on input "Seleccionar Archivo" at bounding box center [319, 381] width 141 height 10
type input "C:\fakepath\OP 57427 Htal Eunekian.pdf"
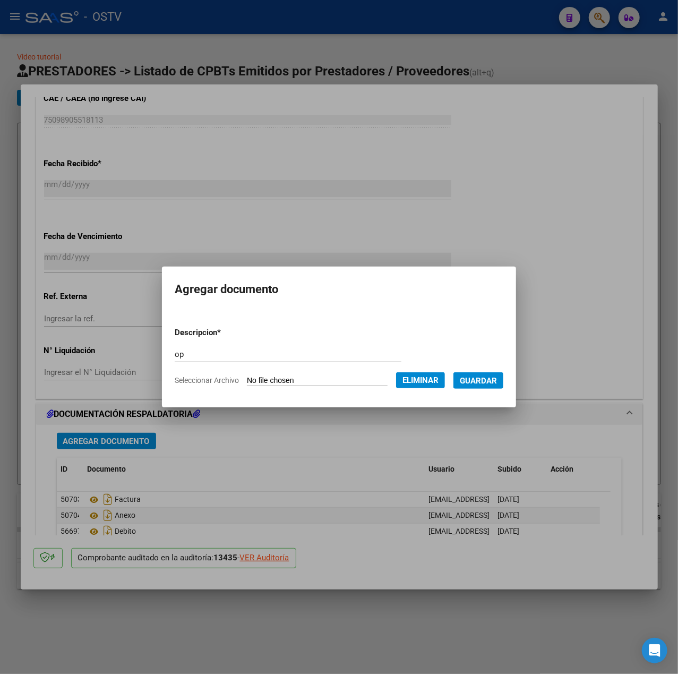
click at [477, 388] on button "Guardar" at bounding box center [478, 380] width 50 height 16
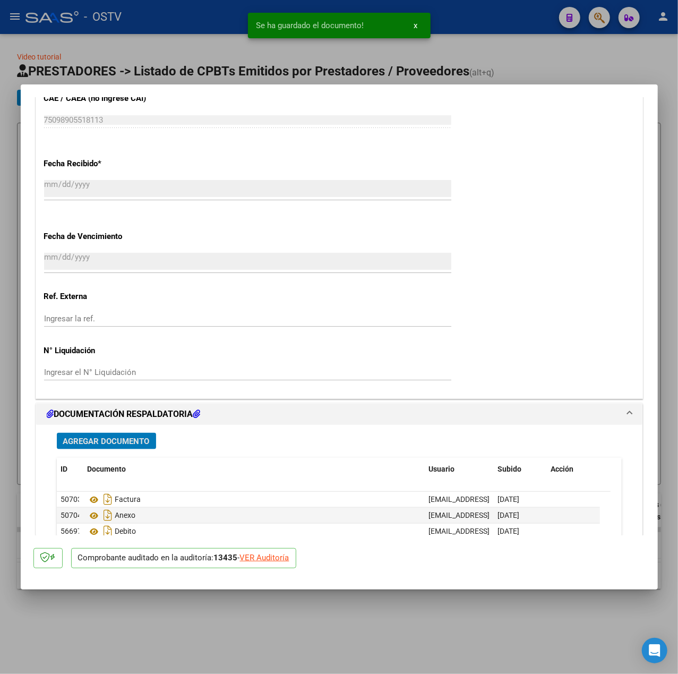
click at [112, 442] on span "Agregar Documento" at bounding box center [106, 441] width 87 height 10
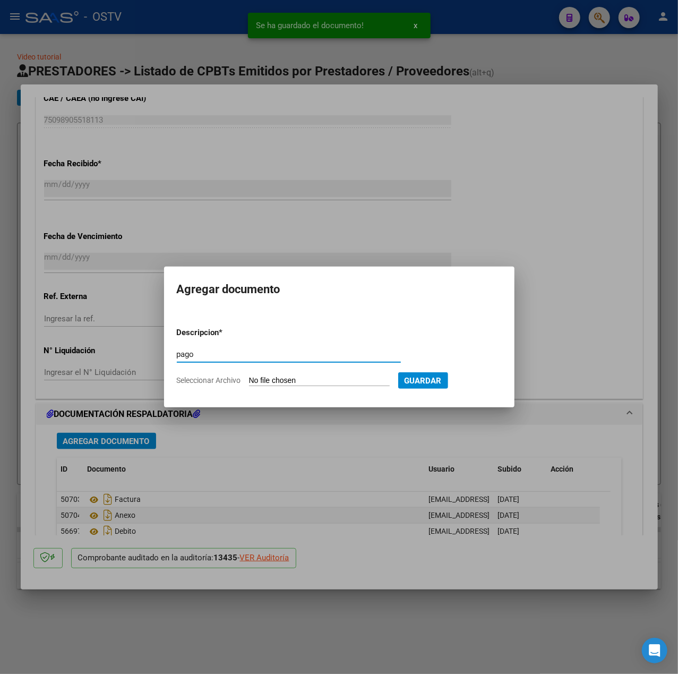
type input "pago"
click at [324, 378] on input "Seleccionar Archivo" at bounding box center [319, 381] width 141 height 10
type input "C:\fakepath\Pago OP 57427 Htal Eunekian.pdf"
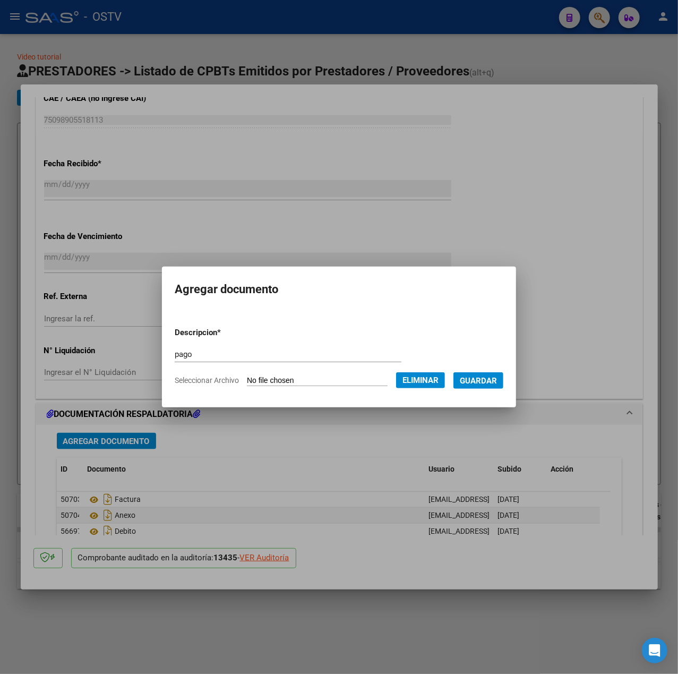
click at [484, 382] on span "Guardar" at bounding box center [478, 381] width 37 height 10
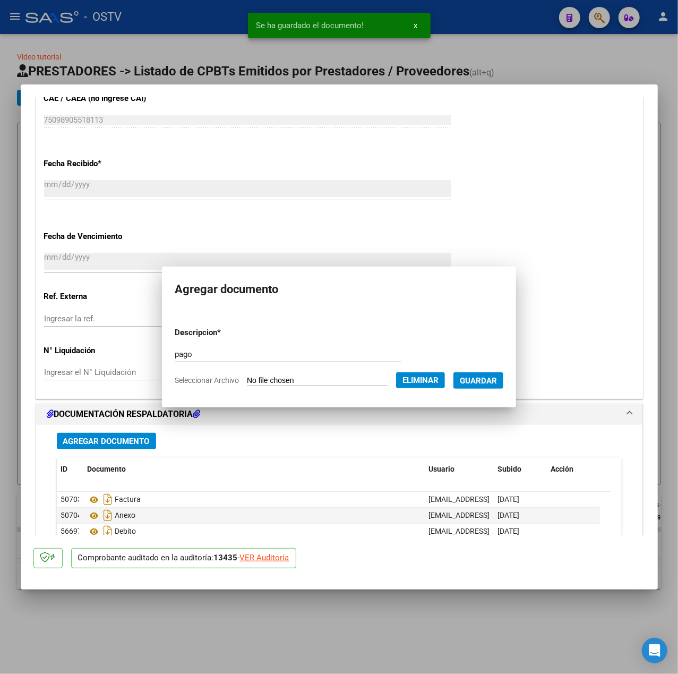
click at [289, 42] on div "Se ha guardado el documento! x" at bounding box center [339, 25] width 208 height 51
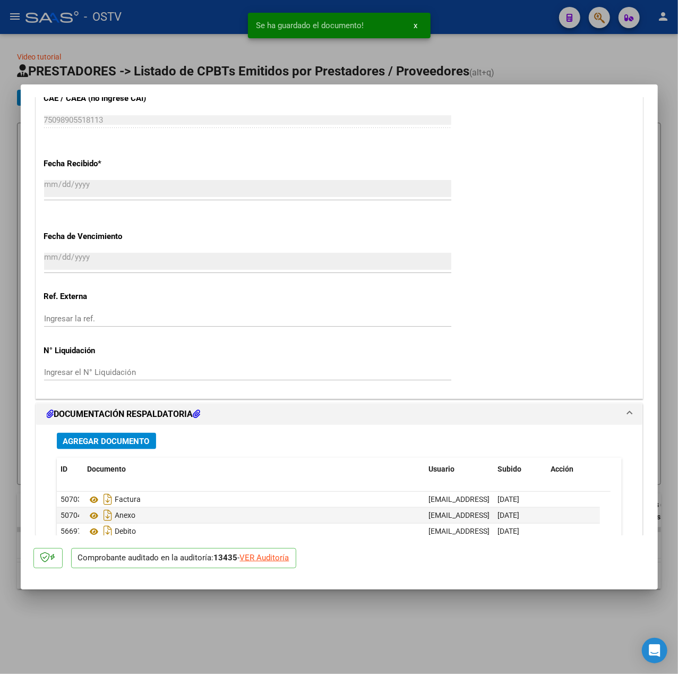
click at [309, 81] on div at bounding box center [339, 337] width 678 height 674
type input "$ 0,00"
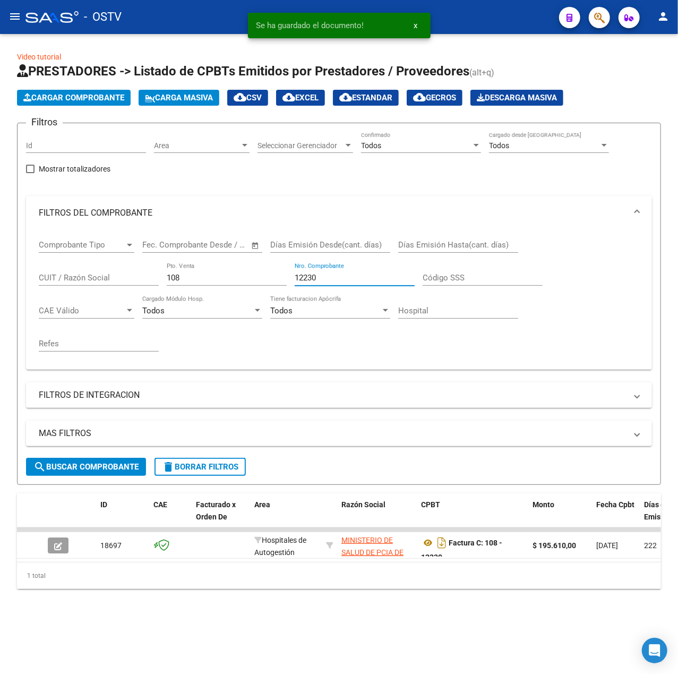
drag, startPoint x: 330, startPoint y: 275, endPoint x: 131, endPoint y: 276, distance: 199.7
click at [131, 276] on div "Comprobante Tipo Comprobante Tipo Fecha inicio – Fecha fin Fec. Comprobante Des…" at bounding box center [339, 295] width 601 height 131
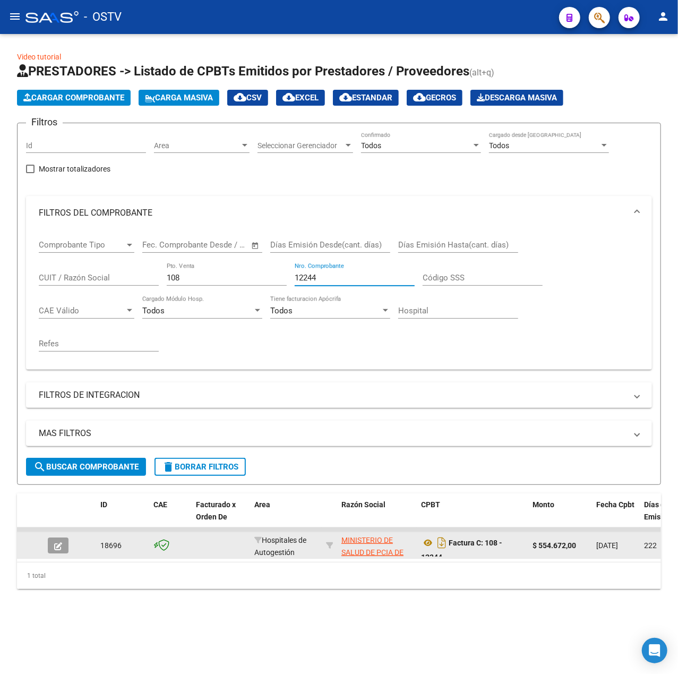
type input "12244"
click at [62, 546] on icon "button" at bounding box center [58, 546] width 8 height 8
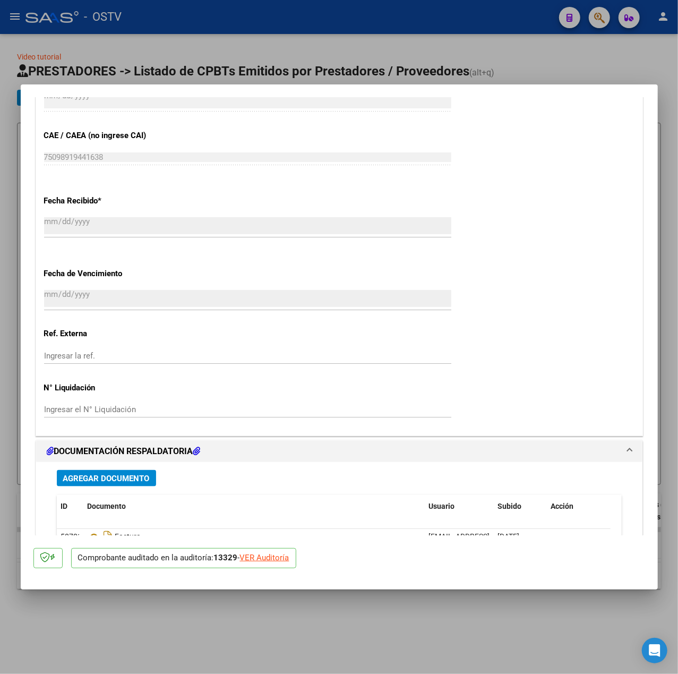
scroll to position [657, 0]
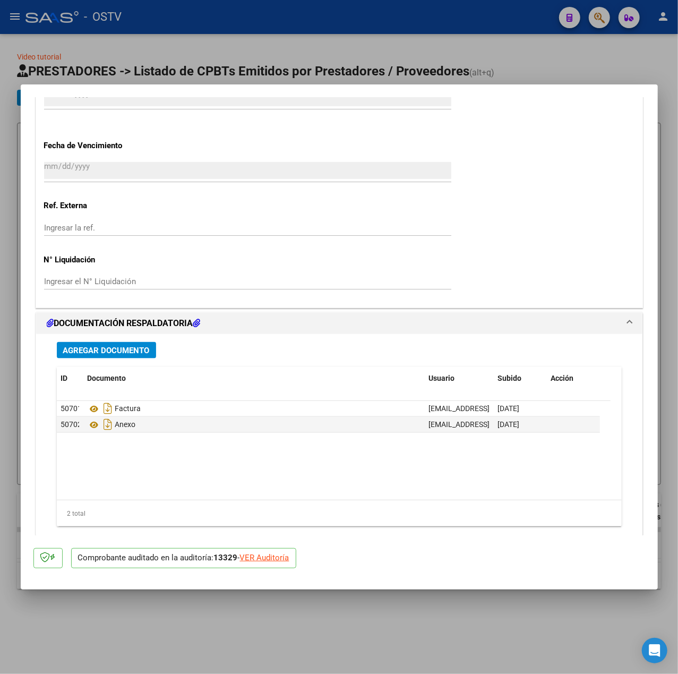
click at [92, 353] on span "Agregar Documento" at bounding box center [106, 351] width 87 height 10
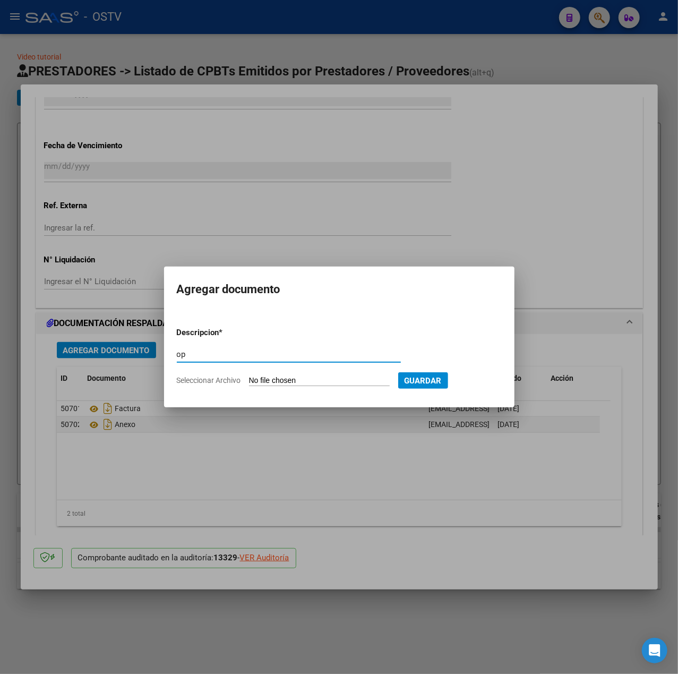
type input "op"
click at [316, 384] on input "Seleccionar Archivo" at bounding box center [319, 381] width 141 height 10
type input "C:\fakepath\OP 57427 Htal Eunekian.pdf"
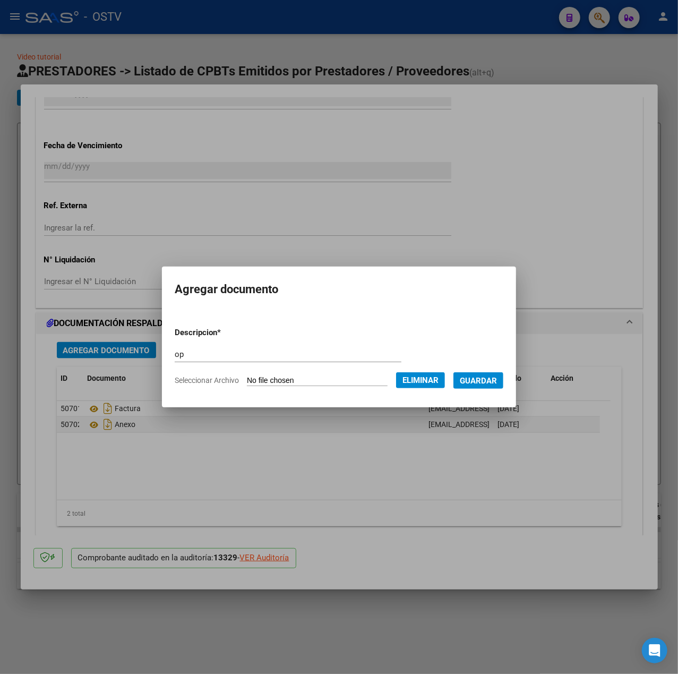
click at [490, 377] on span "Guardar" at bounding box center [478, 381] width 37 height 10
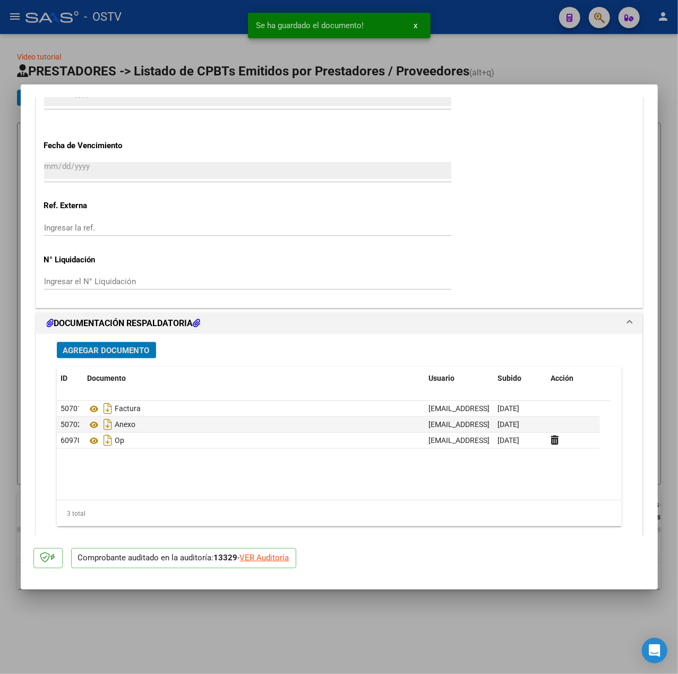
click at [117, 346] on span "Agregar Documento" at bounding box center [106, 351] width 87 height 10
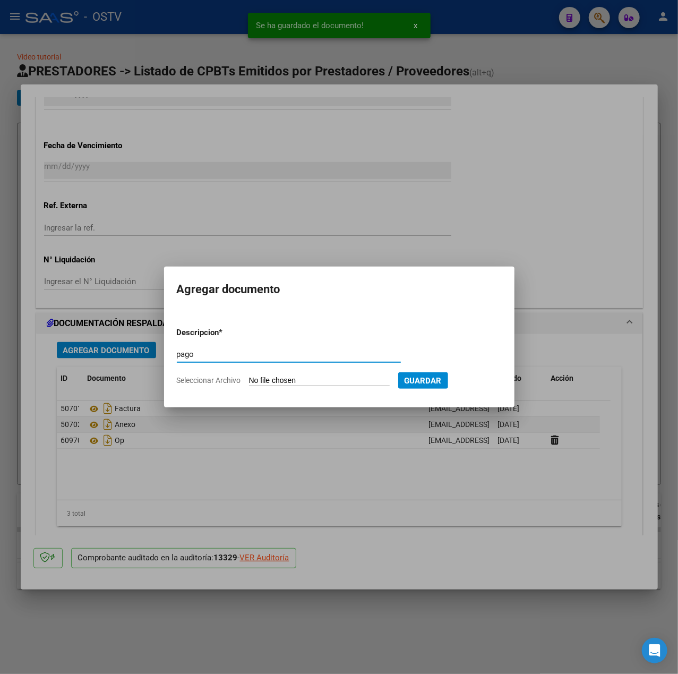
type input "pago"
click at [321, 381] on input "Seleccionar Archivo" at bounding box center [319, 381] width 141 height 10
type input "C:\fakepath\Pago OP 57427 Htal Eunekian.pdf"
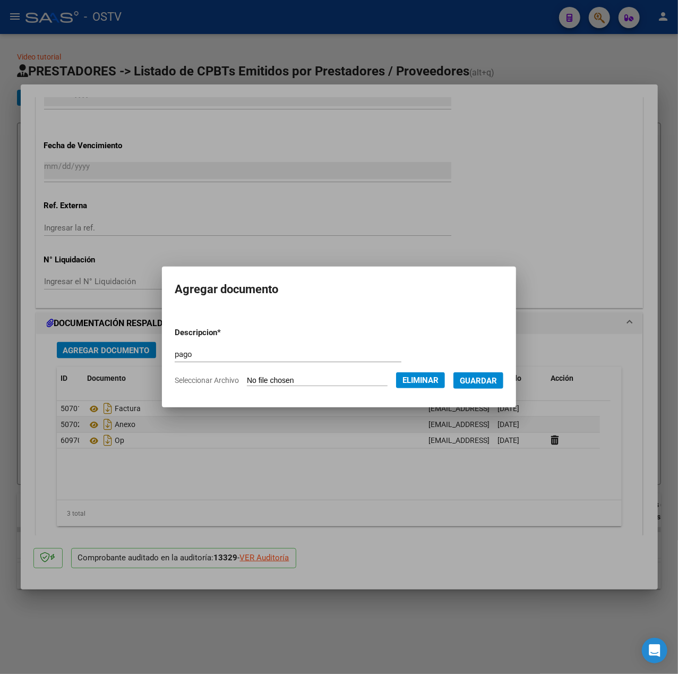
click at [497, 383] on span "Guardar" at bounding box center [478, 381] width 37 height 10
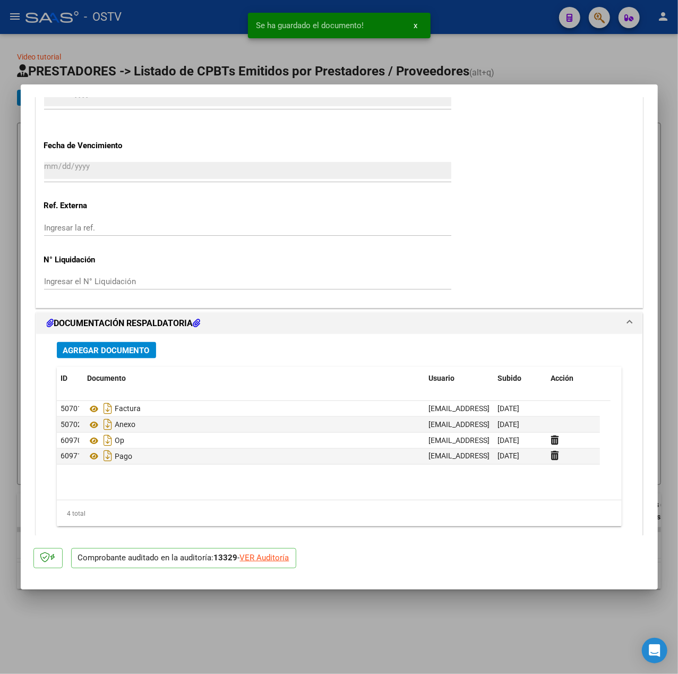
click at [196, 46] on div at bounding box center [339, 337] width 678 height 674
type input "$ 0,00"
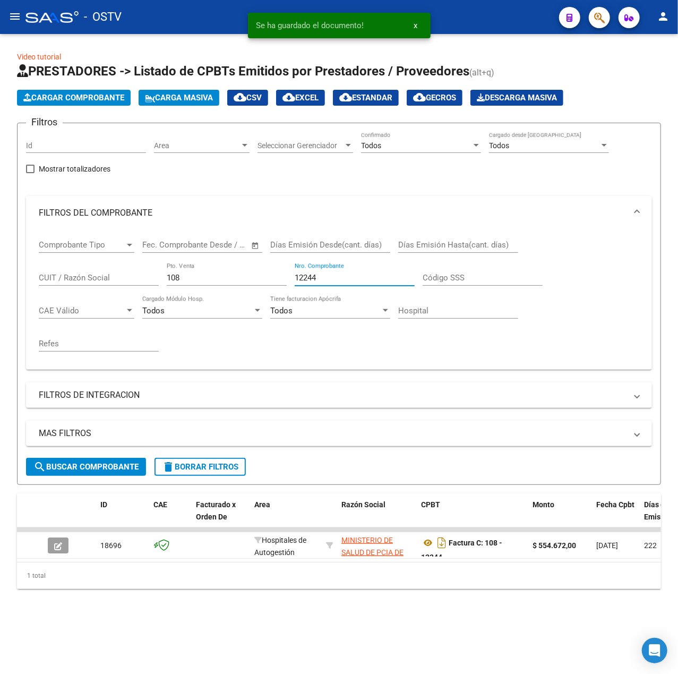
drag, startPoint x: 385, startPoint y: 278, endPoint x: 132, endPoint y: 272, distance: 253.9
click at [132, 272] on div "Comprobante Tipo Comprobante Tipo Fecha inicio – Fecha fin Fec. Comprobante Des…" at bounding box center [339, 295] width 601 height 131
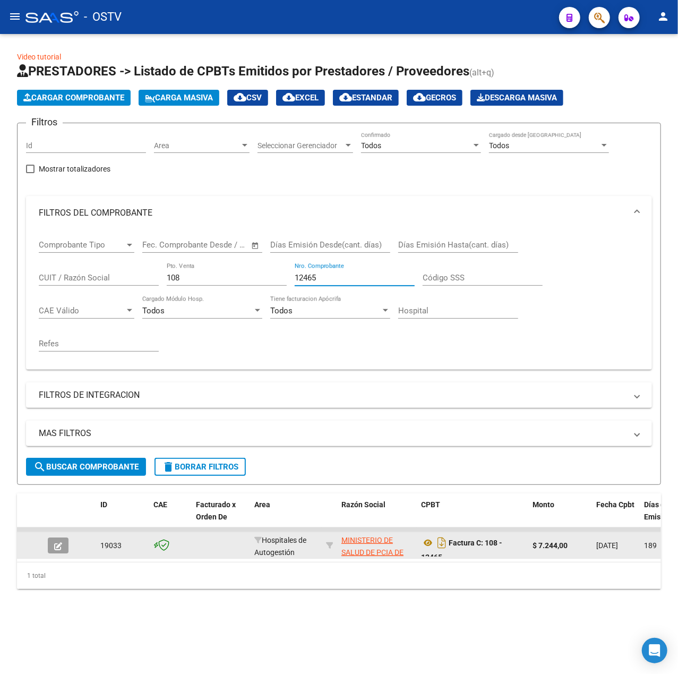
type input "12465"
click at [57, 546] on icon "button" at bounding box center [58, 546] width 8 height 8
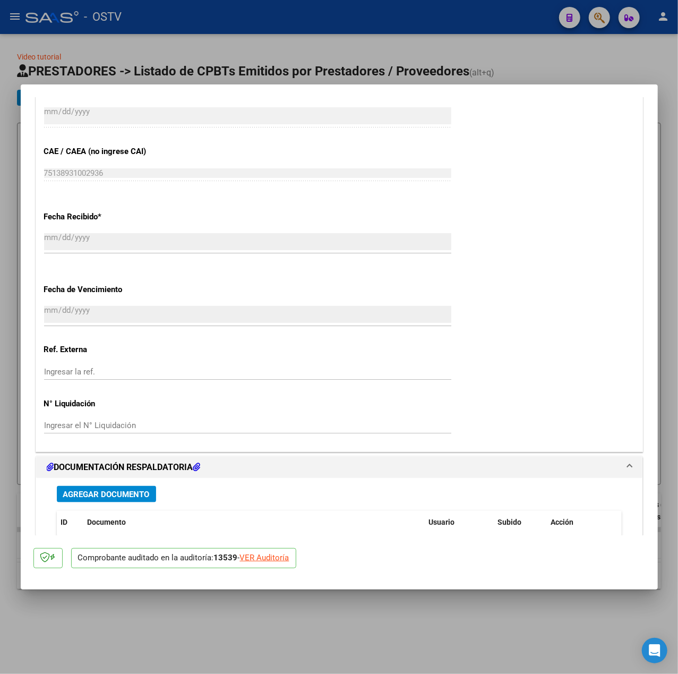
scroll to position [637, 0]
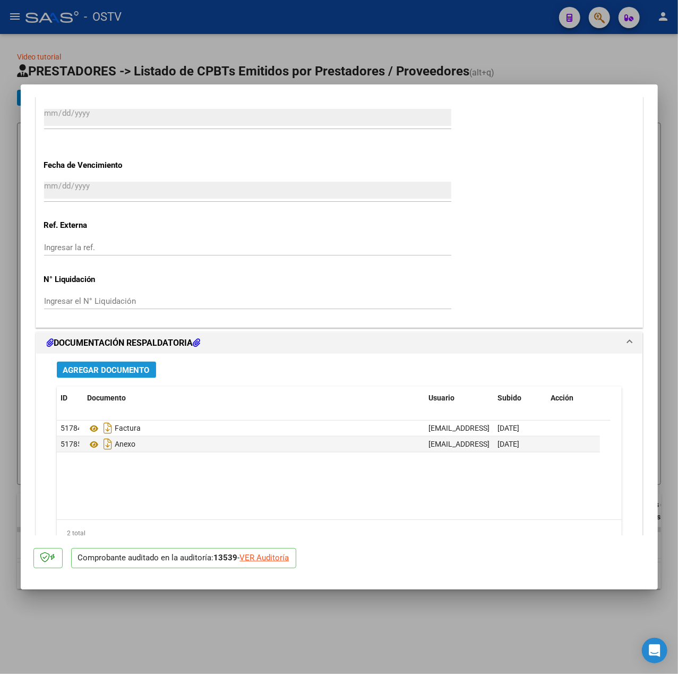
click at [134, 376] on button "Agregar Documento" at bounding box center [106, 370] width 99 height 16
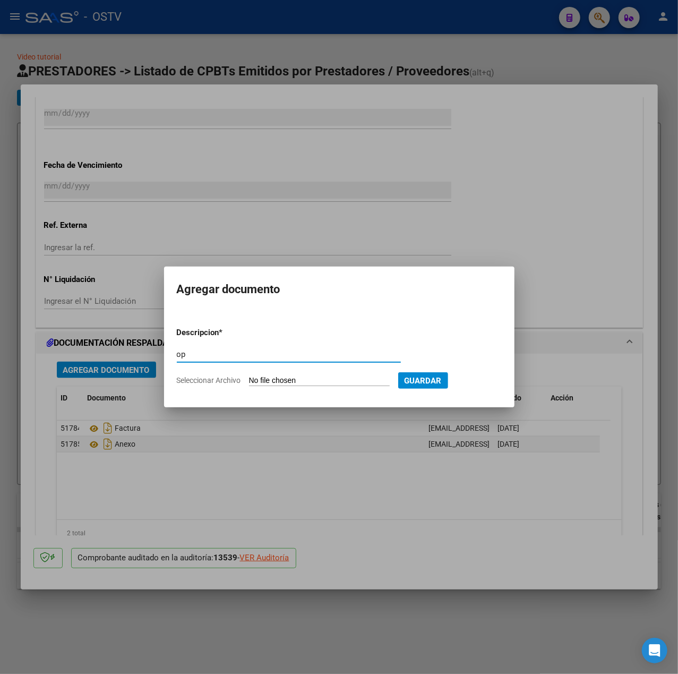
type input "op"
click at [272, 382] on input "Seleccionar Archivo" at bounding box center [319, 381] width 141 height 10
type input "C:\fakepath\Pago OP 57427 Htal Eunekian.pdf"
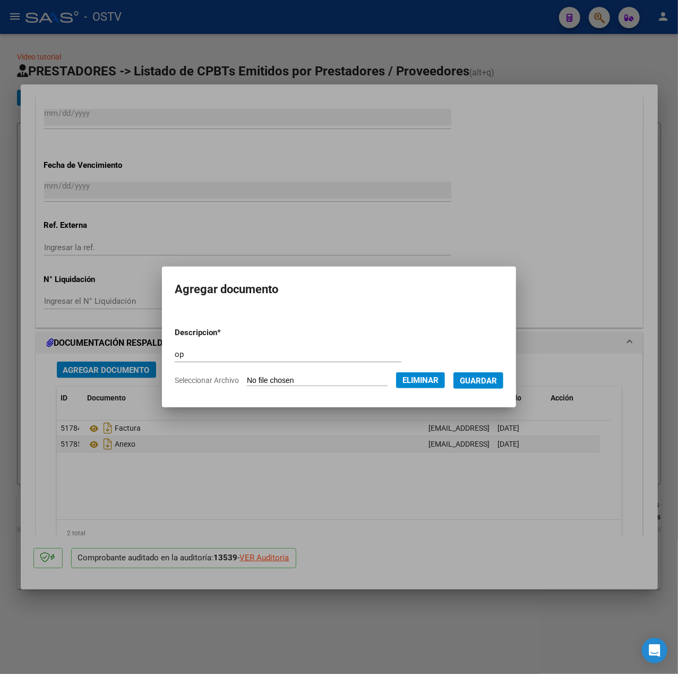
click at [432, 387] on button "Eliminar" at bounding box center [420, 380] width 49 height 16
click at [328, 376] on input "Seleccionar Archivo" at bounding box center [319, 381] width 141 height 10
type input "C:\fakepath\OP 57427 Htal Eunekian.pdf"
click at [489, 381] on span "Guardar" at bounding box center [478, 381] width 37 height 10
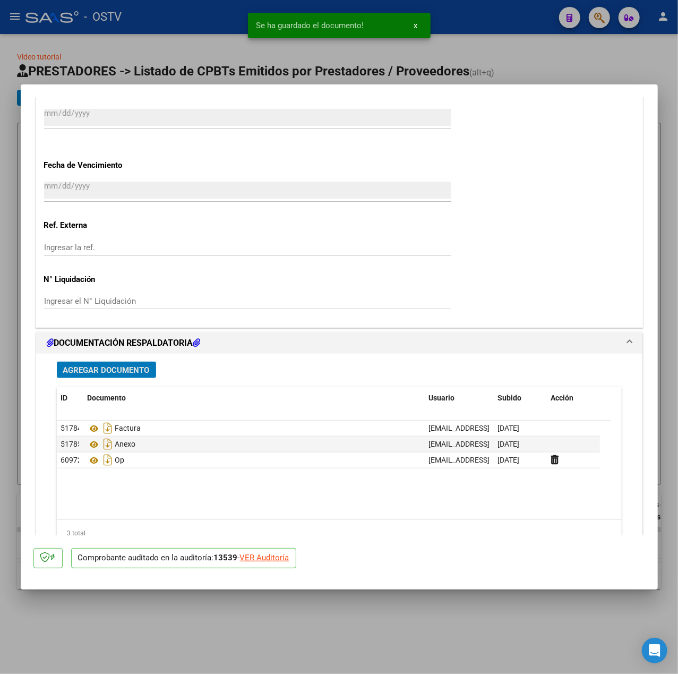
click at [107, 366] on span "Agregar Documento" at bounding box center [106, 370] width 87 height 10
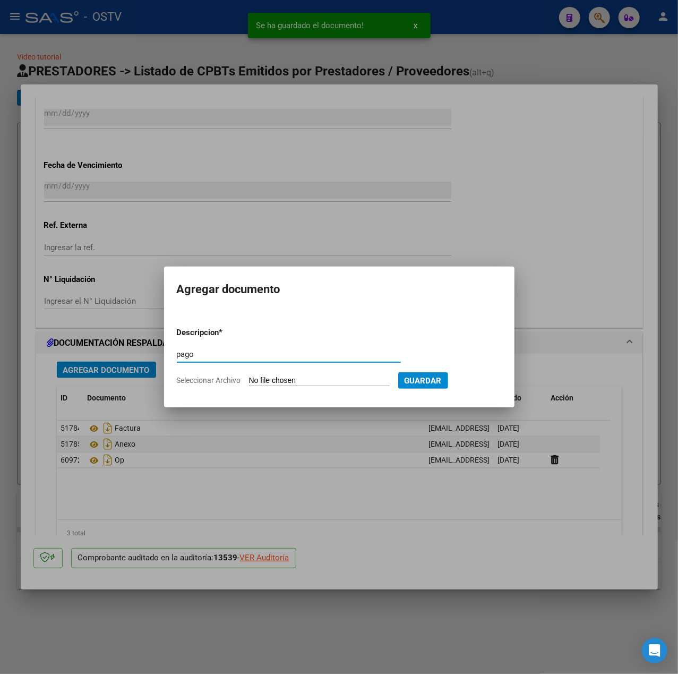
type input "pago"
click at [270, 378] on input "Seleccionar Archivo" at bounding box center [319, 381] width 141 height 10
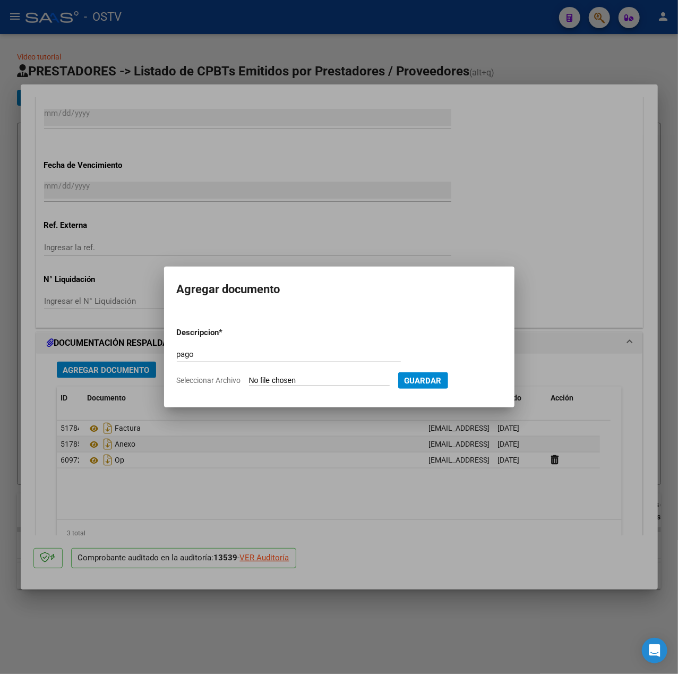
type input "C:\fakepath\Pago OP 57425 Htal [PERSON_NAME].pdf"
click at [427, 379] on span "Eliminar" at bounding box center [420, 380] width 36 height 10
click at [289, 381] on input "Seleccionar Archivo" at bounding box center [319, 381] width 141 height 10
type input "C:\fakepath\Pago OP 57427 Htal Eunekian.pdf"
click at [497, 376] on span "Guardar" at bounding box center [478, 381] width 37 height 10
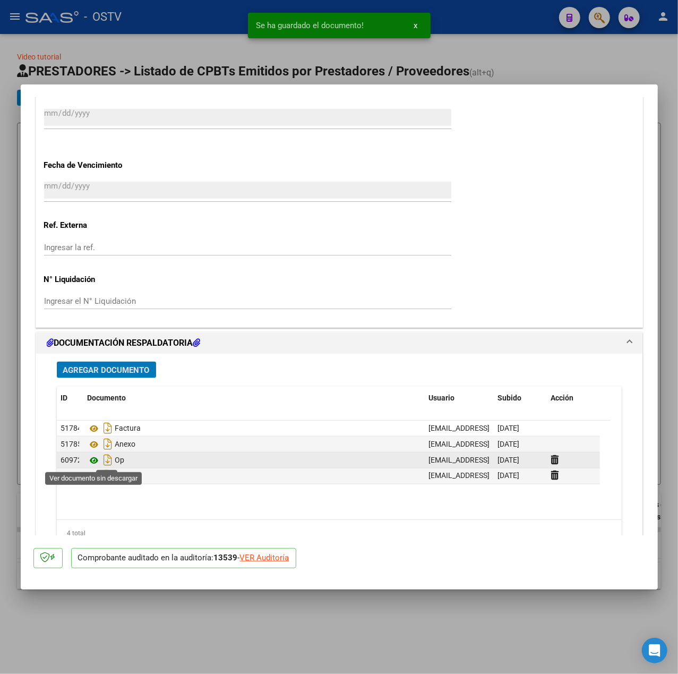
click at [92, 462] on icon at bounding box center [95, 460] width 14 height 13
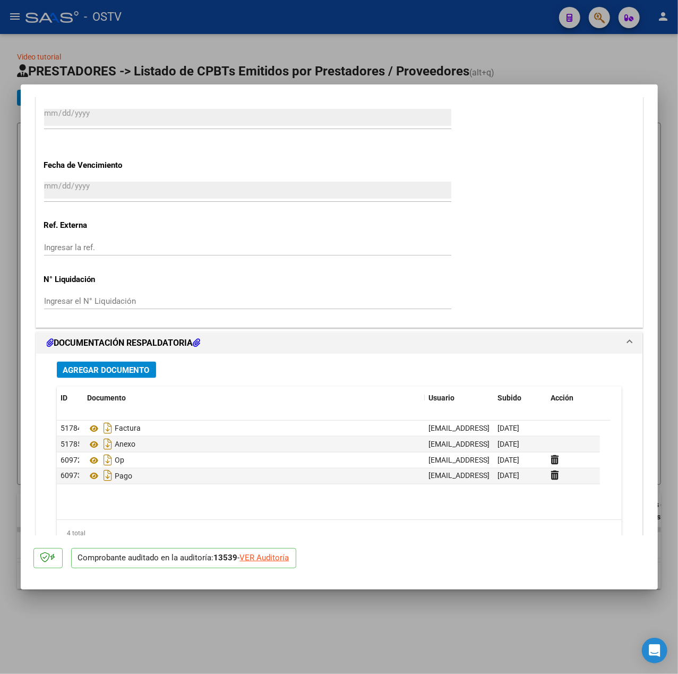
click at [259, 49] on div at bounding box center [339, 337] width 678 height 674
type input "$ 0,00"
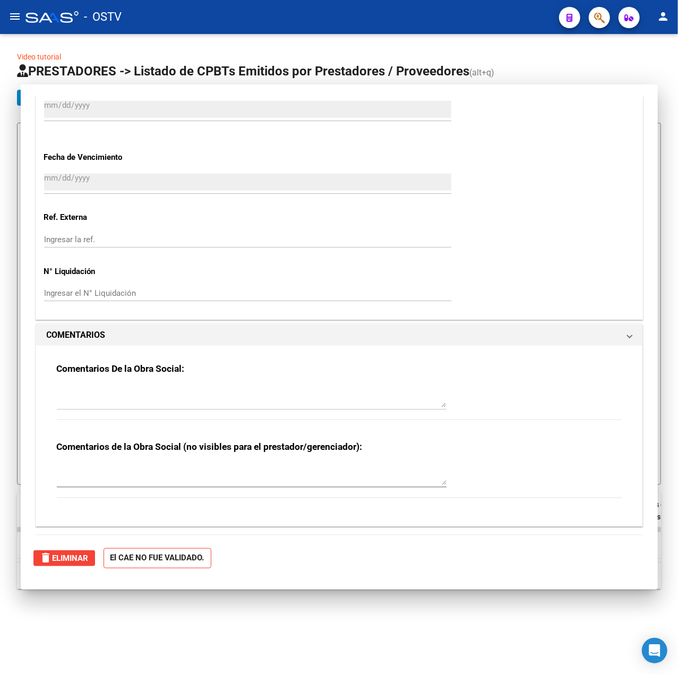
scroll to position [0, 0]
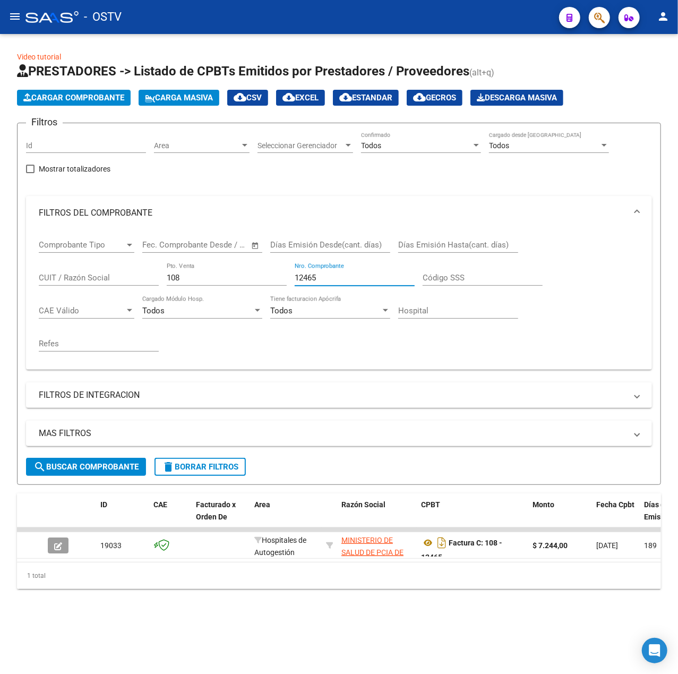
drag, startPoint x: 329, startPoint y: 276, endPoint x: 162, endPoint y: 271, distance: 166.8
click at [162, 271] on div "Comprobante Tipo Comprobante Tipo Fecha inicio – Fecha fin Fec. Comprobante Des…" at bounding box center [339, 295] width 601 height 131
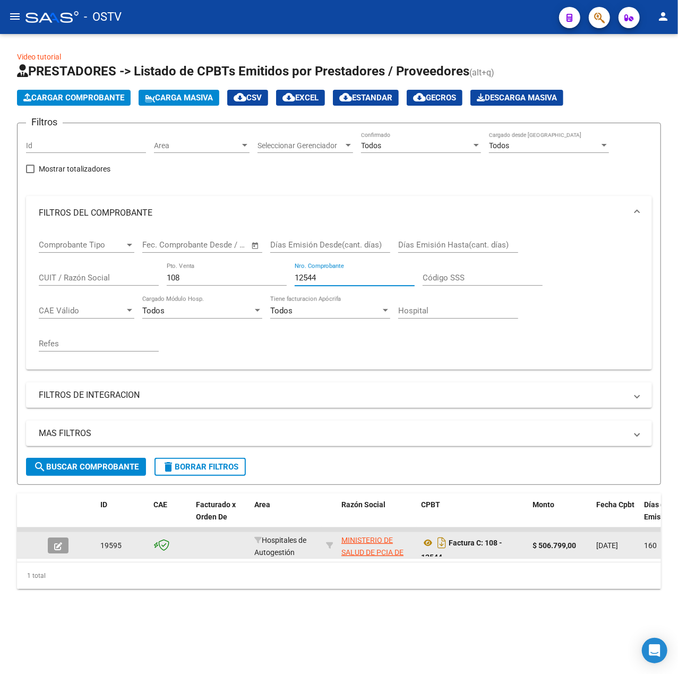
type input "12544"
click at [58, 543] on icon "button" at bounding box center [58, 546] width 8 height 8
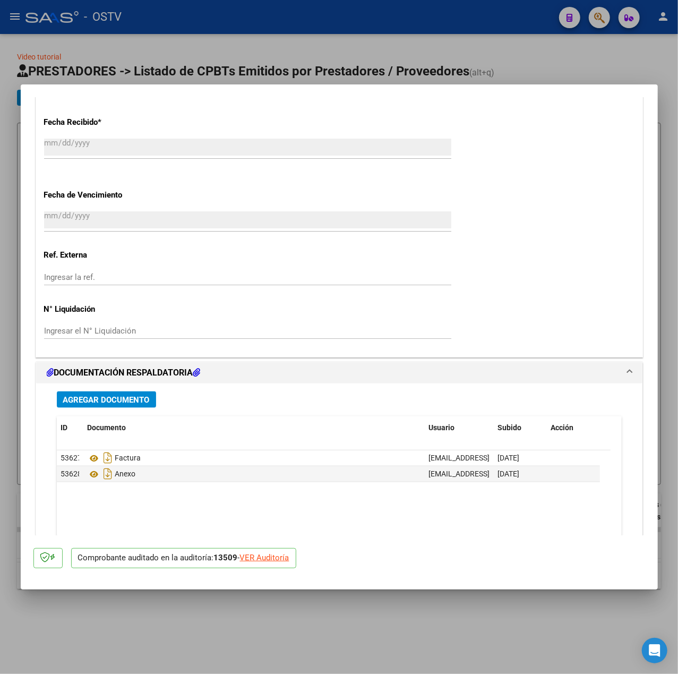
scroll to position [657, 0]
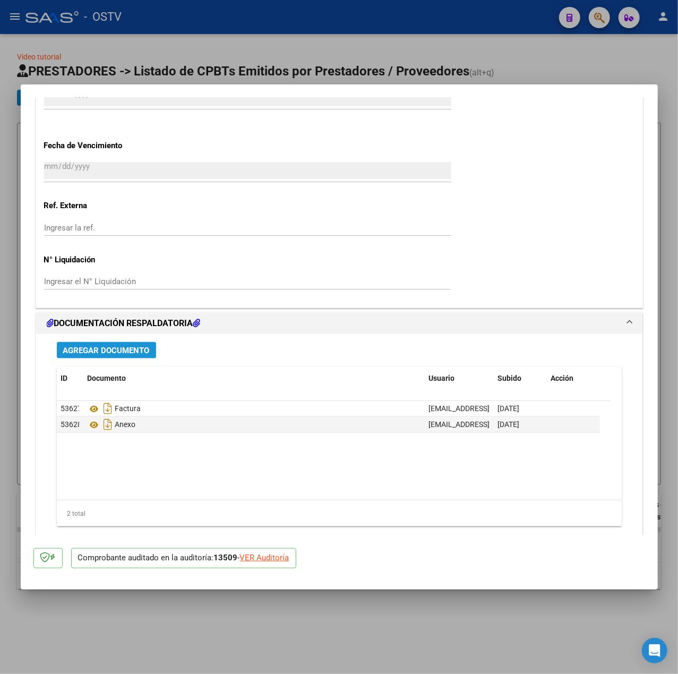
click at [116, 356] on button "Agregar Documento" at bounding box center [106, 350] width 99 height 16
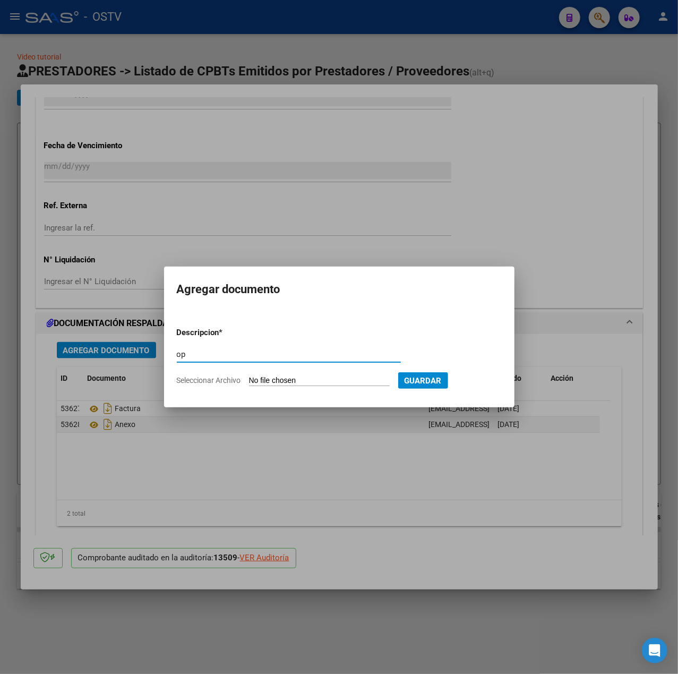
type input "op"
click at [266, 385] on input "Seleccionar Archivo" at bounding box center [319, 381] width 141 height 10
type input "C:\fakepath\OP 57427 Htal Eunekian.pdf"
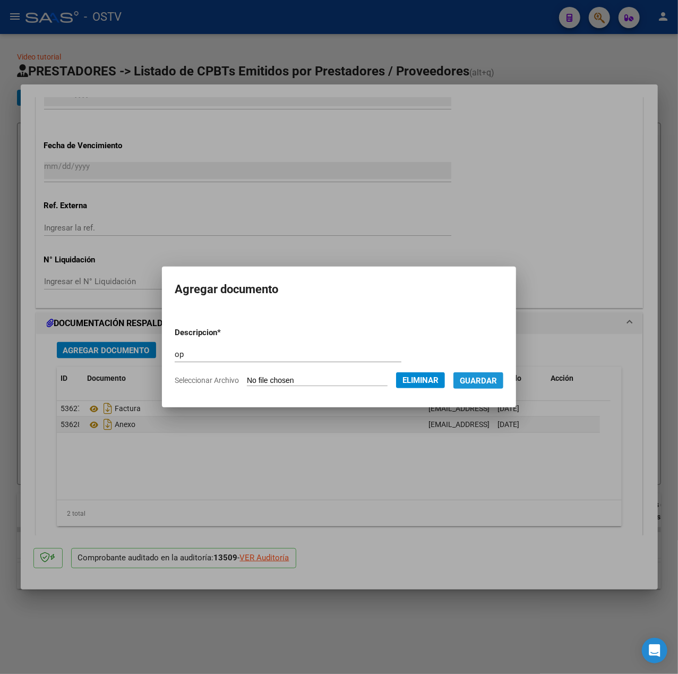
click at [475, 379] on span "Guardar" at bounding box center [478, 381] width 37 height 10
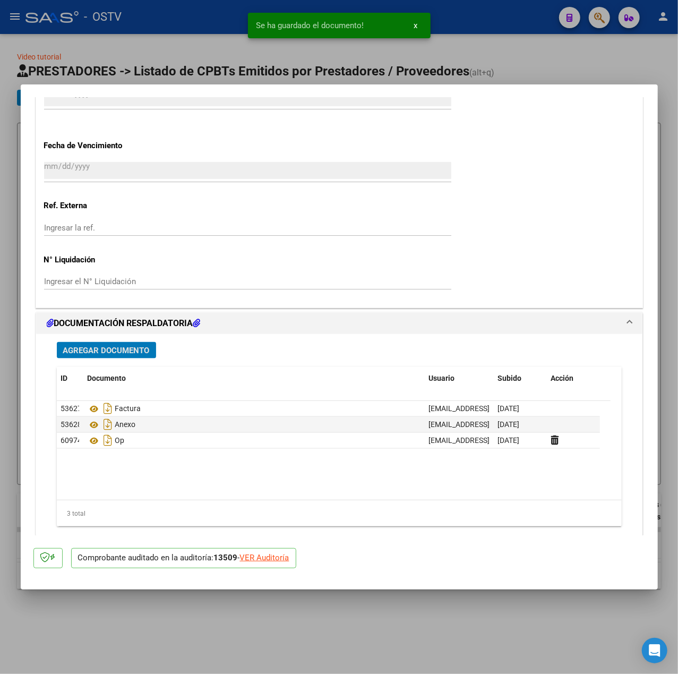
click at [85, 357] on button "Agregar Documento" at bounding box center [106, 350] width 99 height 16
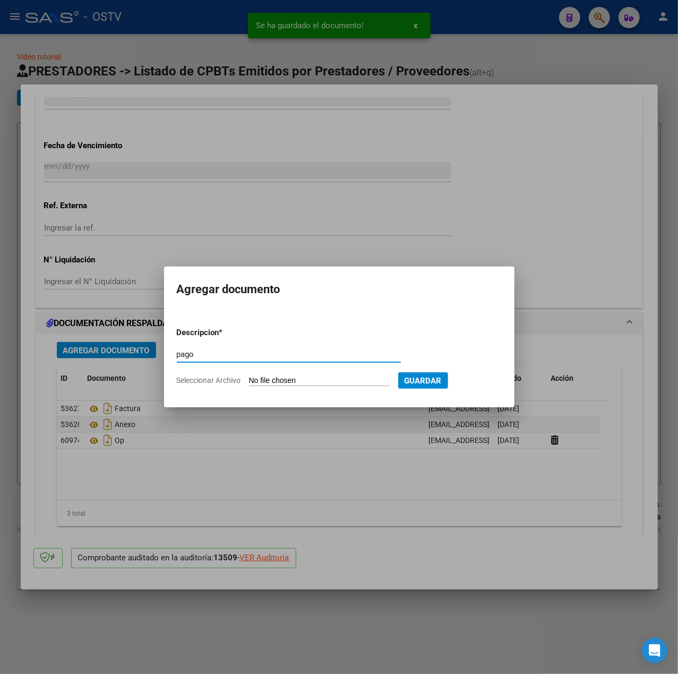
type input "pago"
click at [290, 376] on input "Seleccionar Archivo" at bounding box center [319, 381] width 141 height 10
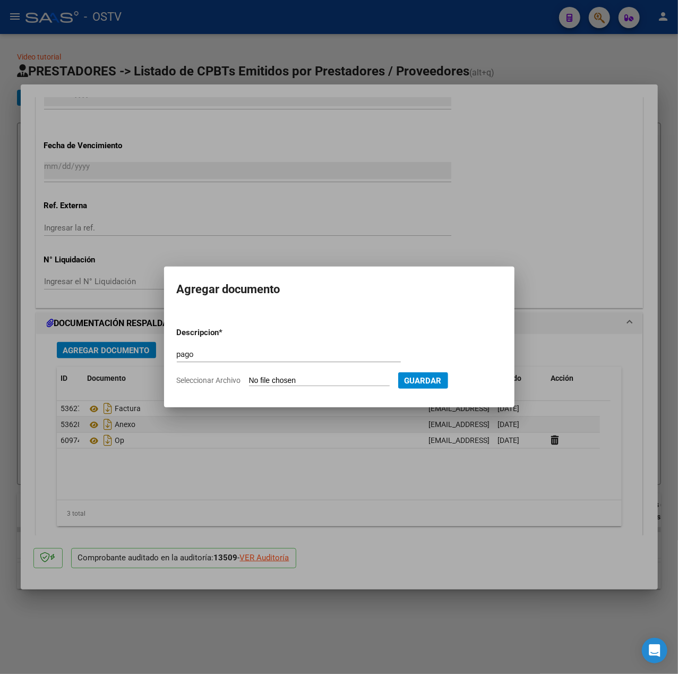
type input "C:\fakepath\Pago OP 57427 Htal Eunekian.pdf"
click at [497, 382] on span "Guardar" at bounding box center [478, 381] width 37 height 10
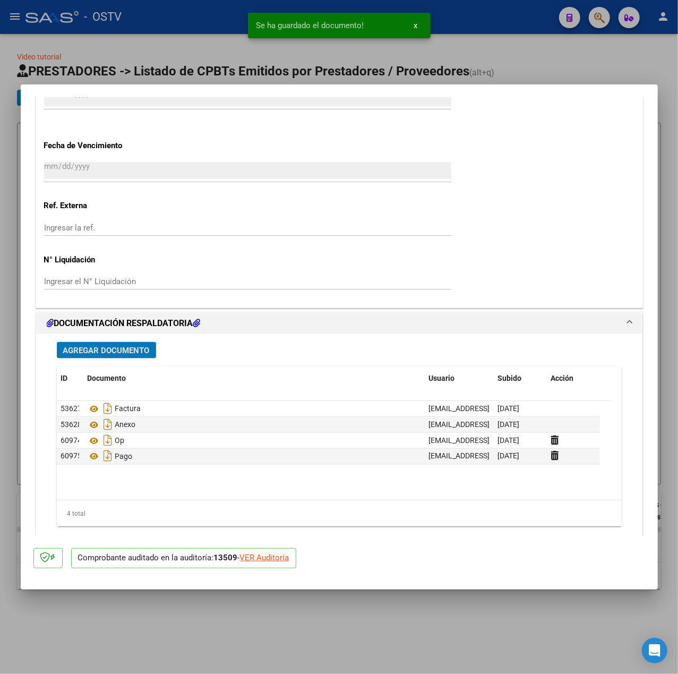
click at [251, 42] on div "Se ha guardado el documento! x" at bounding box center [339, 25] width 208 height 51
click at [182, 65] on div at bounding box center [339, 337] width 678 height 674
type input "$ 0,00"
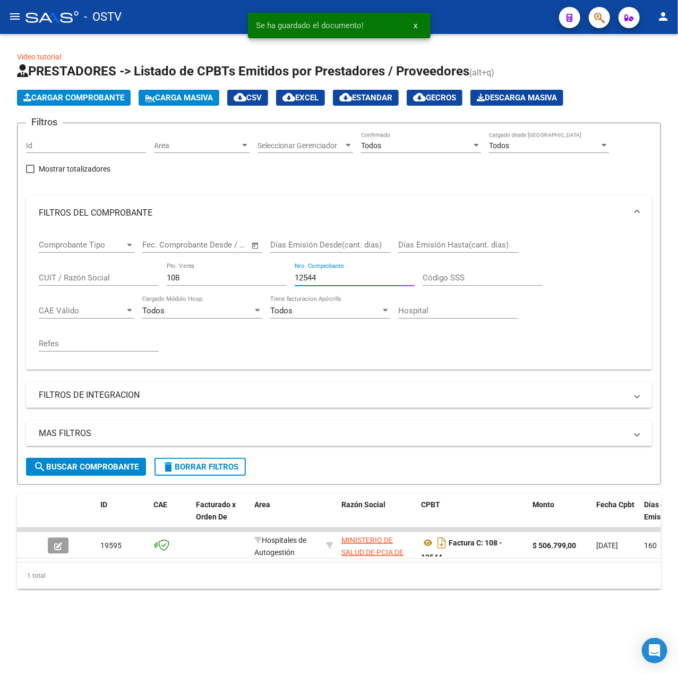
drag, startPoint x: 340, startPoint y: 278, endPoint x: 121, endPoint y: 263, distance: 219.3
click at [121, 263] on div "Comprobante Tipo Comprobante Tipo Fecha inicio – Fecha fin Fec. Comprobante Des…" at bounding box center [339, 295] width 601 height 131
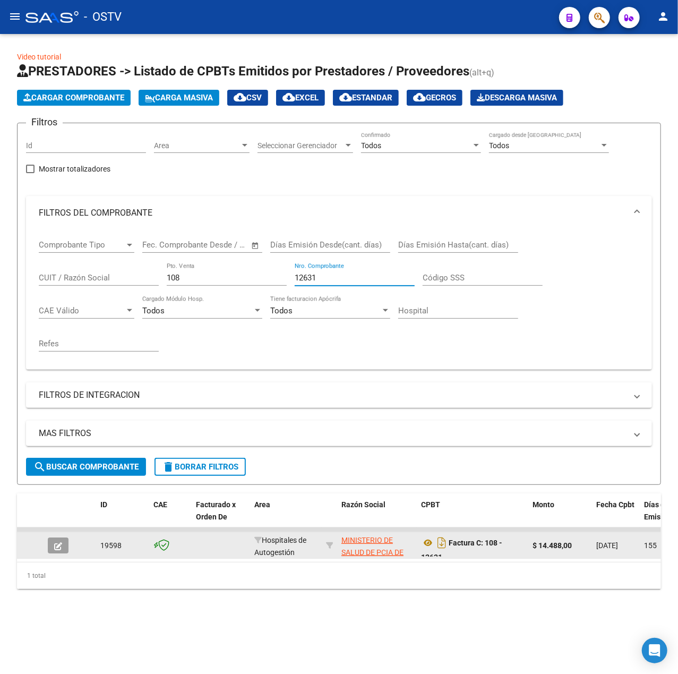
type input "12631"
click at [66, 542] on button "button" at bounding box center [58, 545] width 21 height 16
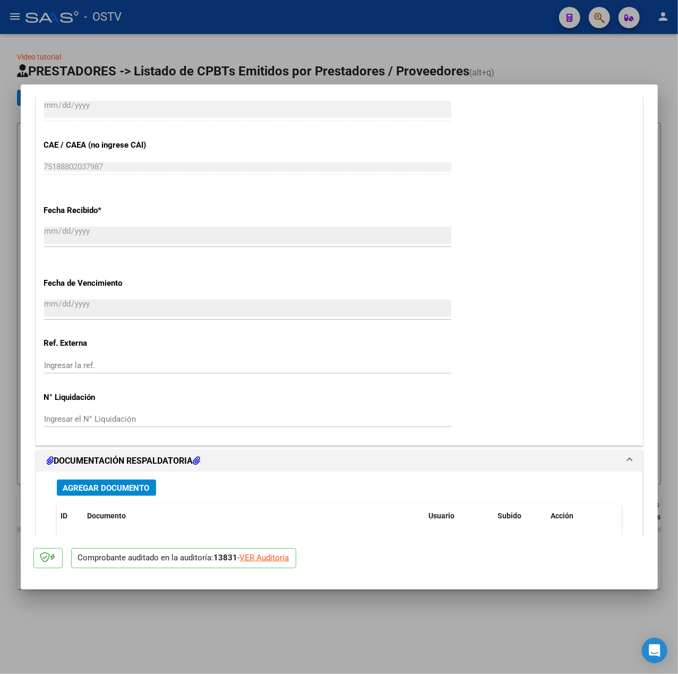
scroll to position [637, 0]
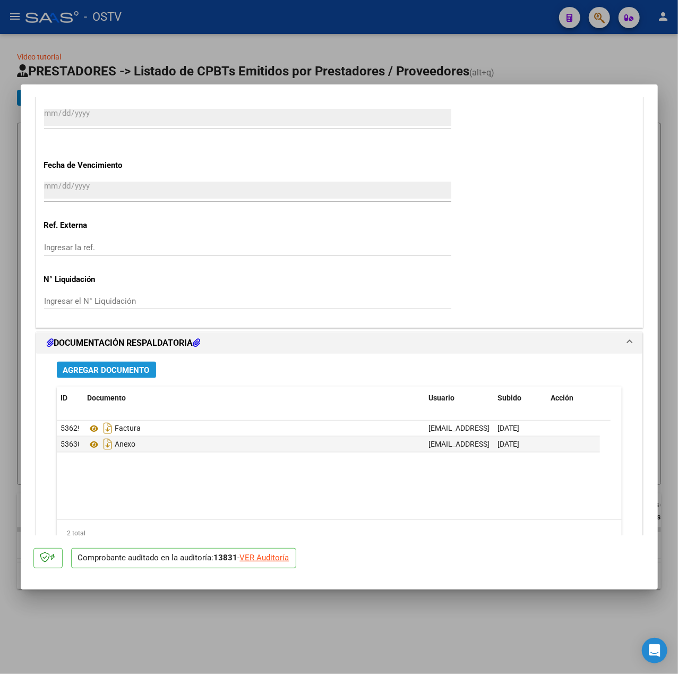
click at [137, 366] on span "Agregar Documento" at bounding box center [106, 370] width 87 height 10
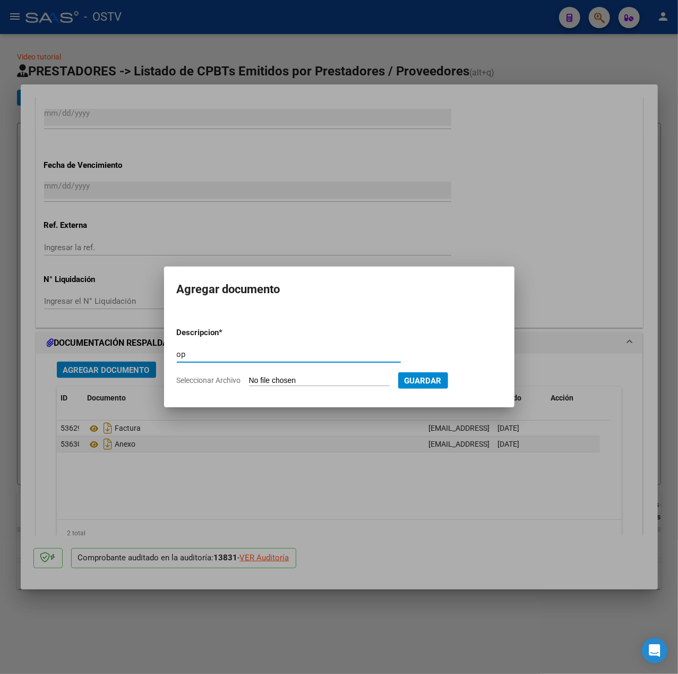
type input "op"
click at [279, 378] on input "Seleccionar Archivo" at bounding box center [319, 381] width 141 height 10
type input "C:\fakepath\OP 57427 Htal Eunekian.pdf"
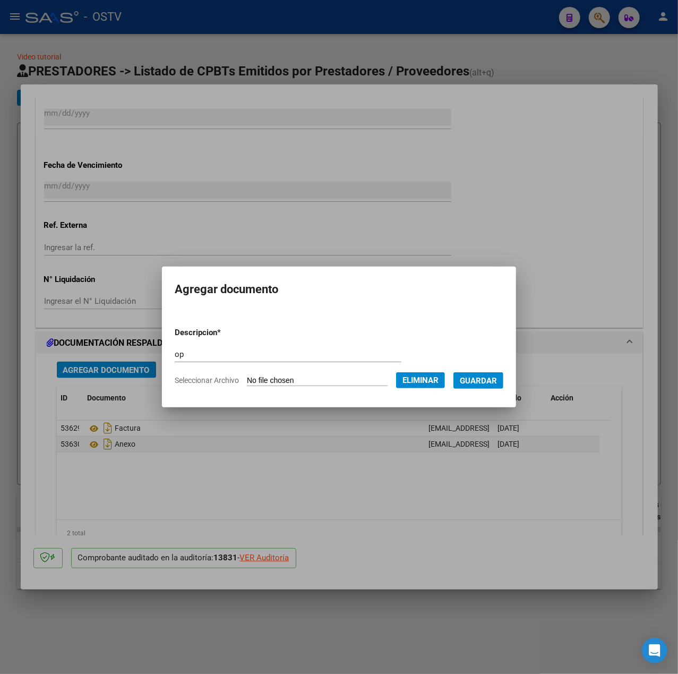
click at [485, 382] on span "Guardar" at bounding box center [478, 381] width 37 height 10
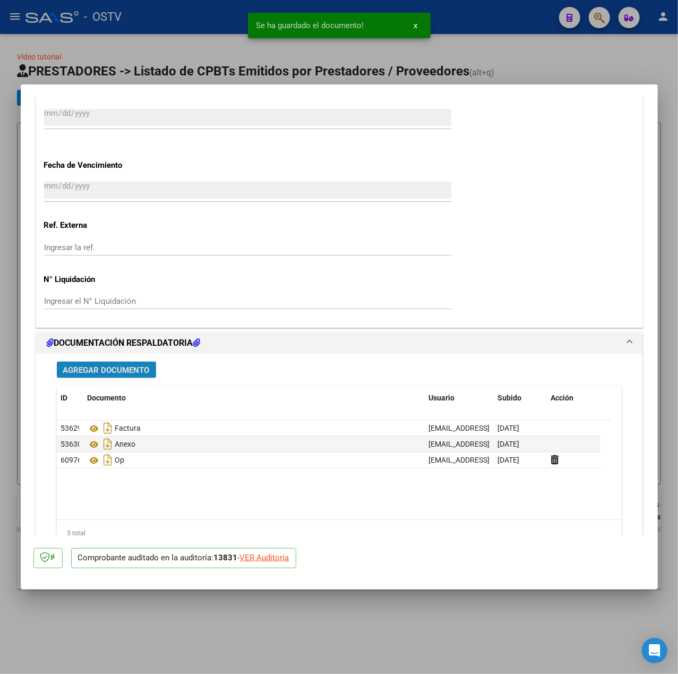
click at [92, 365] on span "Agregar Documento" at bounding box center [106, 370] width 87 height 10
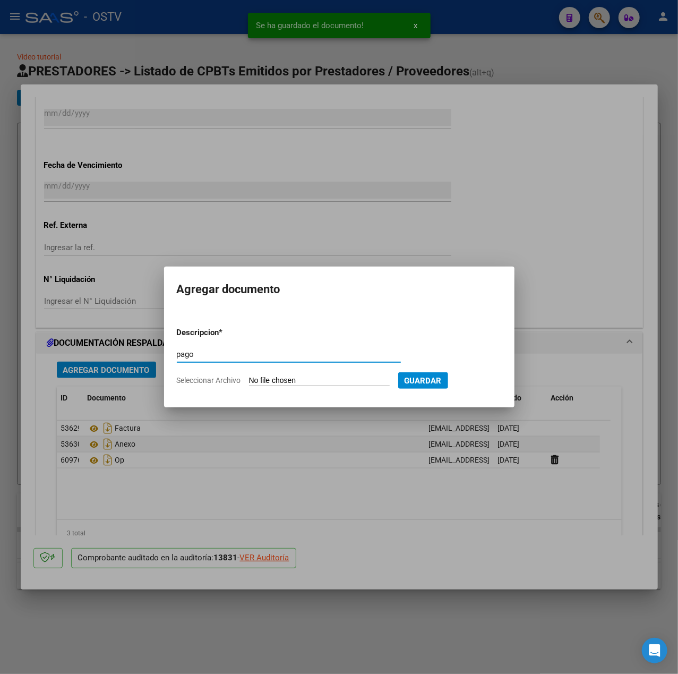
type input "pago"
click at [289, 383] on input "Seleccionar Archivo" at bounding box center [319, 381] width 141 height 10
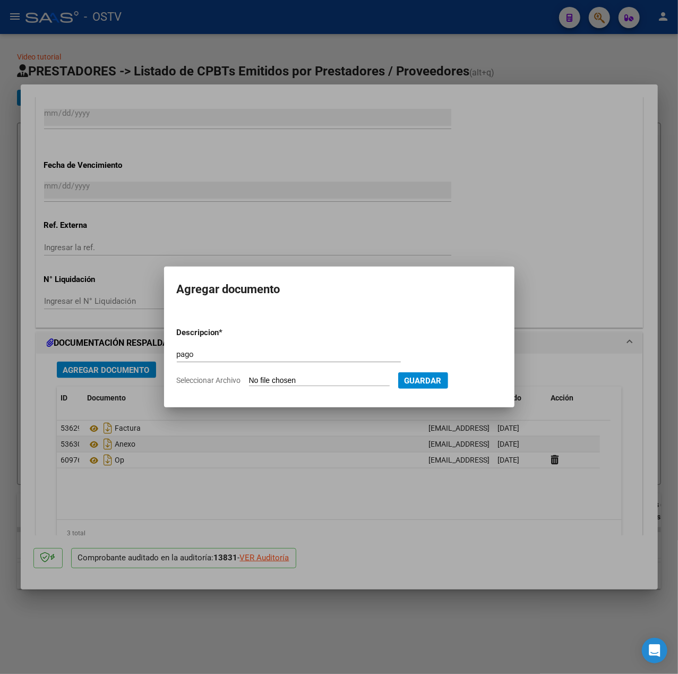
type input "C:\fakepath\Pago OP 57427 Htal Eunekian.pdf"
click at [495, 387] on button "Guardar" at bounding box center [478, 380] width 50 height 16
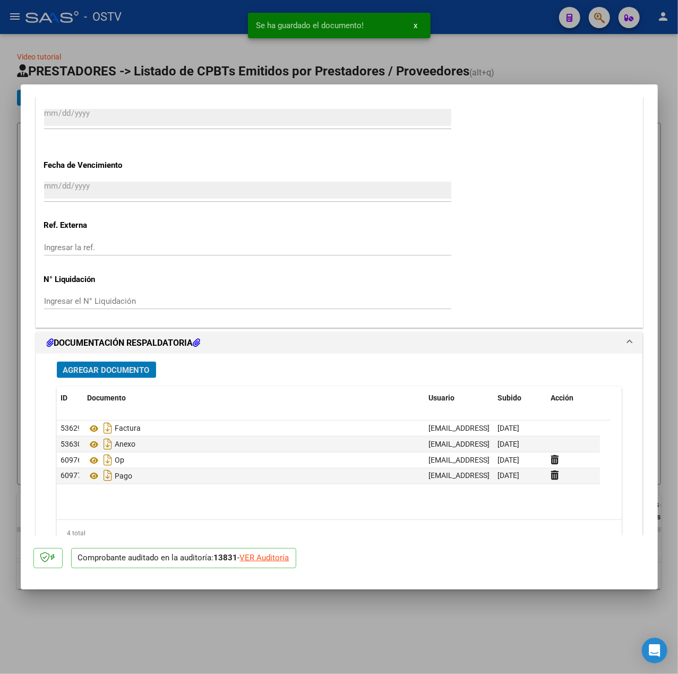
click at [175, 71] on div at bounding box center [339, 337] width 678 height 674
type input "$ 0,00"
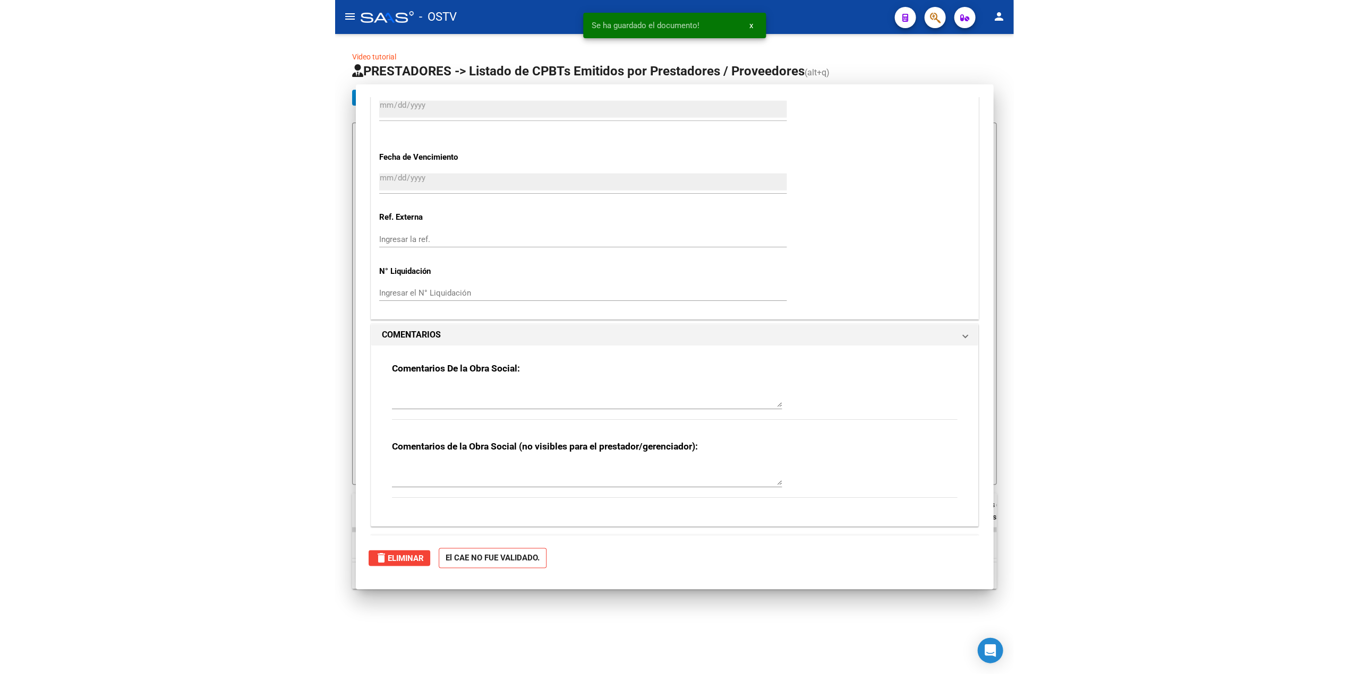
scroll to position [0, 0]
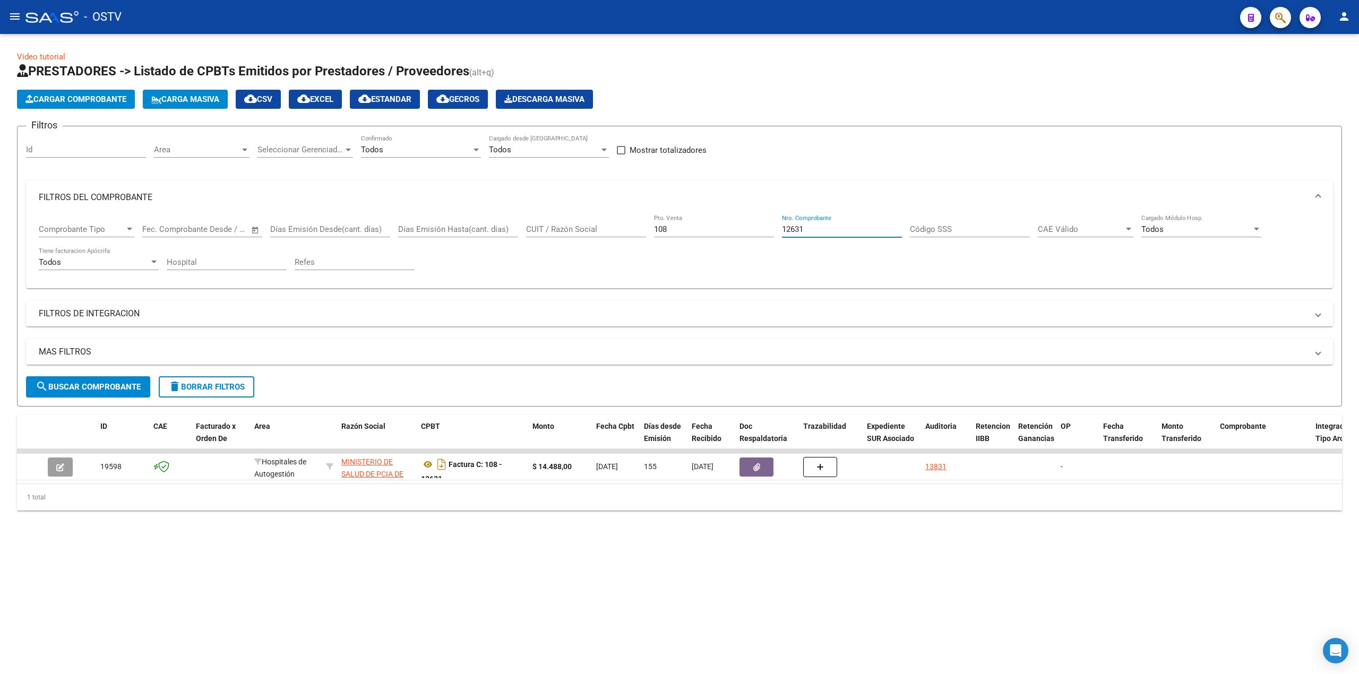
drag, startPoint x: 827, startPoint y: 225, endPoint x: 663, endPoint y: 238, distance: 164.6
click at [663, 238] on div "Comprobante Tipo Comprobante Tipo Fecha inicio – Fecha fin Fec. Comprobante Des…" at bounding box center [680, 248] width 1282 height 66
drag, startPoint x: 703, startPoint y: 232, endPoint x: 591, endPoint y: 234, distance: 112.0
click at [591, 234] on div "Comprobante Tipo Comprobante Tipo Fecha inicio – Fecha fin Fec. Comprobante Des…" at bounding box center [680, 248] width 1282 height 66
click at [678, 232] on input "Nro. Comprobante" at bounding box center [842, 230] width 120 height 10
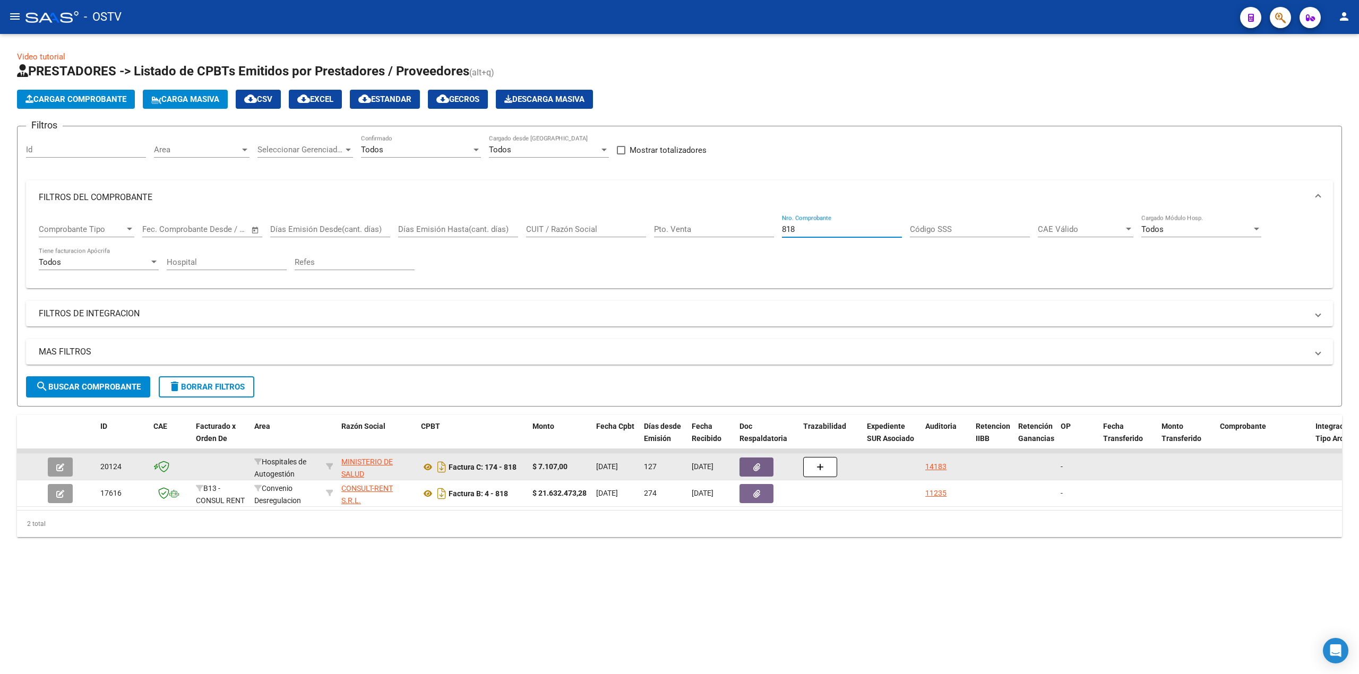
type input "818"
click at [66, 466] on button "button" at bounding box center [60, 467] width 25 height 19
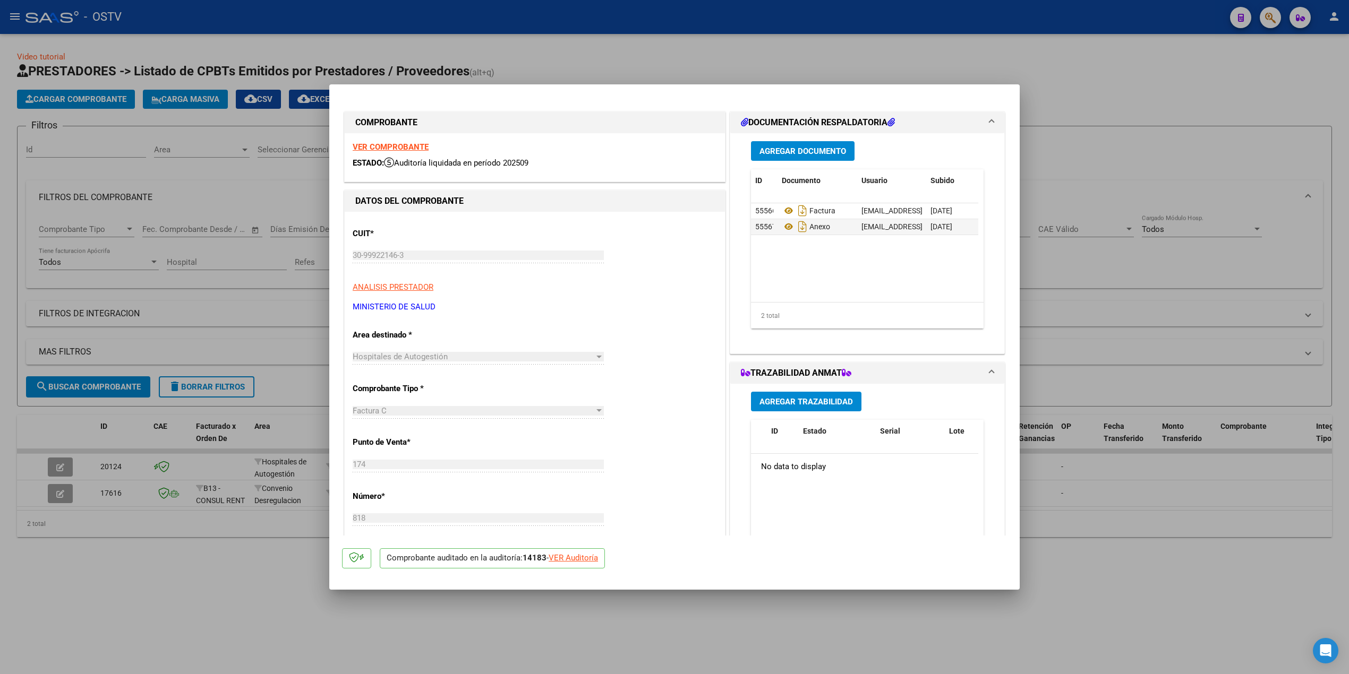
click at [678, 148] on span "Agregar Documento" at bounding box center [802, 152] width 87 height 10
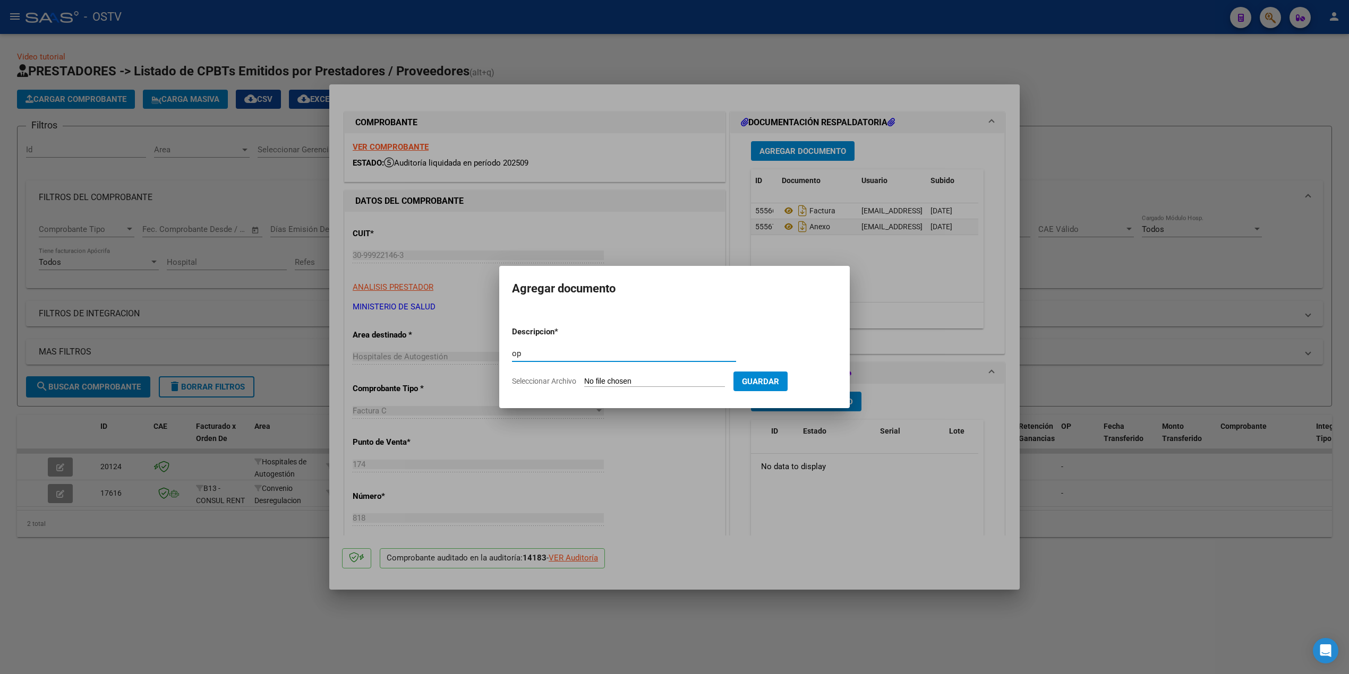
type input "op"
click at [598, 385] on input "Seleccionar Archivo" at bounding box center [654, 382] width 141 height 10
type input "C:\fakepath\OP 57426 Minist Salud Chubut (1).pdf"
click at [678, 379] on span "Eliminar" at bounding box center [754, 381] width 36 height 10
click at [644, 378] on input "Seleccionar Archivo" at bounding box center [654, 382] width 141 height 10
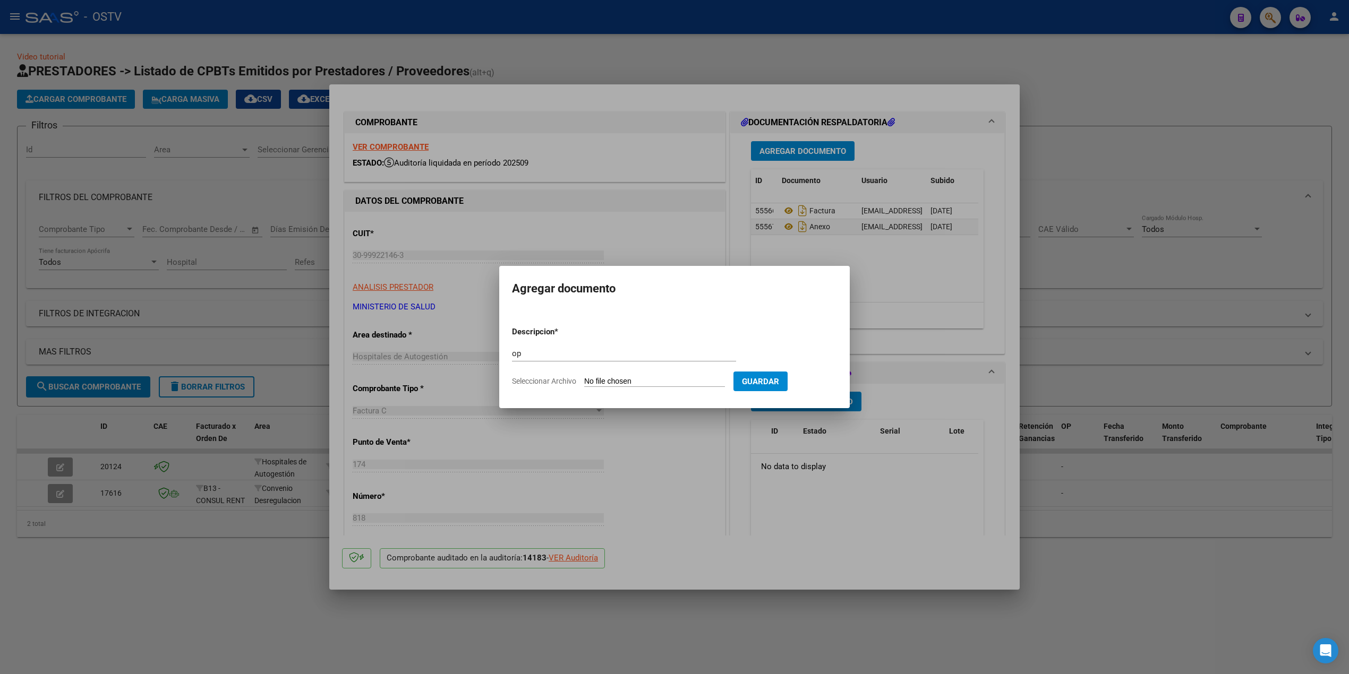
type input "C:\fakepath\OP 57426 Minist Salud Chubut.pdf"
click at [678, 383] on span "Guardar" at bounding box center [816, 382] width 37 height 10
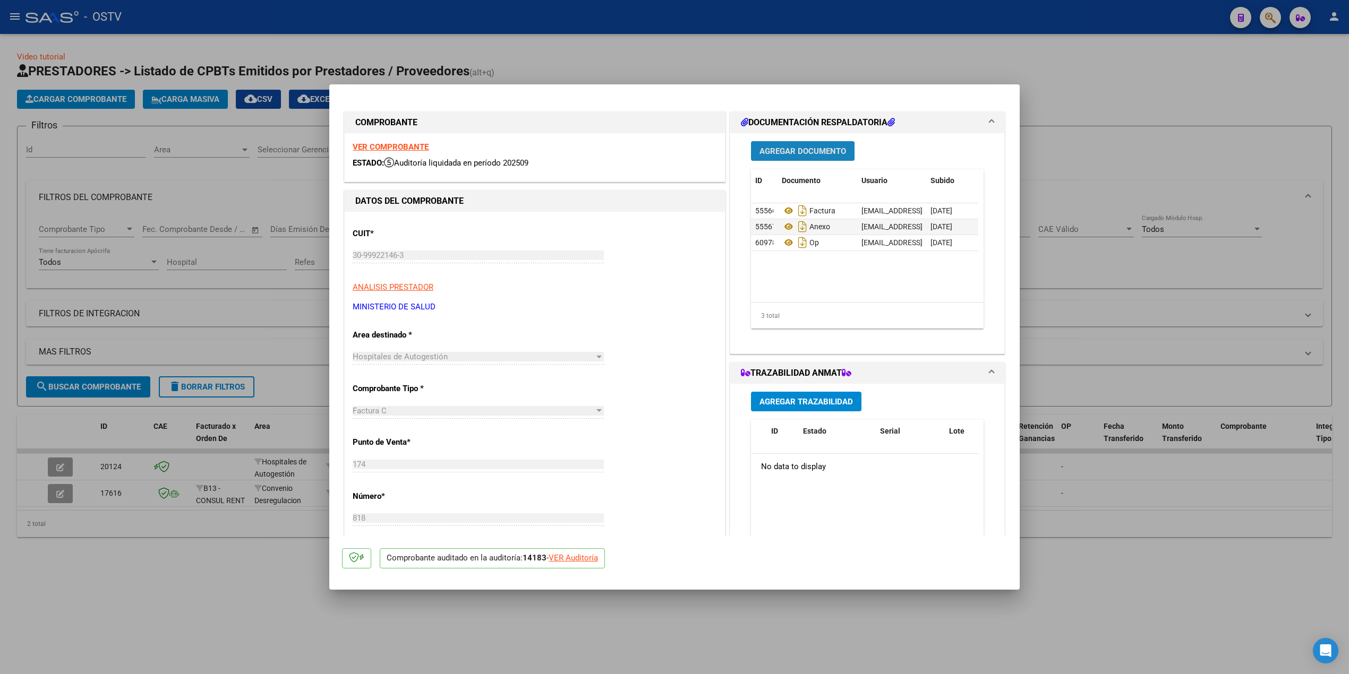
click at [678, 152] on span "Agregar Documento" at bounding box center [802, 152] width 87 height 10
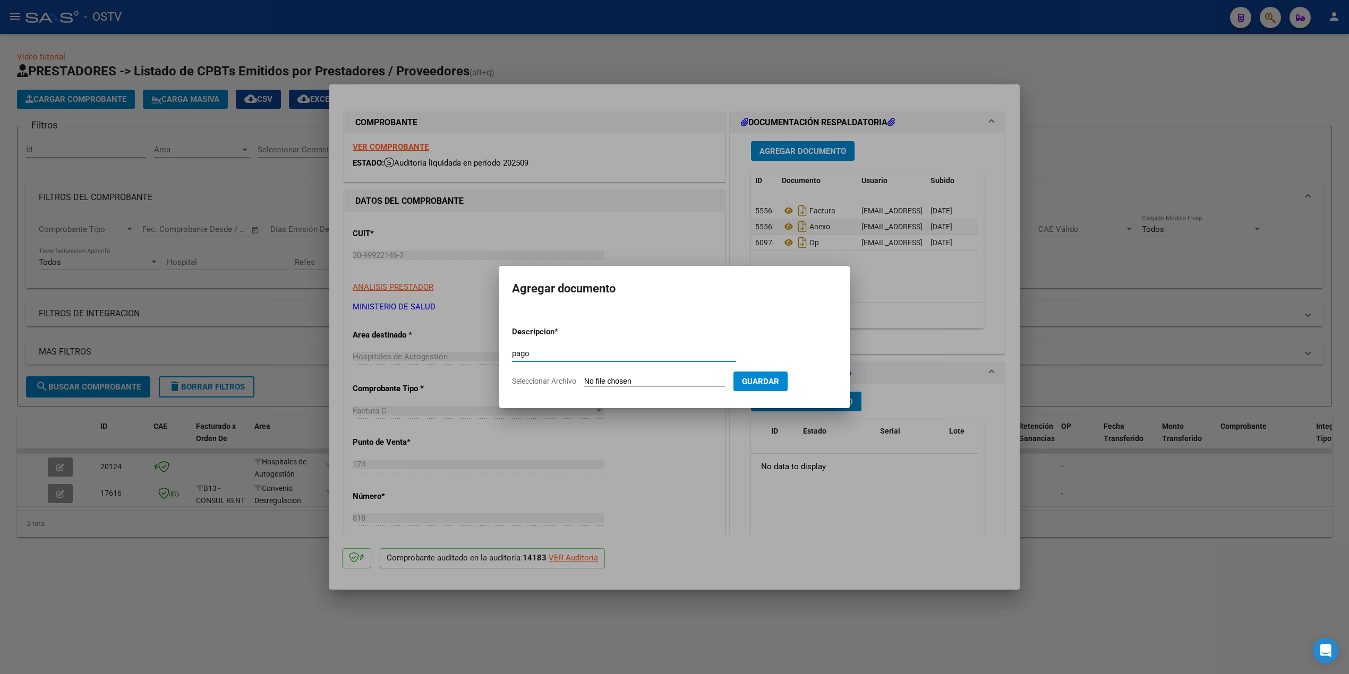
type input "pago"
click at [616, 383] on input "Seleccionar Archivo" at bounding box center [654, 382] width 141 height 10
type input "C:\fakepath\Pago OP 57426 Minist Salud Chubut.pdf"
click at [678, 383] on span "Guardar" at bounding box center [816, 382] width 37 height 10
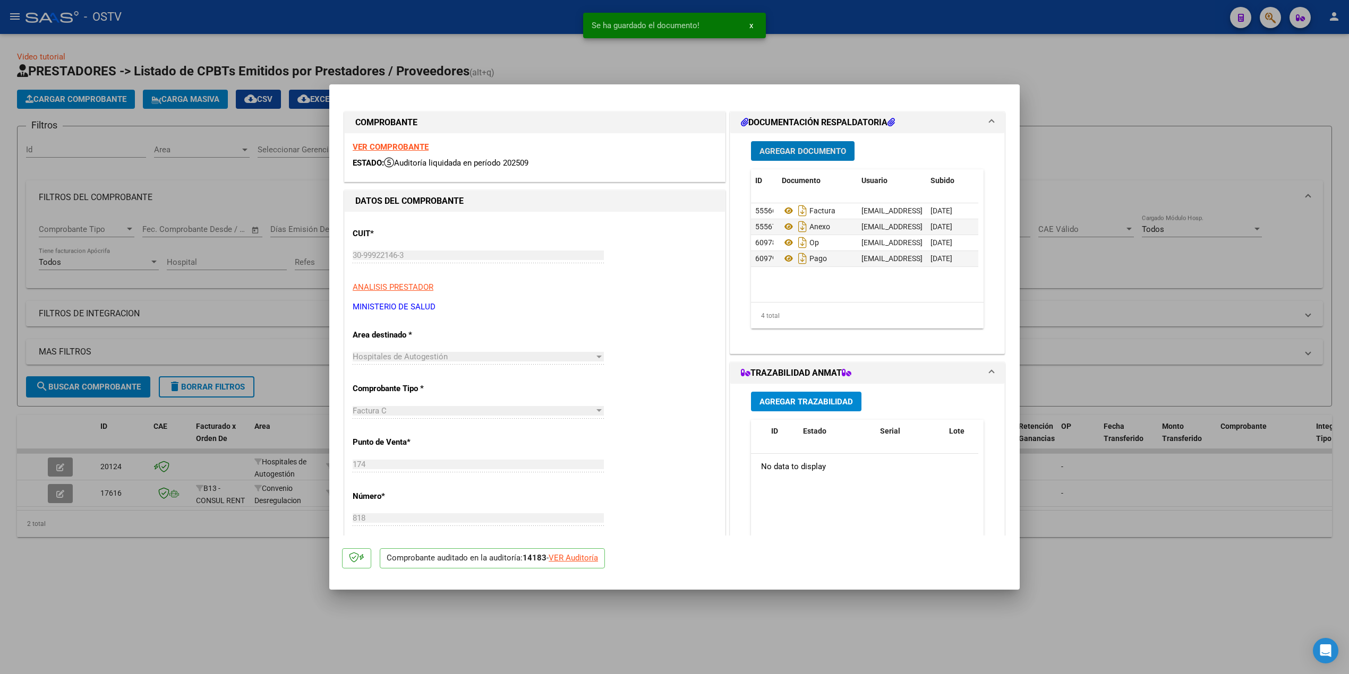
click at [678, 240] on div at bounding box center [674, 337] width 1349 height 674
type input "$ 0,00"
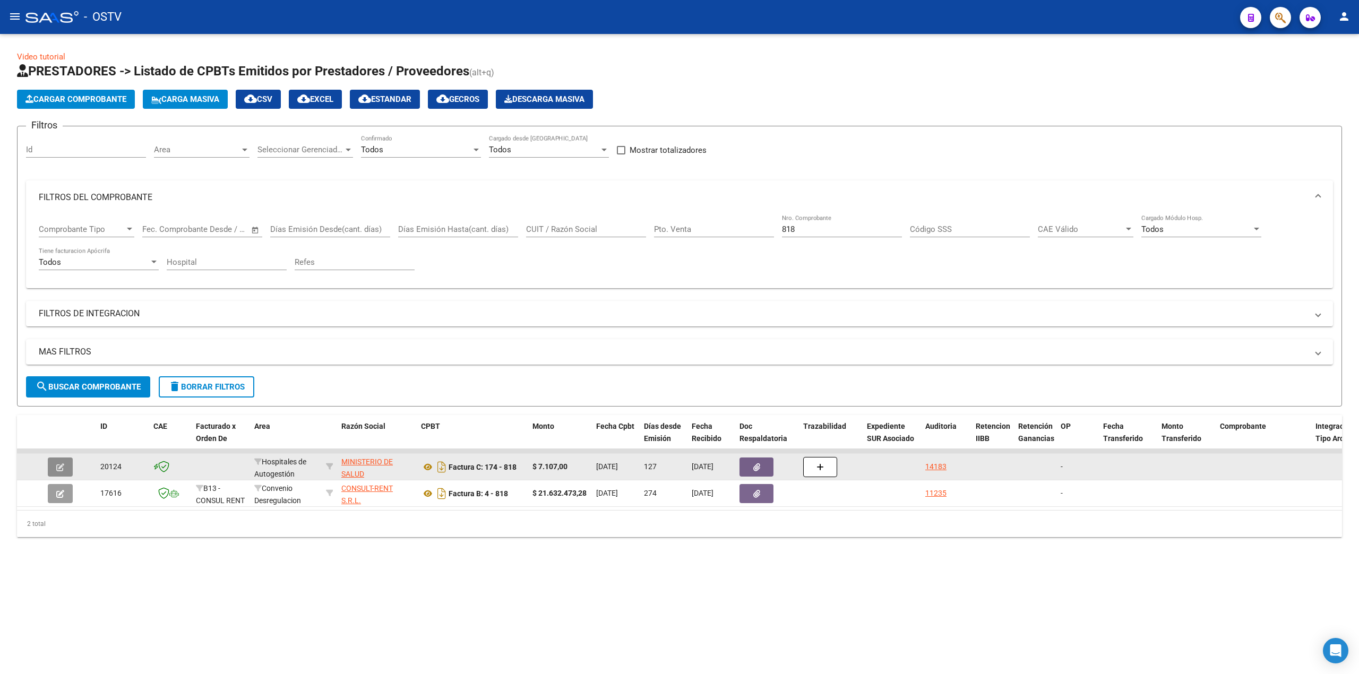
click at [64, 463] on button "button" at bounding box center [60, 467] width 25 height 19
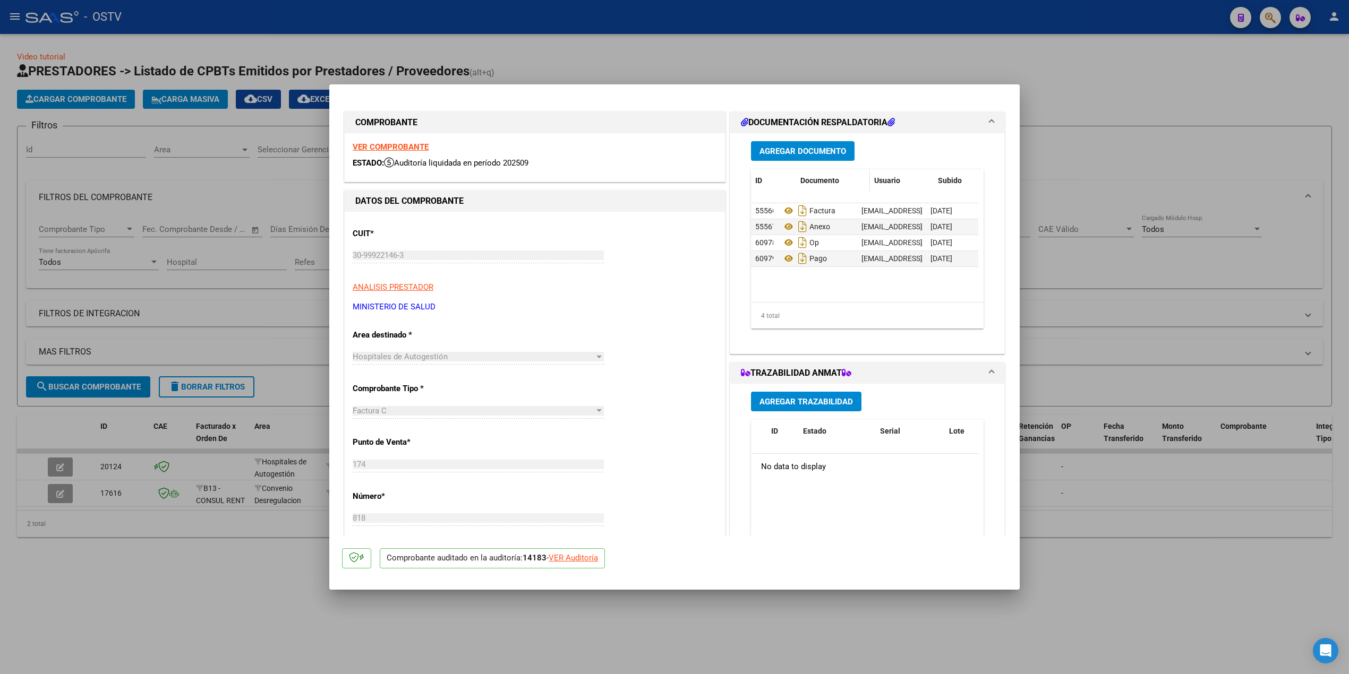
drag, startPoint x: 769, startPoint y: 184, endPoint x: 799, endPoint y: 184, distance: 29.7
click at [678, 184] on div "ID Documento Usuario Subido Acción" at bounding box center [891, 180] width 281 height 23
drag, startPoint x: 789, startPoint y: 186, endPoint x: 765, endPoint y: 189, distance: 24.1
click at [678, 189] on datatable-header-cell "ID" at bounding box center [765, 180] width 28 height 23
click at [678, 189] on span at bounding box center [779, 180] width 5 height 23
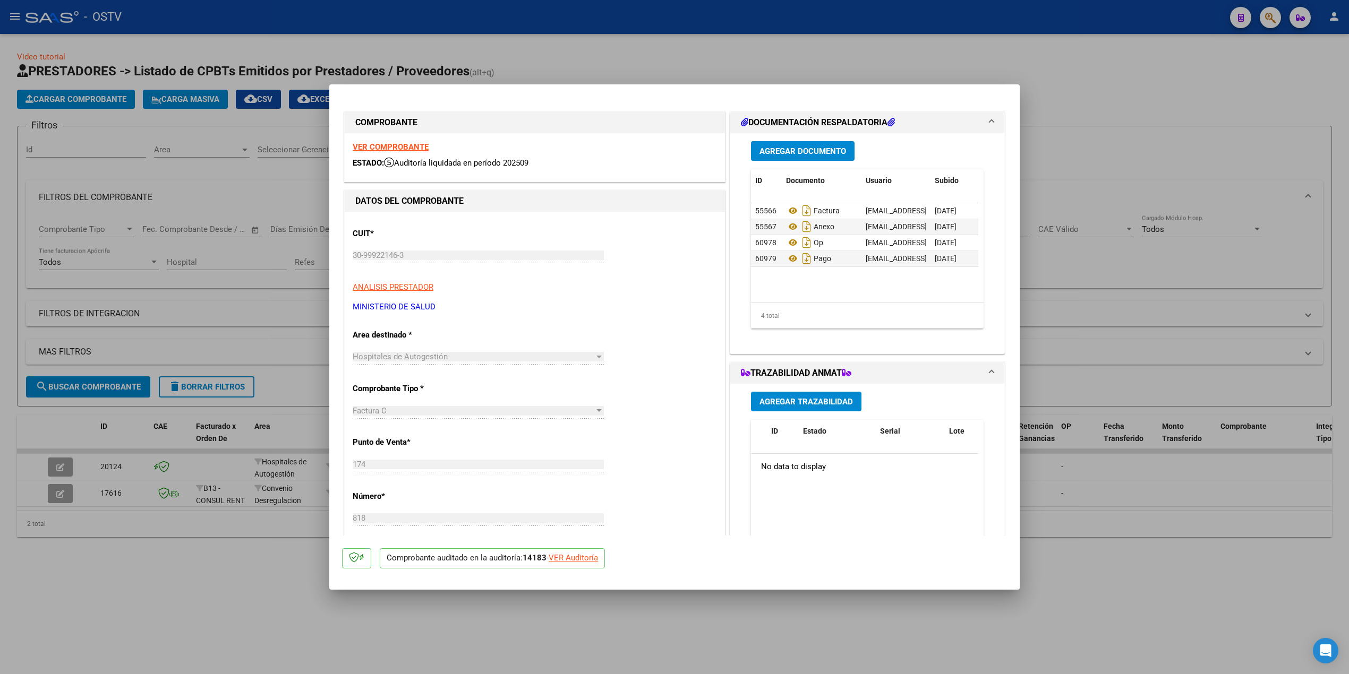
click at [120, 251] on div at bounding box center [674, 337] width 1349 height 674
type input "$ 0,00"
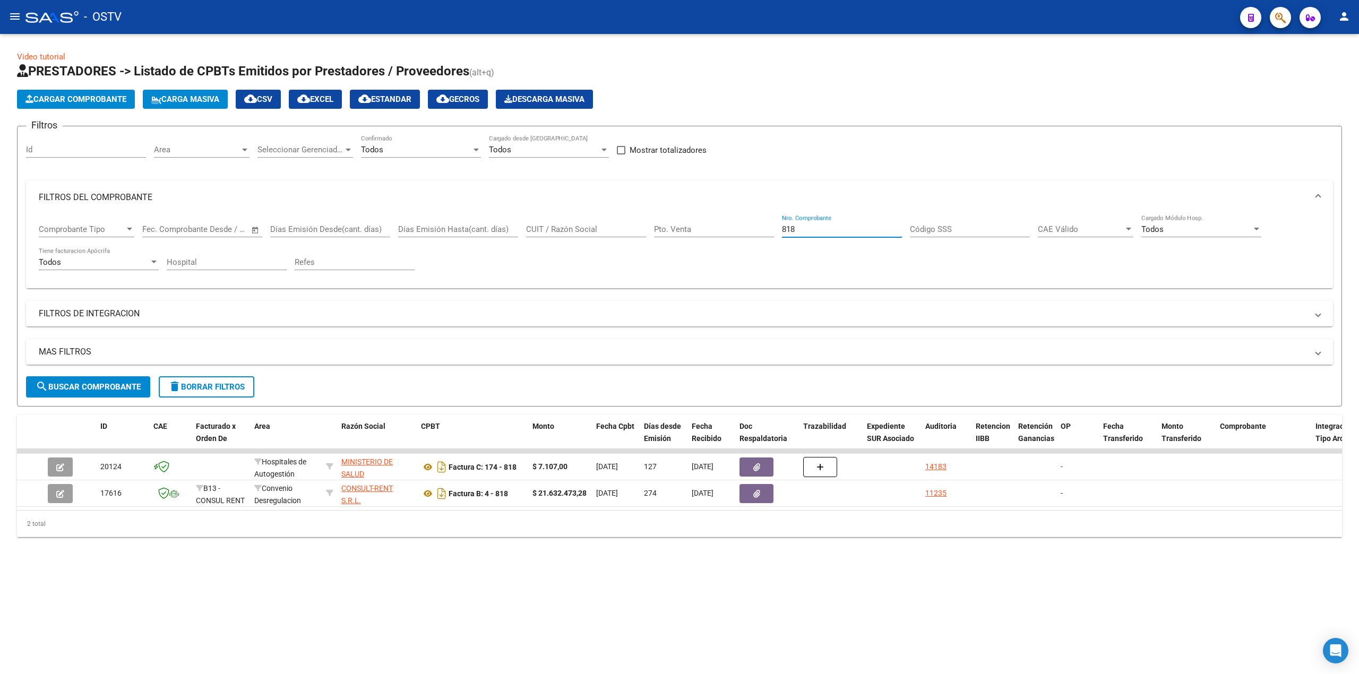
drag, startPoint x: 836, startPoint y: 232, endPoint x: 714, endPoint y: 232, distance: 122.1
click at [678, 232] on div "Comprobante Tipo Comprobante Tipo Fecha inicio – Fecha fin Fec. Comprobante Des…" at bounding box center [680, 248] width 1282 height 66
click at [678, 232] on input "Pto. Venta" at bounding box center [714, 230] width 120 height 10
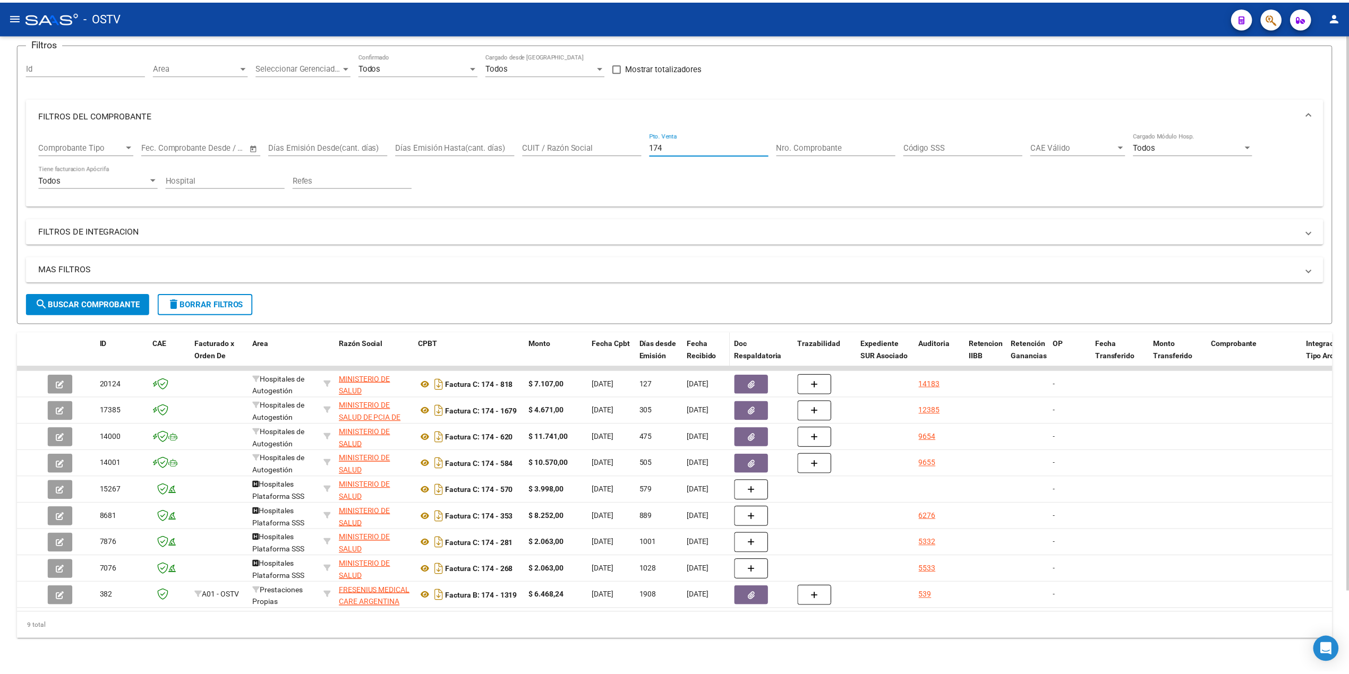
scroll to position [93, 0]
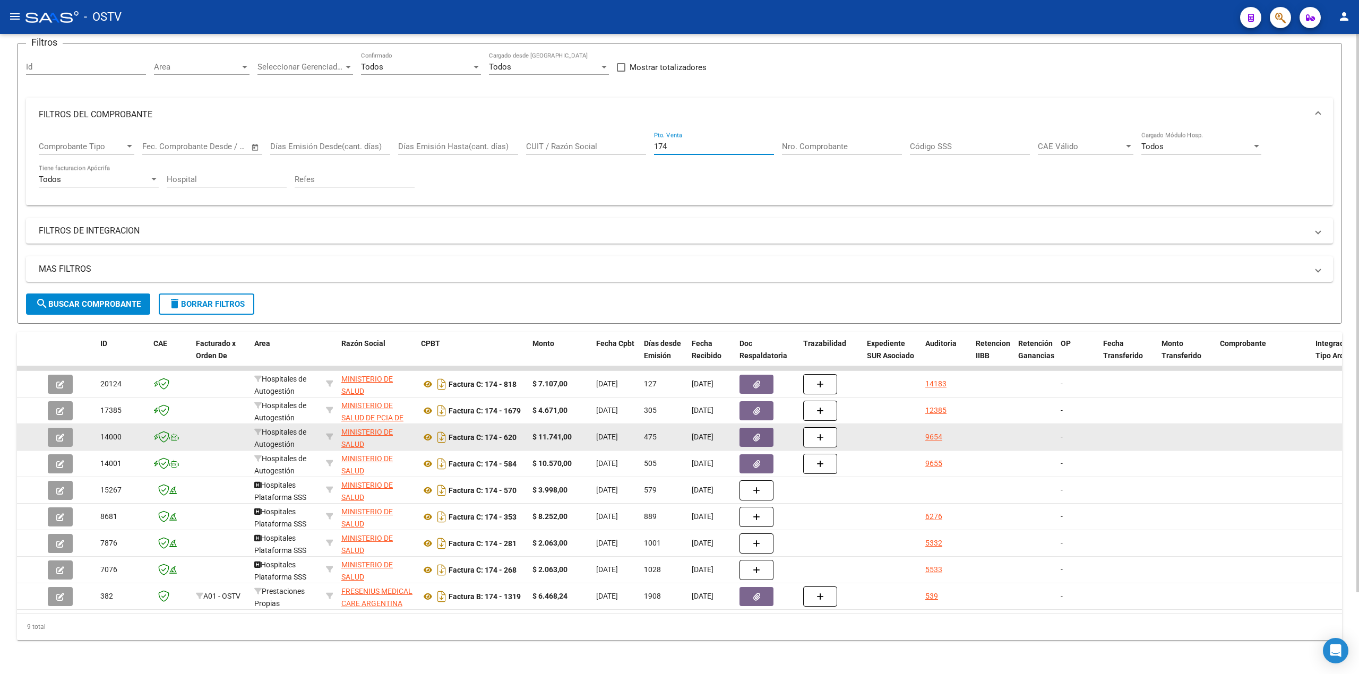
type input "174"
click at [53, 428] on button "button" at bounding box center [60, 437] width 25 height 19
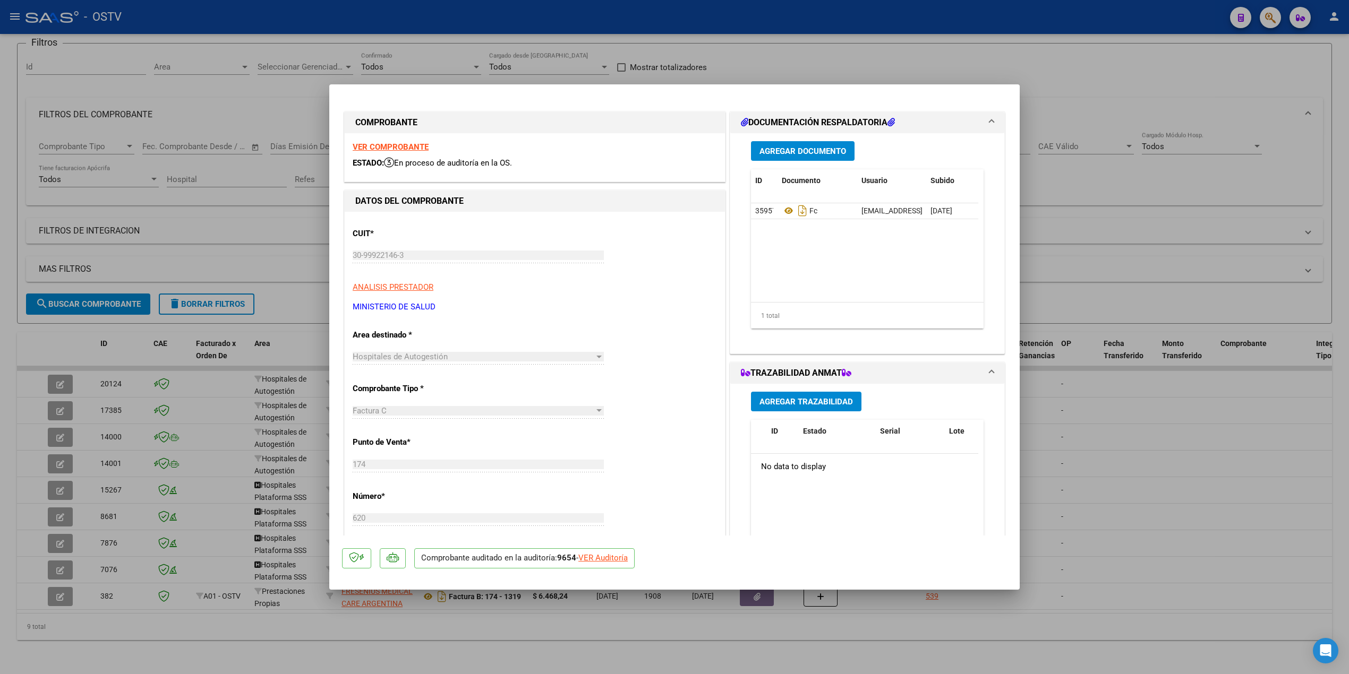
click at [678, 385] on div at bounding box center [674, 337] width 1349 height 674
type input "$ 0,00"
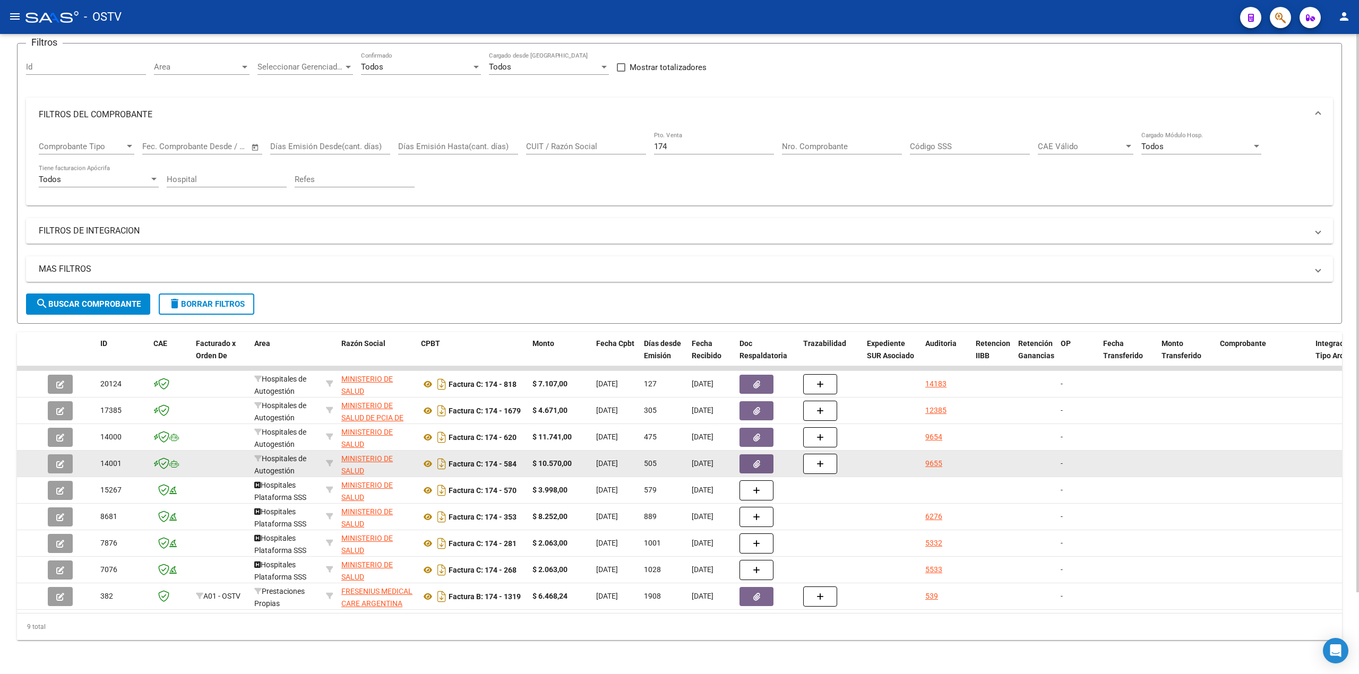
click at [56, 460] on icon "button" at bounding box center [60, 464] width 8 height 8
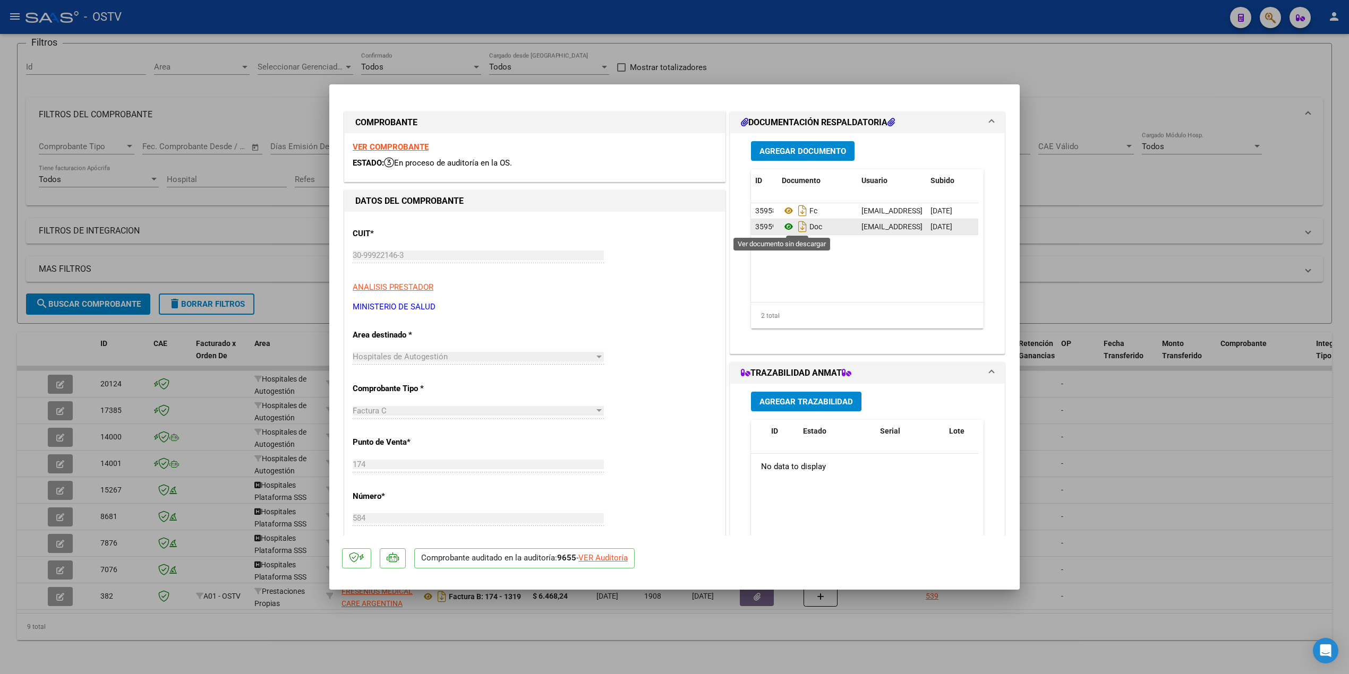
click at [678, 226] on icon at bounding box center [789, 226] width 14 height 13
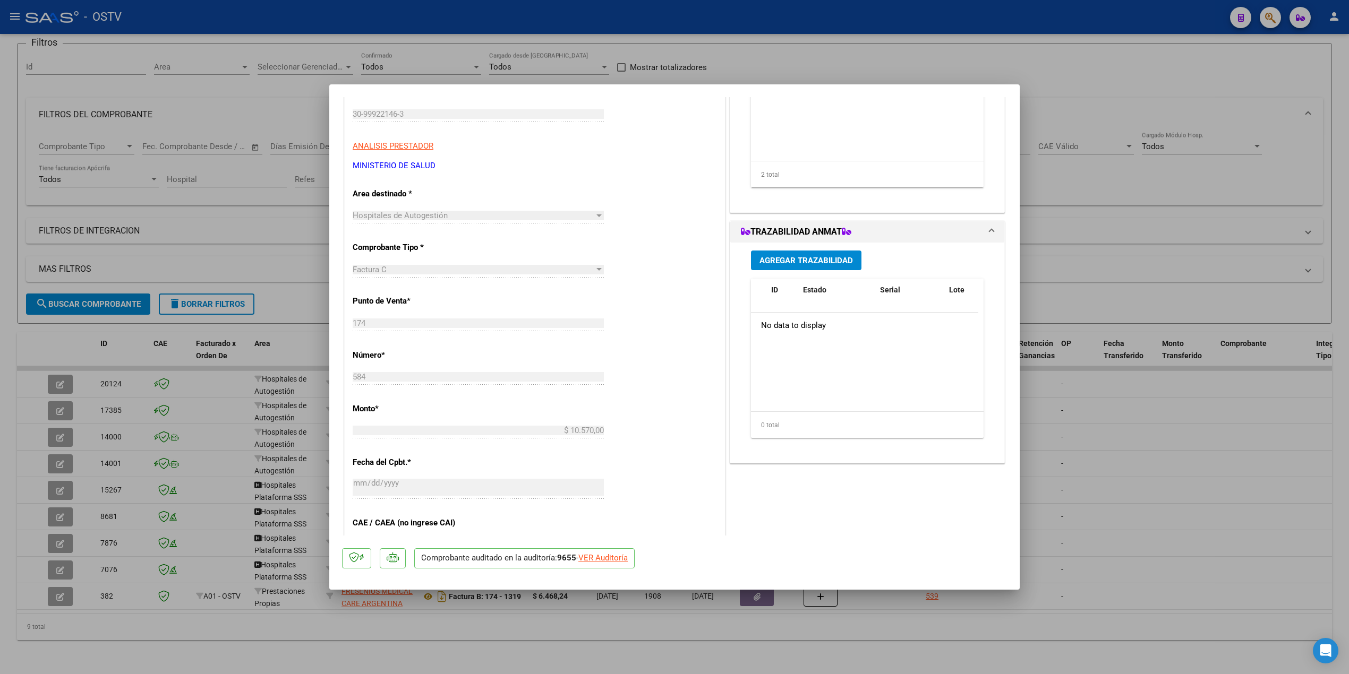
click at [209, 436] on div at bounding box center [674, 337] width 1349 height 674
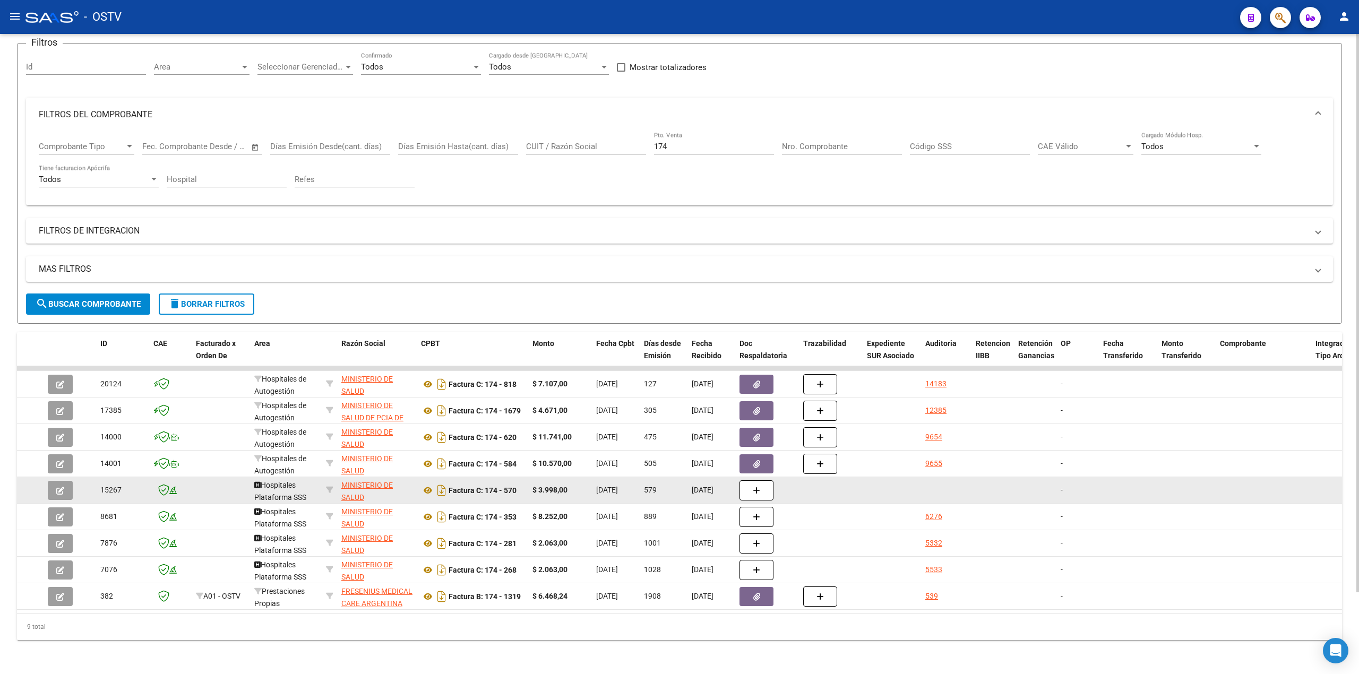
click at [56, 487] on icon "button" at bounding box center [60, 491] width 8 height 8
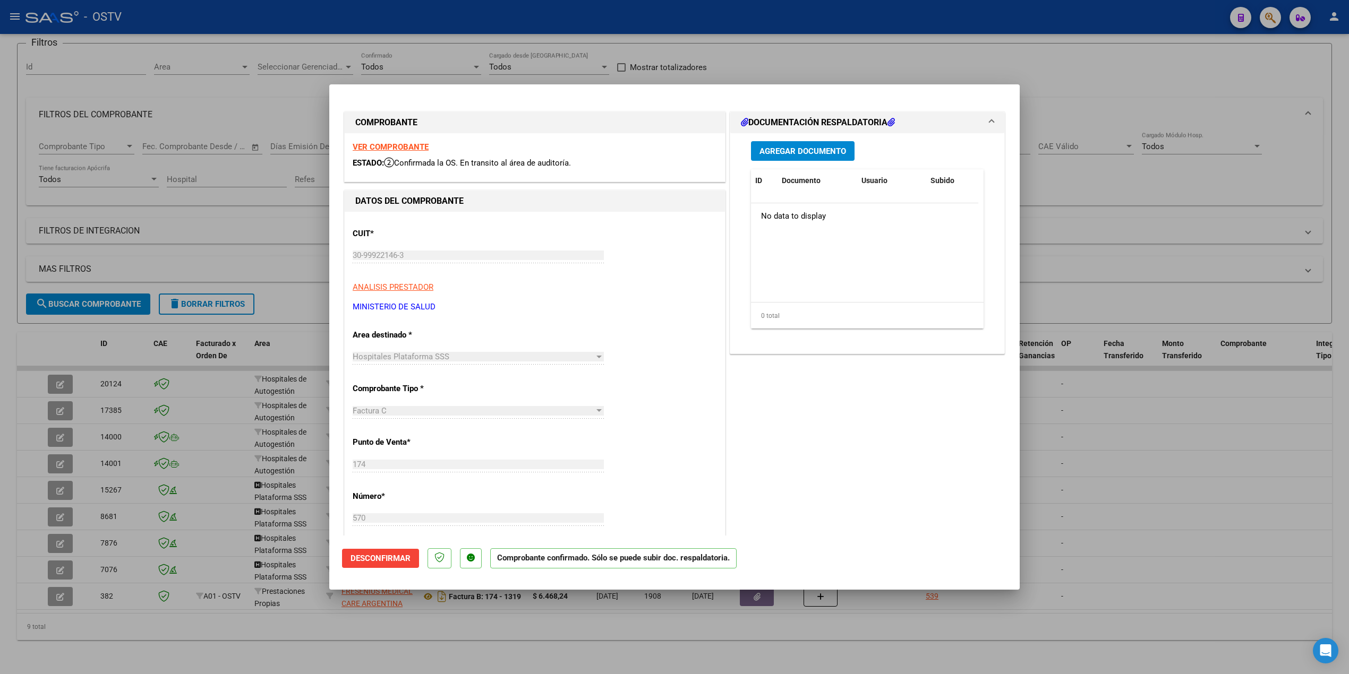
click at [175, 408] on div at bounding box center [674, 337] width 1349 height 674
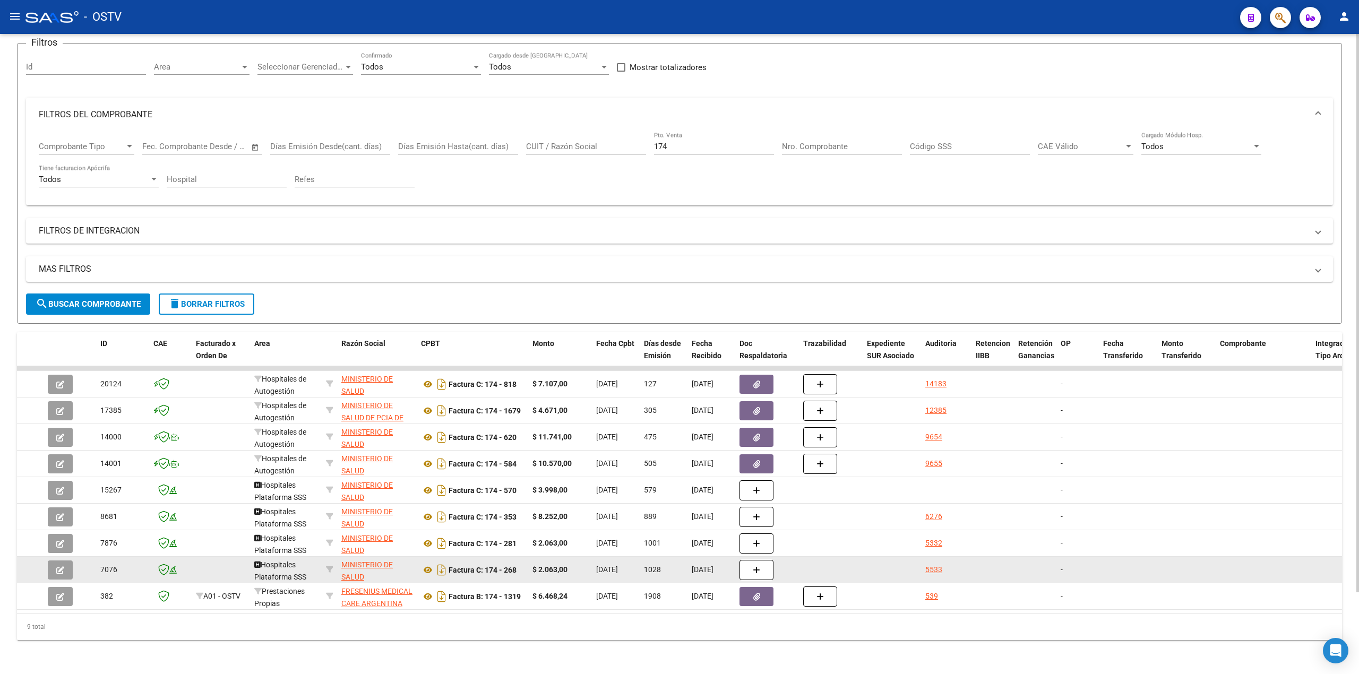
click at [58, 565] on button "button" at bounding box center [60, 570] width 25 height 19
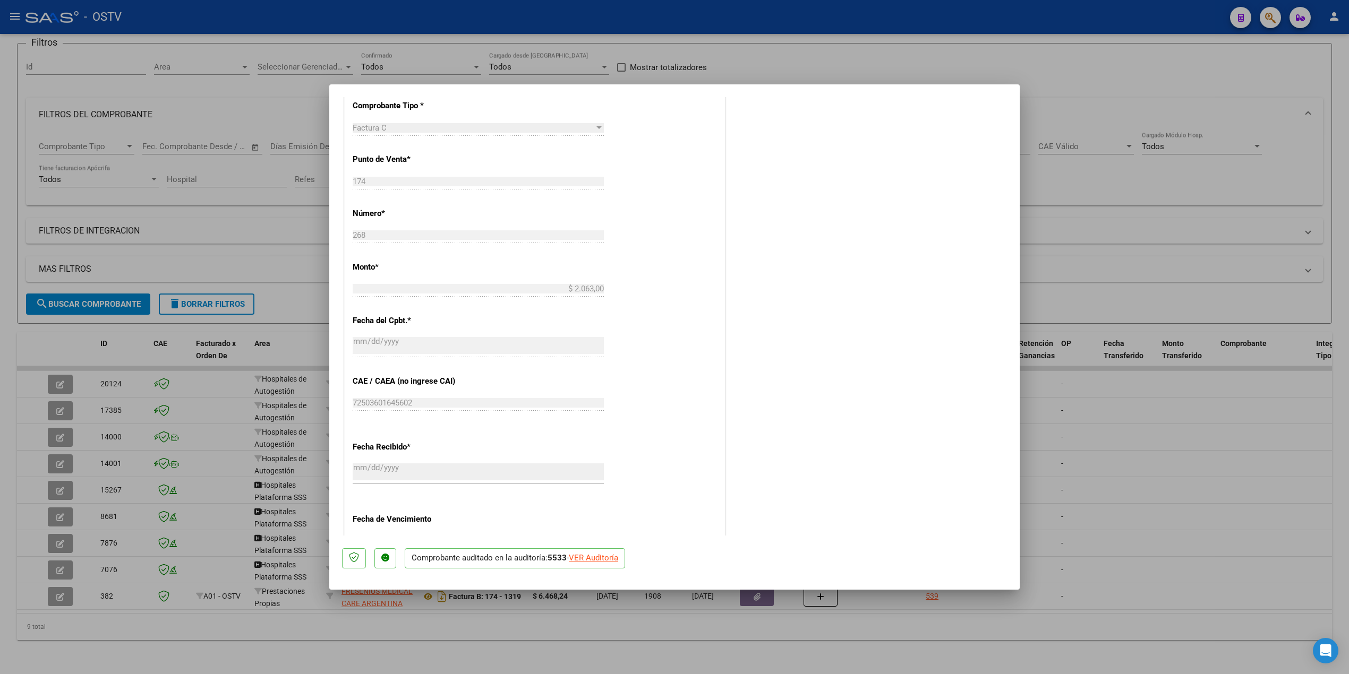
click at [678, 502] on div at bounding box center [674, 337] width 1349 height 674
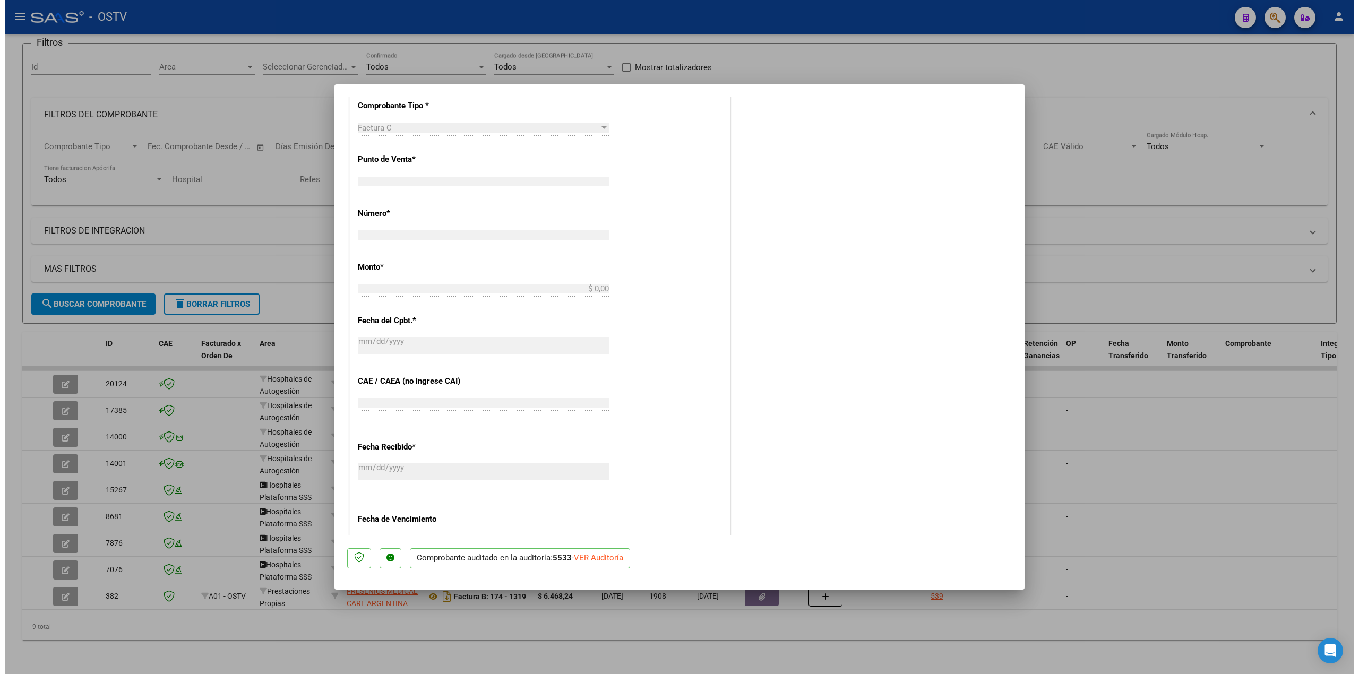
scroll to position [275, 0]
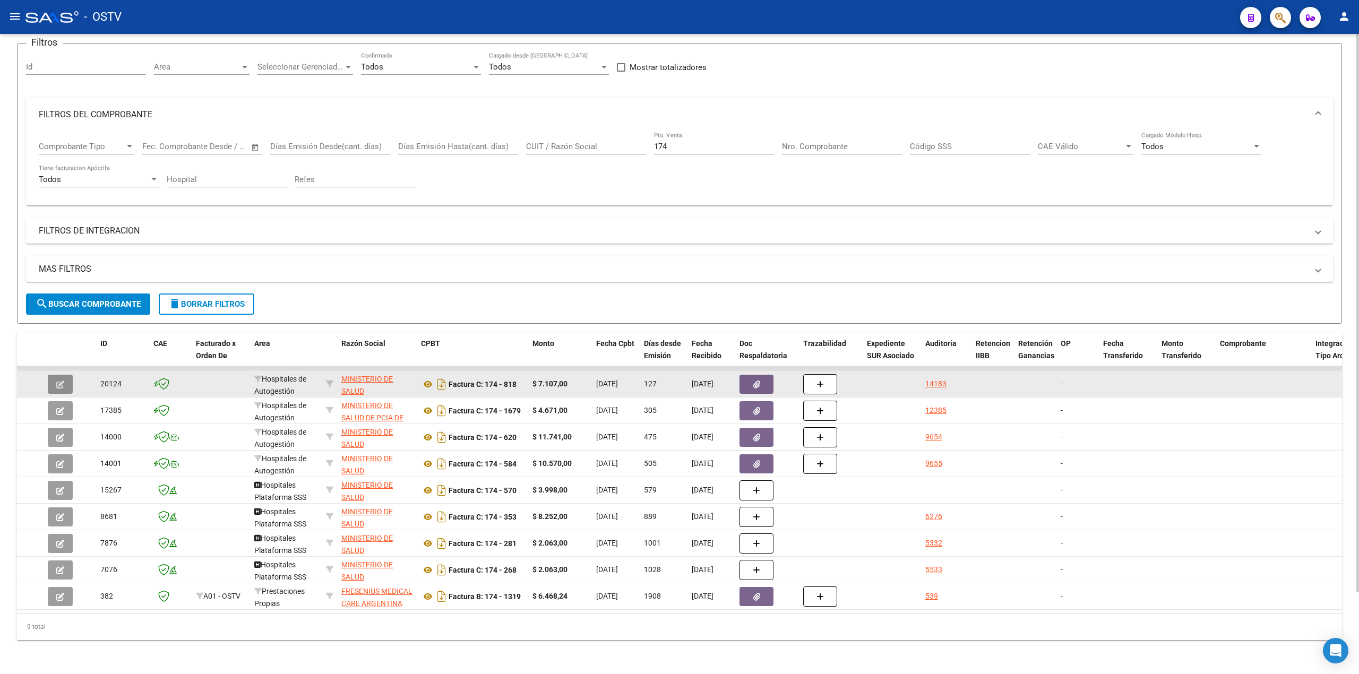
click at [65, 381] on button "button" at bounding box center [60, 384] width 25 height 19
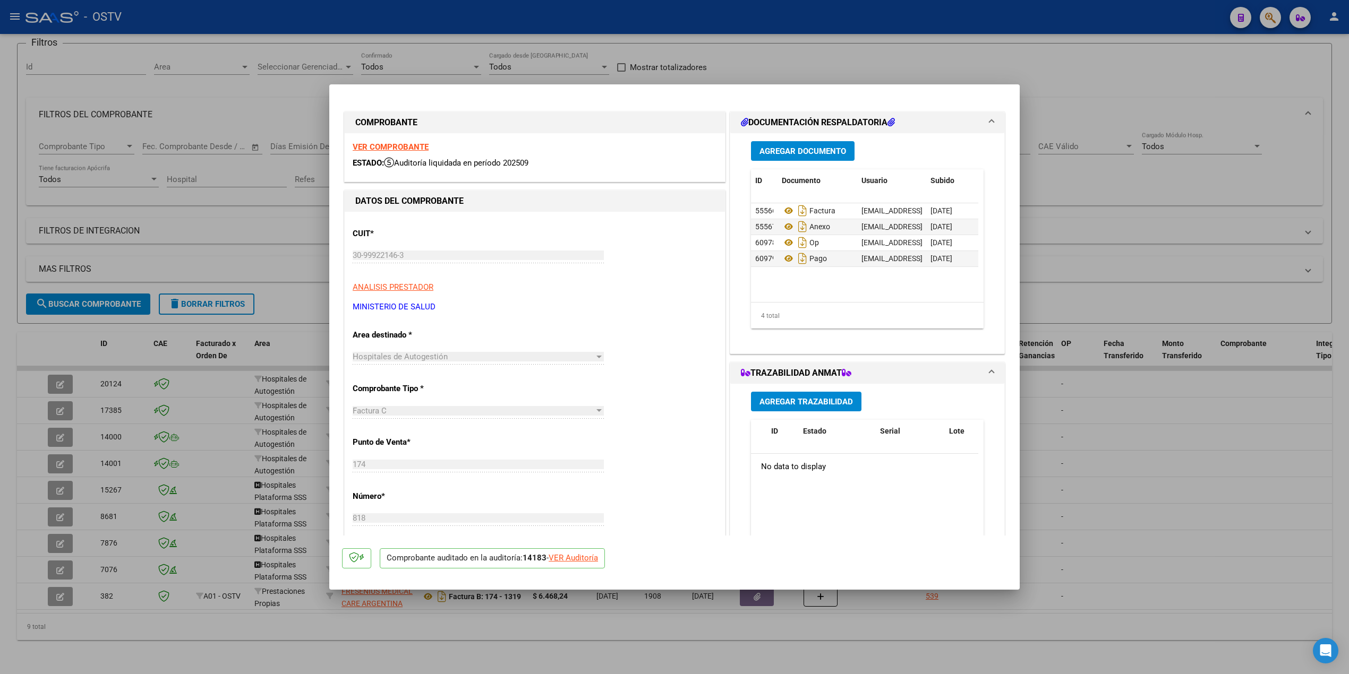
click at [678, 323] on div at bounding box center [674, 337] width 1349 height 674
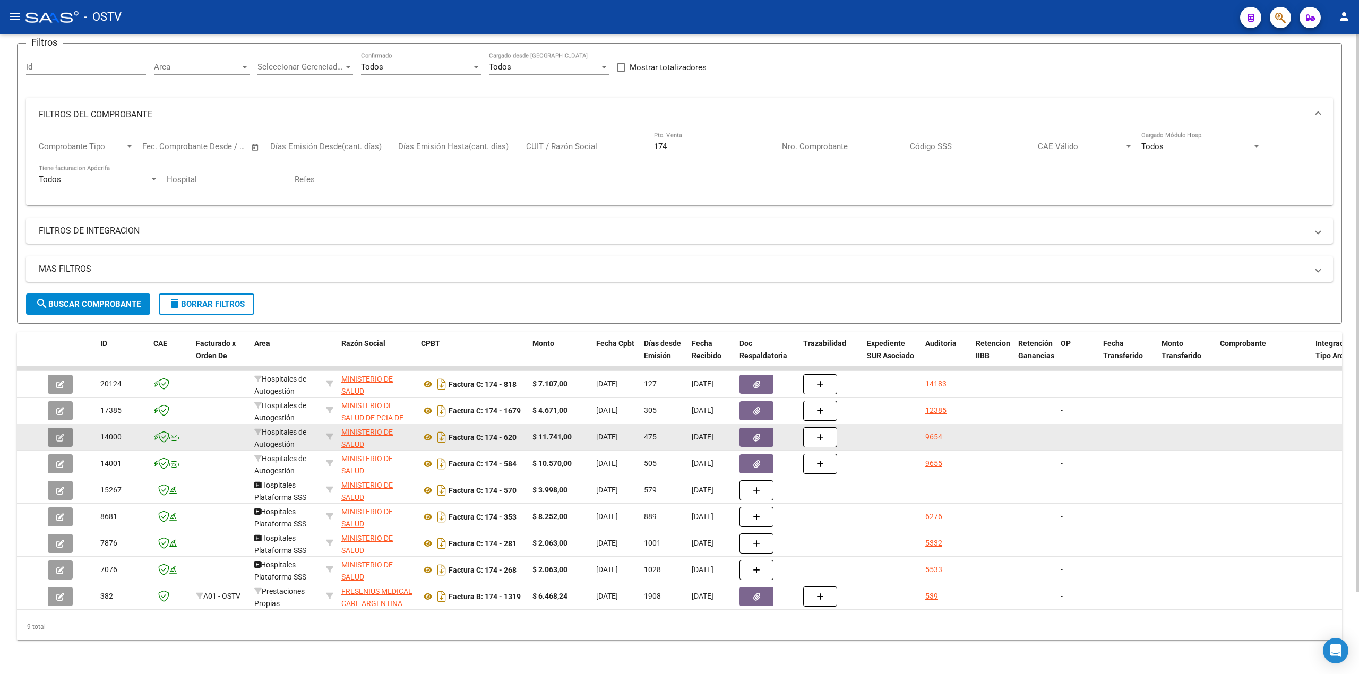
click at [58, 434] on icon "button" at bounding box center [60, 438] width 8 height 8
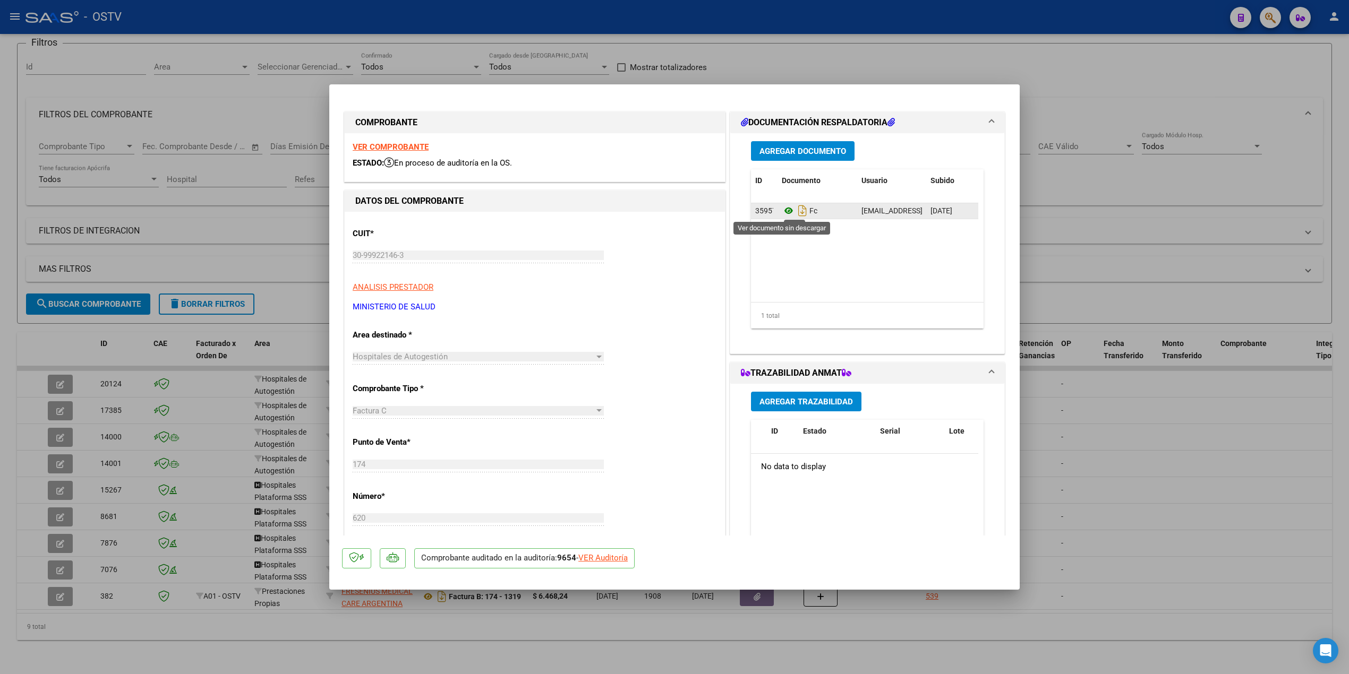
click at [678, 210] on icon at bounding box center [789, 210] width 14 height 13
click at [678, 210] on div at bounding box center [674, 337] width 1349 height 674
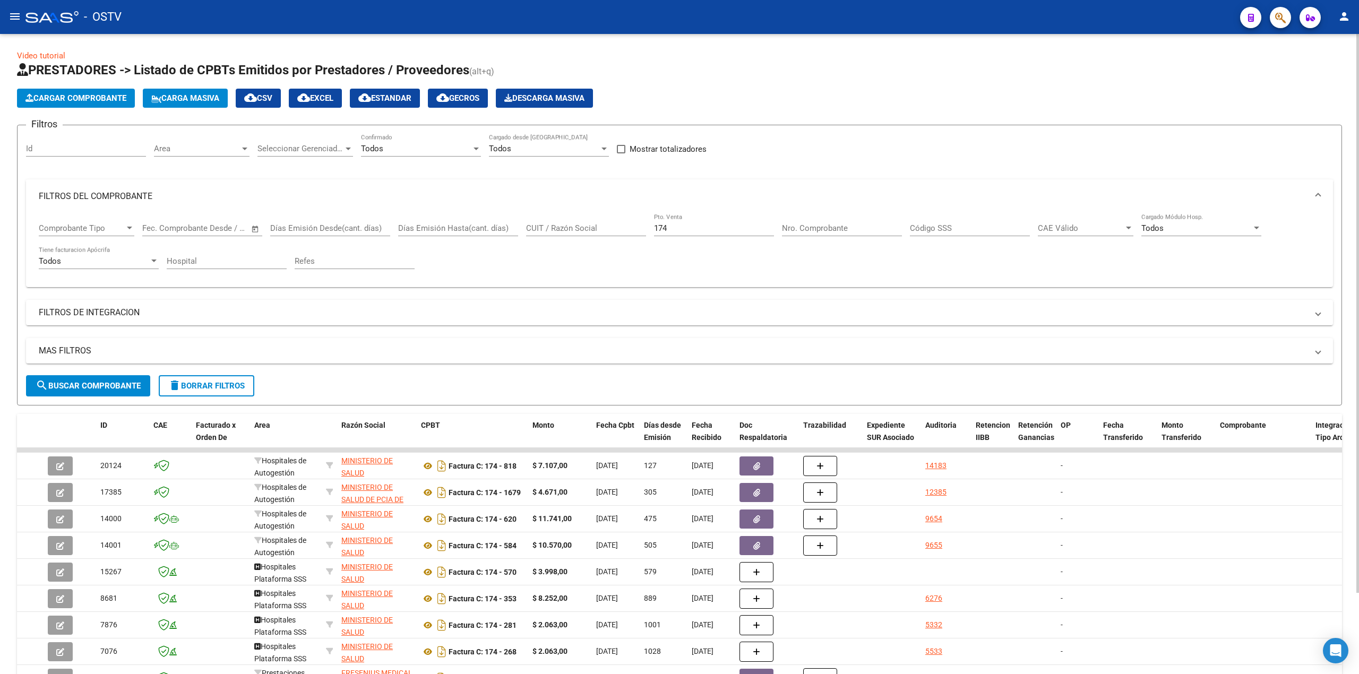
scroll to position [0, 0]
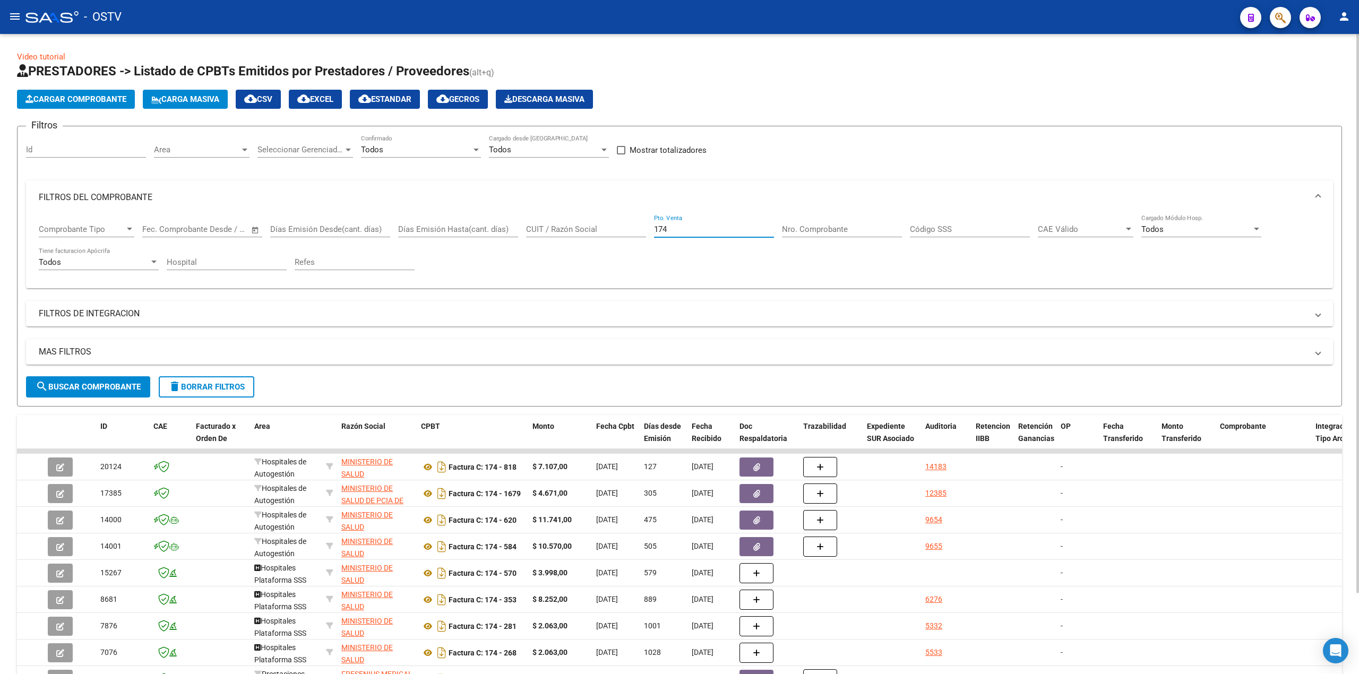
drag, startPoint x: 712, startPoint y: 228, endPoint x: 443, endPoint y: 239, distance: 269.4
click at [444, 239] on div "Comprobante Tipo Comprobante Tipo Fecha inicio – Fecha fin Fec. Comprobante Des…" at bounding box center [680, 248] width 1282 height 66
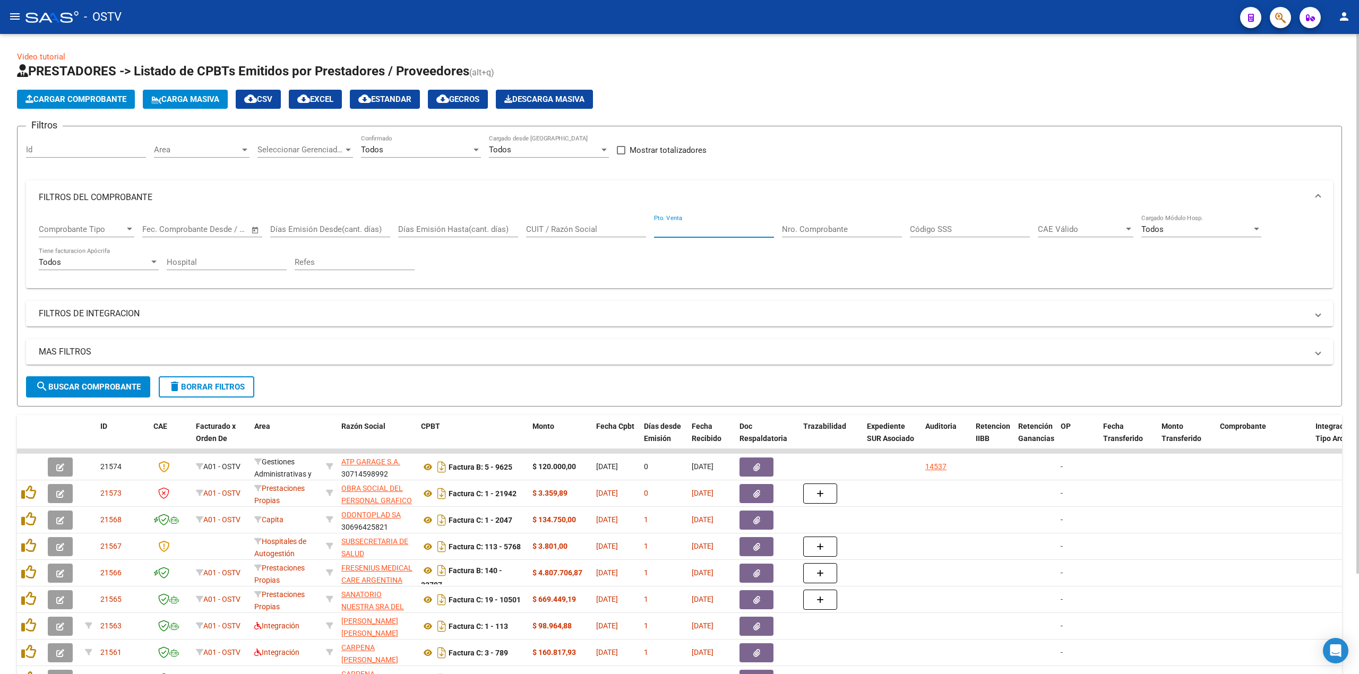
scroll to position [71, 0]
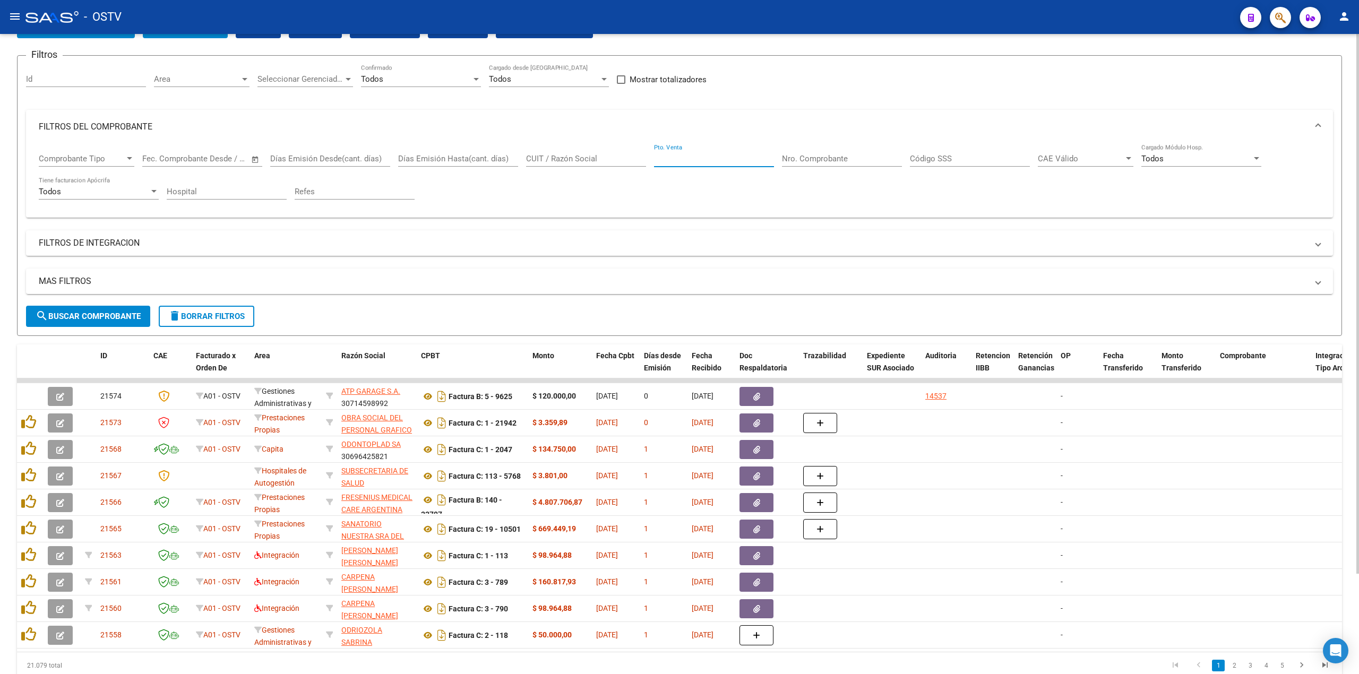
click at [113, 321] on span "search Buscar Comprobante" at bounding box center [88, 317] width 105 height 10
click at [96, 319] on span "search Buscar Comprobante" at bounding box center [88, 317] width 105 height 10
click at [8, 11] on mat-icon "menu" at bounding box center [14, 16] width 13 height 13
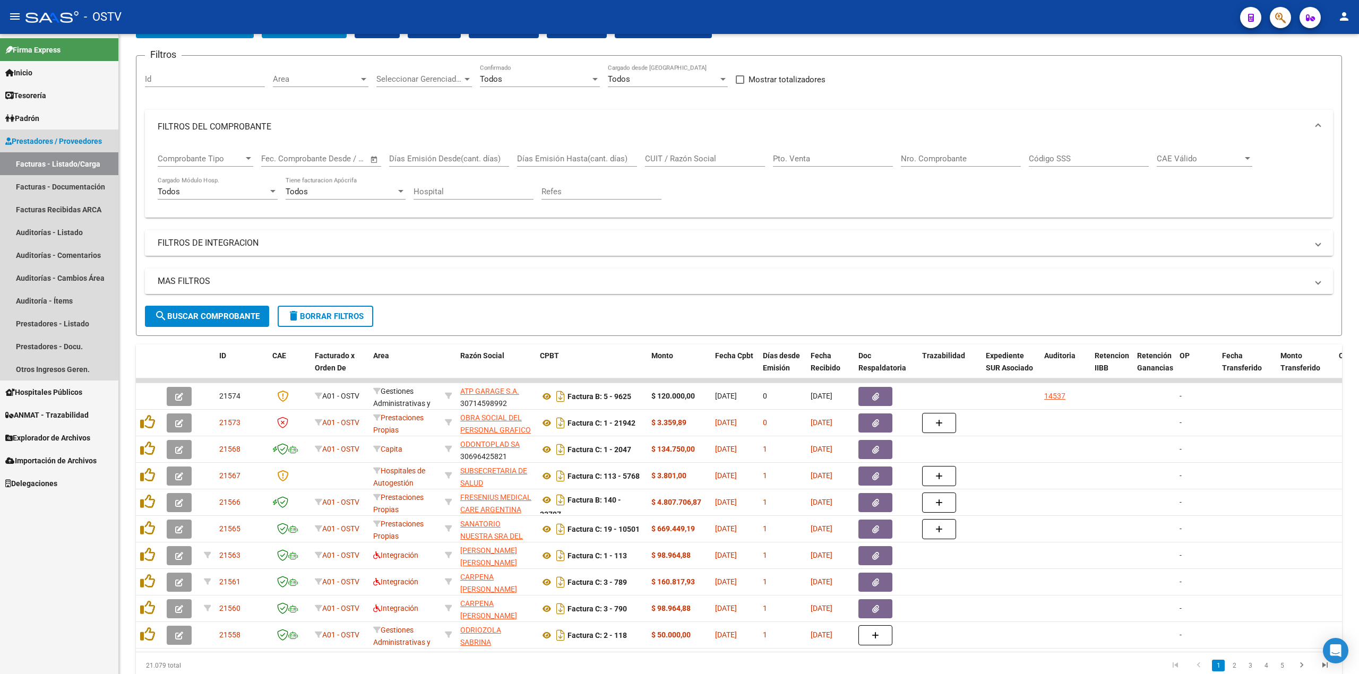
click at [100, 145] on span "Prestadores / Proveedores" at bounding box center [53, 141] width 97 height 12
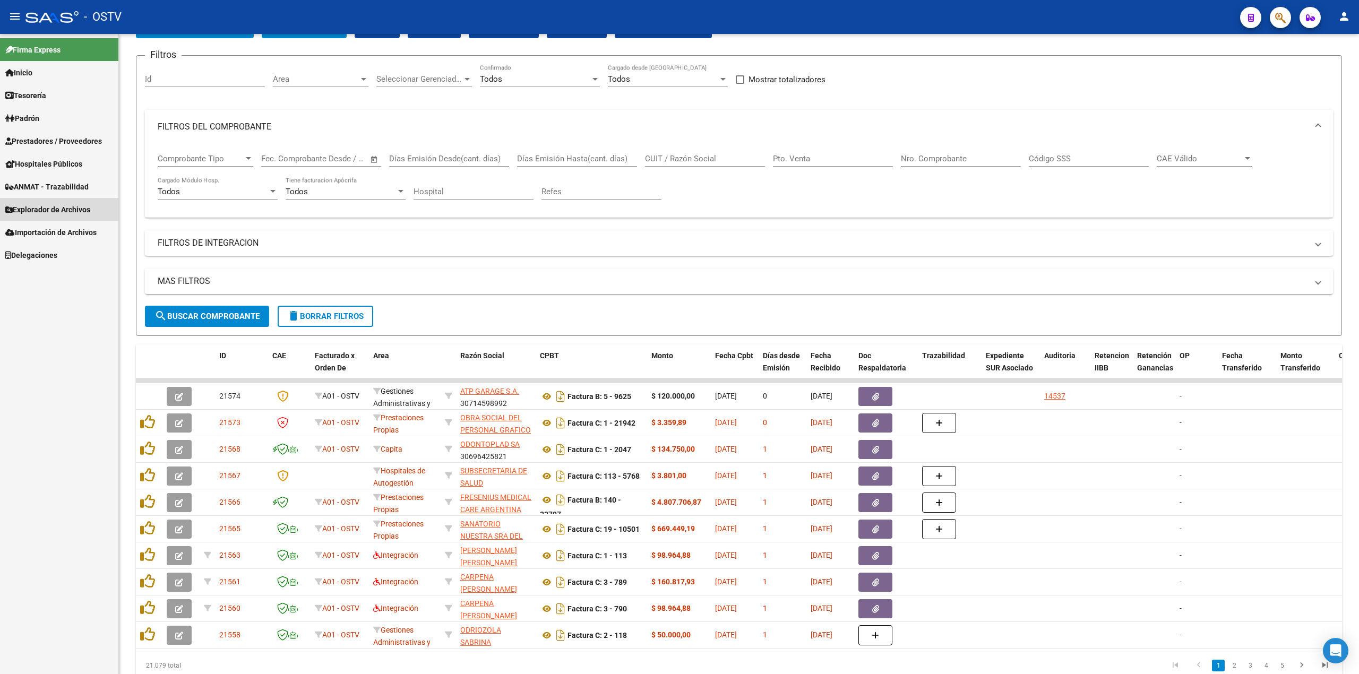
click at [90, 204] on span "Explorador de Archivos" at bounding box center [47, 210] width 85 height 12
click at [68, 282] on link "Sistemas Externos" at bounding box center [59, 278] width 118 height 23
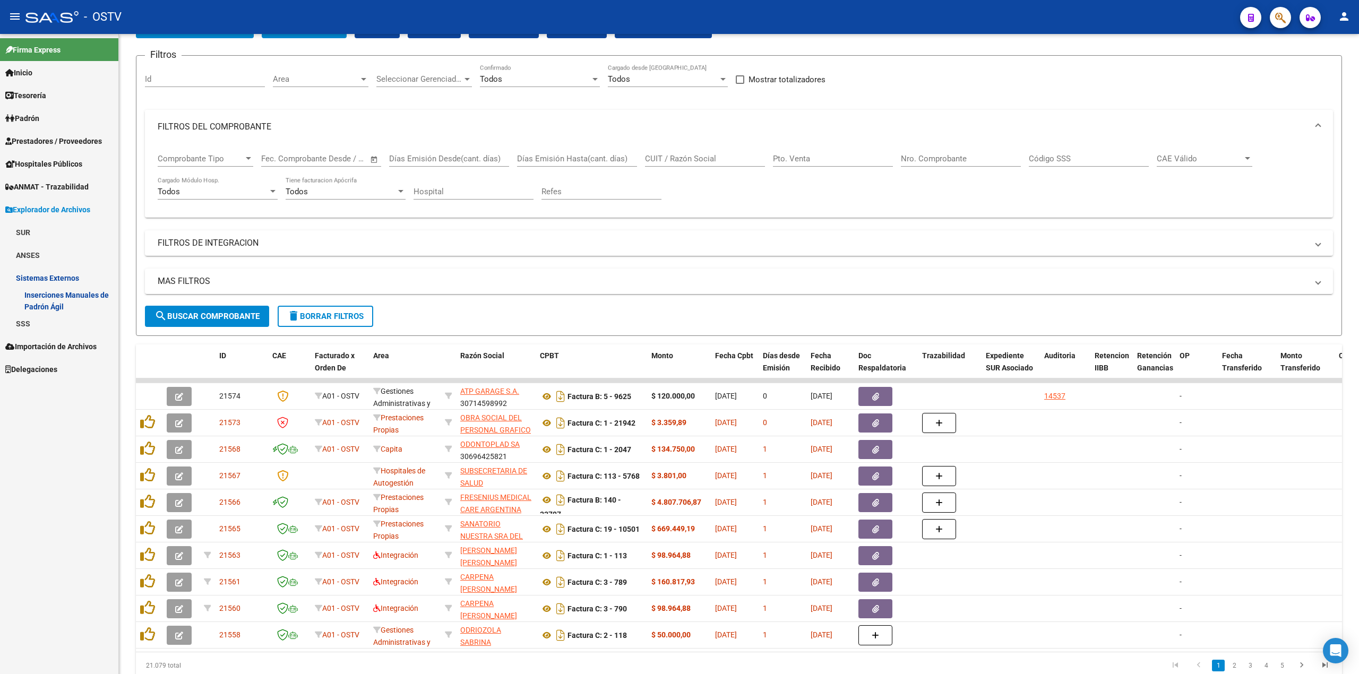
click at [94, 251] on link "ANSES" at bounding box center [59, 255] width 118 height 23
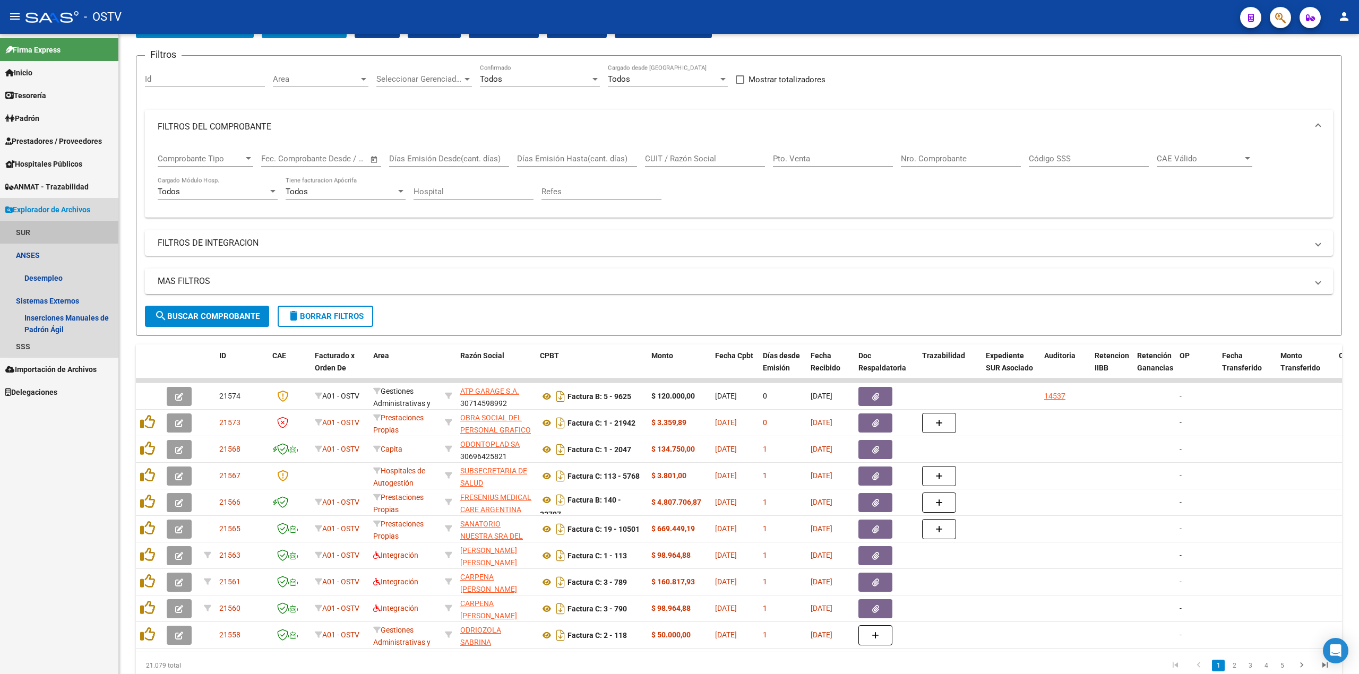
click at [94, 227] on link "SUR" at bounding box center [59, 232] width 118 height 23
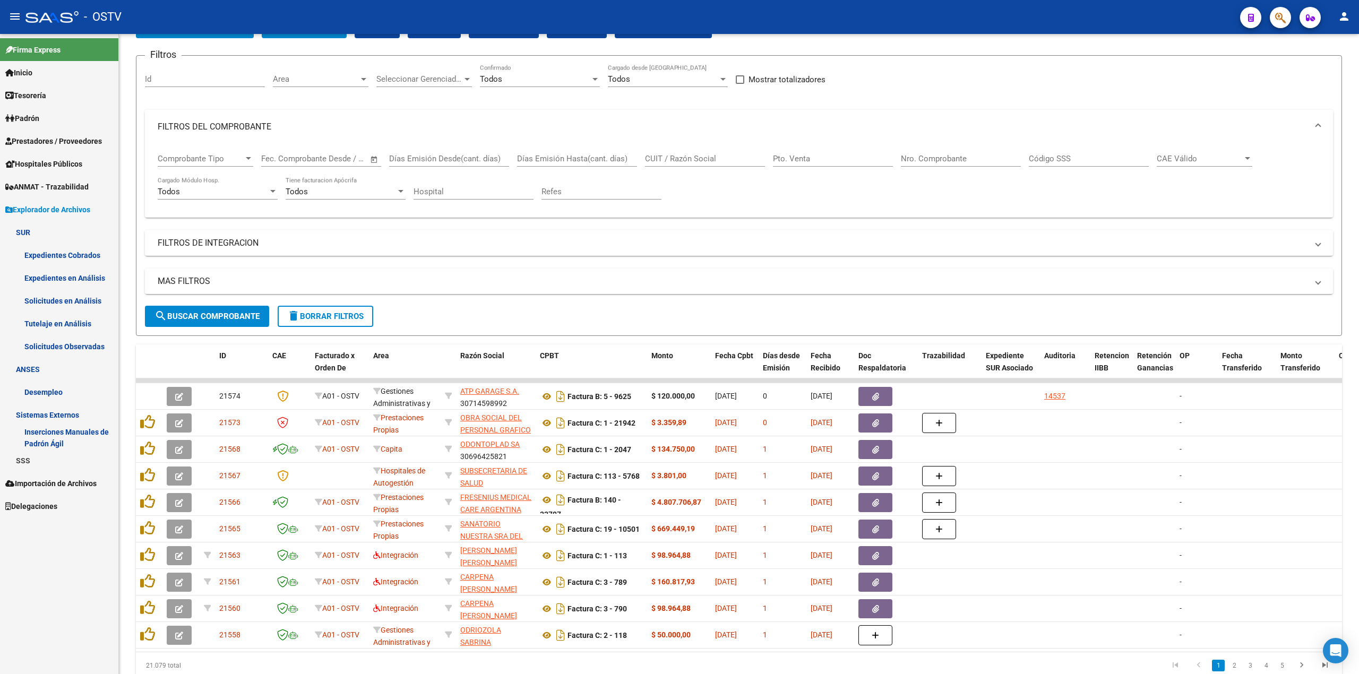
click at [90, 204] on span "Explorador de Archivos" at bounding box center [47, 210] width 85 height 12
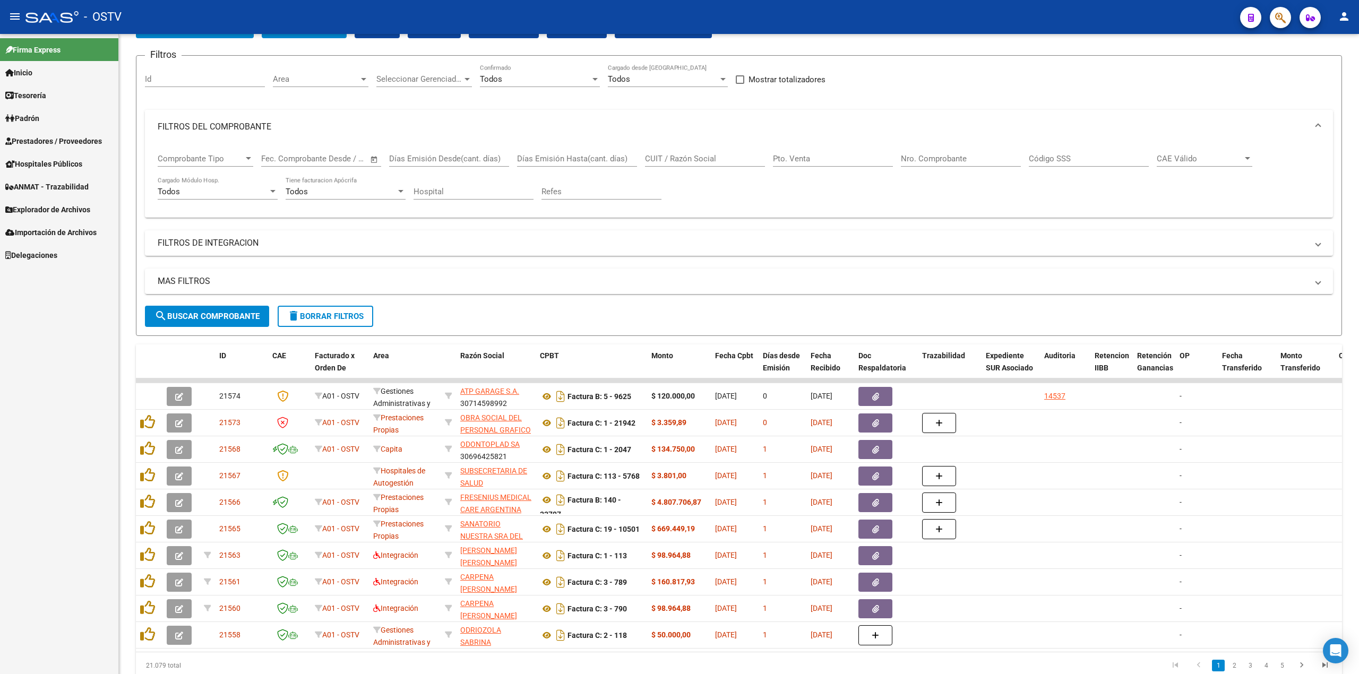
click at [92, 139] on span "Prestadores / Proveedores" at bounding box center [53, 141] width 97 height 12
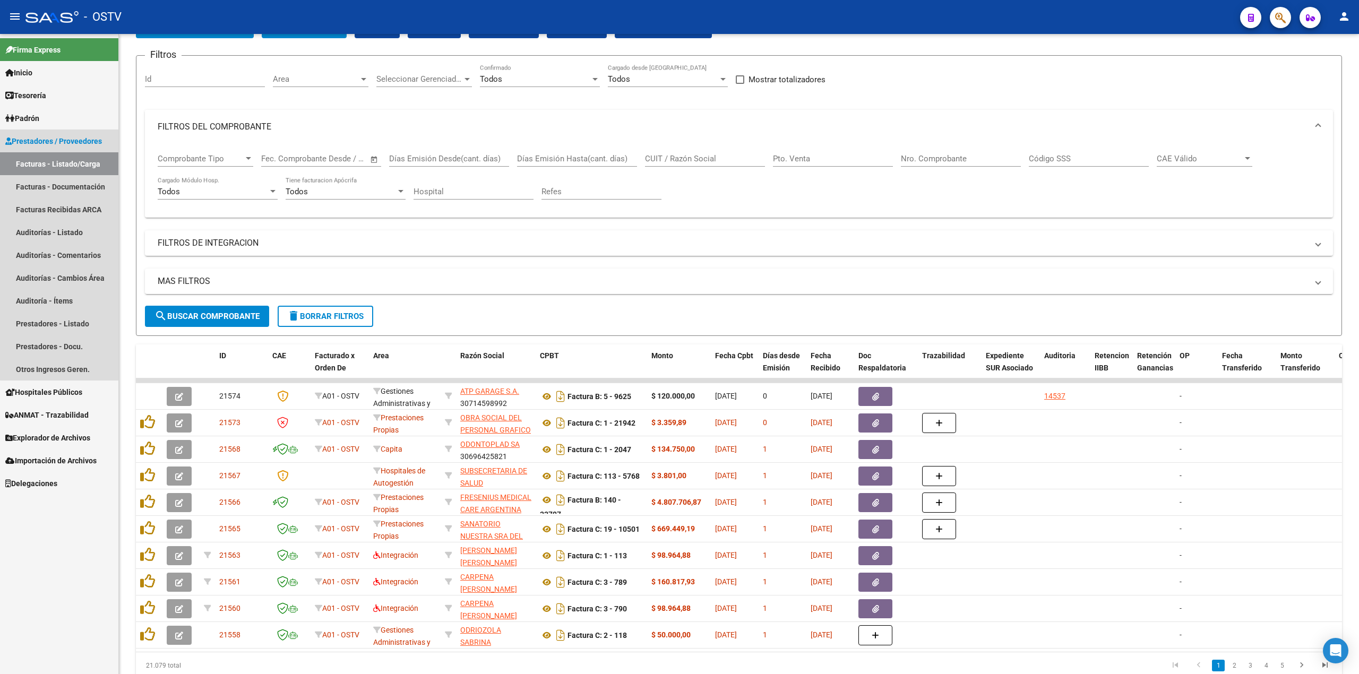
click at [90, 168] on link "Facturas - Listado/Carga" at bounding box center [59, 163] width 118 height 23
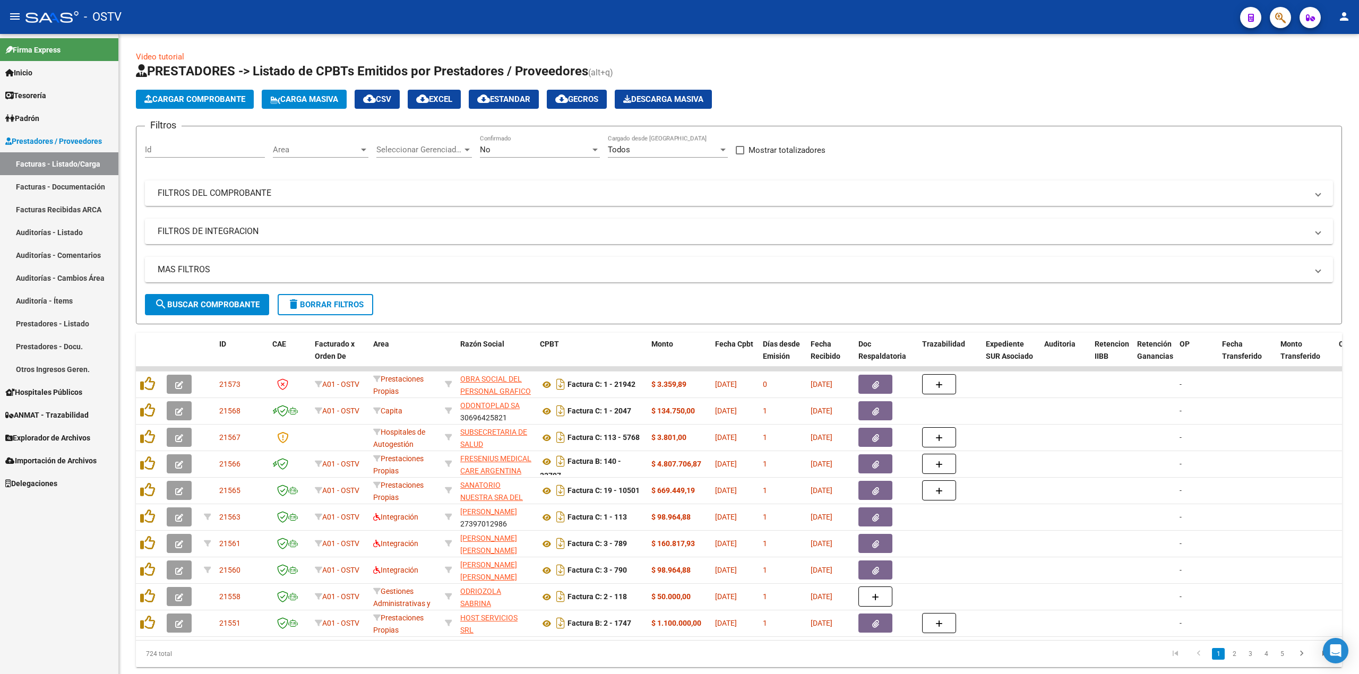
click at [11, 14] on mat-icon "menu" at bounding box center [14, 16] width 13 height 13
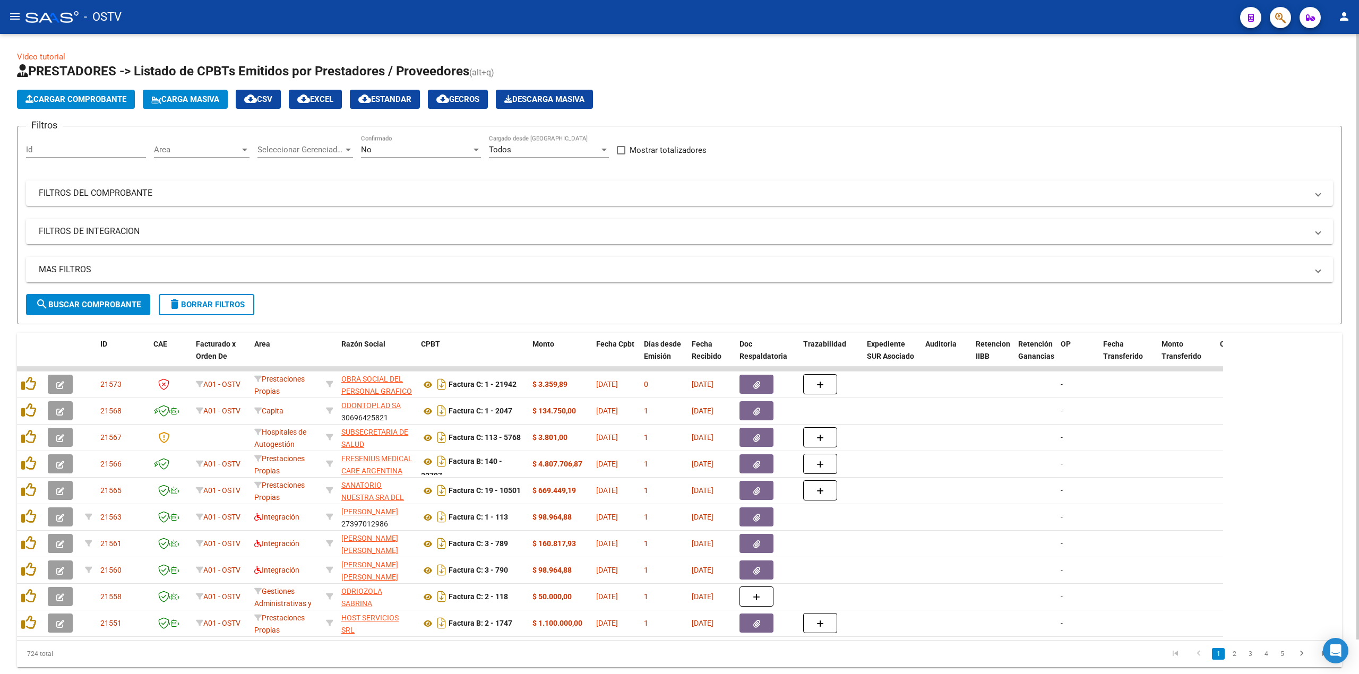
click at [85, 302] on span "search Buscar Comprobante" at bounding box center [88, 305] width 105 height 10
click at [81, 300] on span "search Buscar Comprobante" at bounding box center [88, 305] width 105 height 10
click at [13, 22] on mat-icon "menu" at bounding box center [14, 16] width 13 height 13
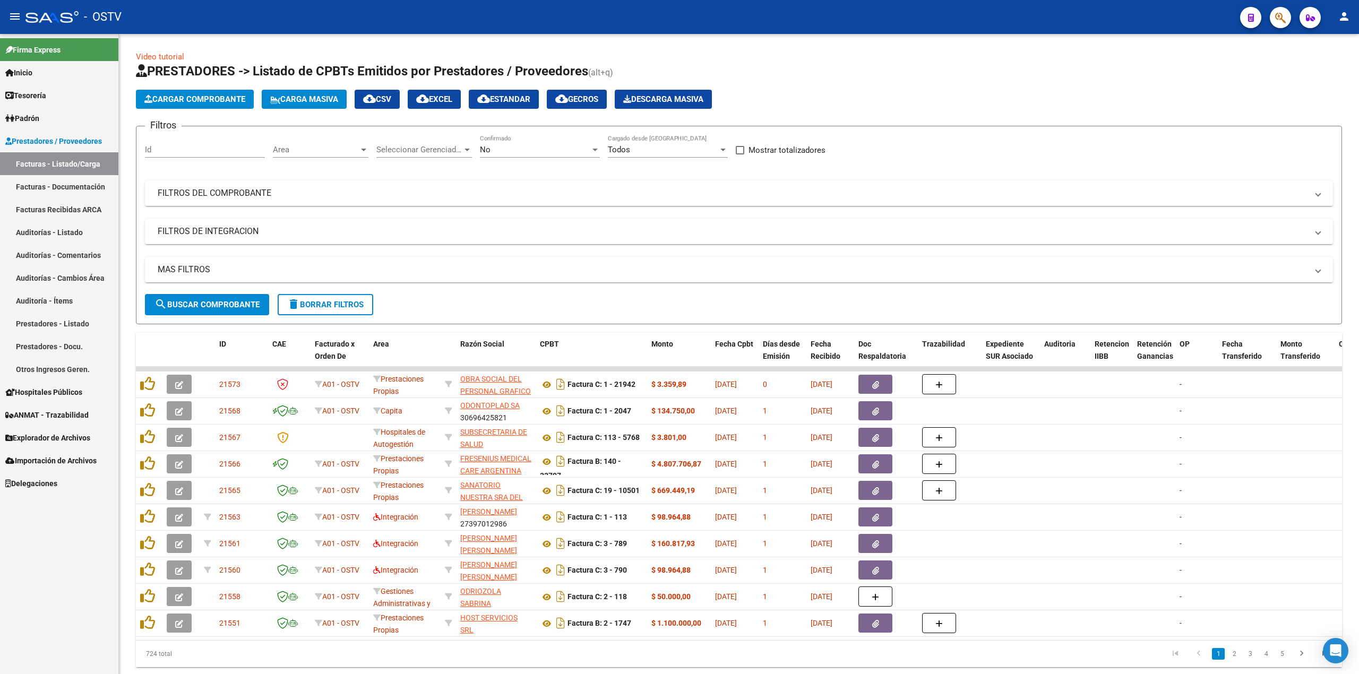
click at [49, 191] on link "Facturas - Documentación" at bounding box center [59, 186] width 118 height 23
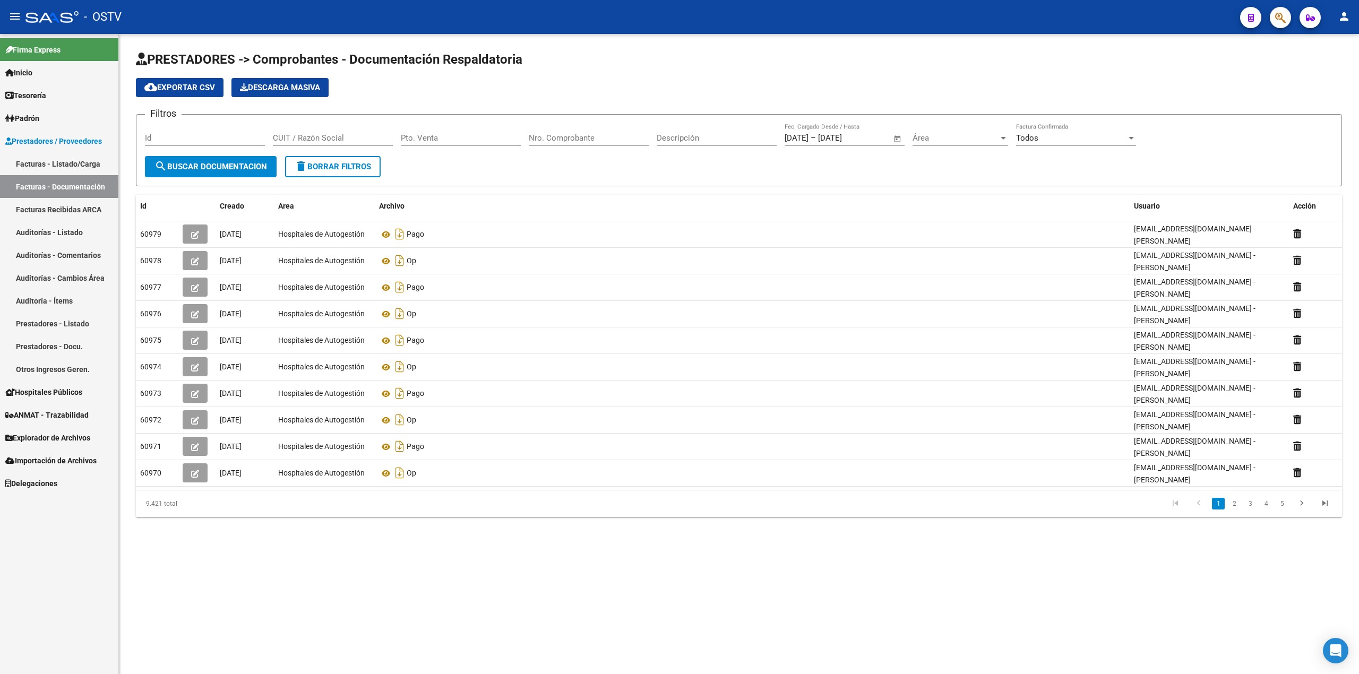
click at [58, 217] on link "Facturas Recibidas ARCA" at bounding box center [59, 209] width 118 height 23
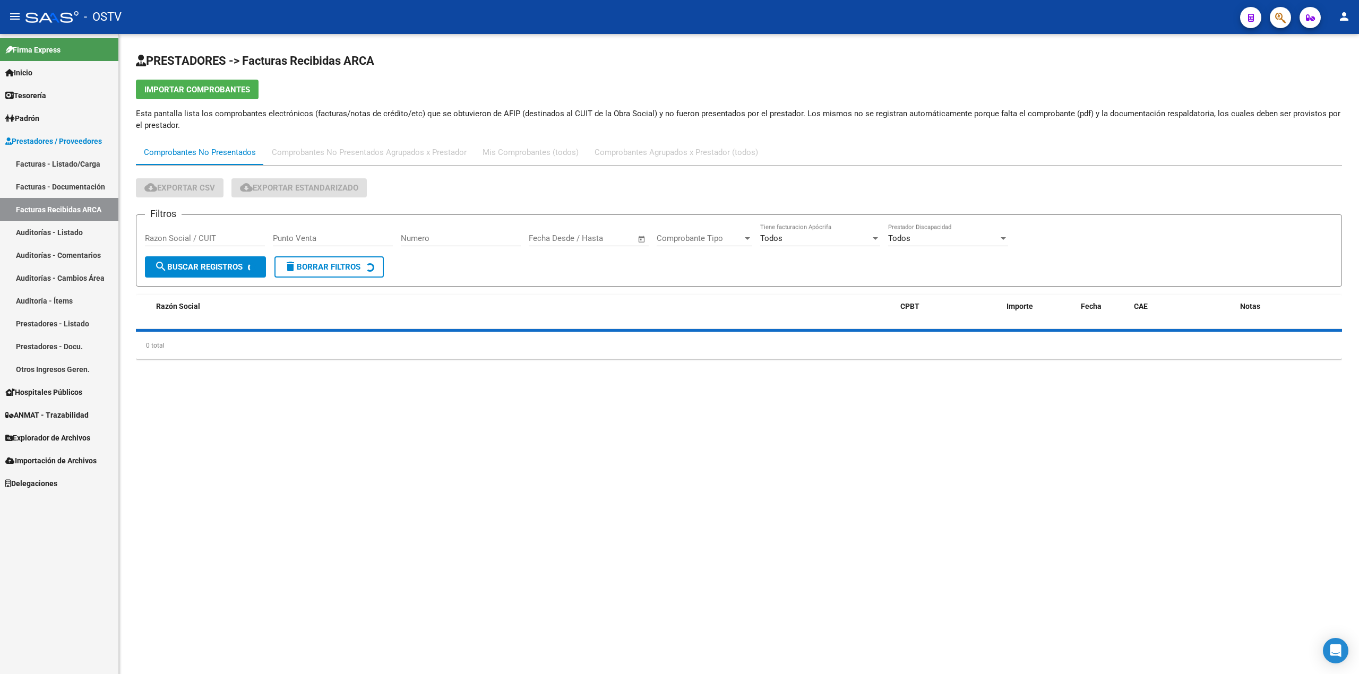
click at [70, 185] on link "Facturas - Documentación" at bounding box center [59, 186] width 118 height 23
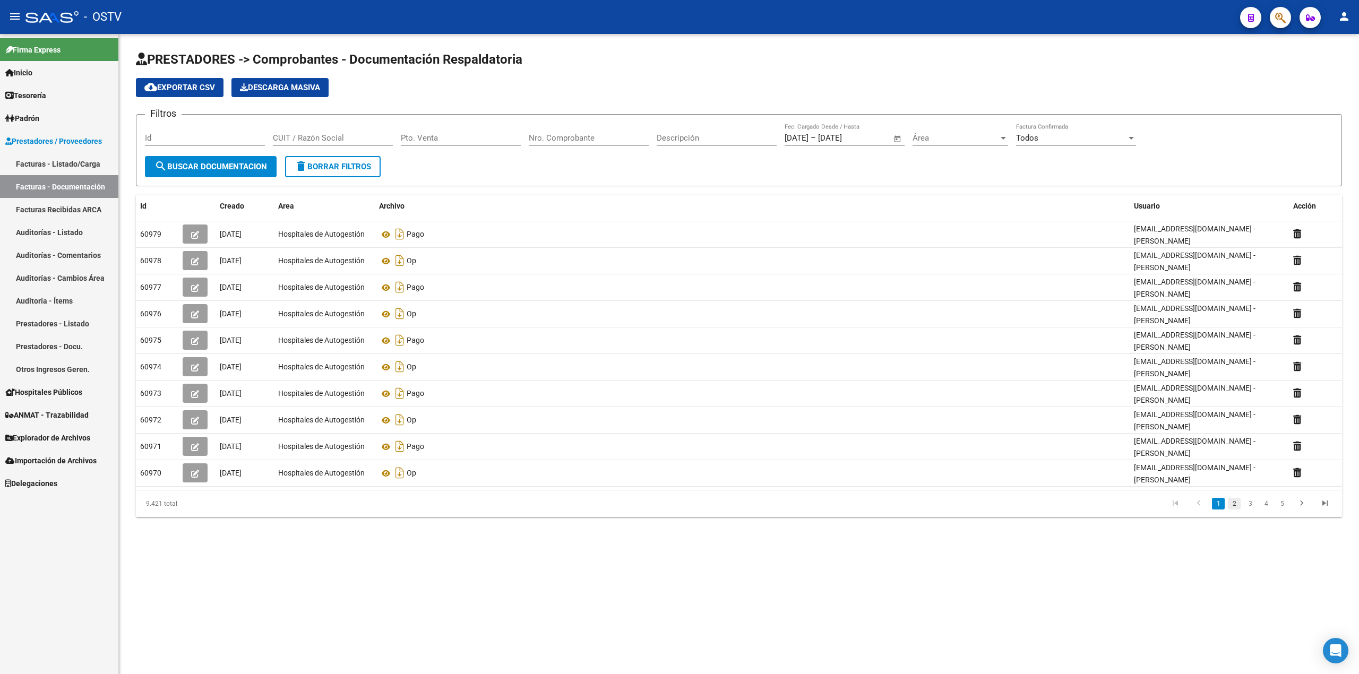
click at [1232, 501] on link "2" at bounding box center [1234, 504] width 13 height 12
click at [1256, 502] on link "3" at bounding box center [1250, 504] width 13 height 12
click at [1271, 501] on link "4" at bounding box center [1266, 504] width 13 height 12
click at [1240, 502] on link "3" at bounding box center [1234, 504] width 13 height 12
click at [37, 85] on link "Tesorería" at bounding box center [59, 95] width 118 height 23
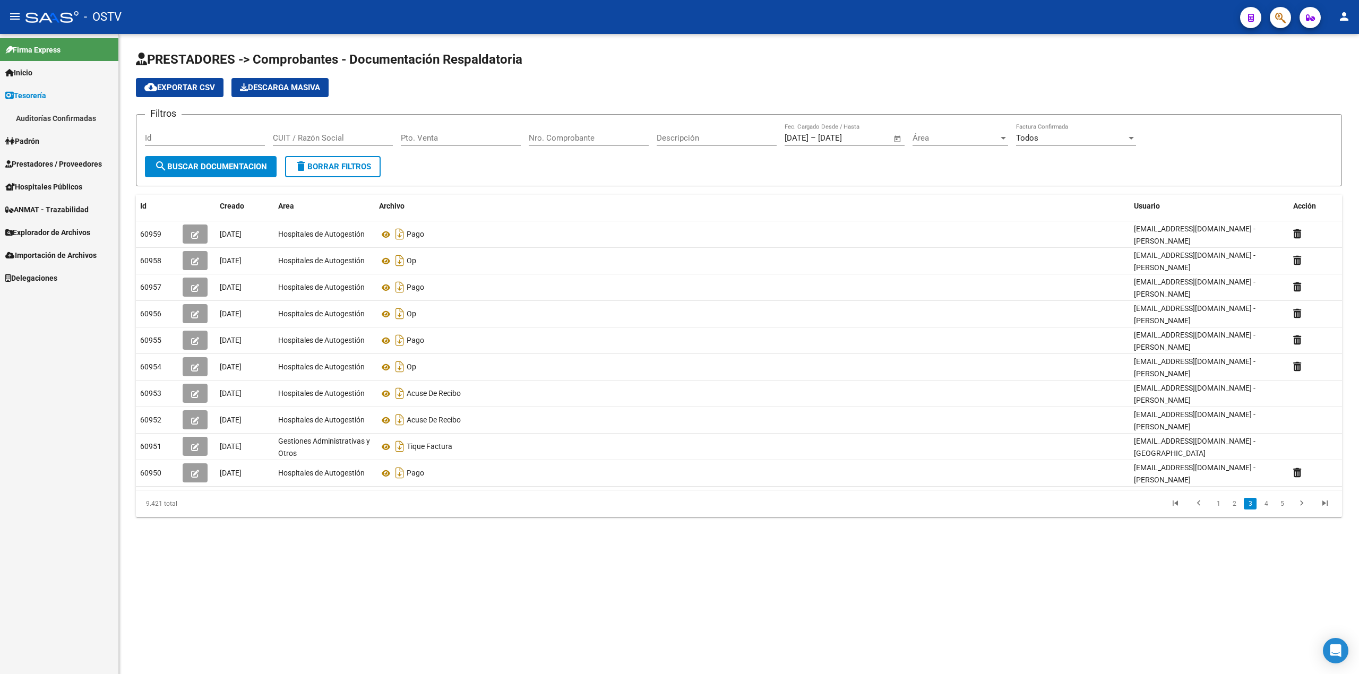
click at [38, 68] on link "Inicio" at bounding box center [59, 72] width 118 height 23
click at [63, 9] on div "- OSTV" at bounding box center [628, 16] width 1206 height 23
click at [49, 157] on link "Tesorería" at bounding box center [59, 163] width 118 height 23
click at [28, 71] on span "Inicio" at bounding box center [18, 73] width 27 height 12
click at [64, 149] on link "Contacto OS" at bounding box center [59, 141] width 118 height 23
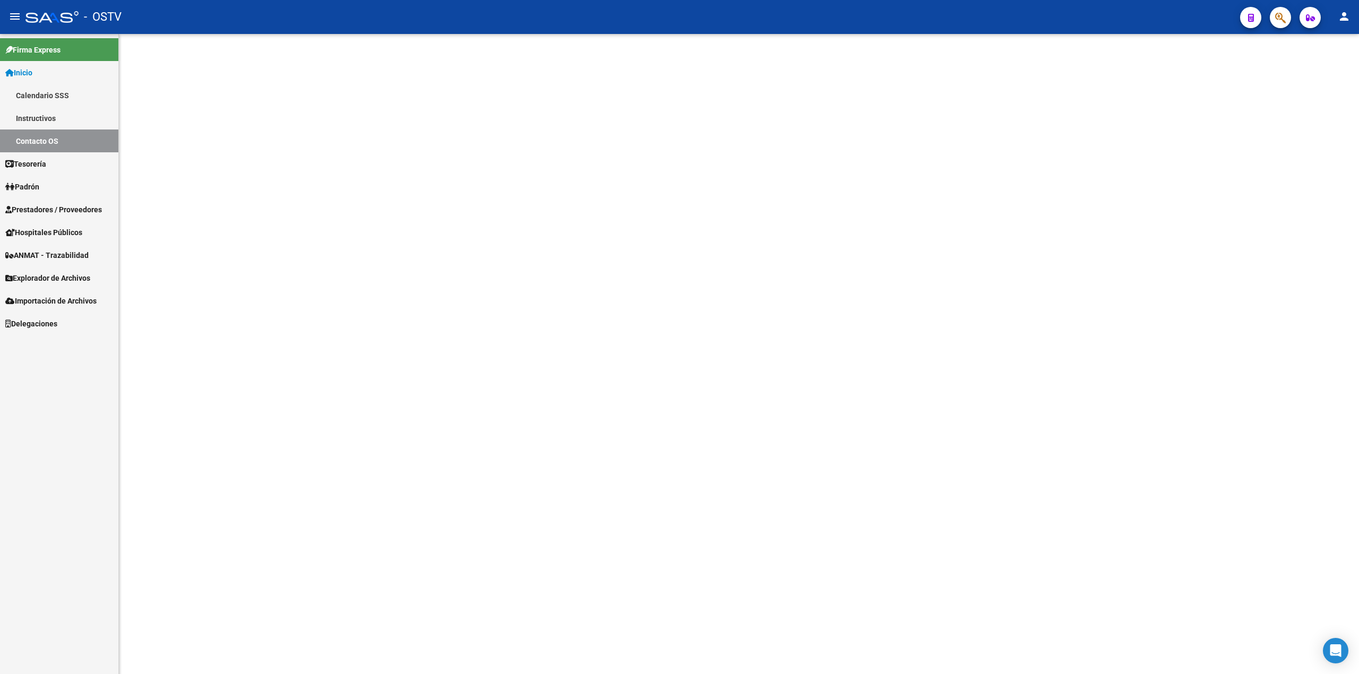
click at [45, 170] on link "Tesorería" at bounding box center [59, 163] width 118 height 23
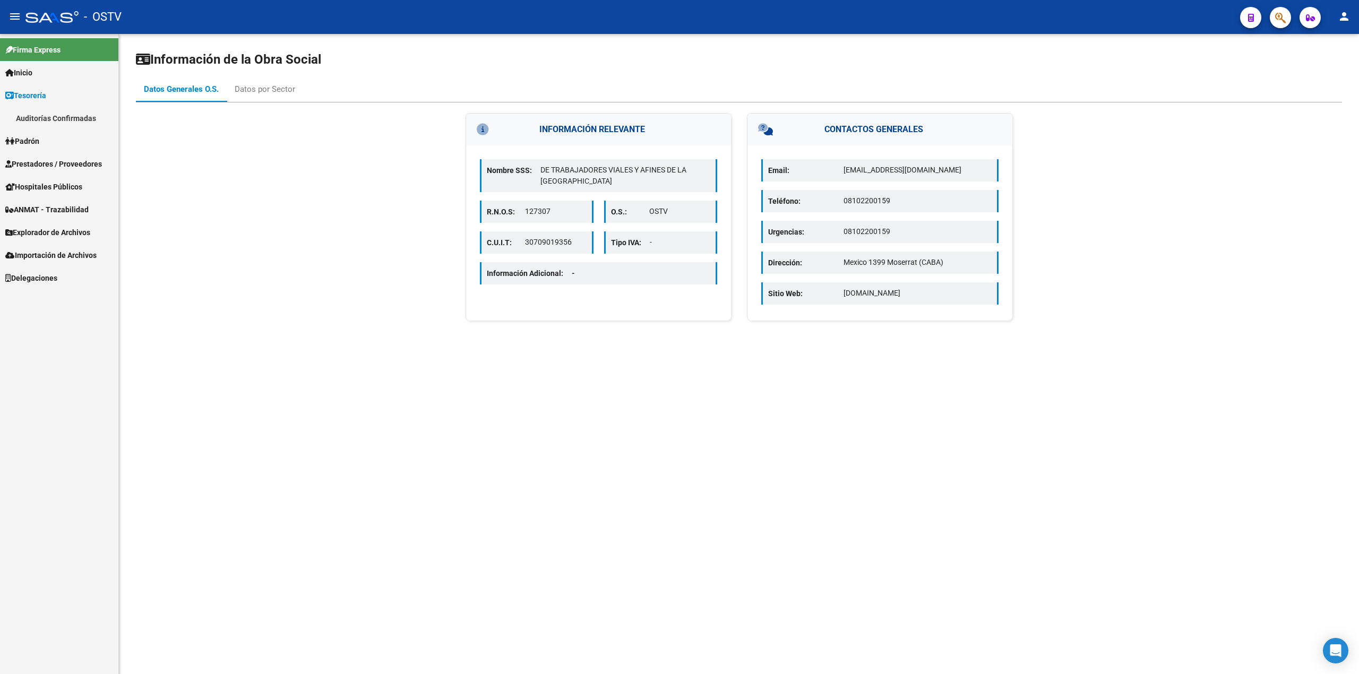
click at [66, 120] on link "Auditorías Confirmadas" at bounding box center [59, 118] width 118 height 23
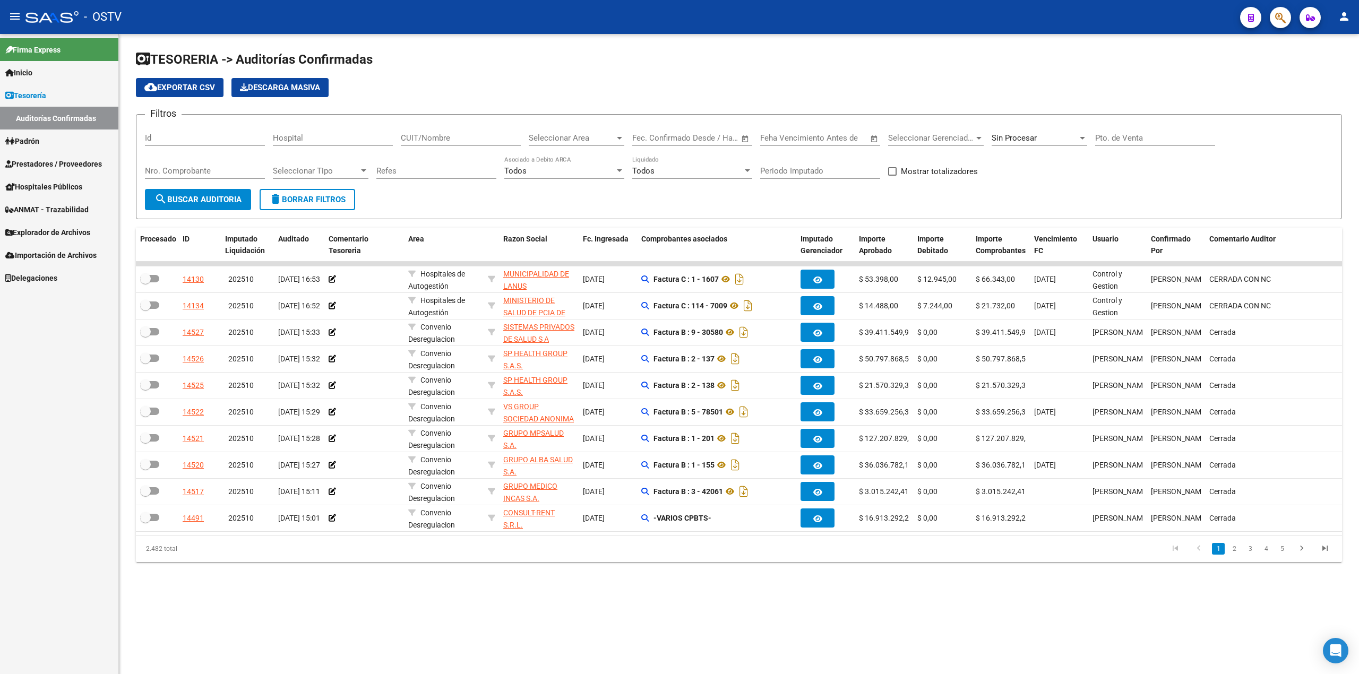
click at [1042, 132] on div "Sin Procesar" at bounding box center [1040, 134] width 96 height 23
click at [1012, 78] on input "dropdown search" at bounding box center [1051, 66] width 136 height 24
click at [1012, 86] on span "Todas" at bounding box center [1054, 91] width 124 height 24
click at [161, 170] on input "Nro. Comprobante" at bounding box center [205, 171] width 120 height 10
click at [1135, 136] on input "Pto. de Venta" at bounding box center [1155, 138] width 120 height 10
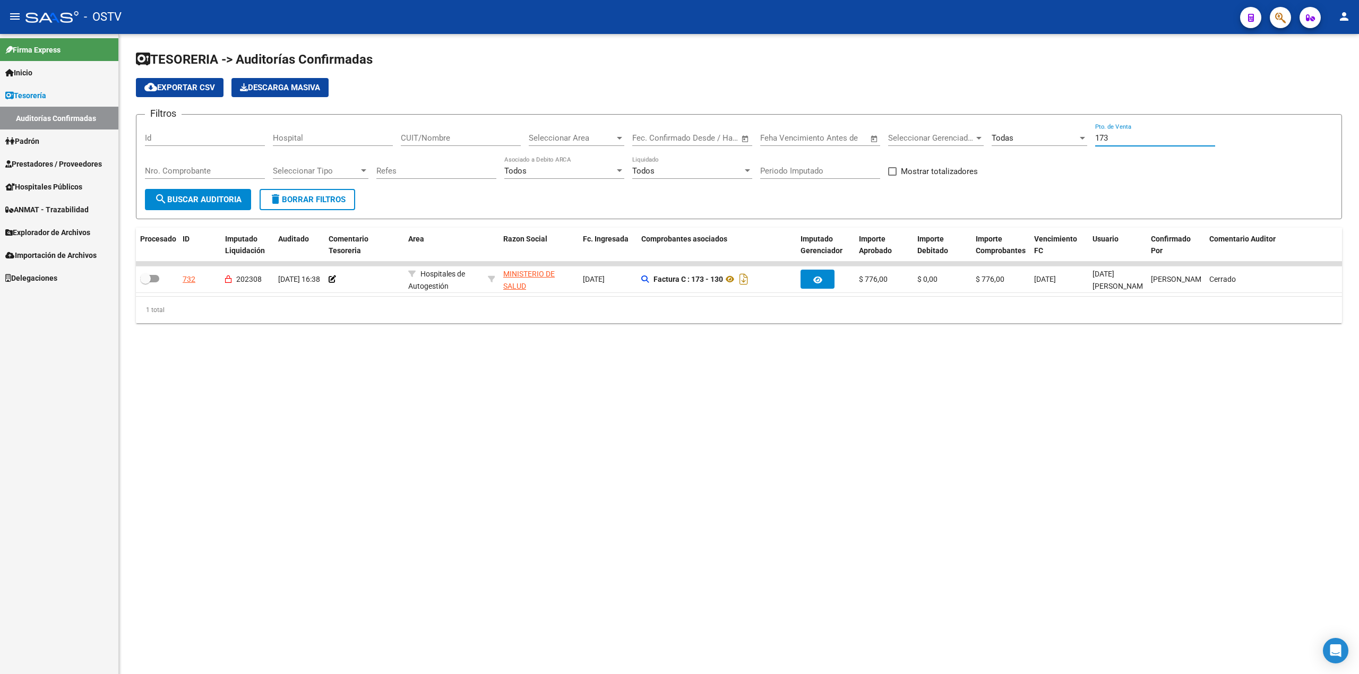
type input "173"
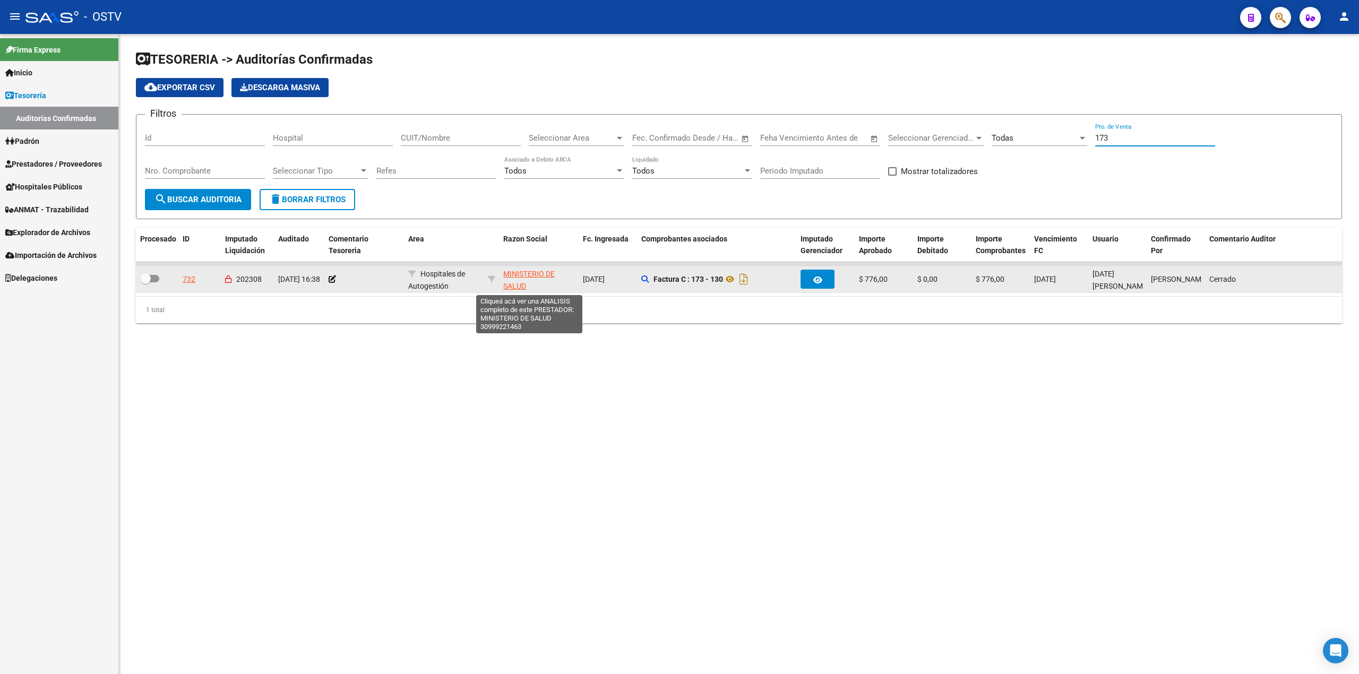
click at [526, 270] on span "MINISTERIO DE SALUD" at bounding box center [529, 280] width 52 height 21
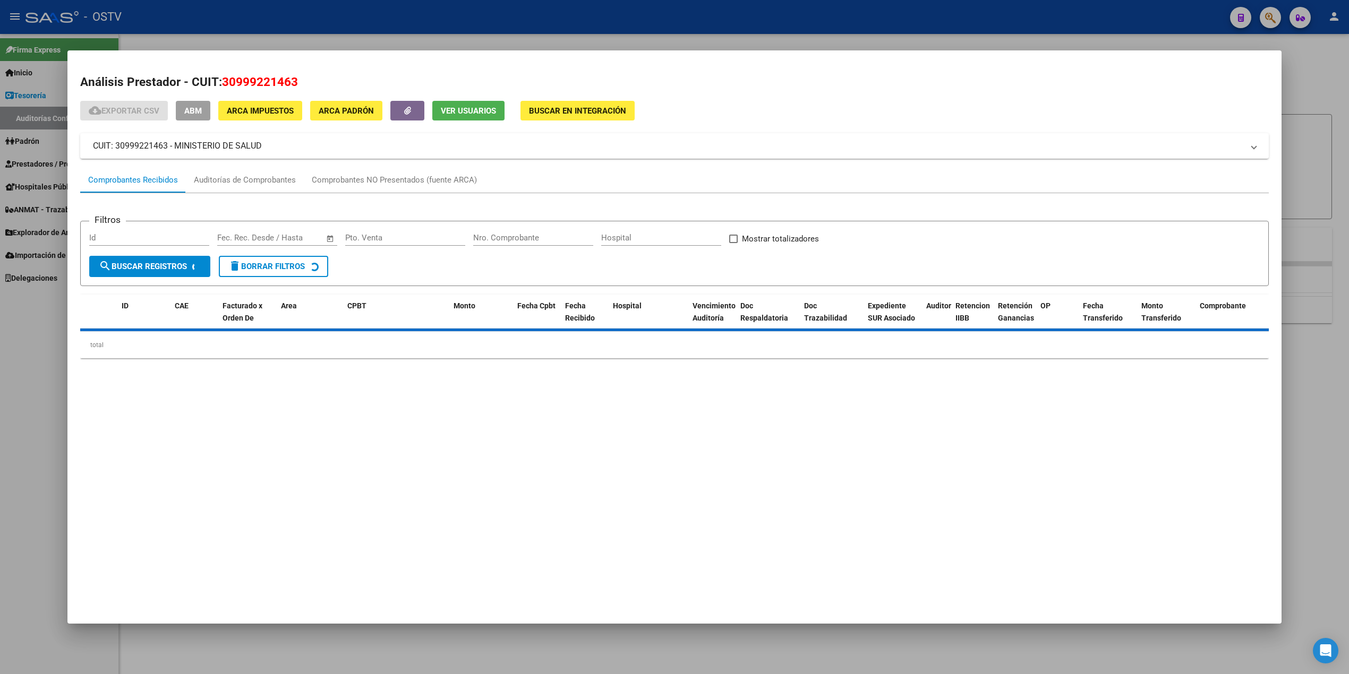
click at [27, 404] on div at bounding box center [674, 337] width 1349 height 674
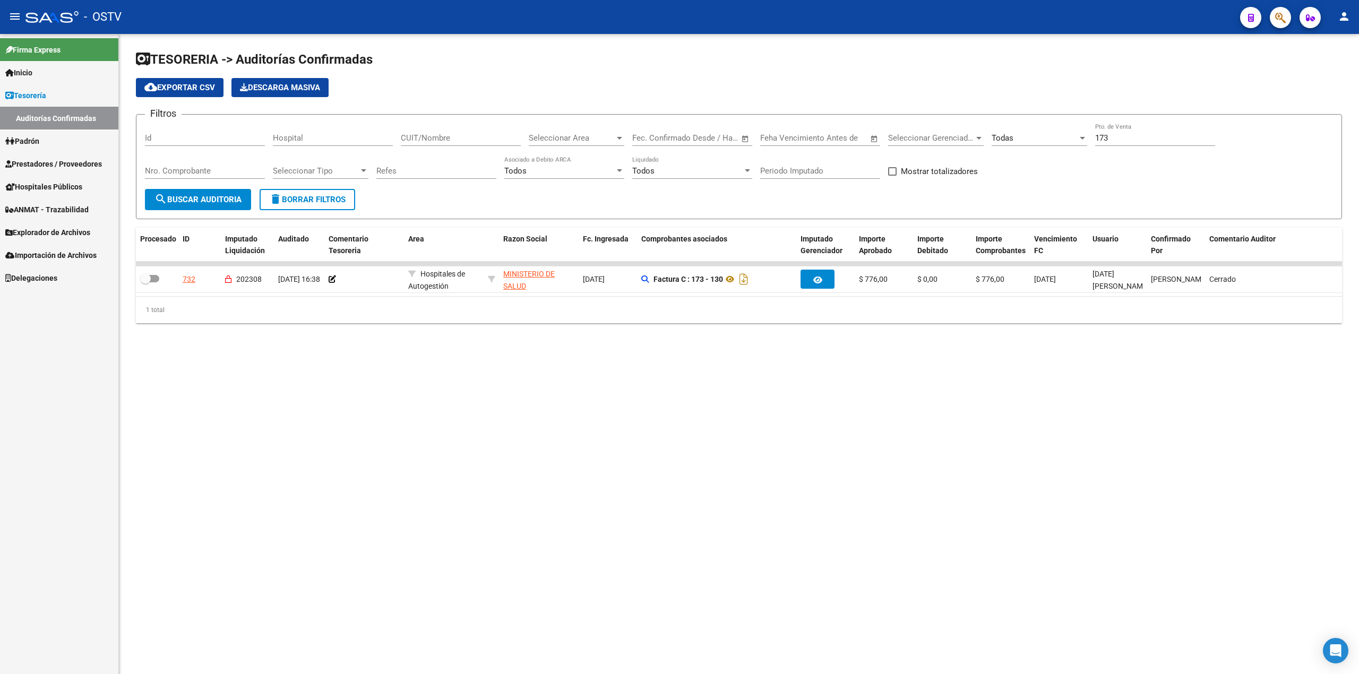
click at [51, 166] on span "Prestadores / Proveedores" at bounding box center [53, 164] width 97 height 12
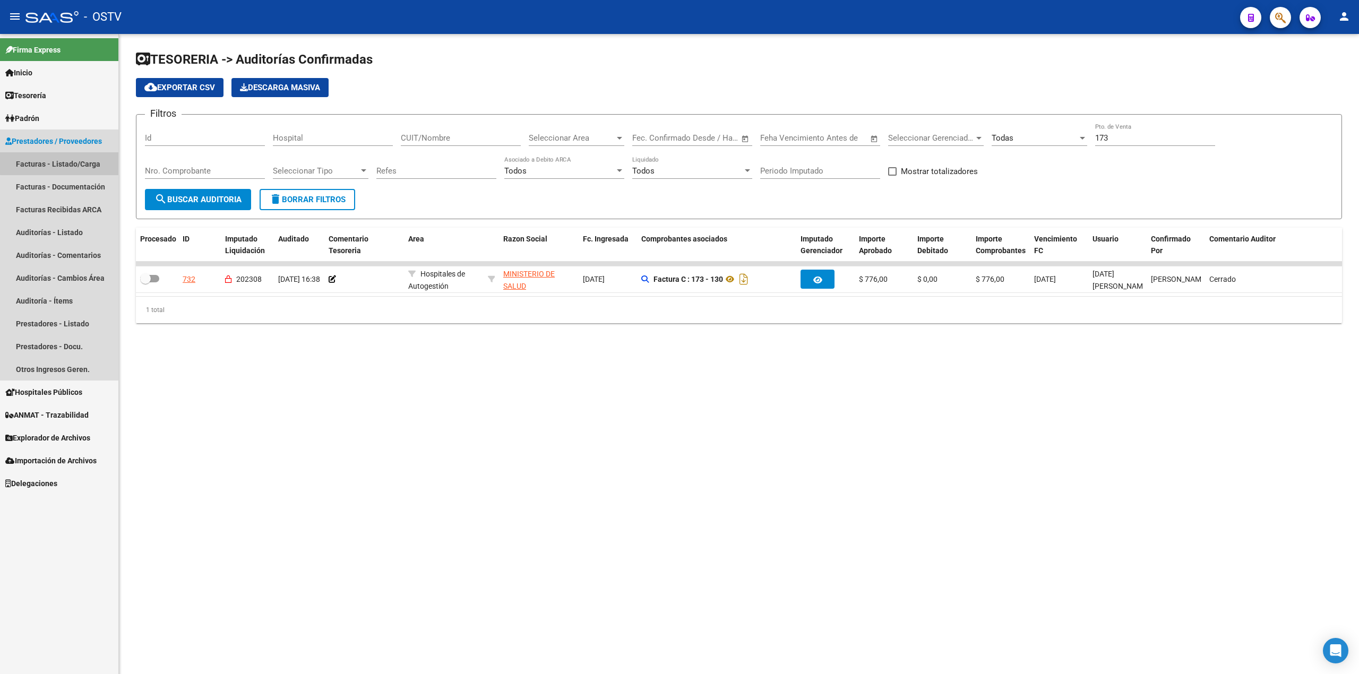
click at [79, 162] on link "Facturas - Listado/Carga" at bounding box center [59, 163] width 118 height 23
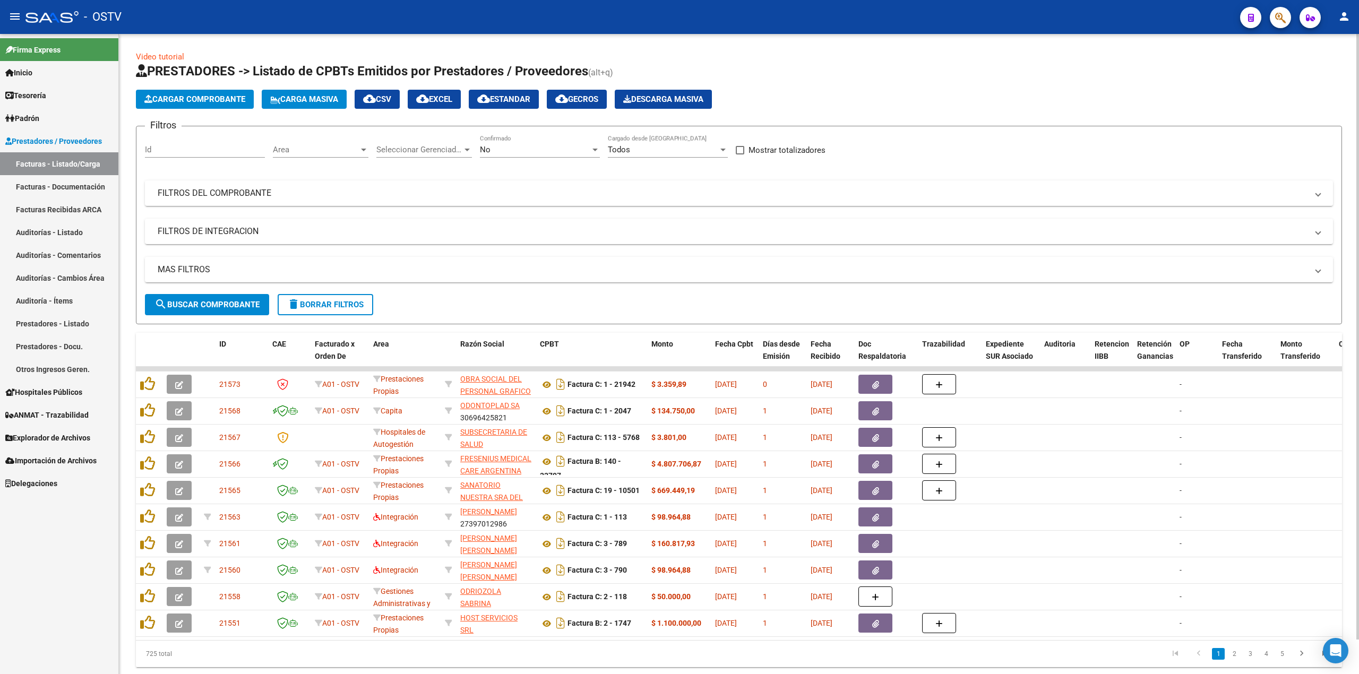
click at [568, 141] on div "No Confirmado" at bounding box center [540, 146] width 120 height 23
click at [529, 105] on span "Todos" at bounding box center [540, 102] width 120 height 24
click at [363, 182] on mat-expansion-panel-header "FILTROS DEL COMPROBANTE" at bounding box center [739, 193] width 1188 height 25
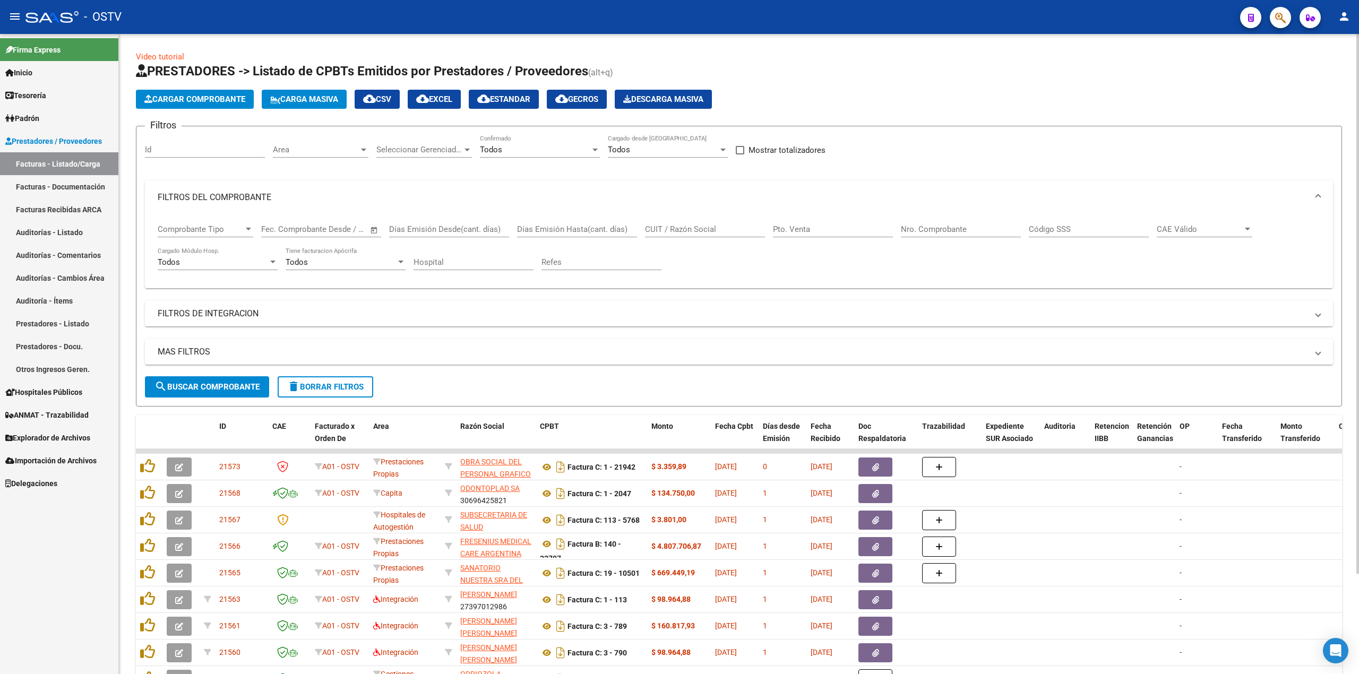
click at [706, 228] on input "CUIT / Razón Social" at bounding box center [705, 230] width 120 height 10
paste input "30999221463"
type input "30999221463"
click at [969, 228] on input "Nro. Comprobante" at bounding box center [961, 230] width 120 height 10
click at [854, 236] on div "Pto. Venta" at bounding box center [833, 226] width 120 height 23
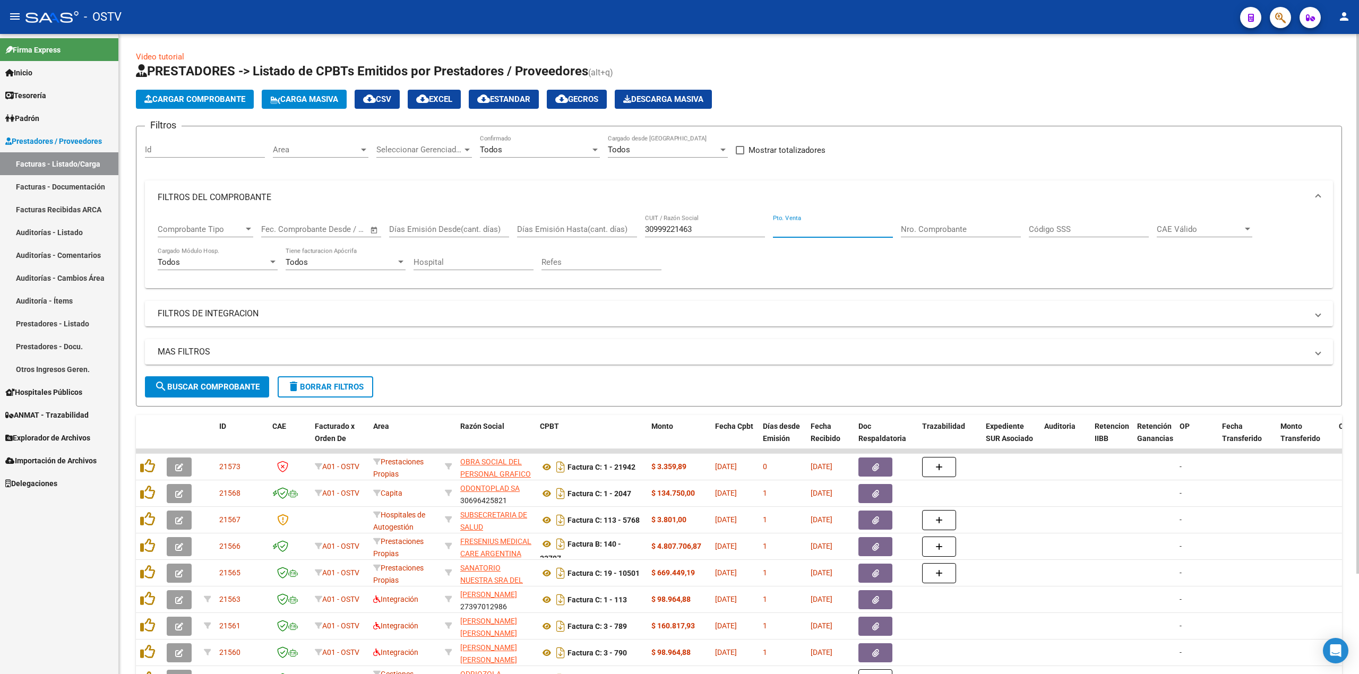
click at [854, 230] on input "Pto. Venta" at bounding box center [833, 230] width 120 height 10
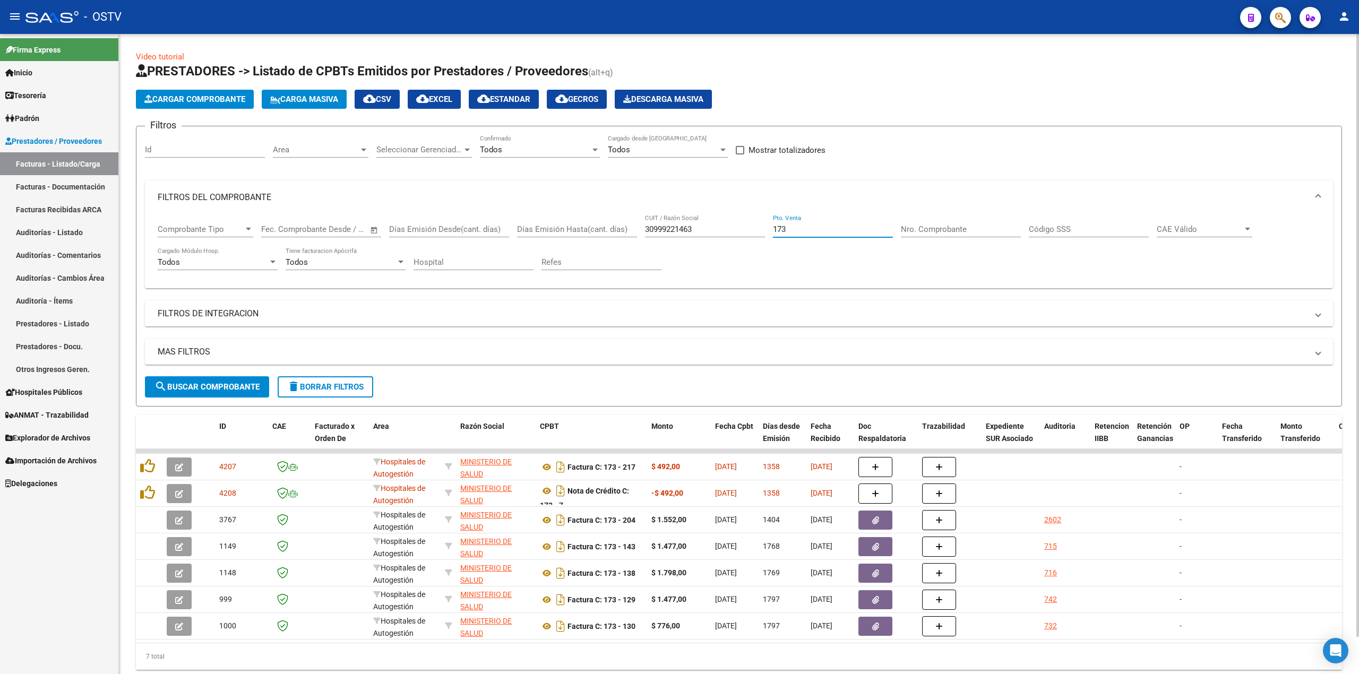
scroll to position [40, 0]
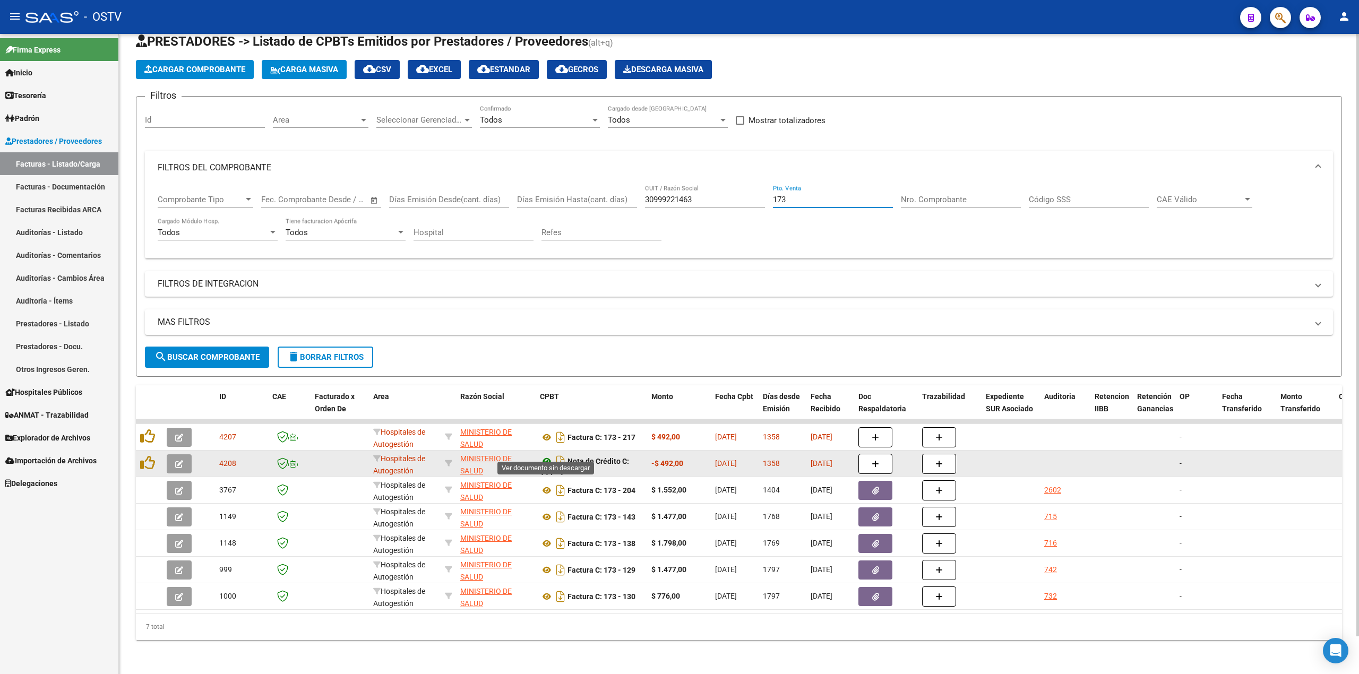
type input "173"
click at [541, 455] on icon at bounding box center [547, 461] width 14 height 13
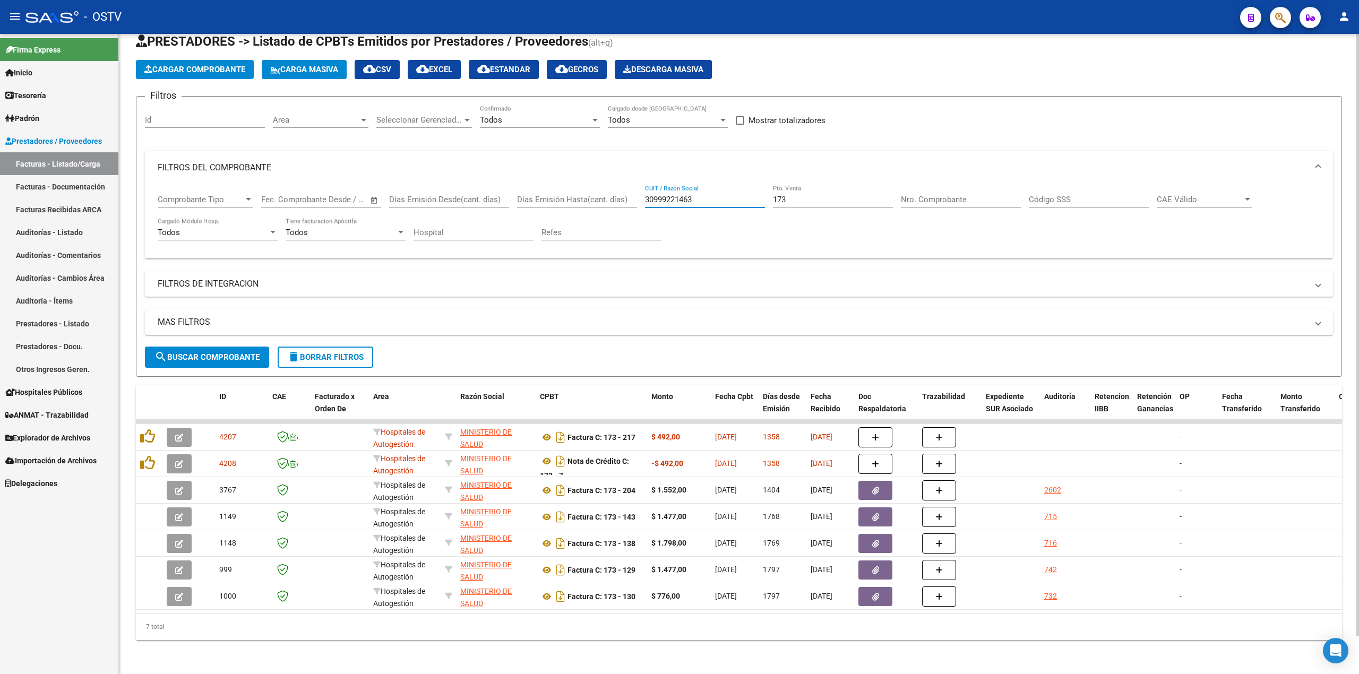
drag, startPoint x: 702, startPoint y: 191, endPoint x: 459, endPoint y: 166, distance: 244.0
click at [460, 166] on mat-expansion-panel "FILTROS DEL COMPROBANTE Comprobante Tipo Comprobante Tipo Fecha inicio – Fecha …" at bounding box center [739, 205] width 1188 height 108
drag, startPoint x: 852, startPoint y: 193, endPoint x: 404, endPoint y: 219, distance: 449.4
click at [404, 219] on div "Comprobante Tipo Comprobante Tipo Fecha inicio – Fecha fin Fec. Comprobante Des…" at bounding box center [739, 218] width 1163 height 66
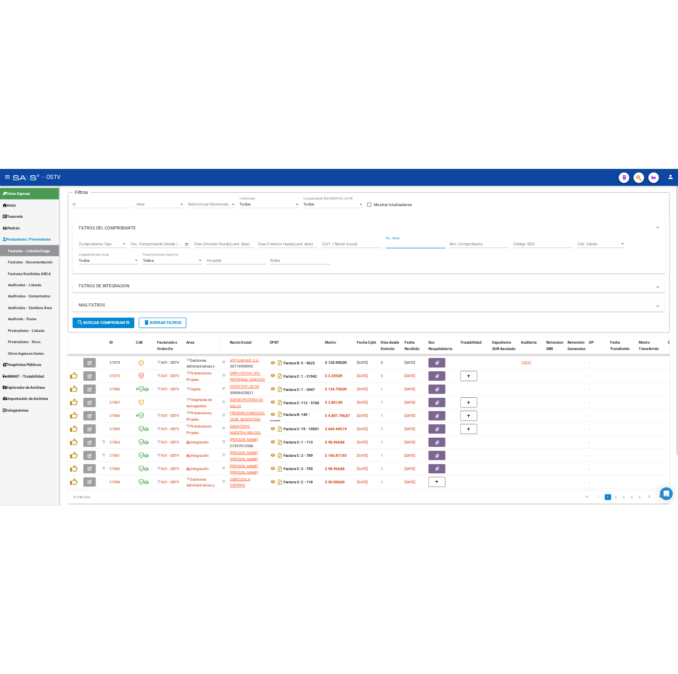
scroll to position [111, 0]
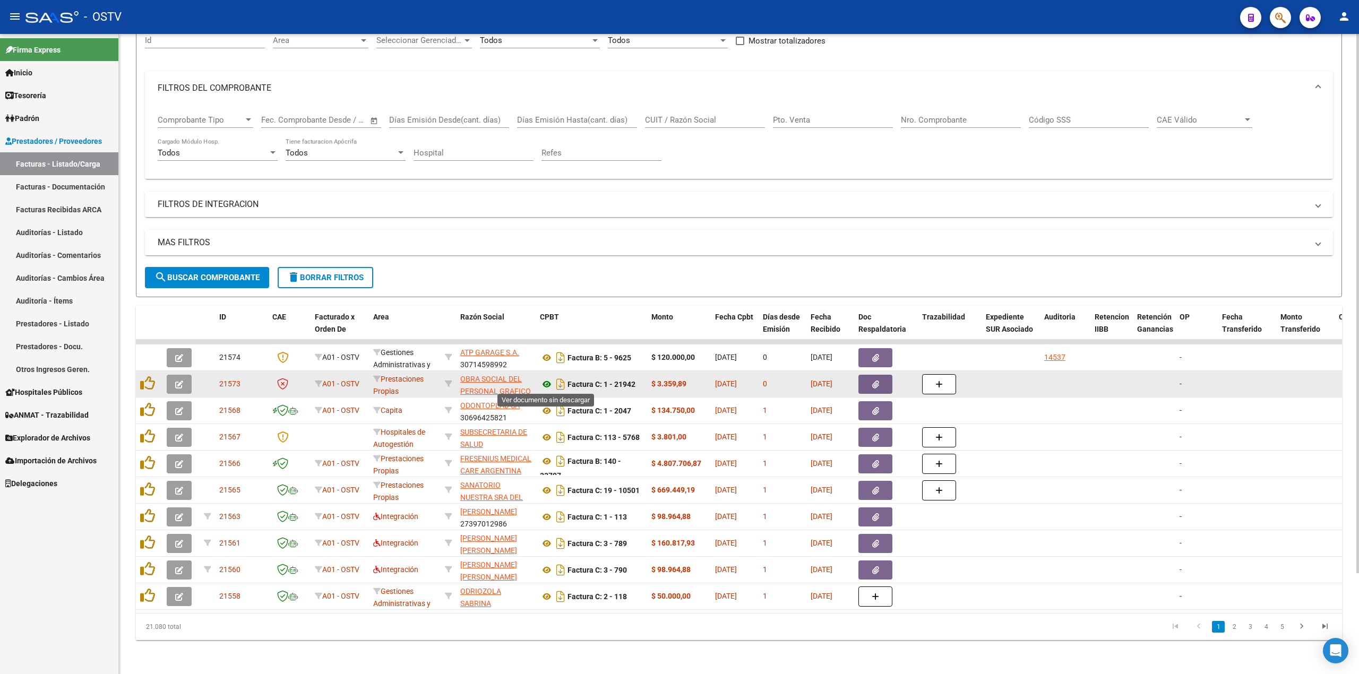
click at [548, 379] on icon at bounding box center [547, 384] width 14 height 13
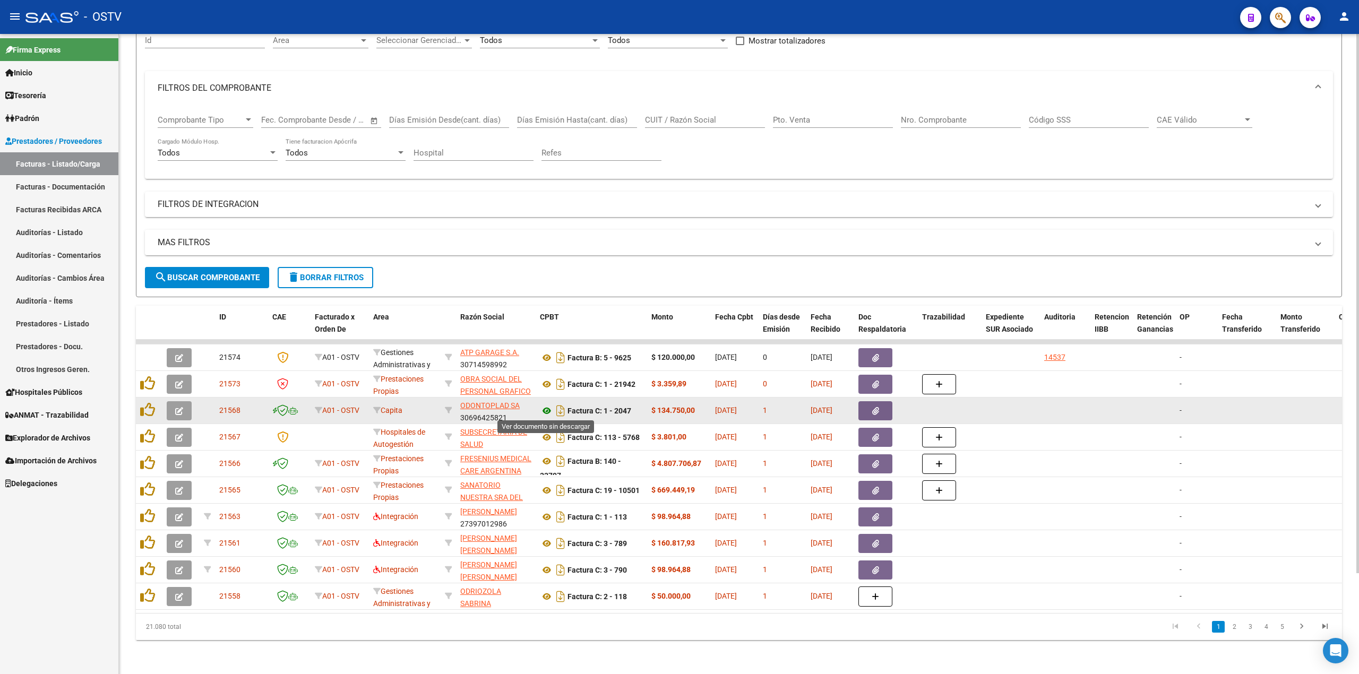
click at [550, 410] on icon at bounding box center [547, 411] width 14 height 13
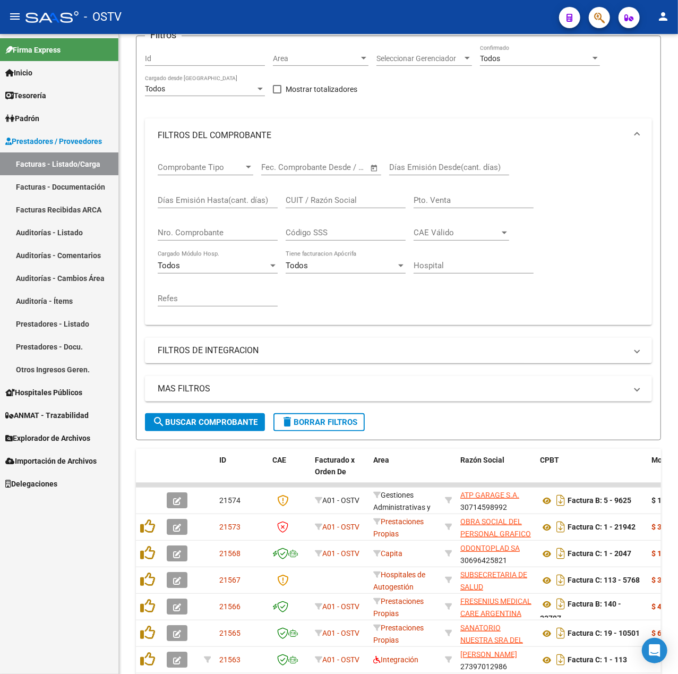
click at [12, 18] on mat-icon "menu" at bounding box center [14, 16] width 13 height 13
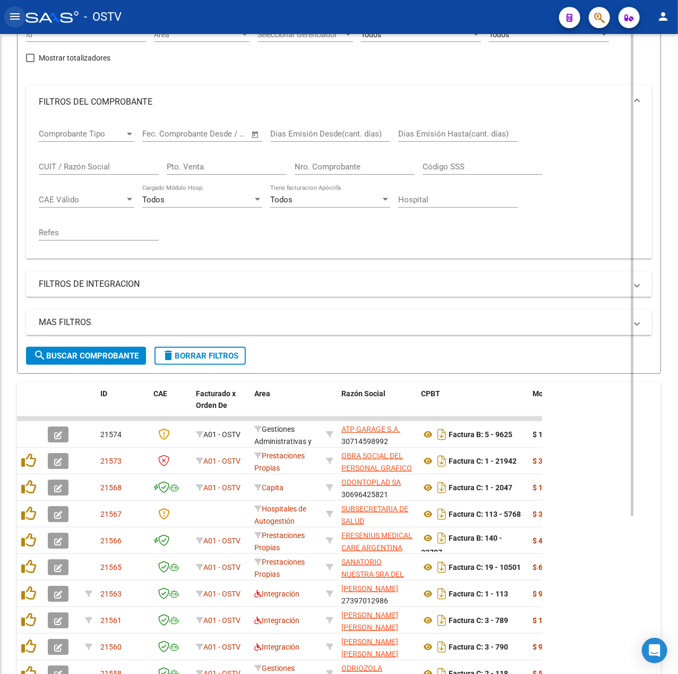
scroll to position [87, 0]
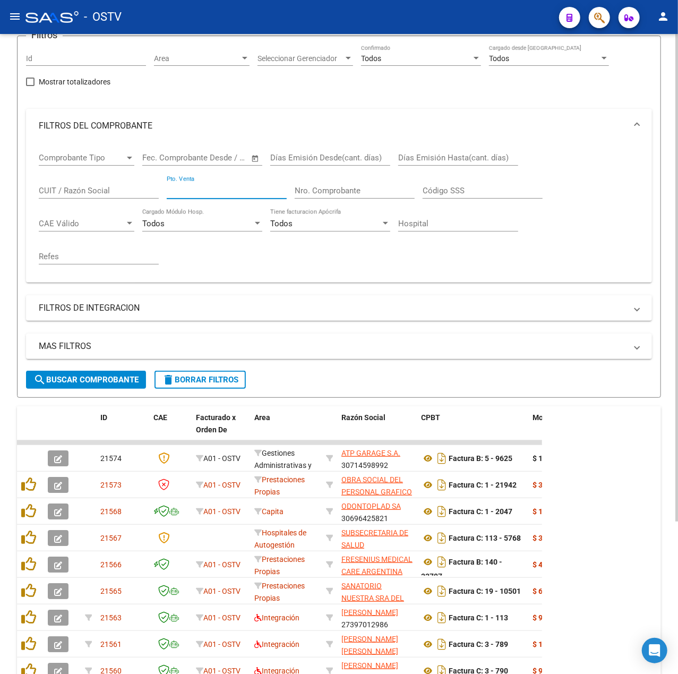
click at [258, 190] on input "Pto. Venta" at bounding box center [227, 191] width 120 height 10
type input "1"
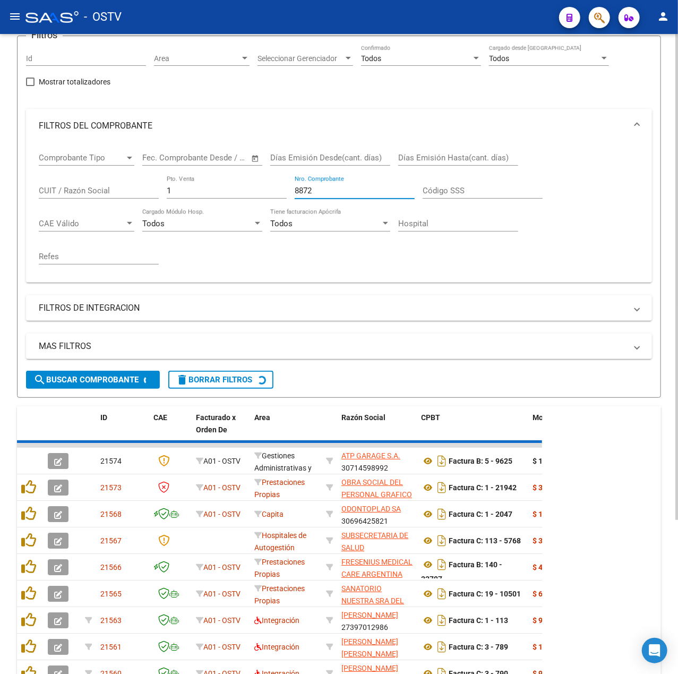
scroll to position [0, 0]
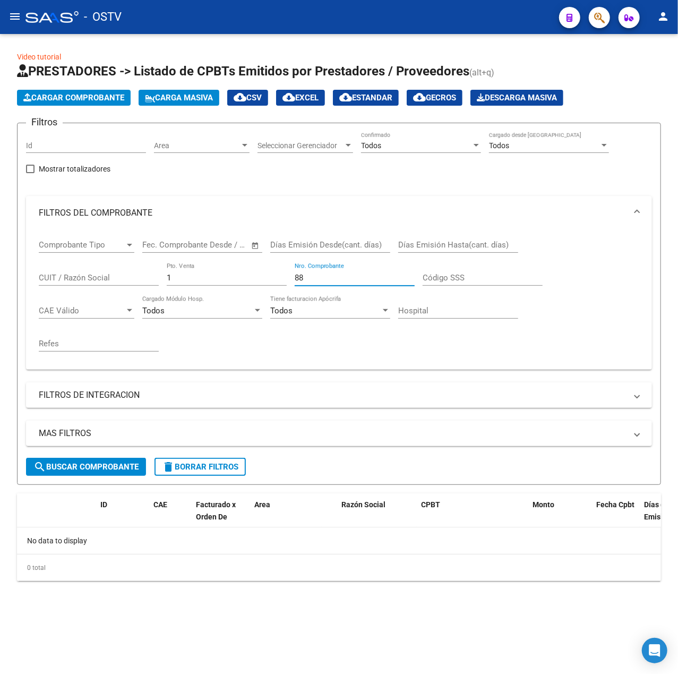
type input "8"
type input "9"
type input "10675"
drag, startPoint x: 209, startPoint y: 280, endPoint x: 37, endPoint y: 294, distance: 173.1
click at [37, 294] on div "Comprobante Tipo Comprobante Tipo Fecha inicio – Fecha fin Fec. Comprobante Des…" at bounding box center [339, 300] width 626 height 140
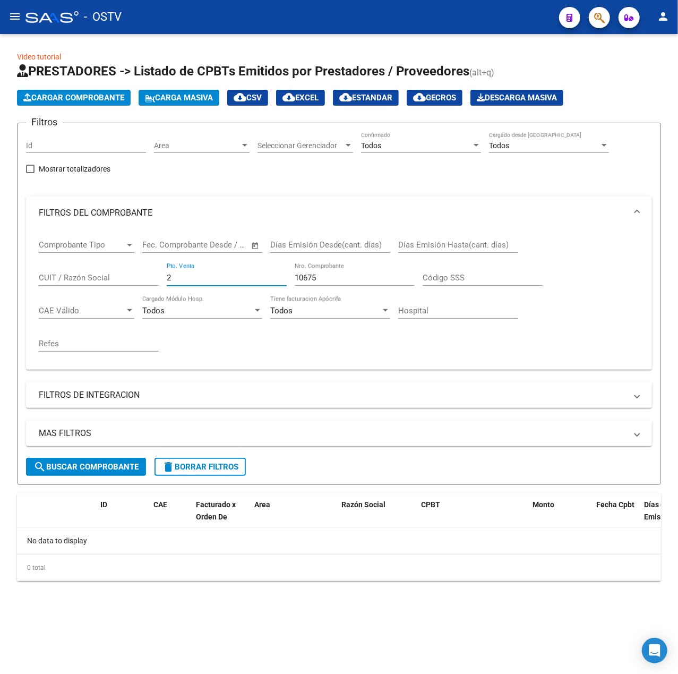
type input "2"
drag, startPoint x: 340, startPoint y: 276, endPoint x: 249, endPoint y: 277, distance: 91.3
click at [252, 277] on div "Comprobante Tipo Comprobante Tipo Fecha inicio – Fecha fin Fec. Comprobante Des…" at bounding box center [339, 295] width 601 height 131
type input "10717"
click at [56, 15] on div at bounding box center [51, 17] width 53 height 12
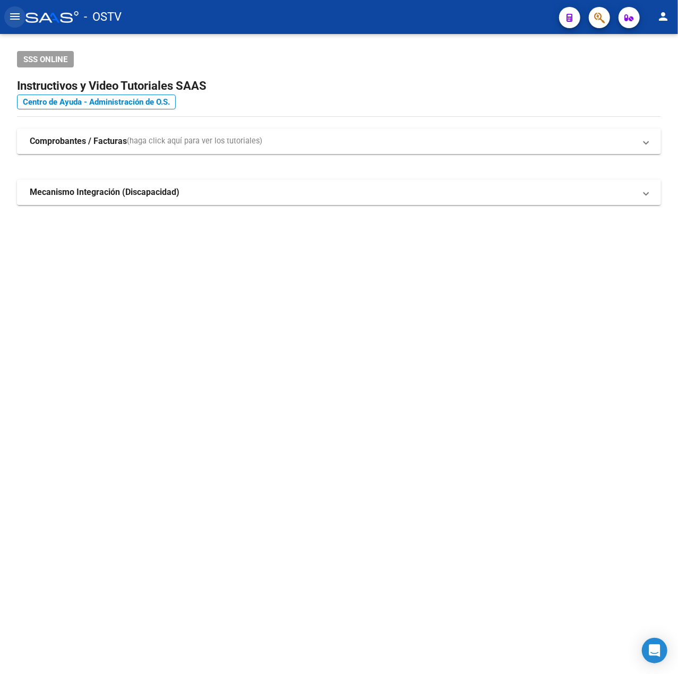
click at [17, 22] on mat-icon "menu" at bounding box center [14, 16] width 13 height 13
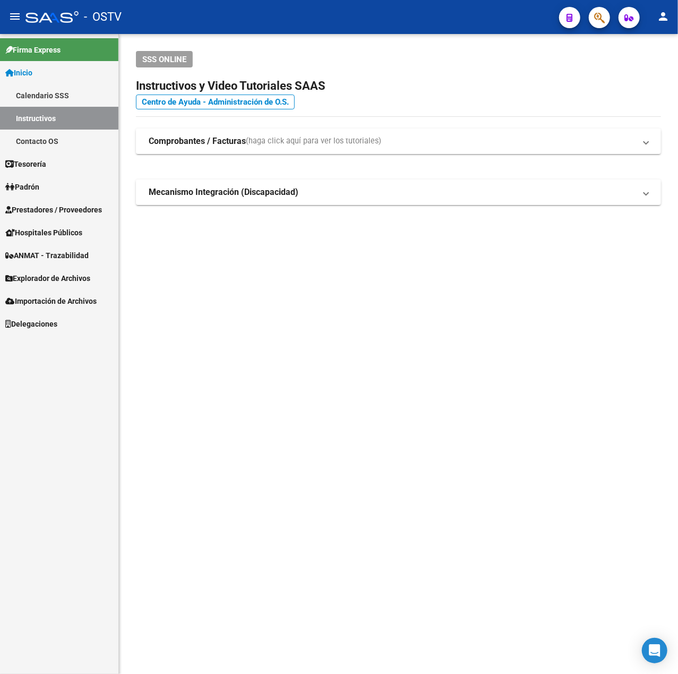
click at [66, 165] on link "Tesorería" at bounding box center [59, 163] width 118 height 23
click at [70, 184] on link "Auditorías Confirmadas" at bounding box center [59, 186] width 118 height 23
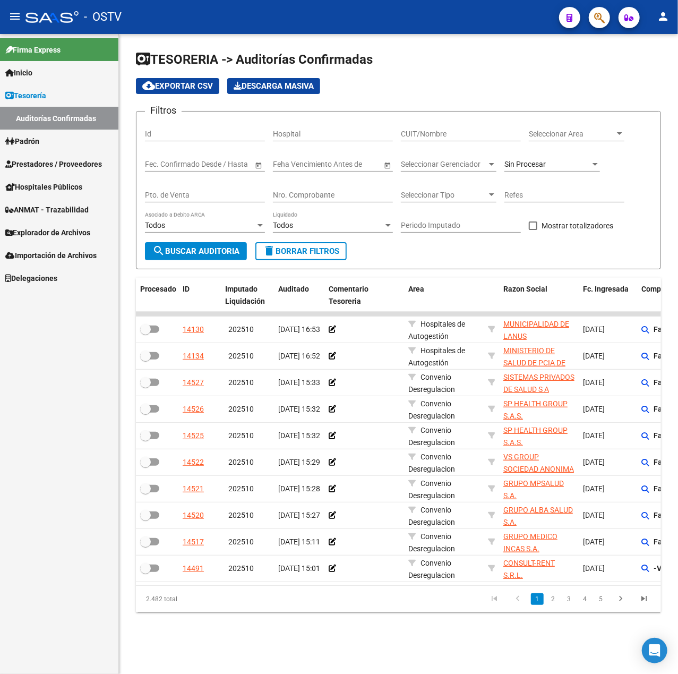
click at [4, 15] on button "menu" at bounding box center [14, 16] width 21 height 21
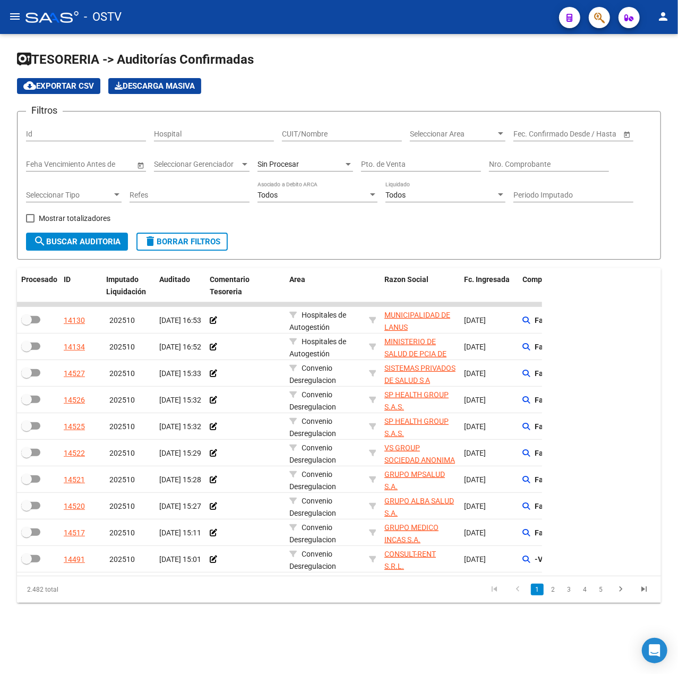
click at [327, 158] on div "Sin Procesar" at bounding box center [306, 160] width 96 height 21
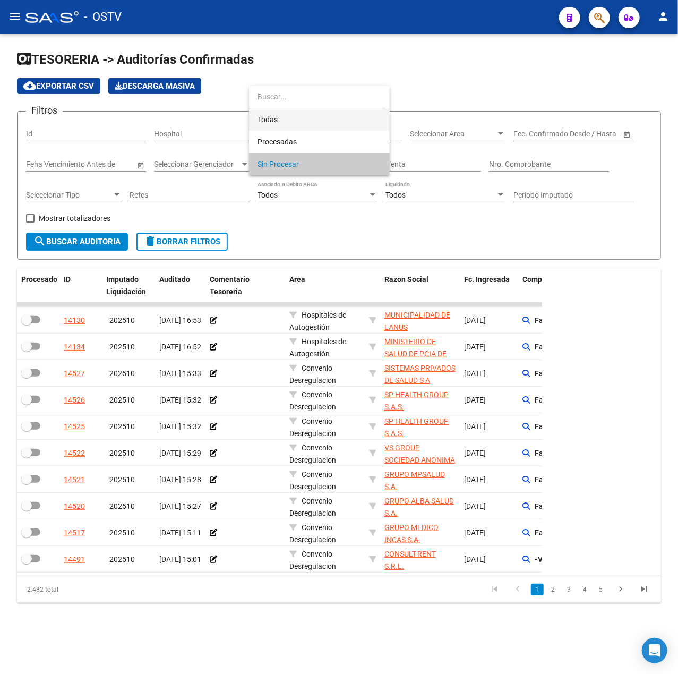
click at [321, 113] on span "Todas" at bounding box center [320, 119] width 124 height 22
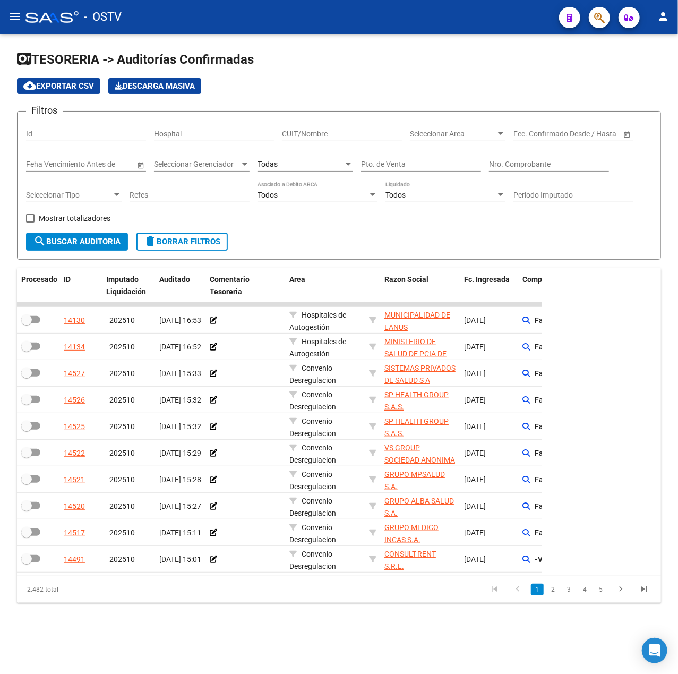
click at [332, 140] on div "CUIT/Nombre" at bounding box center [342, 130] width 120 height 21
paste input "30999001552"
type input "30999001552"
click at [73, 244] on span "search Buscar Auditoria" at bounding box center [76, 242] width 87 height 10
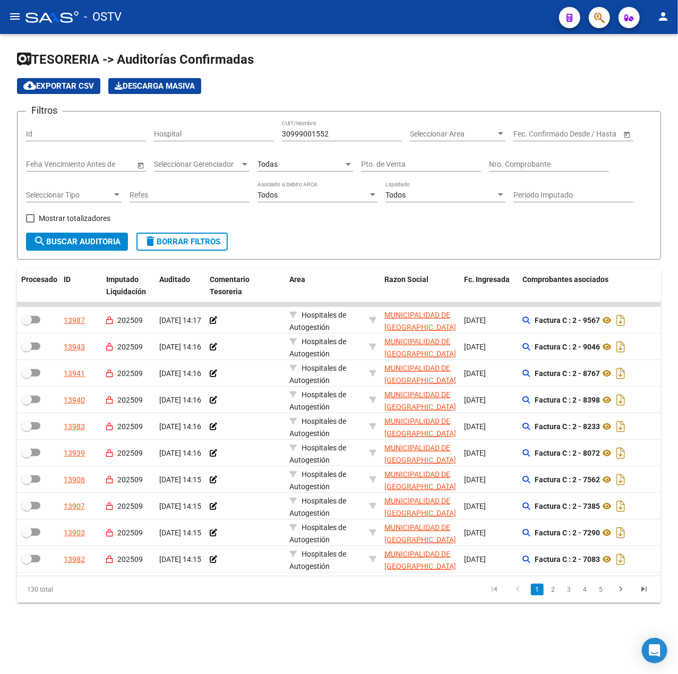
click at [629, 136] on span "Open calendar" at bounding box center [626, 134] width 25 height 25
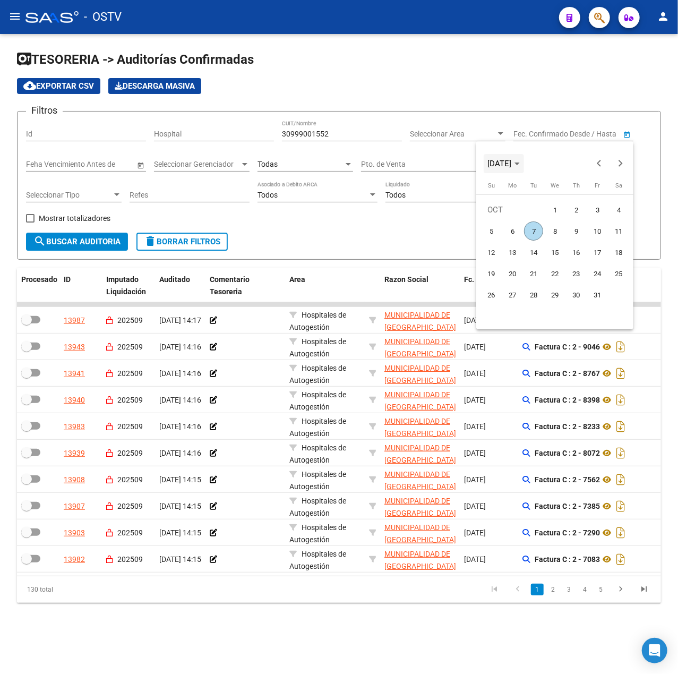
click at [512, 160] on span "OCT 2025" at bounding box center [500, 164] width 24 height 10
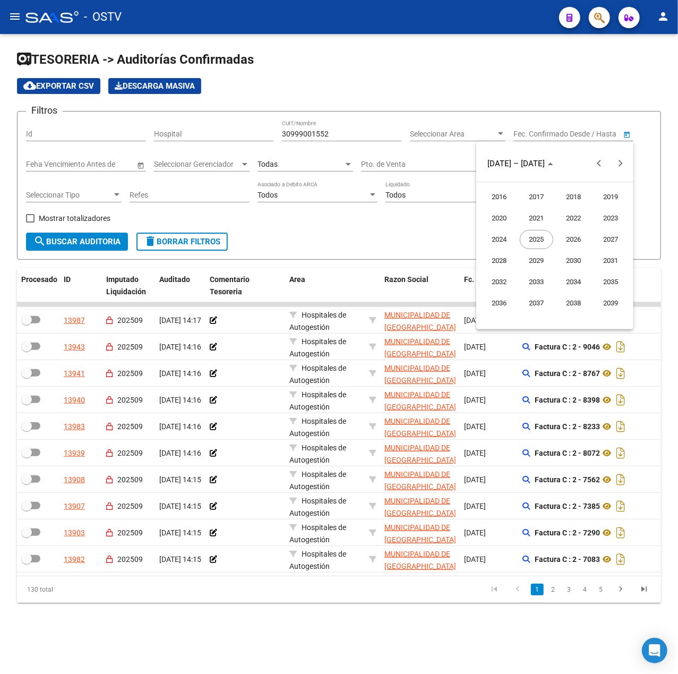
click at [491, 241] on span "2024" at bounding box center [499, 239] width 33 height 19
click at [498, 213] on span "JAN" at bounding box center [499, 218] width 33 height 19
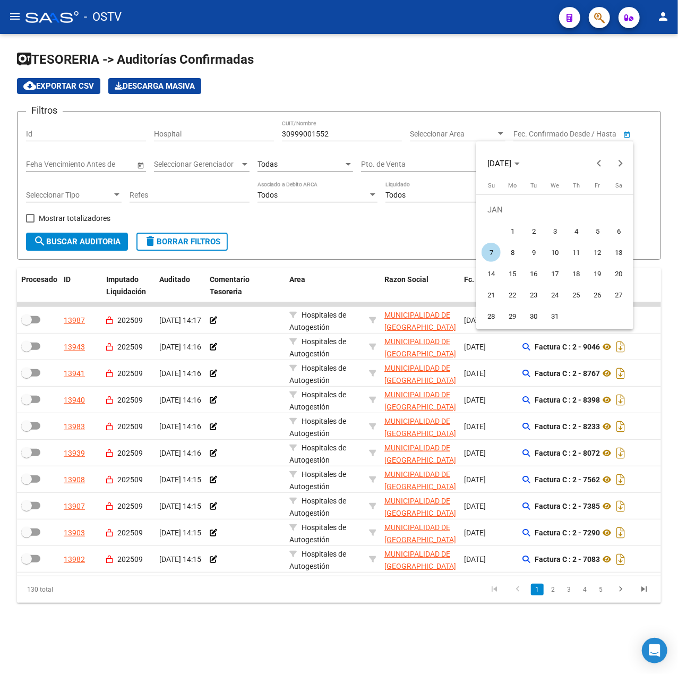
click at [508, 229] on span "1" at bounding box center [512, 230] width 19 height 19
type input "01/01/2024"
click at [410, 233] on div at bounding box center [339, 337] width 678 height 674
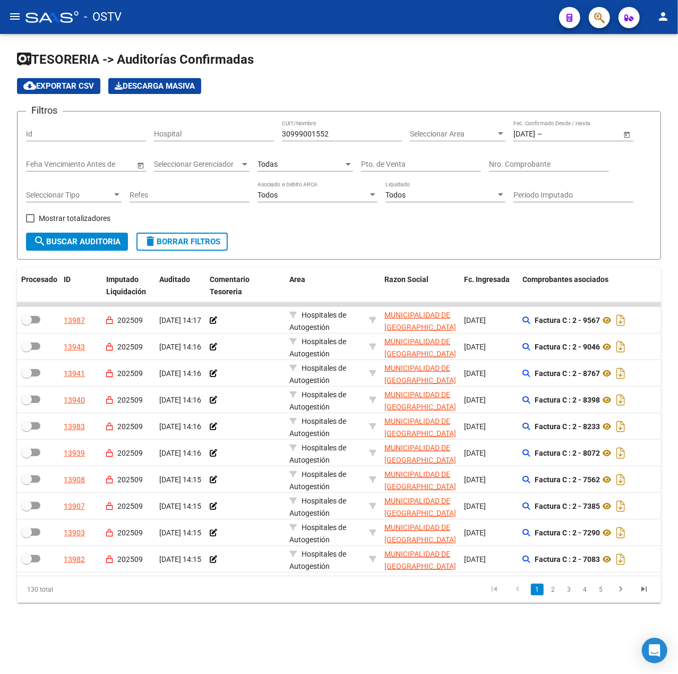
click at [592, 131] on input "text" at bounding box center [570, 134] width 52 height 9
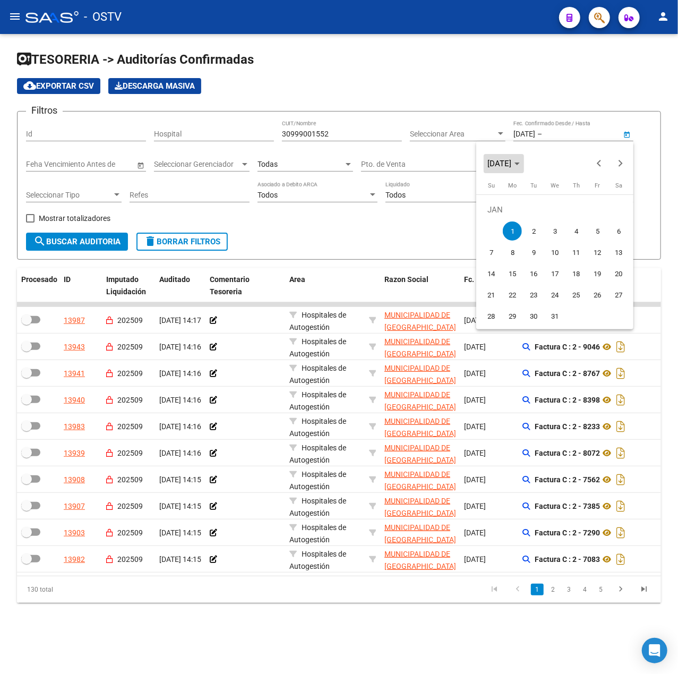
click at [510, 160] on span "JAN 2024" at bounding box center [500, 164] width 24 height 10
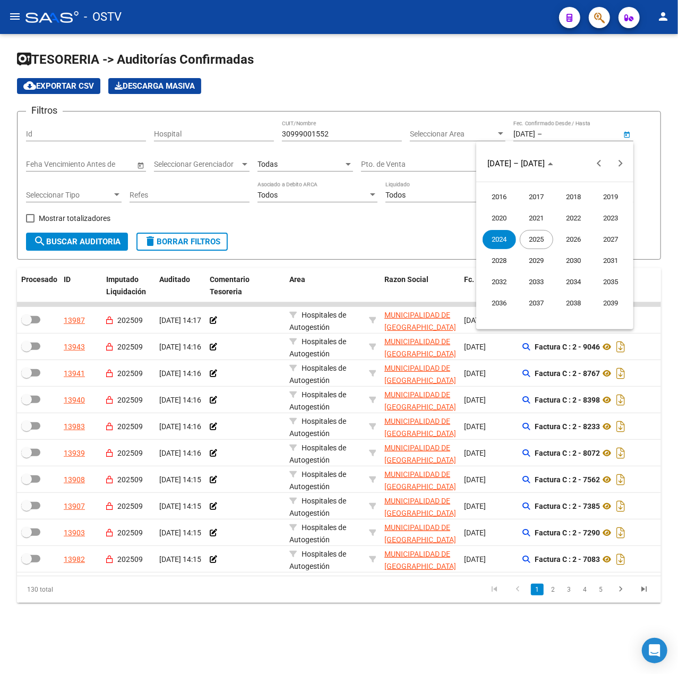
click at [542, 243] on span "2025" at bounding box center [536, 239] width 33 height 19
click at [549, 262] on span "OCT" at bounding box center [536, 260] width 33 height 19
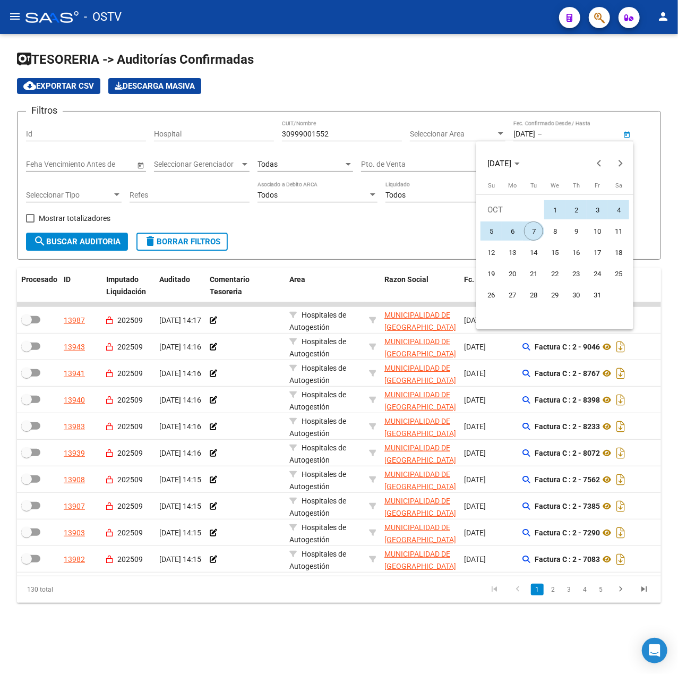
click at [540, 233] on span "7" at bounding box center [533, 230] width 19 height 19
type input "[DATE]"
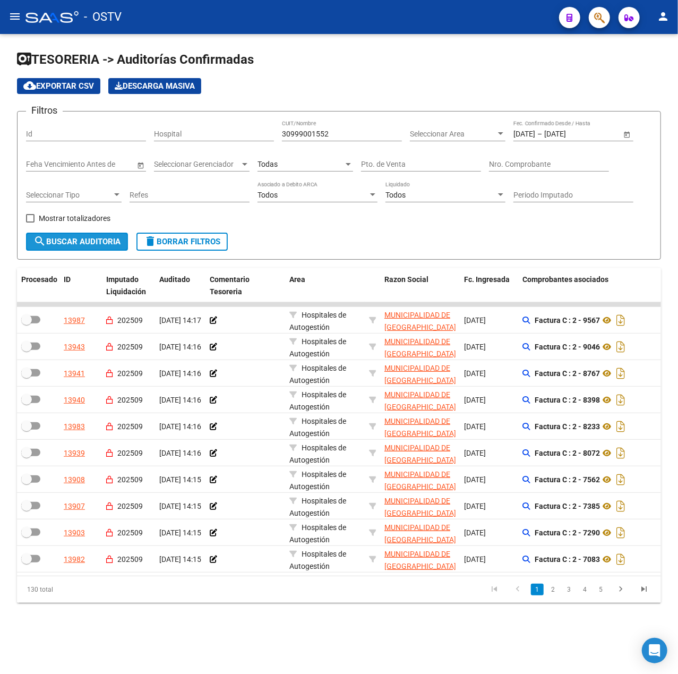
click at [83, 247] on button "search Buscar Auditoria" at bounding box center [77, 242] width 102 height 18
click at [623, 135] on span "Open calendar" at bounding box center [626, 134] width 25 height 25
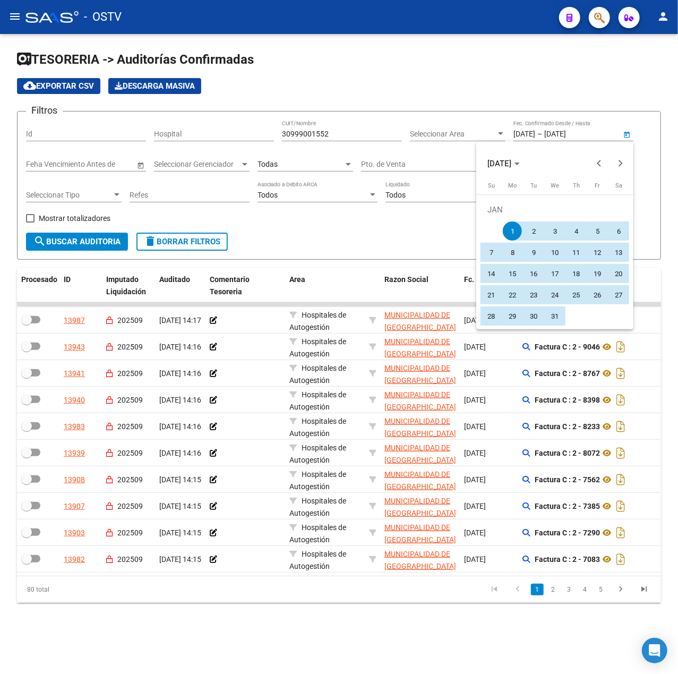
click at [493, 86] on div at bounding box center [339, 337] width 678 height 674
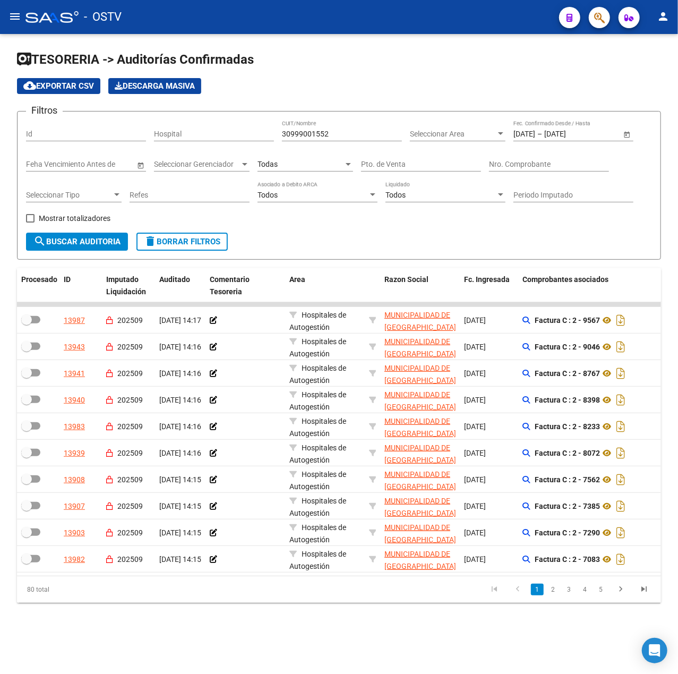
click at [72, 242] on span "search Buscar Auditoria" at bounding box center [76, 242] width 87 height 10
click at [87, 79] on button "cloud_download Exportar CSV" at bounding box center [58, 86] width 83 height 16
